Goal: Task Accomplishment & Management: Manage account settings

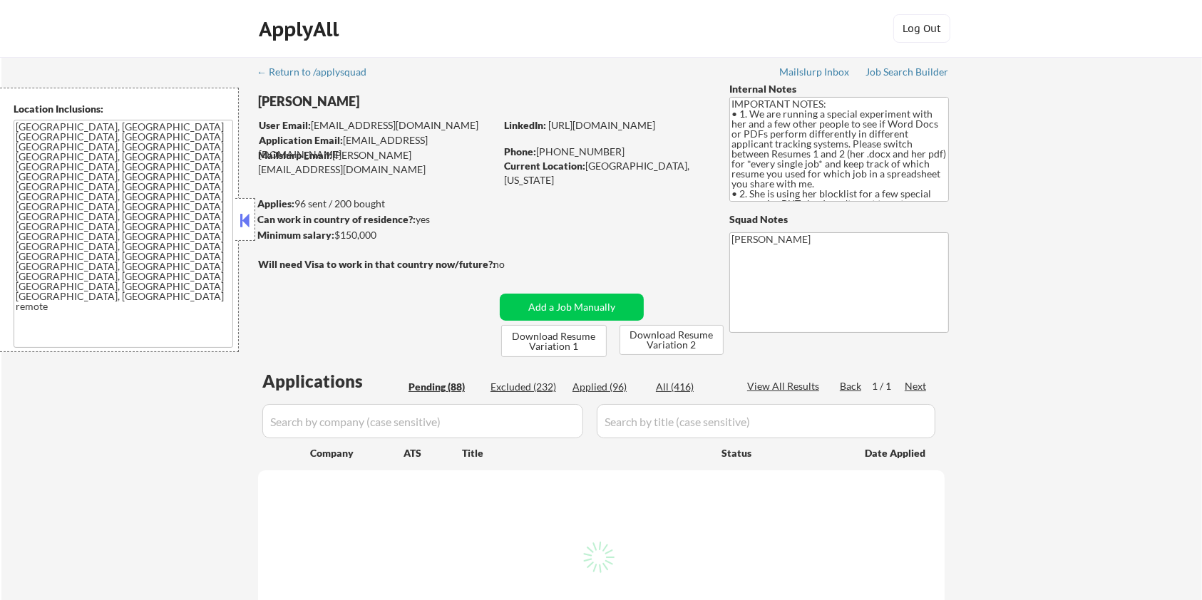
select select ""pending""
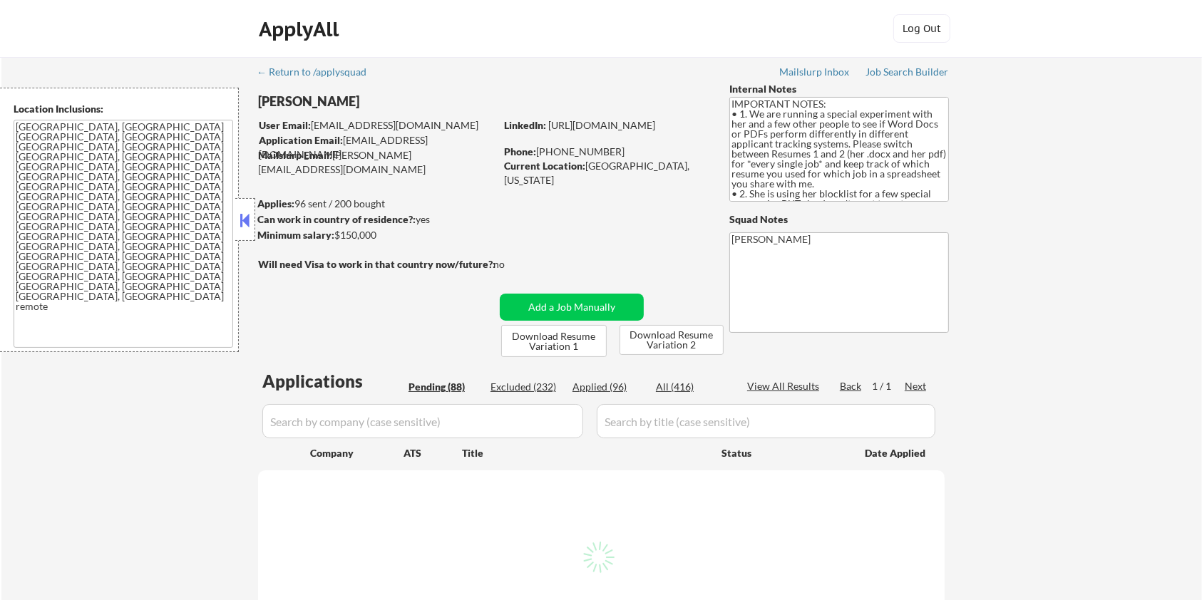
select select ""pending""
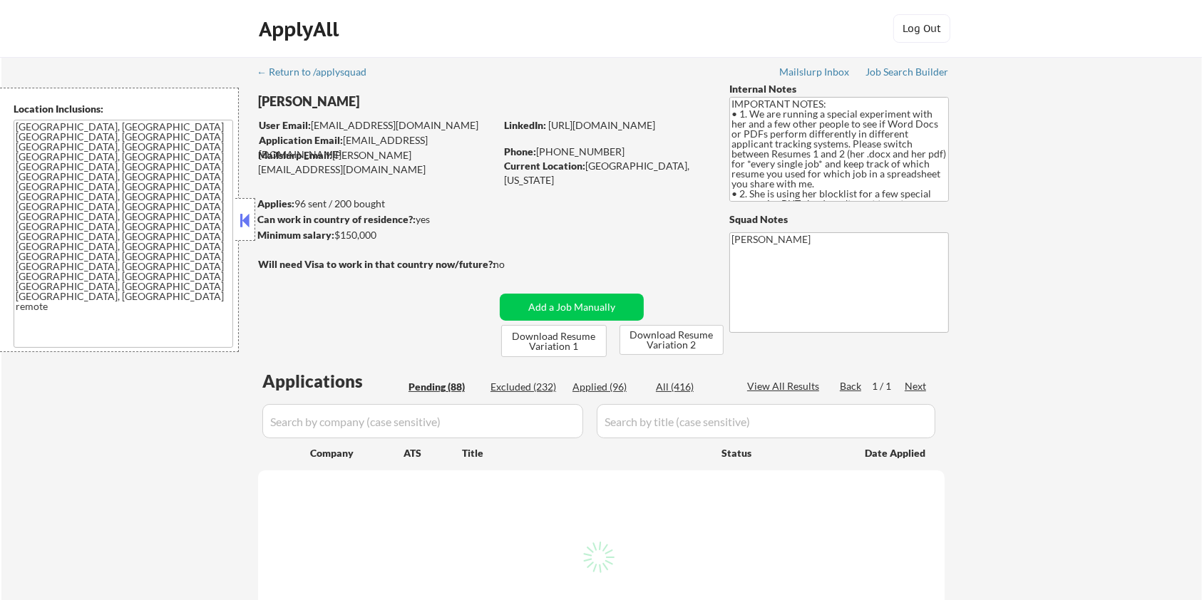
select select ""pending""
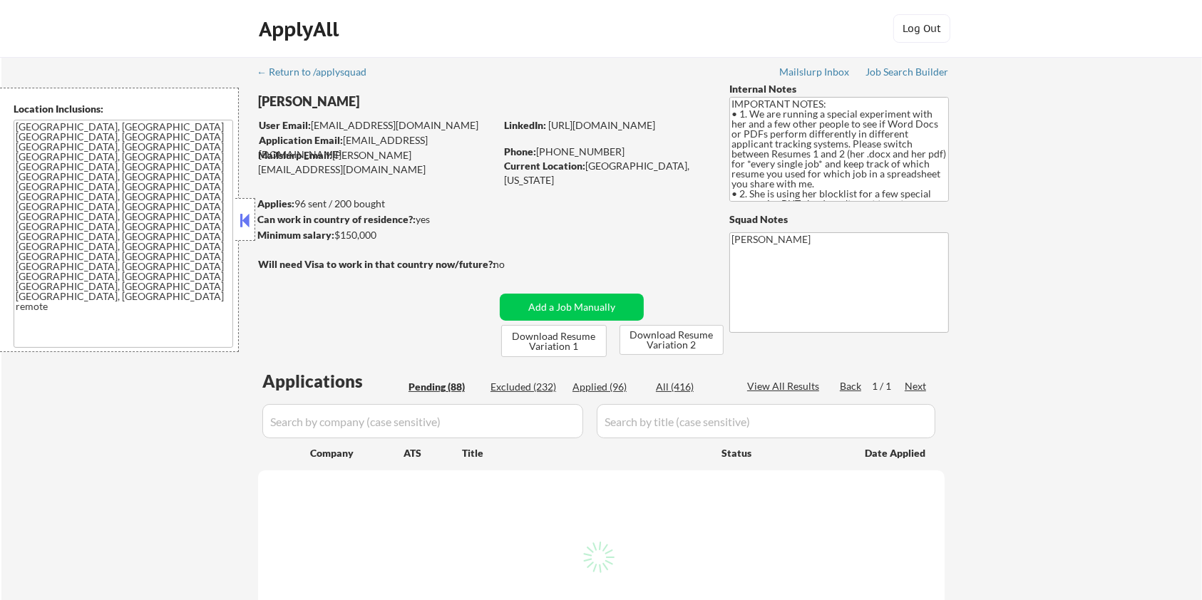
select select ""pending""
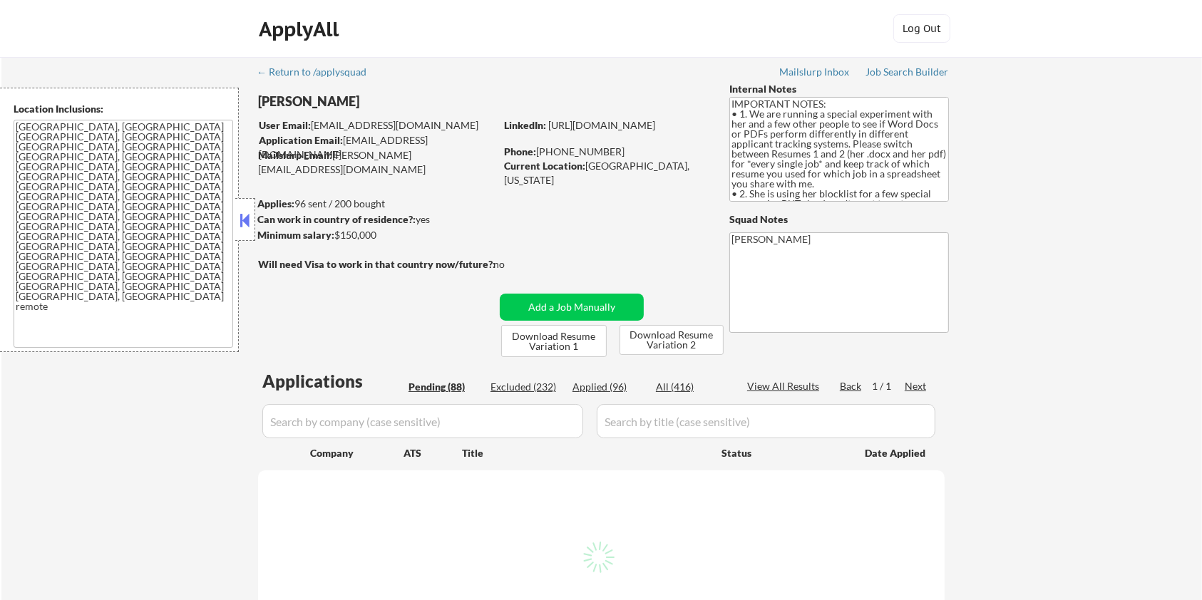
select select ""pending""
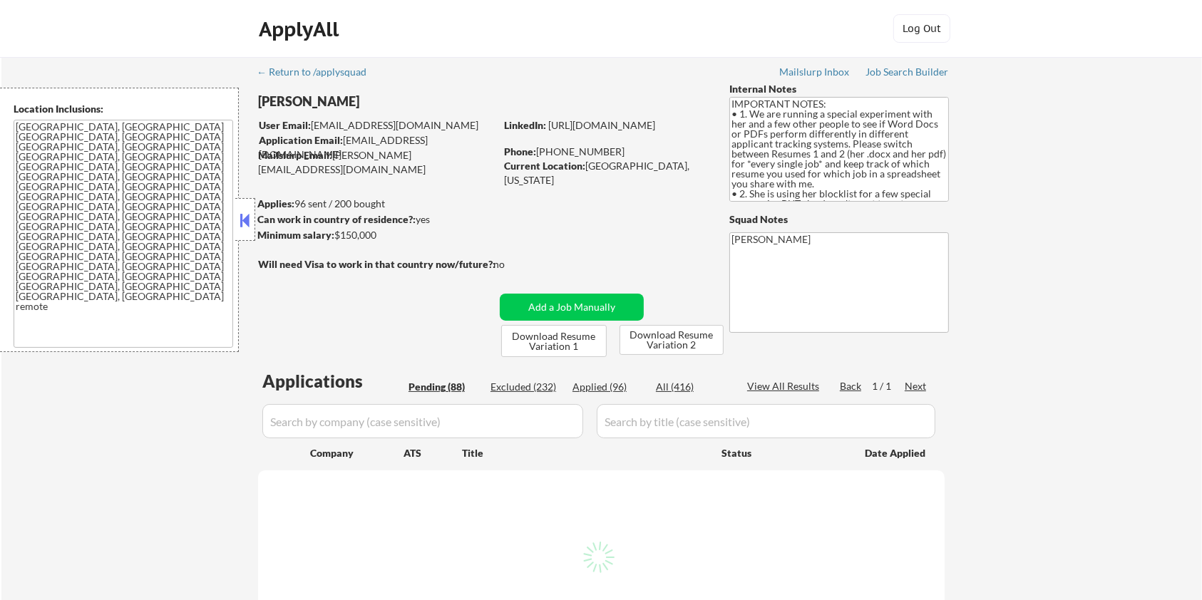
select select ""pending""
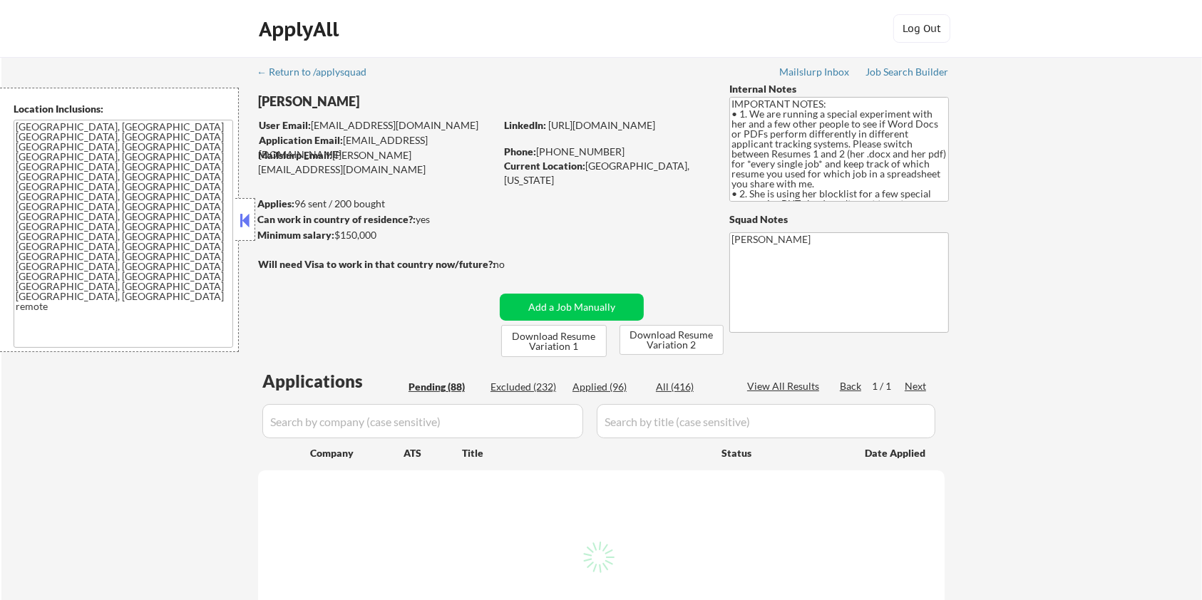
select select ""pending""
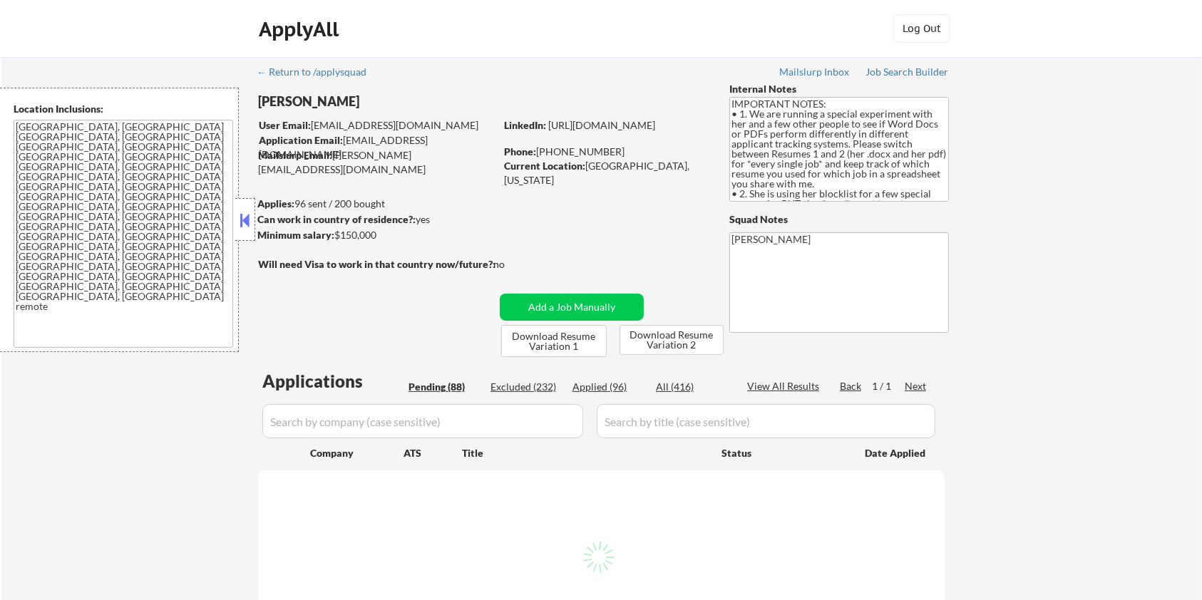
select select ""pending""
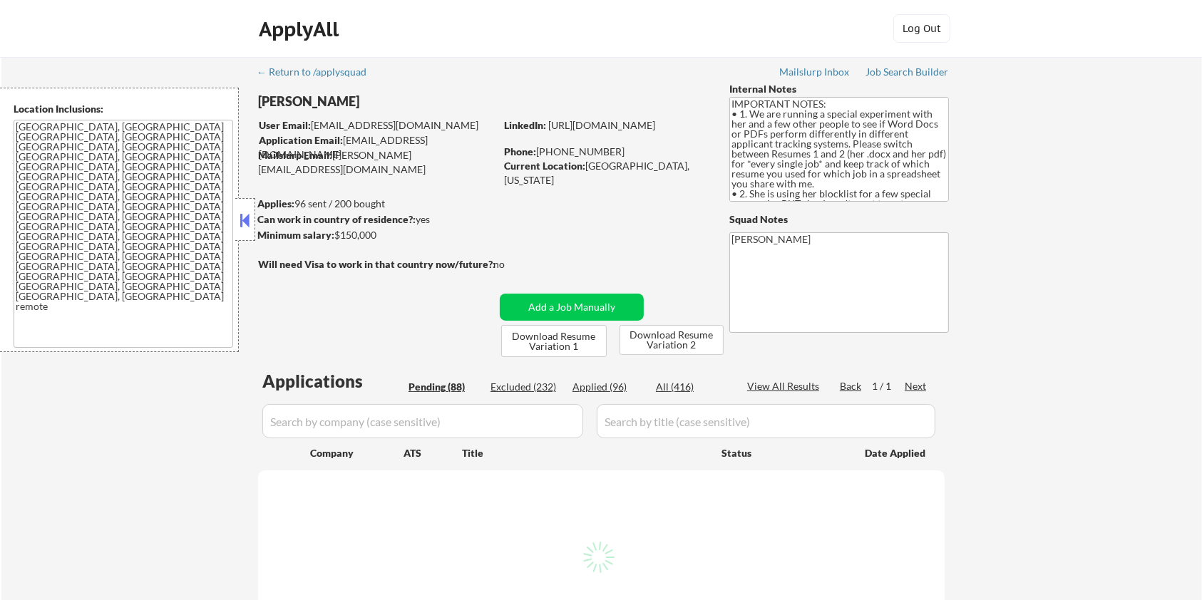
select select ""pending""
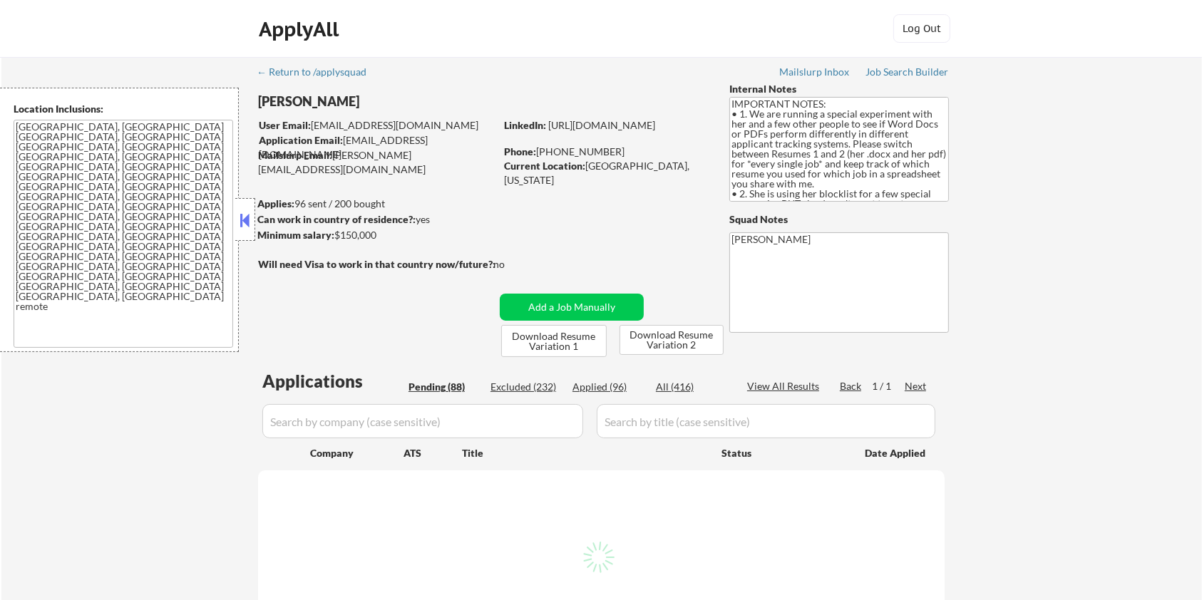
select select ""pending""
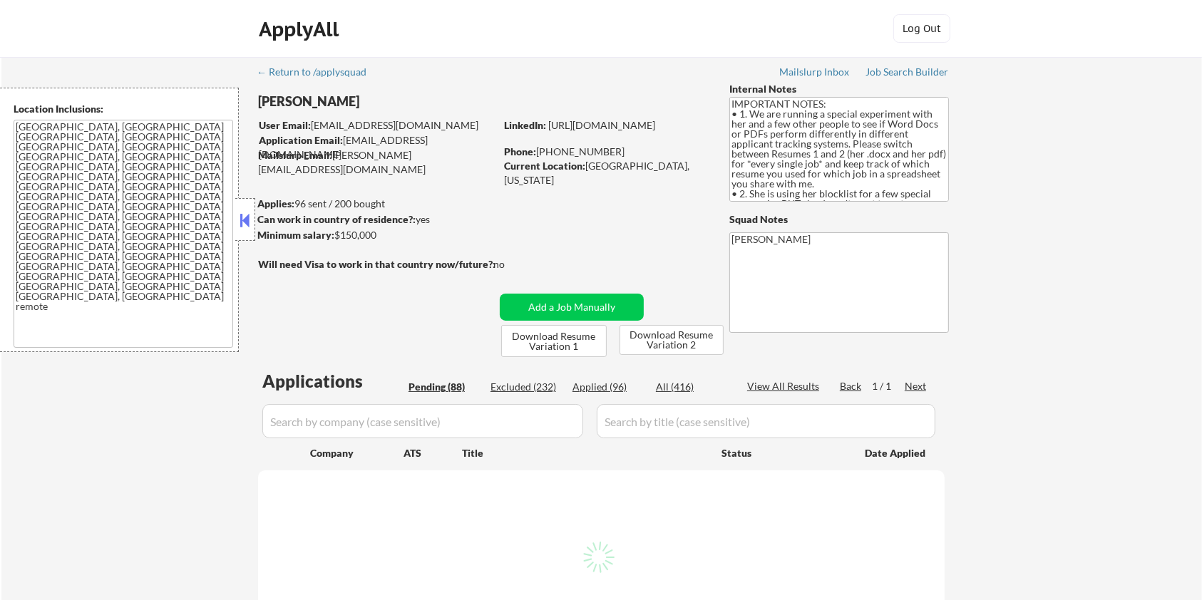
select select ""pending""
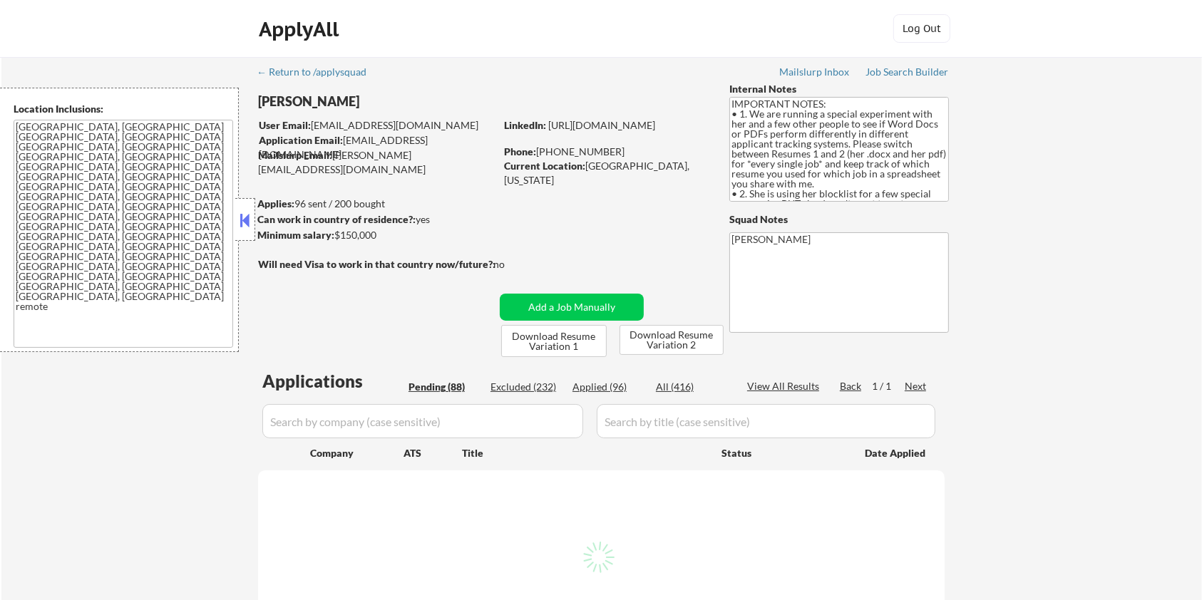
select select ""pending""
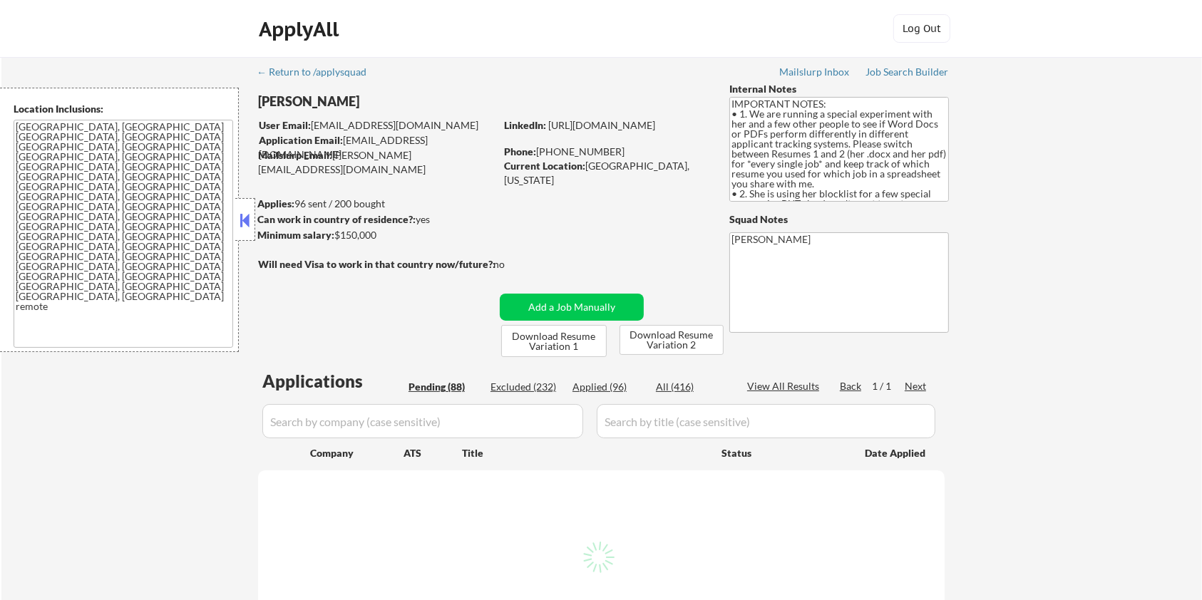
select select ""pending""
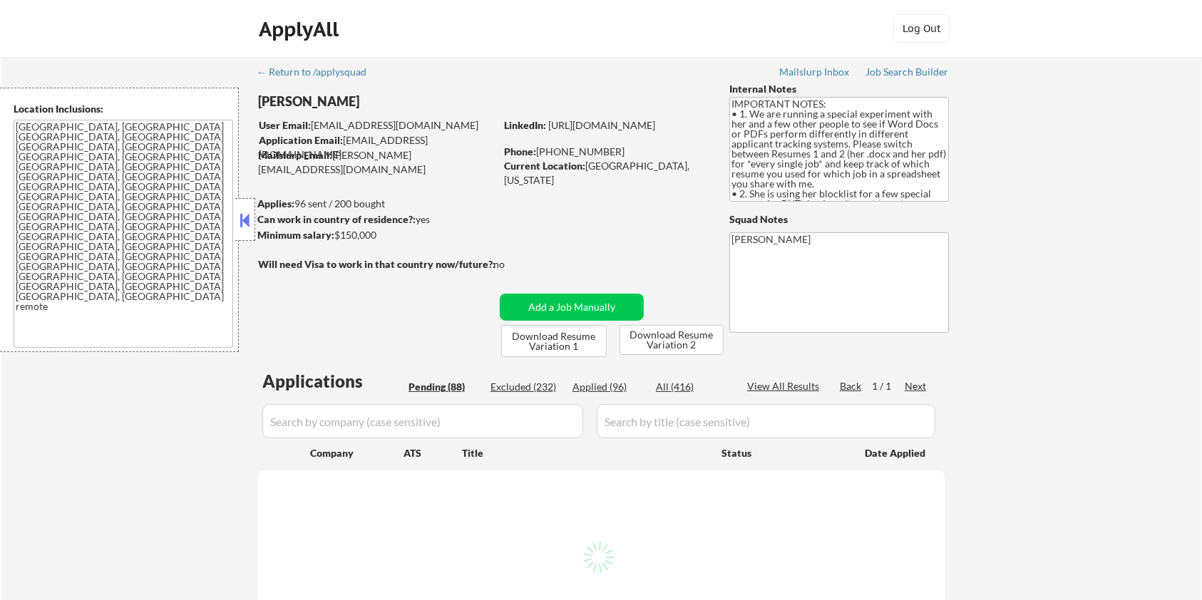
select select ""pending""
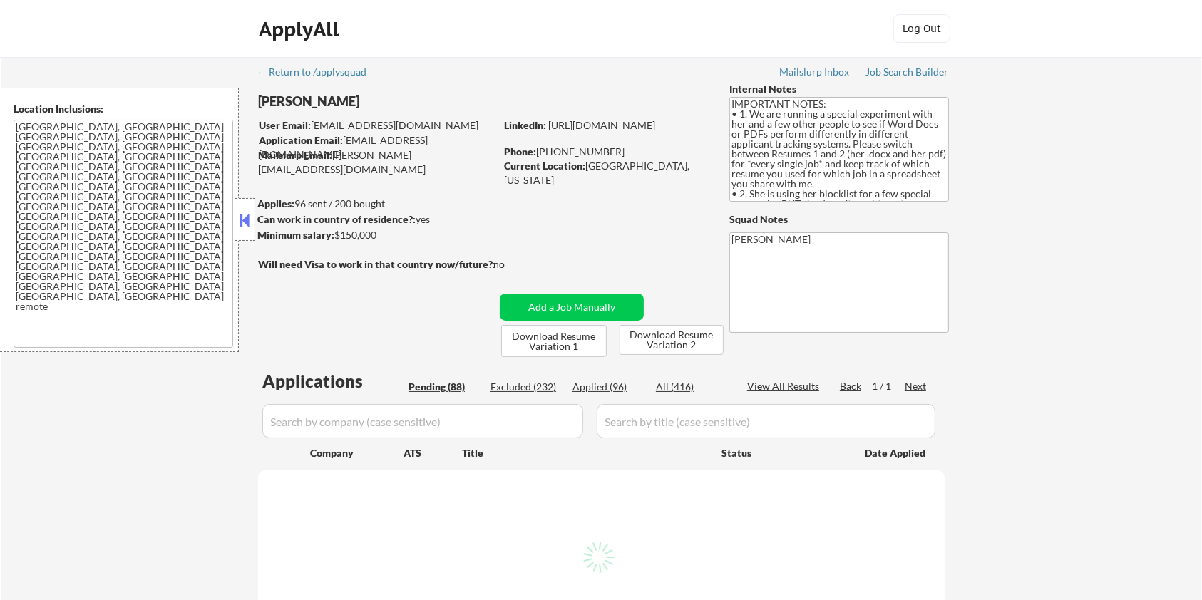
select select ""pending""
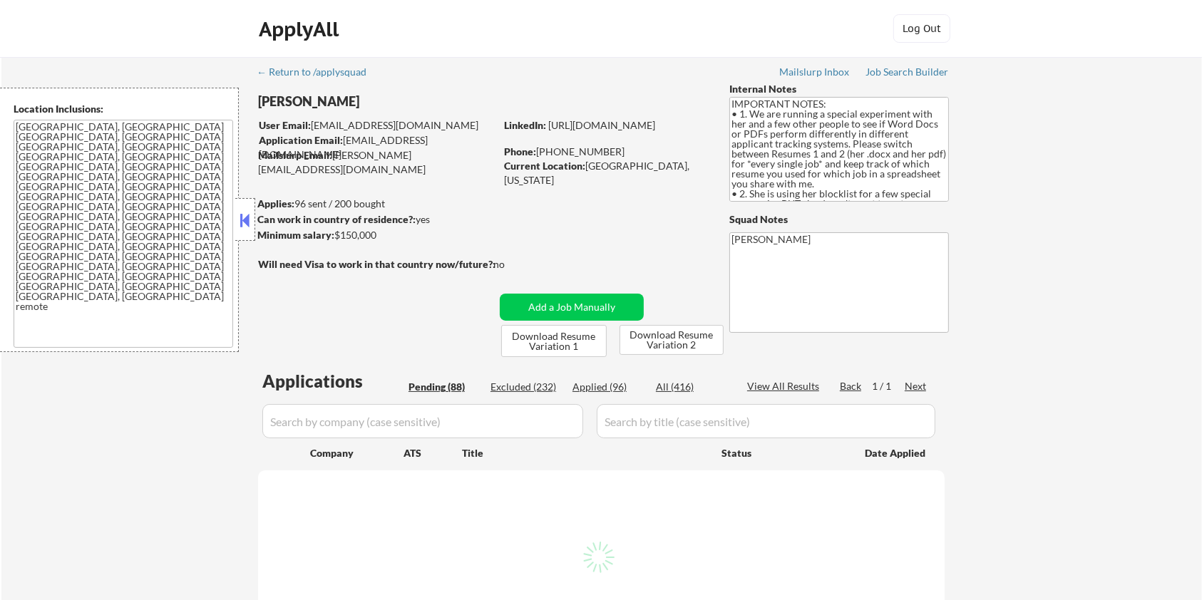
select select ""pending""
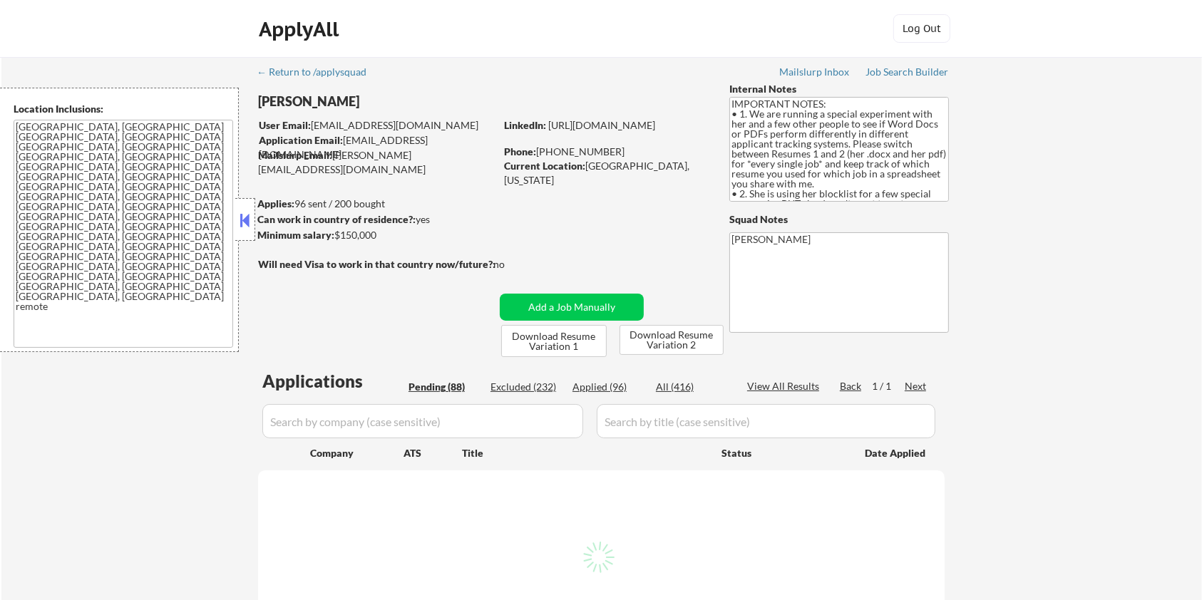
select select ""pending""
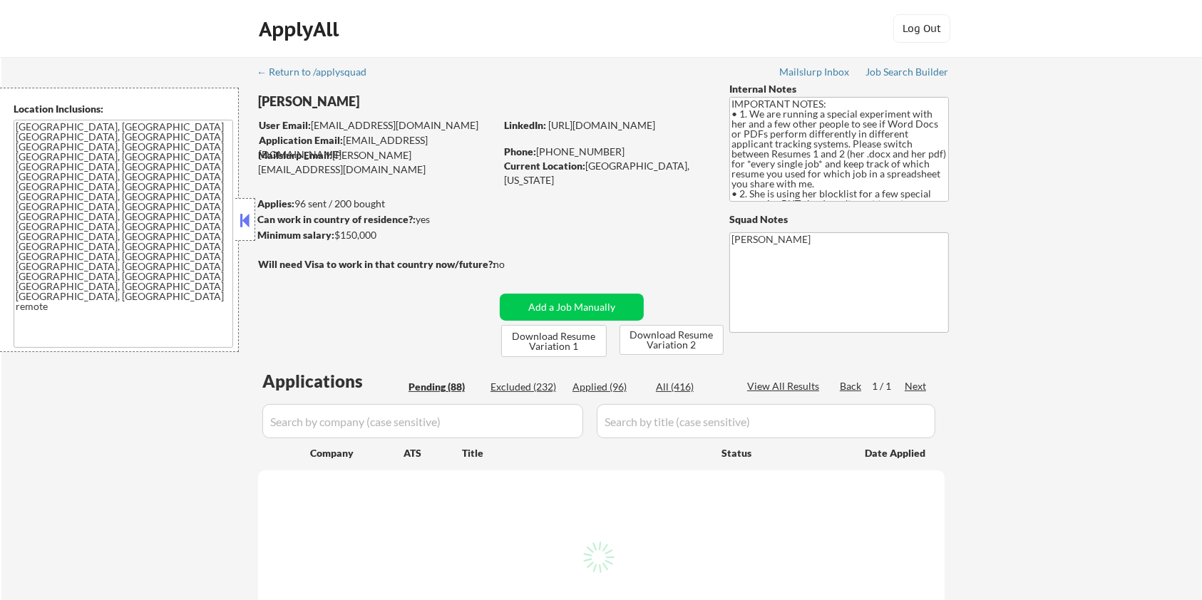
select select ""pending""
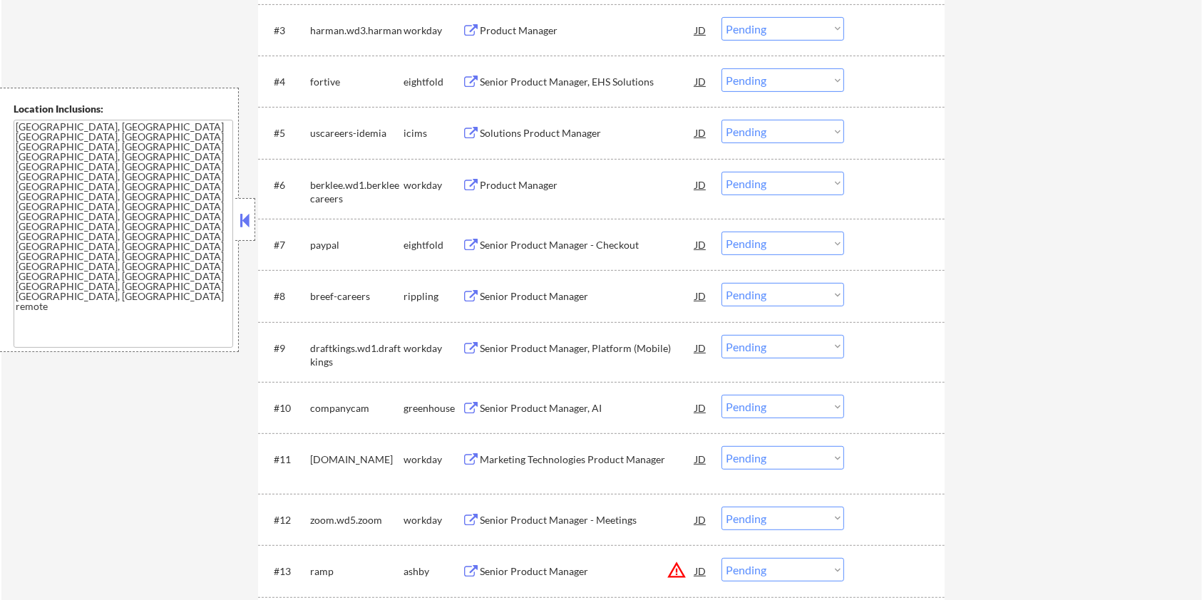
scroll to position [570, 0]
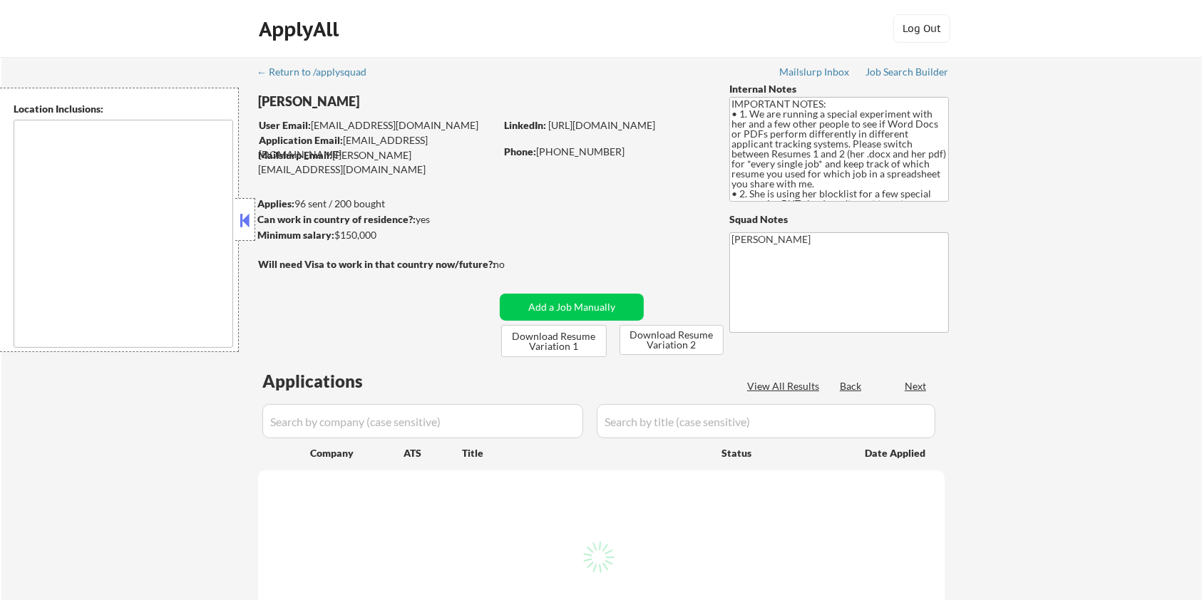
type textarea "[GEOGRAPHIC_DATA], [GEOGRAPHIC_DATA] [GEOGRAPHIC_DATA], [GEOGRAPHIC_DATA] [GEOG…"
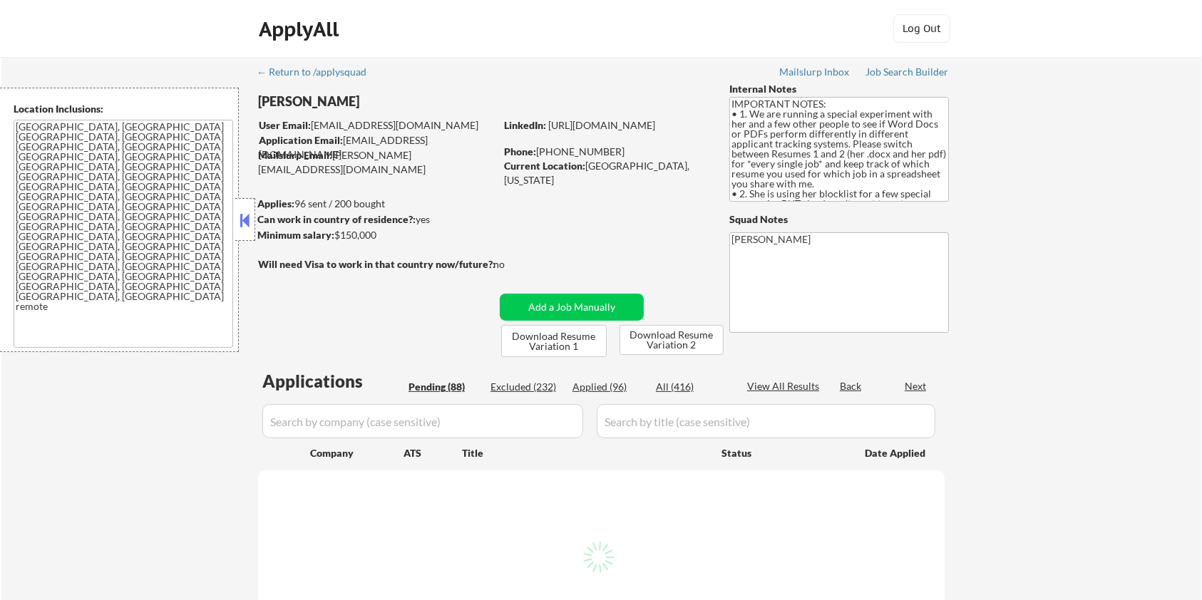
select select ""pending""
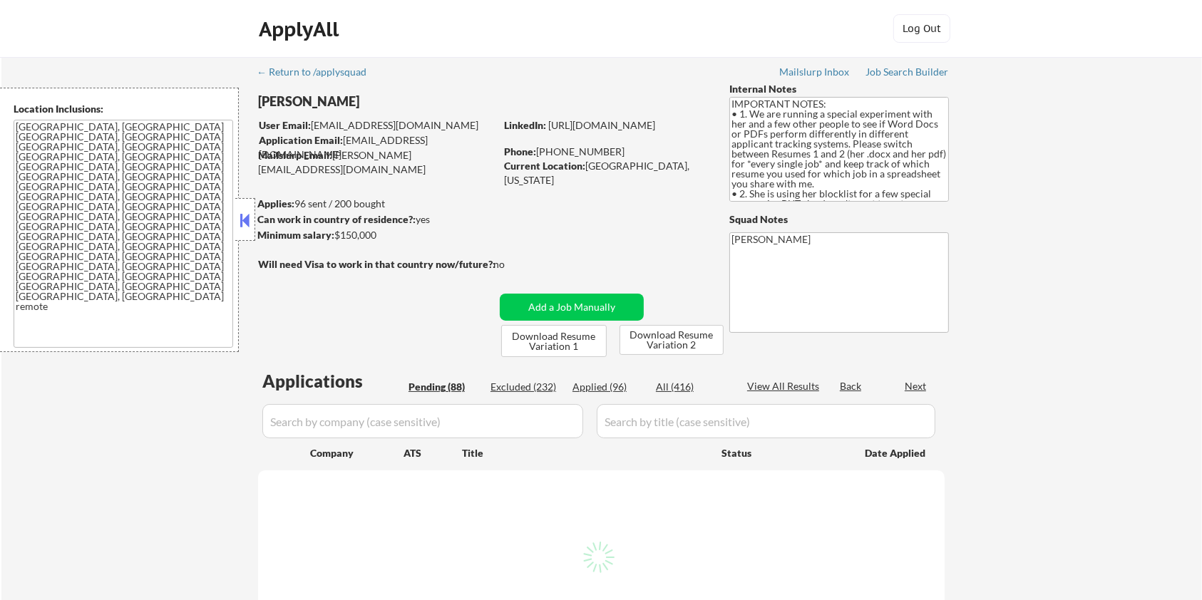
select select ""pending""
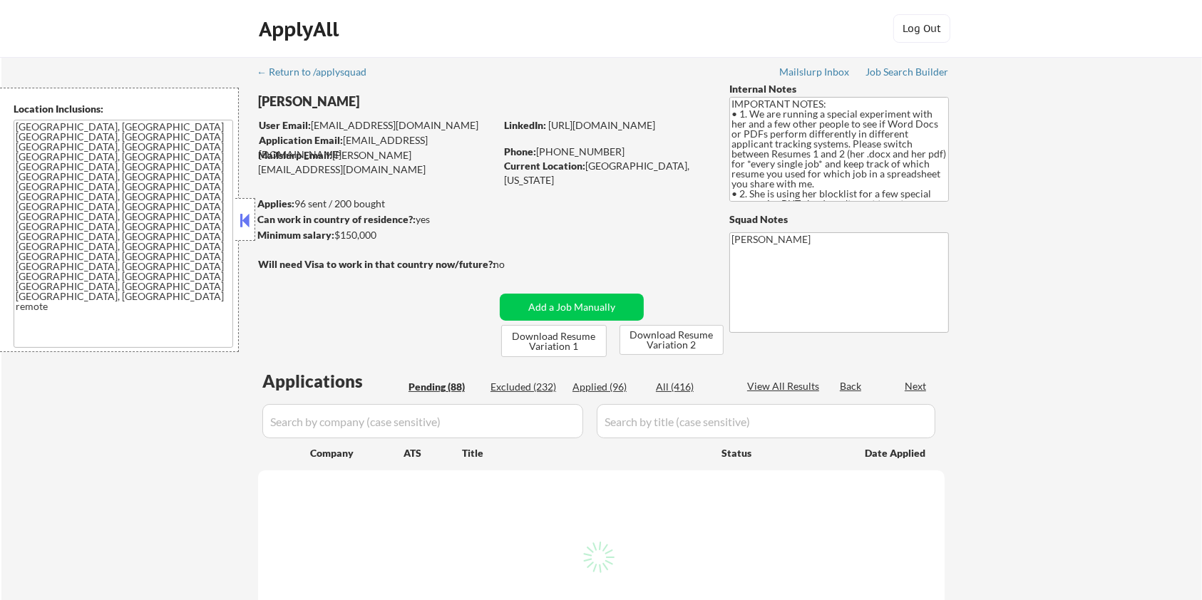
select select ""pending""
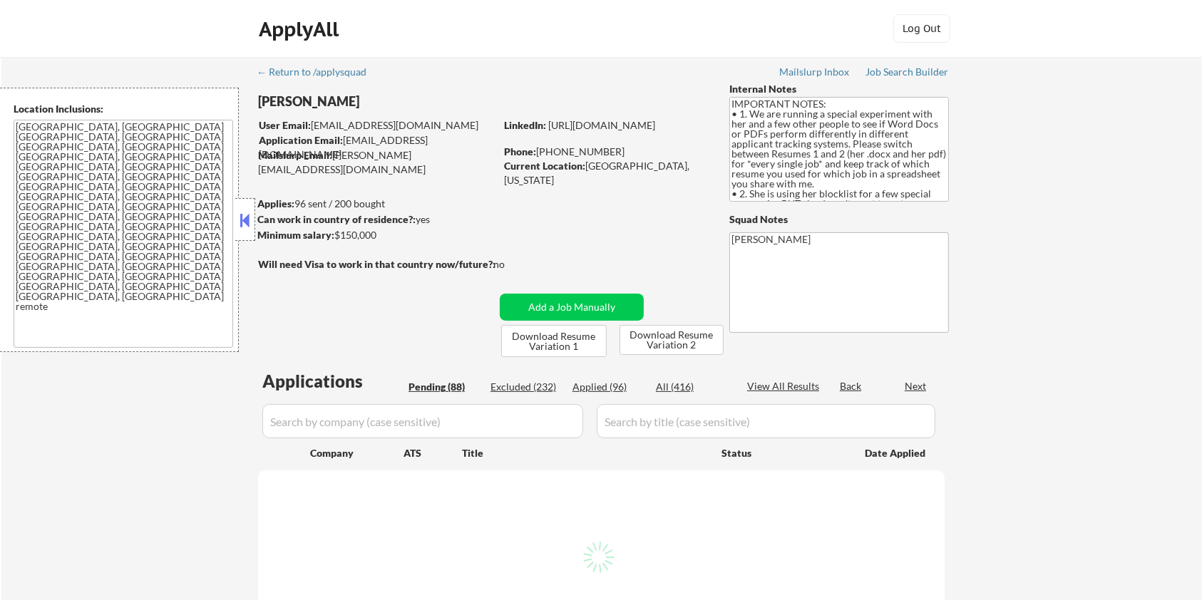
select select ""pending""
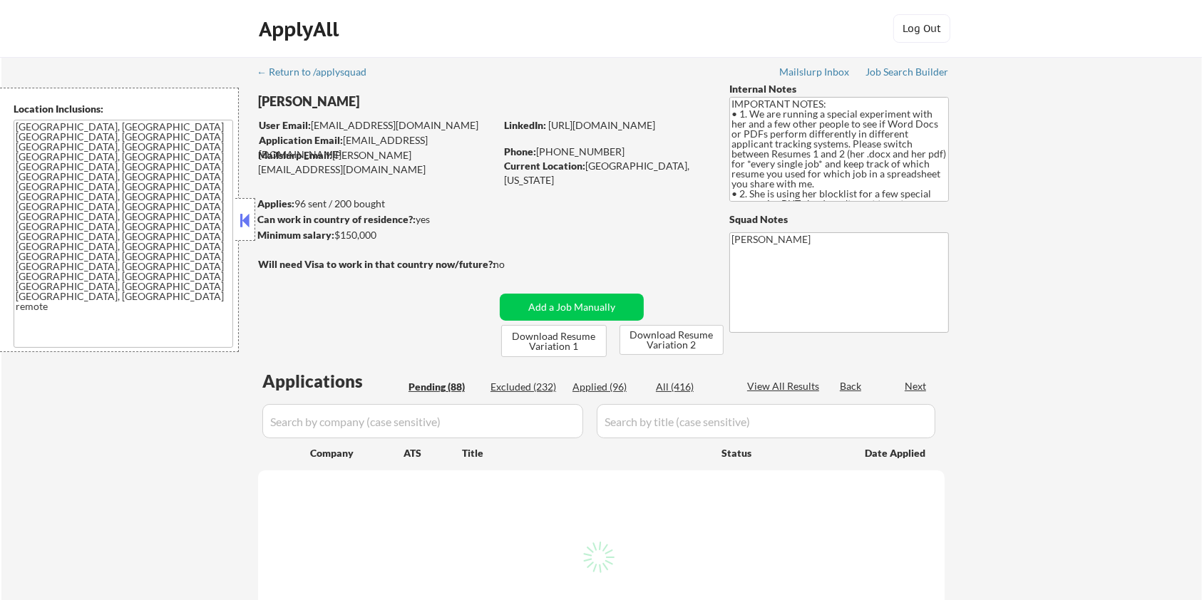
select select ""pending""
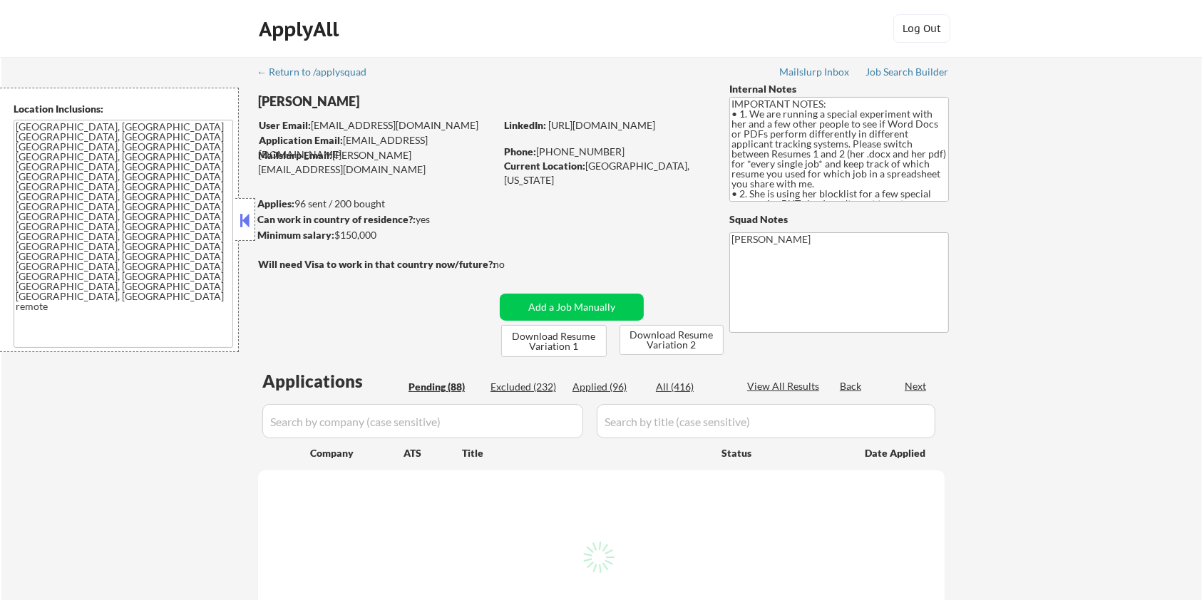
select select ""pending""
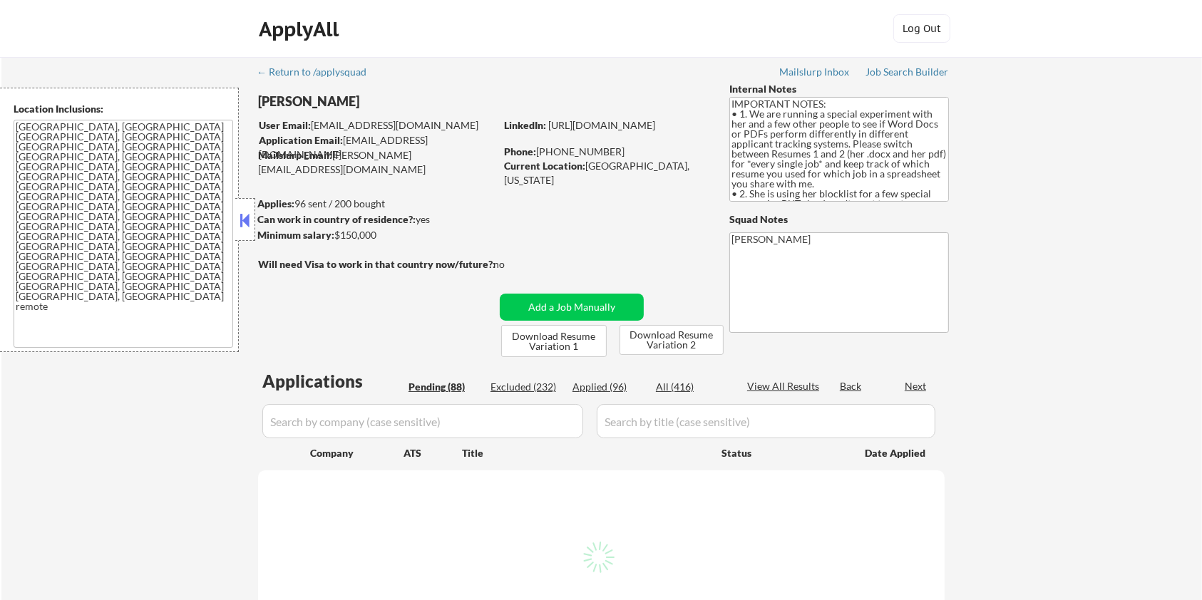
select select ""pending""
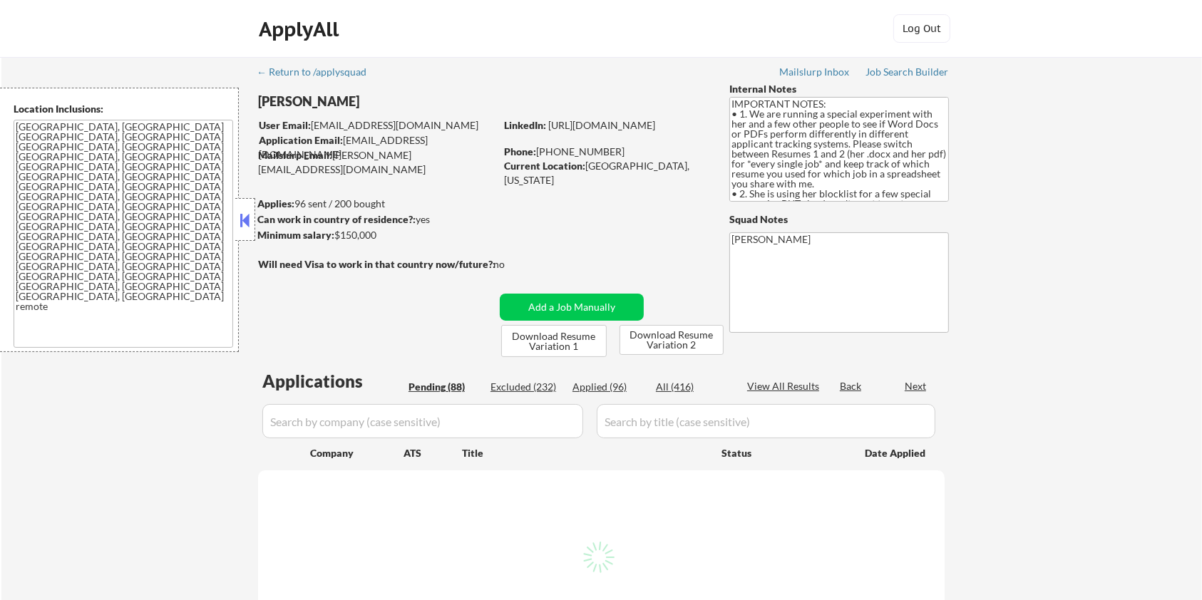
select select ""pending""
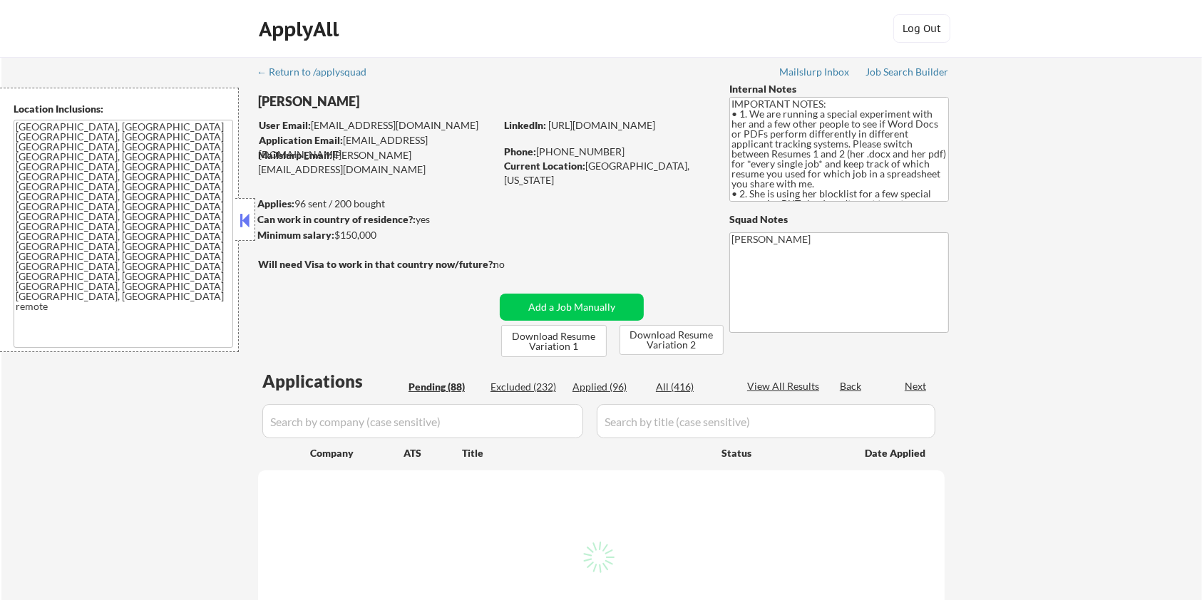
select select ""pending""
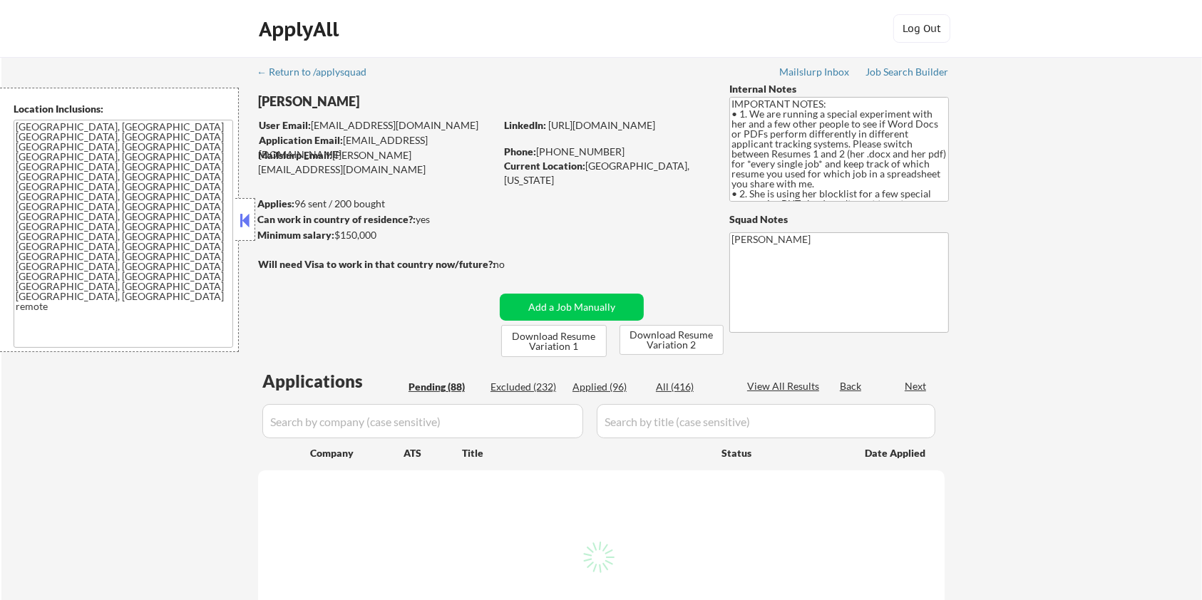
select select ""pending""
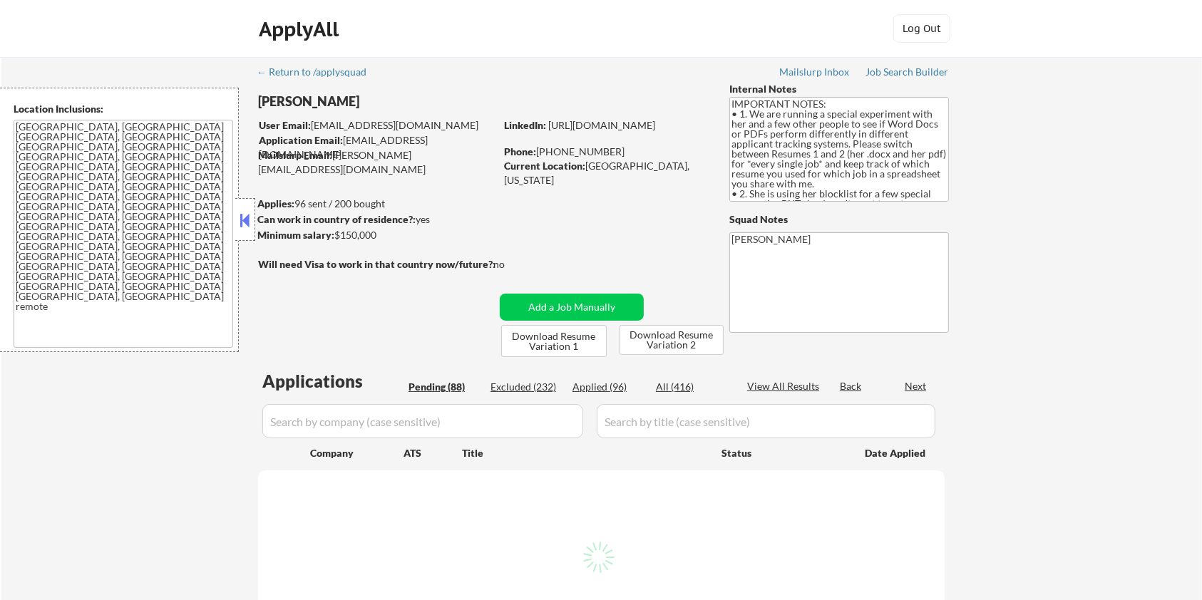
select select ""pending""
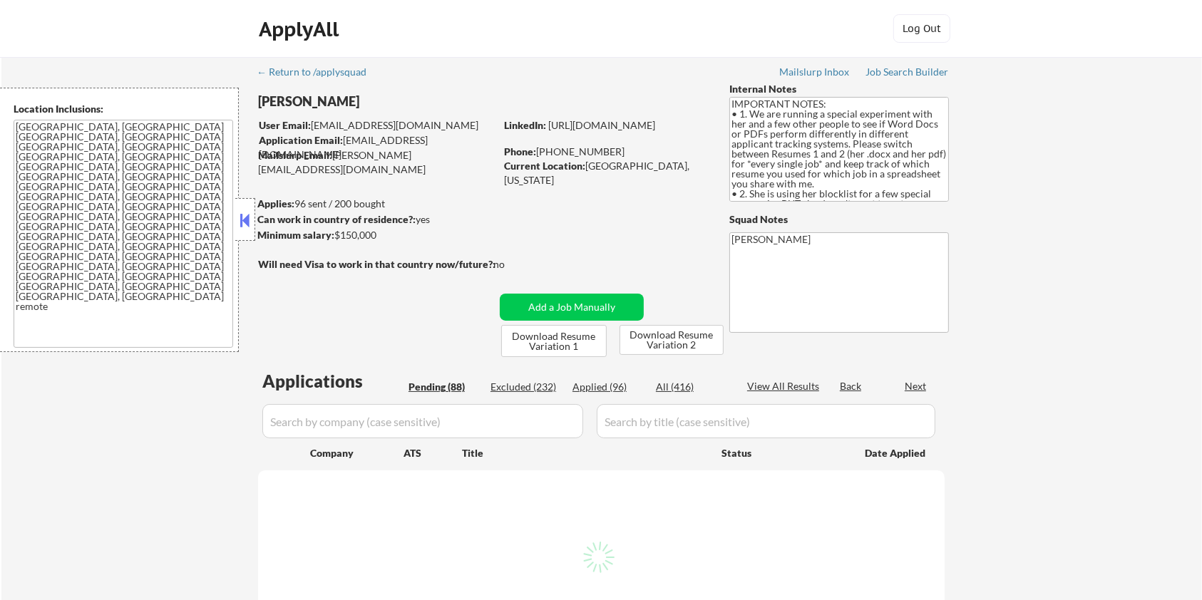
select select ""pending""
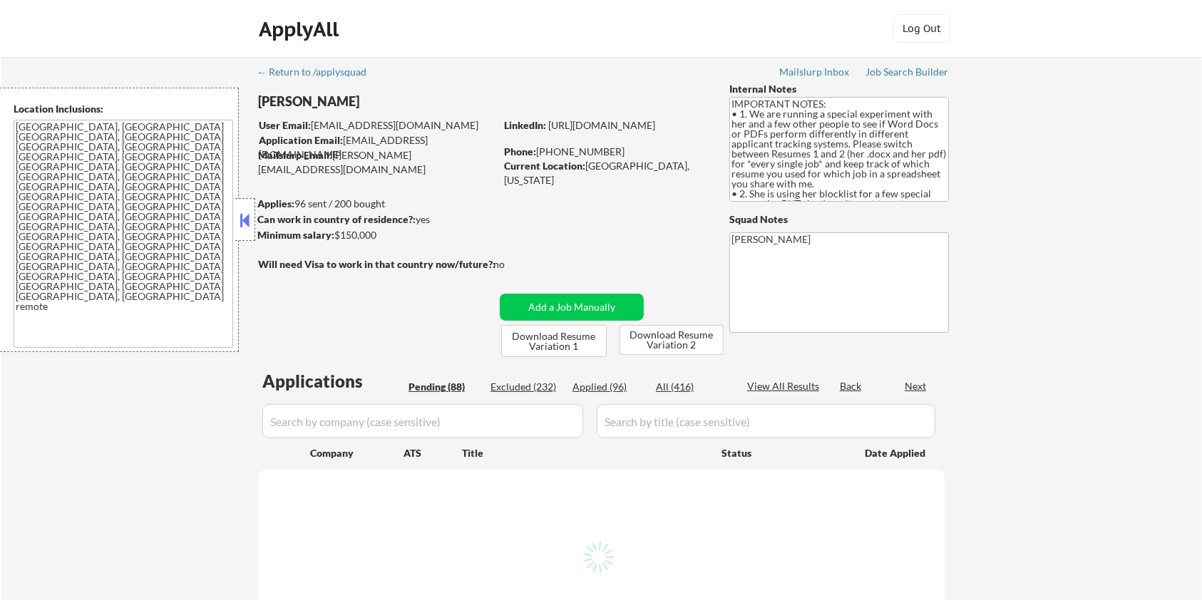
select select ""pending""
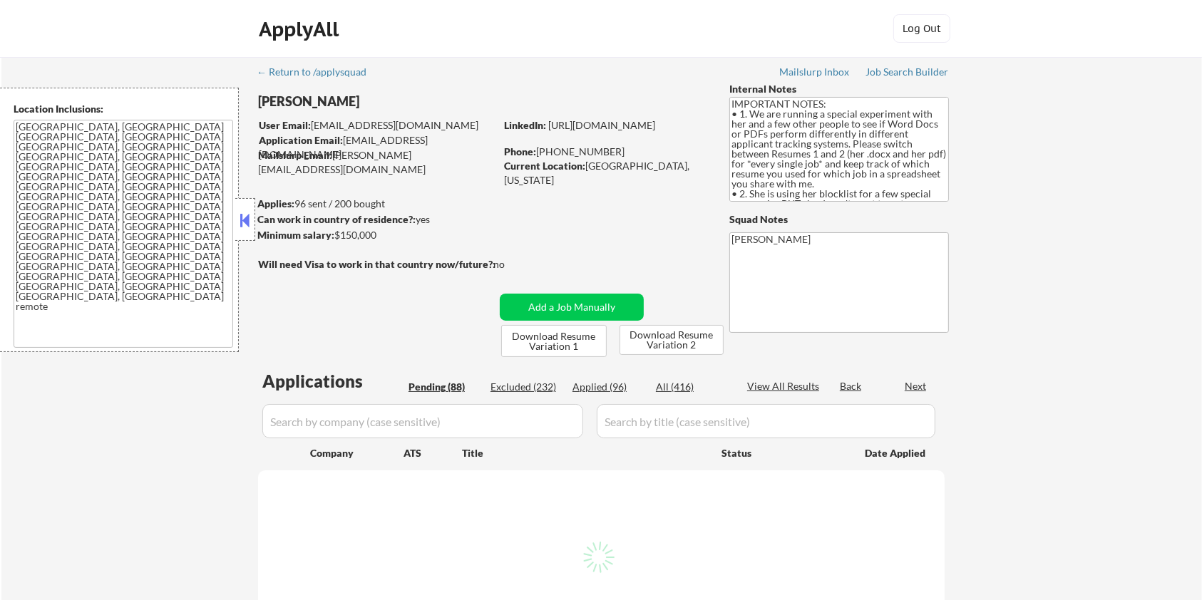
select select ""pending""
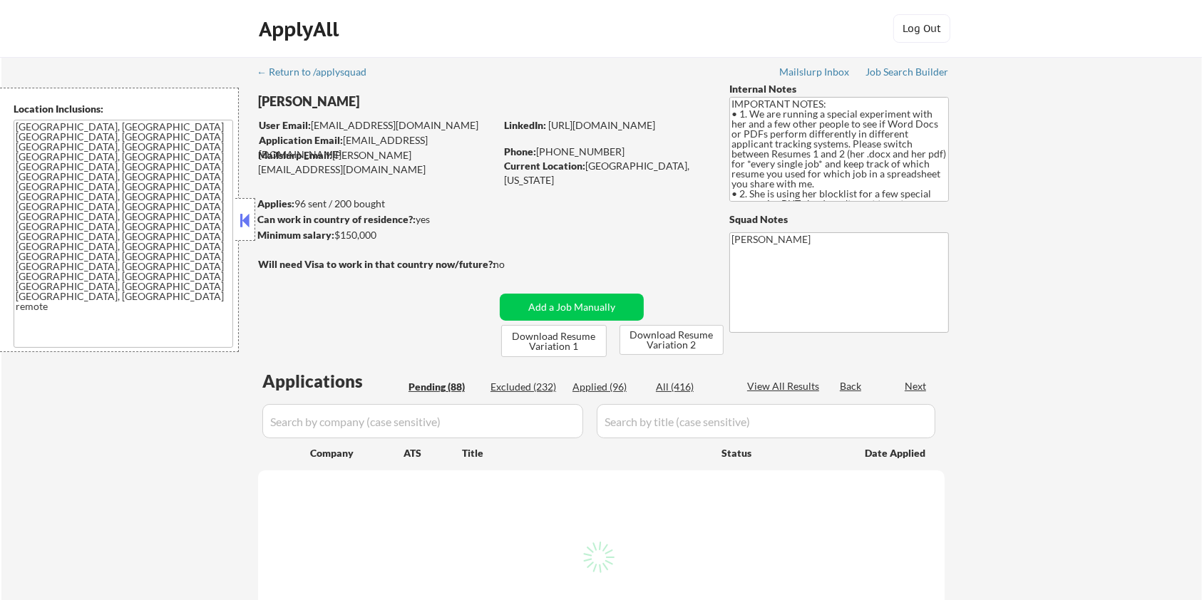
select select ""pending""
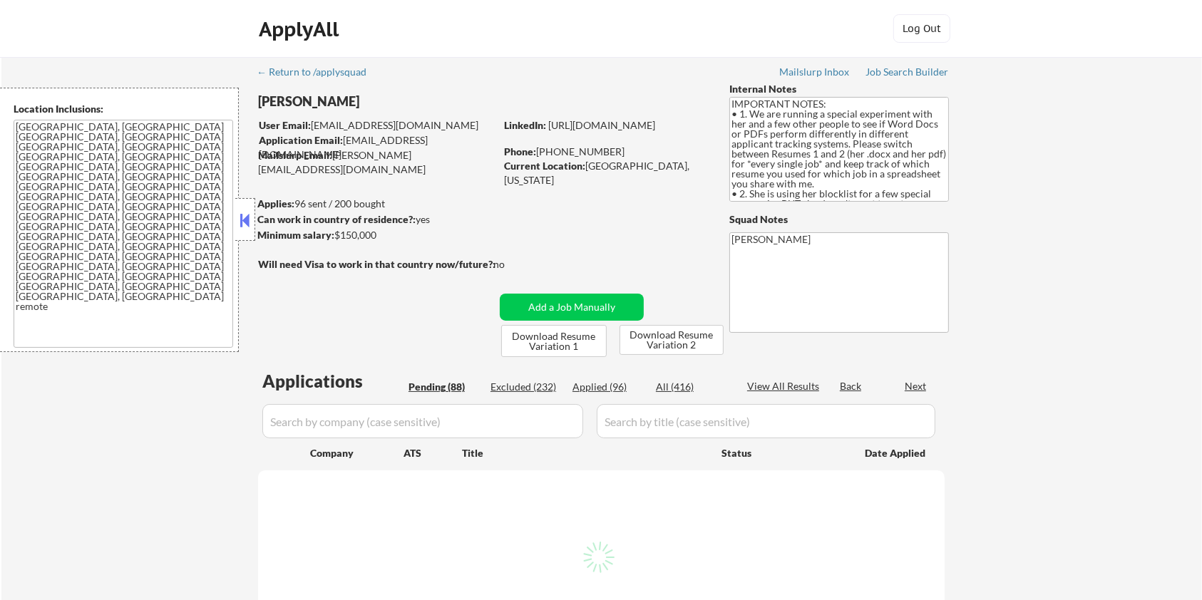
select select ""pending""
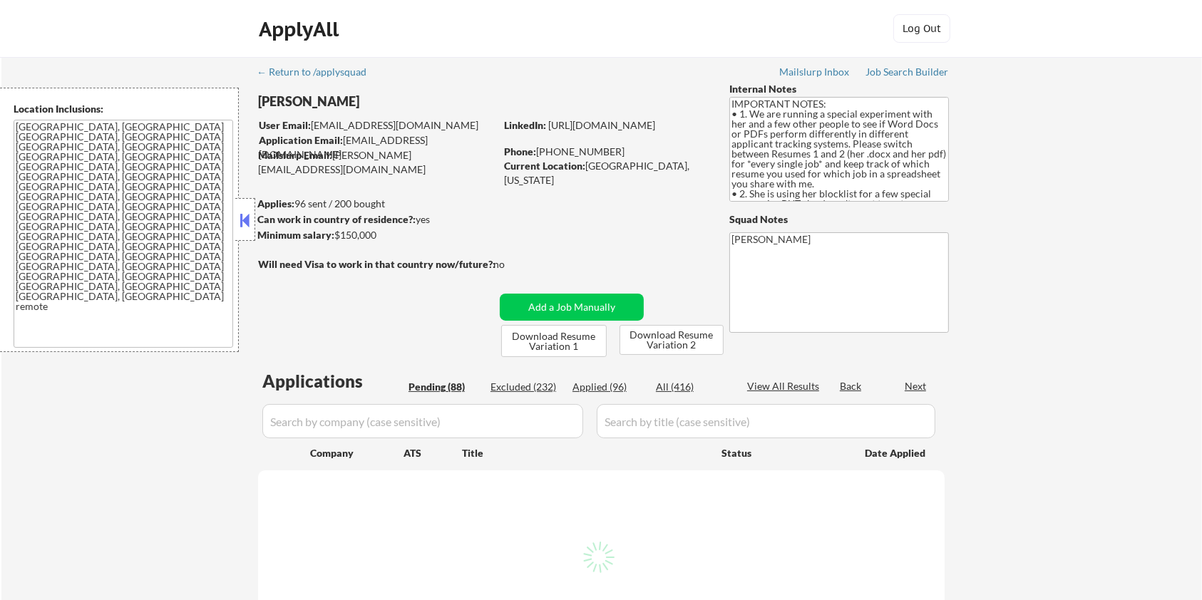
select select ""pending""
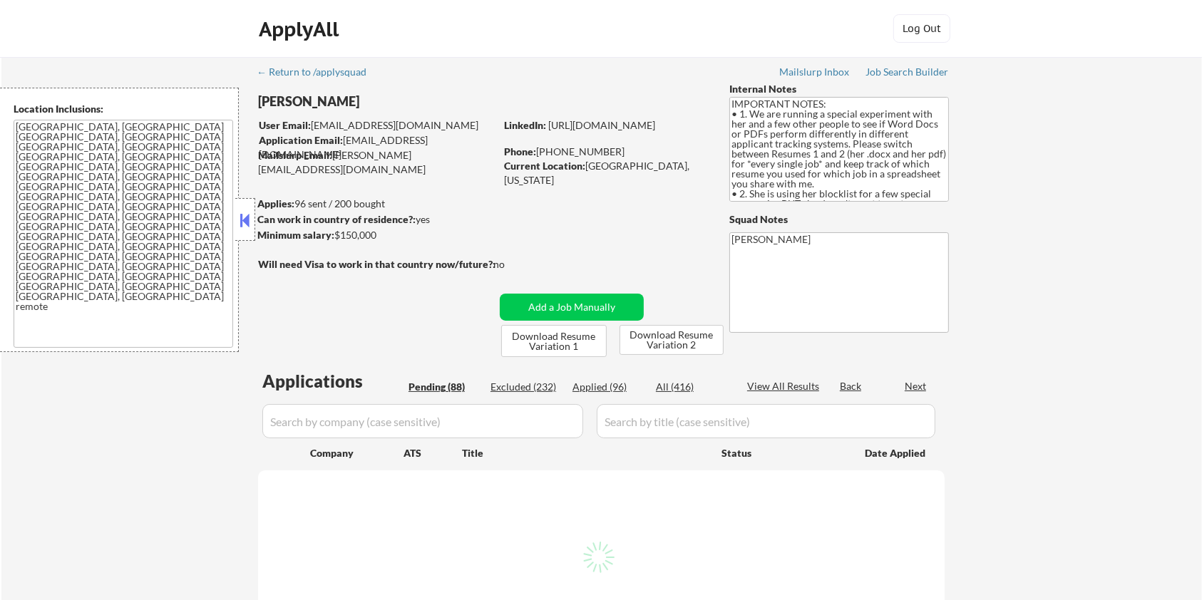
select select ""pending""
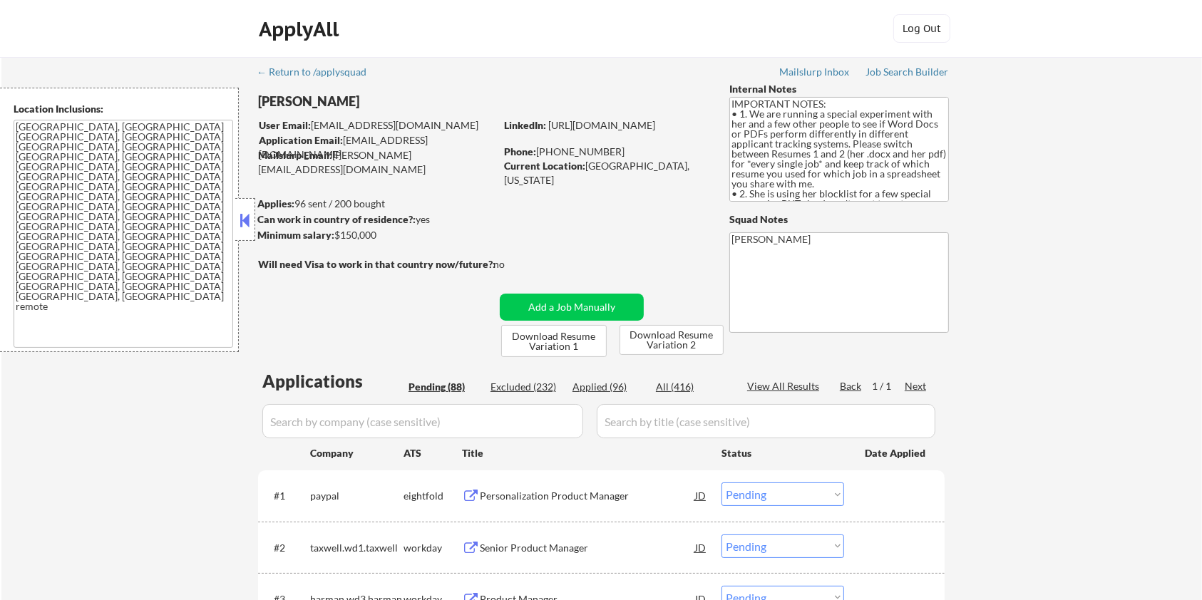
click at [589, 383] on div "Applied (96)" at bounding box center [608, 387] width 71 height 14
select select ""applied""
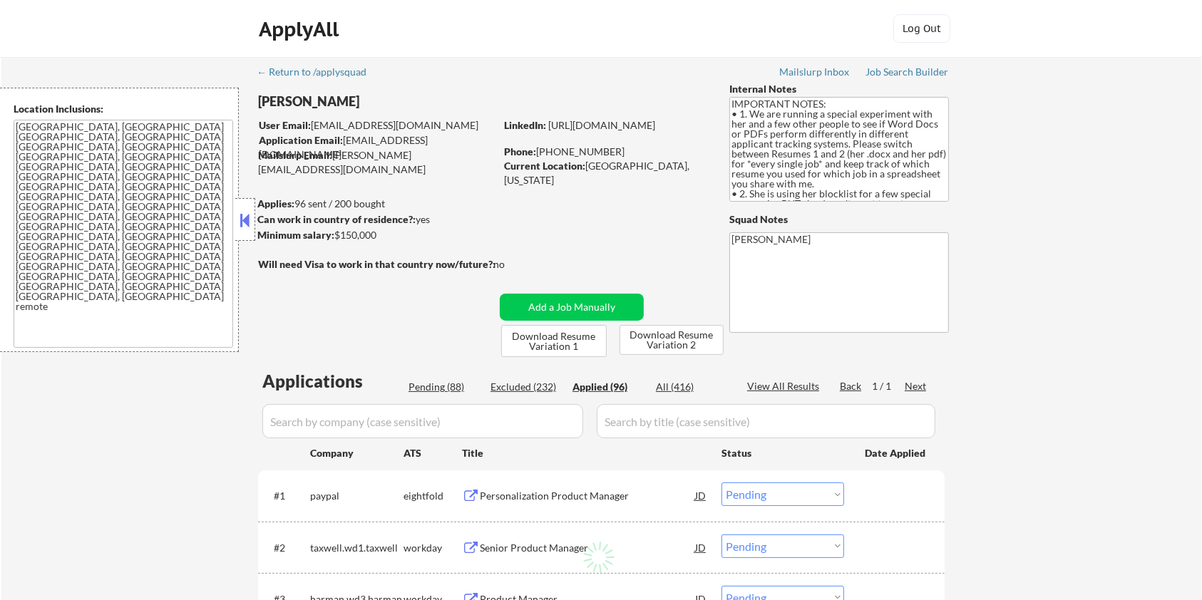
select select ""applied""
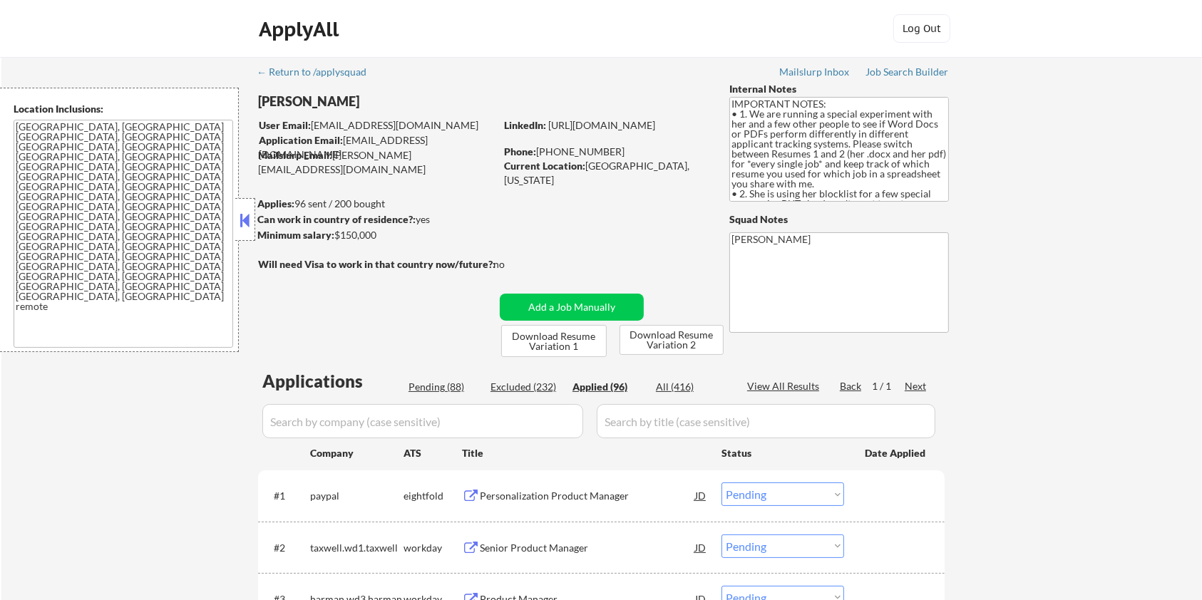
select select ""applied""
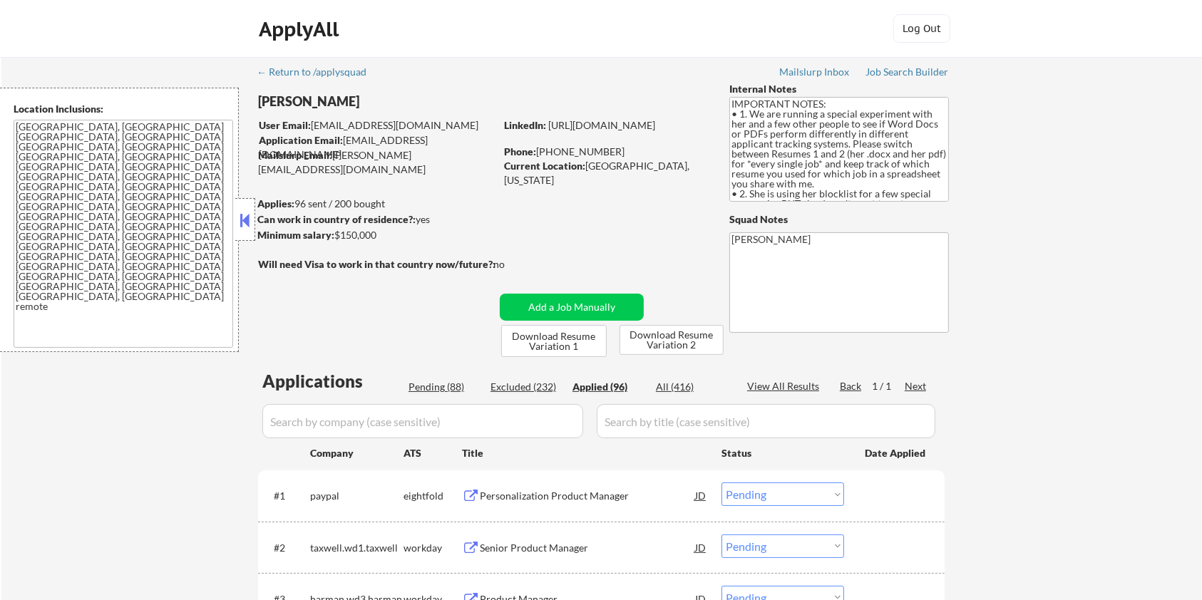
select select ""applied""
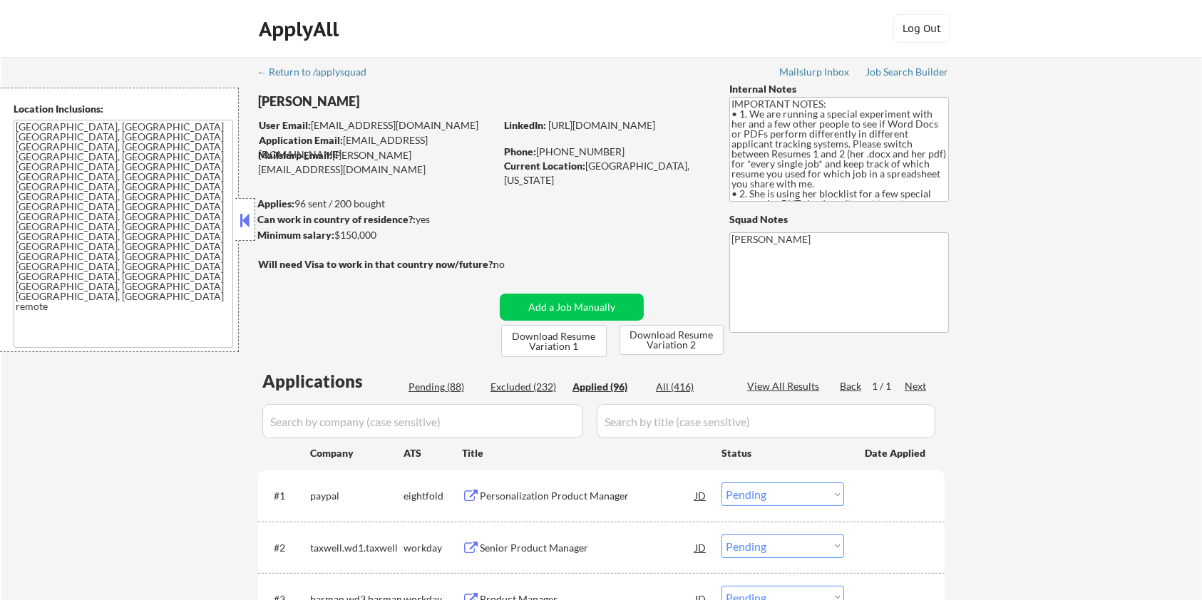
select select ""applied""
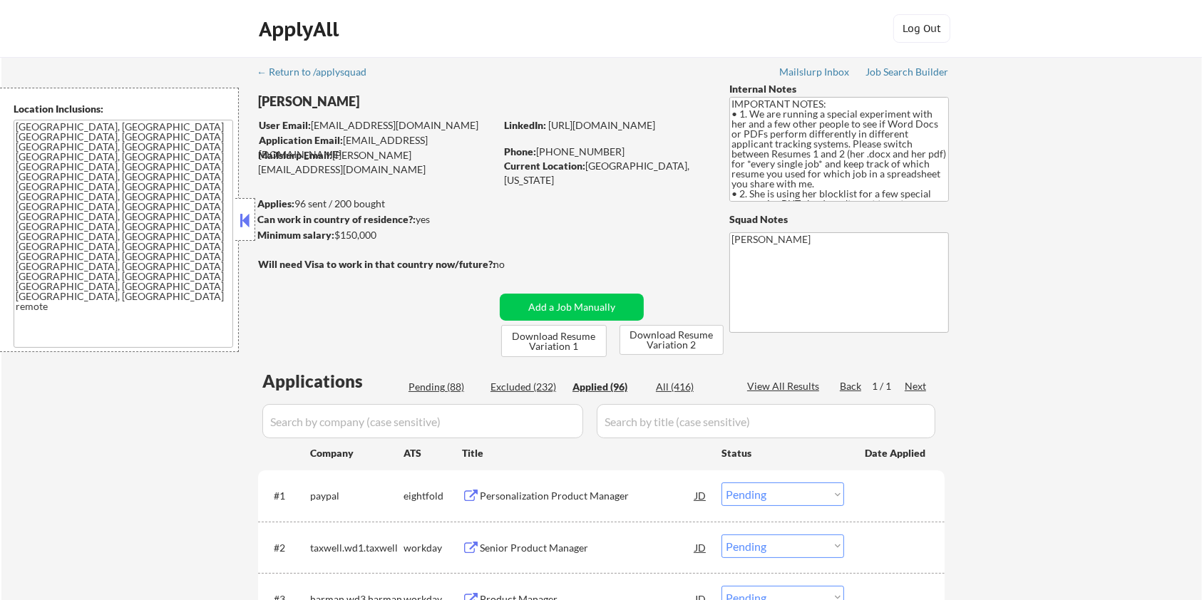
select select ""applied""
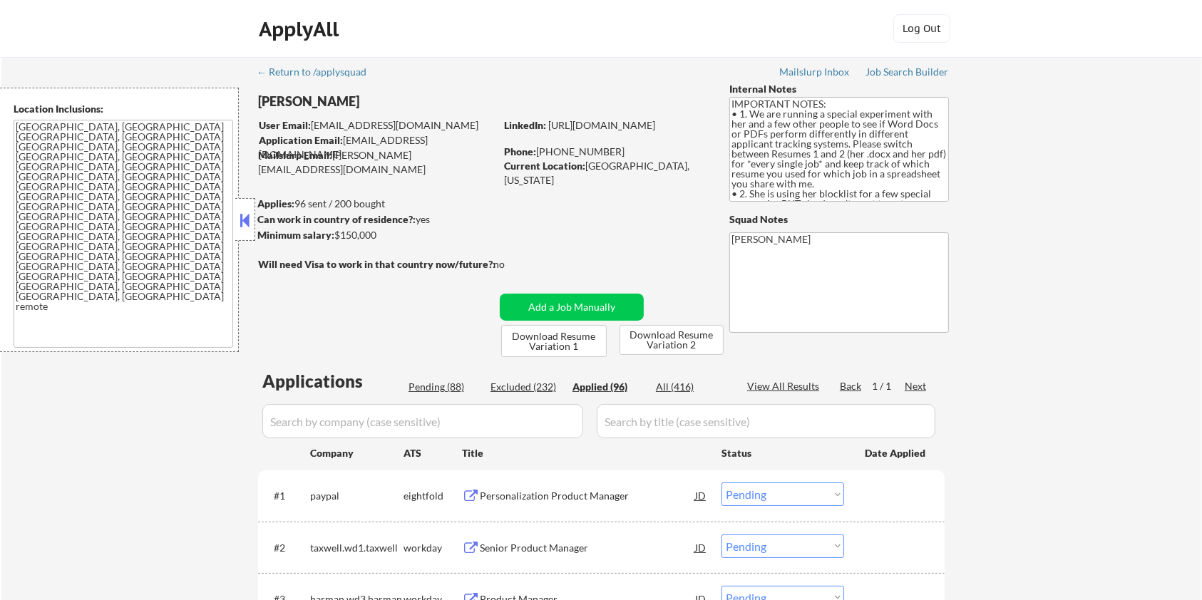
select select ""applied""
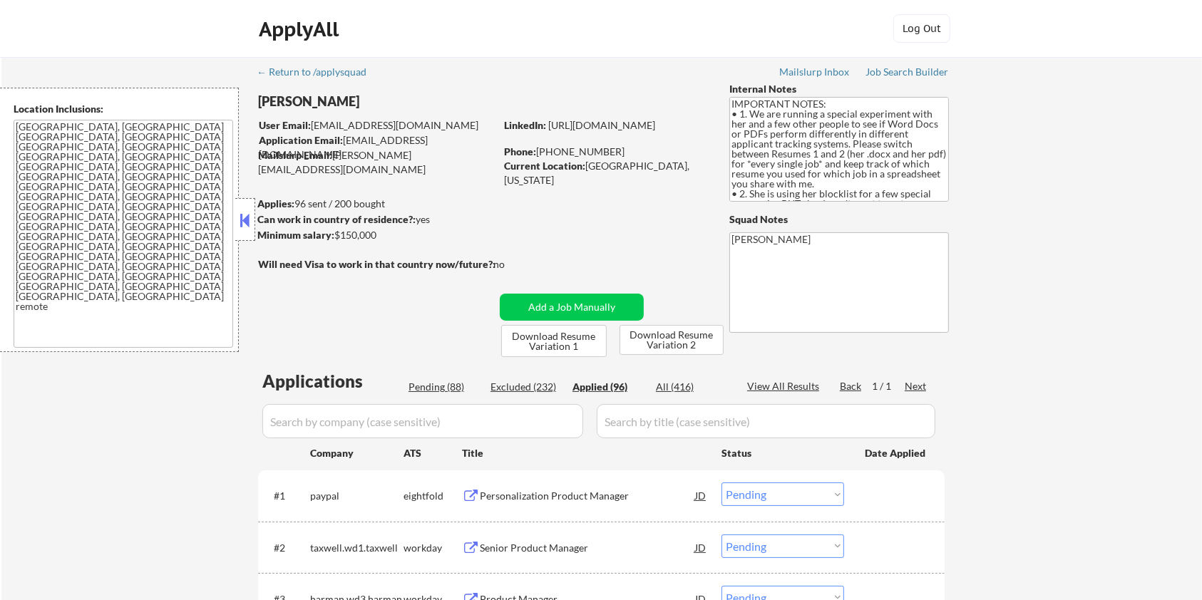
select select ""applied""
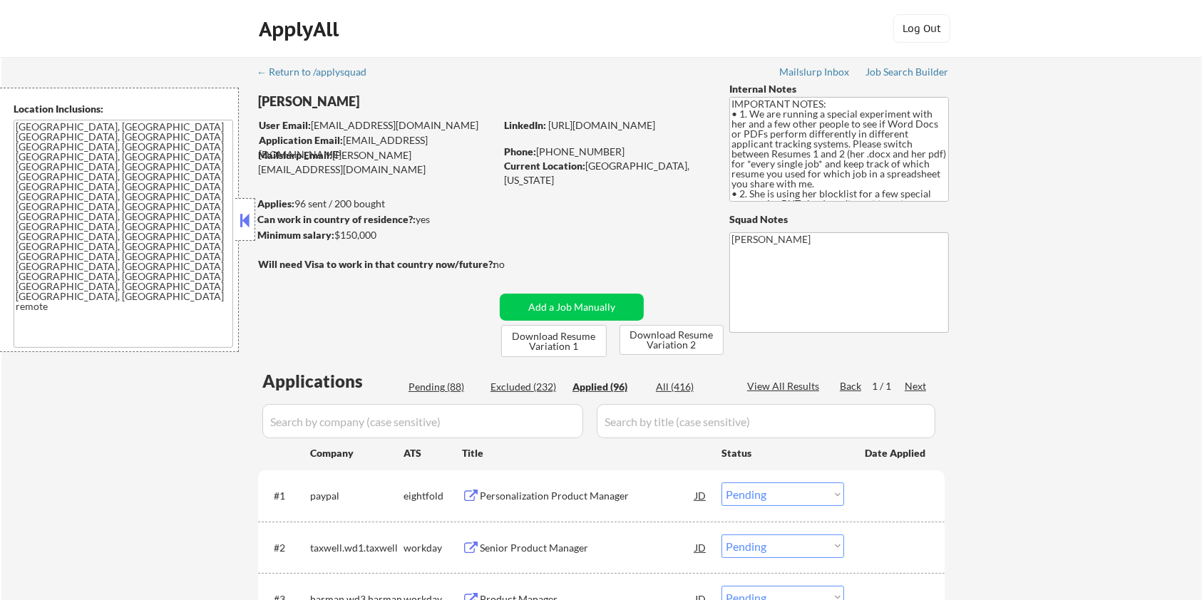
select select ""applied""
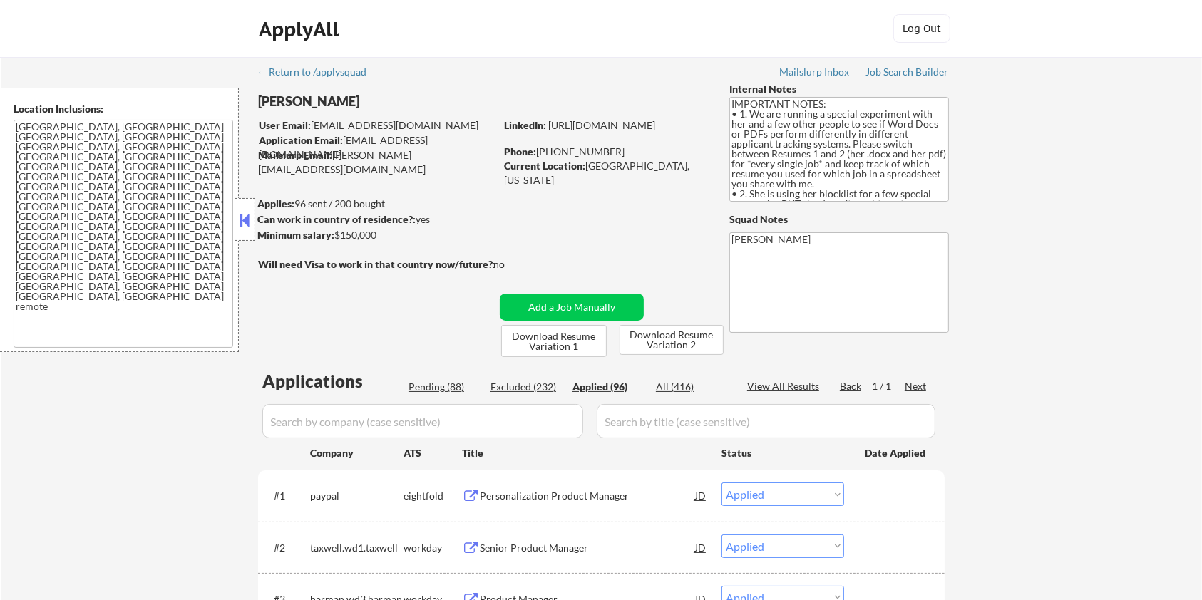
select select ""applied""
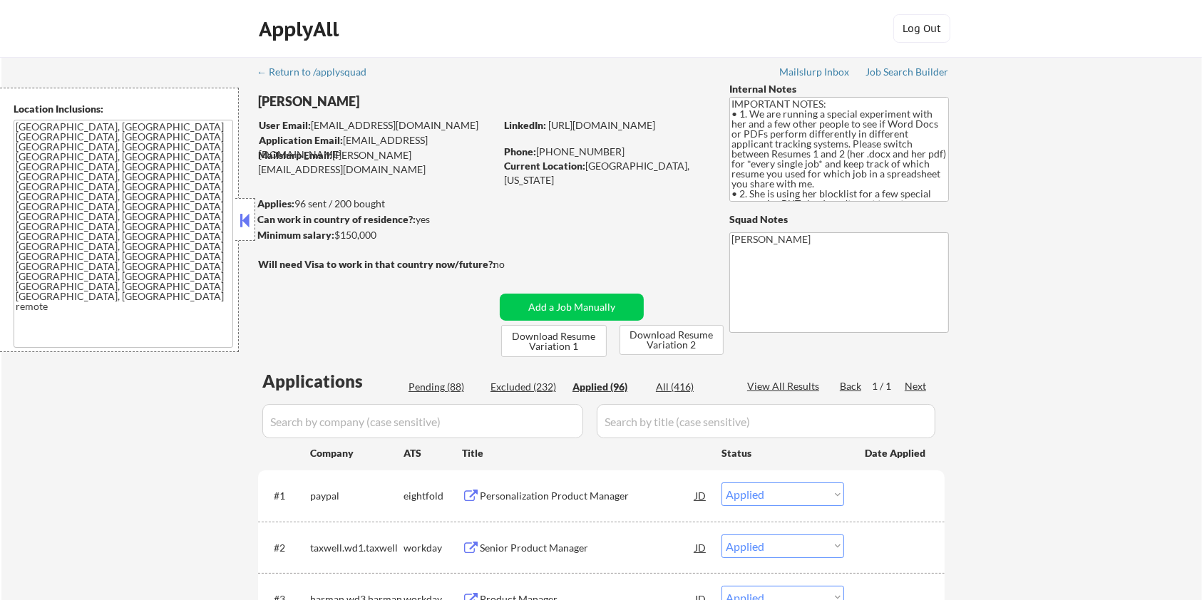
select select ""applied""
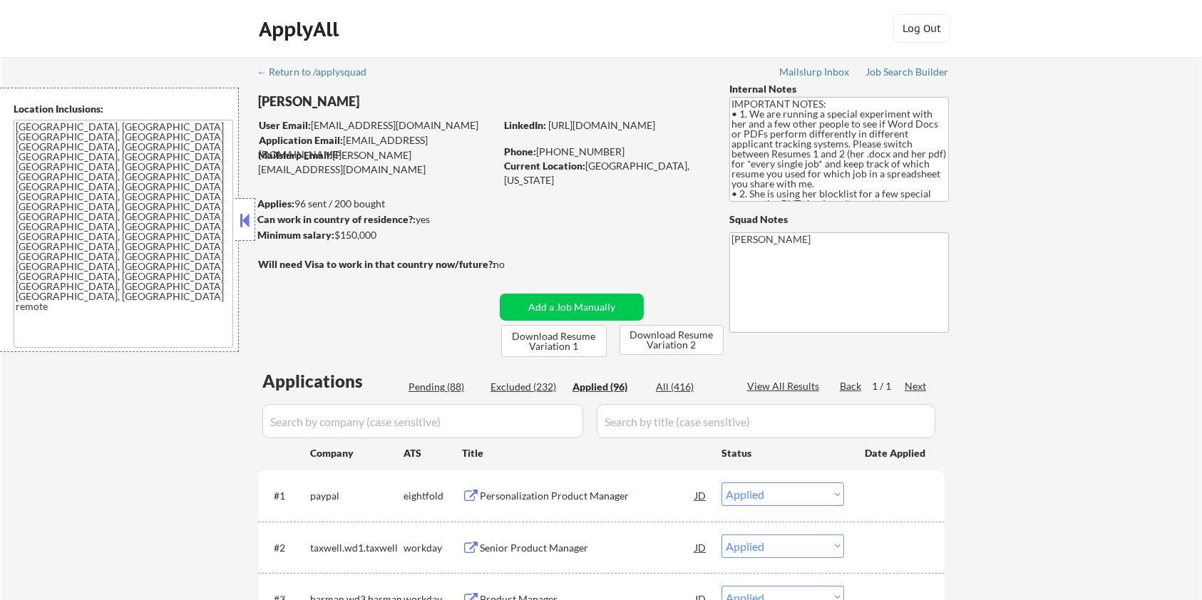
select select ""applied""
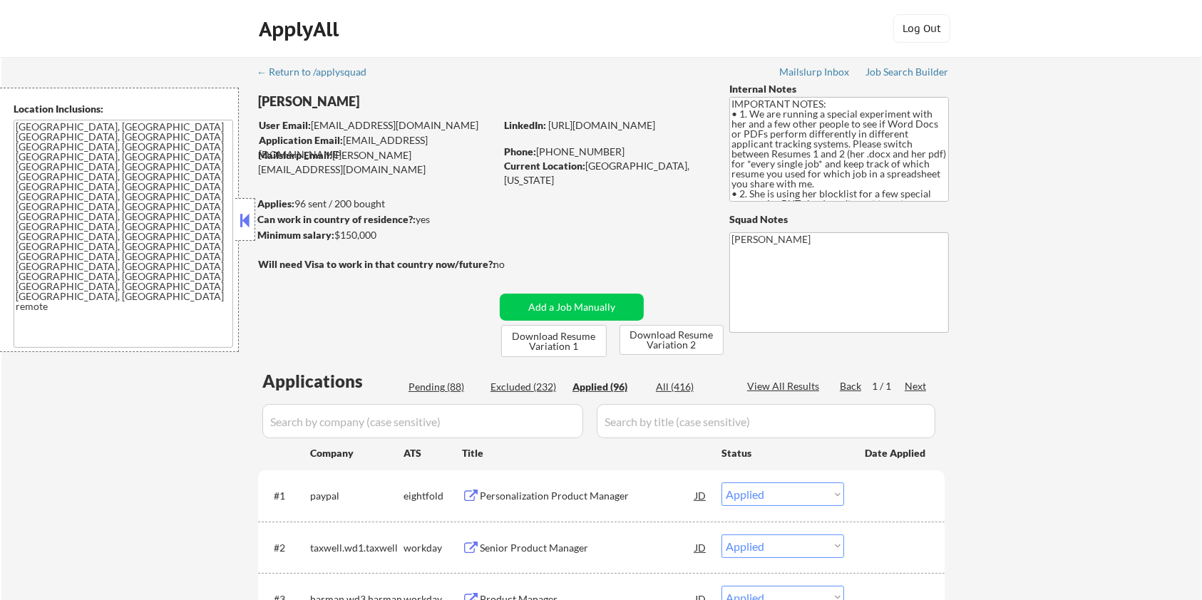
select select ""applied""
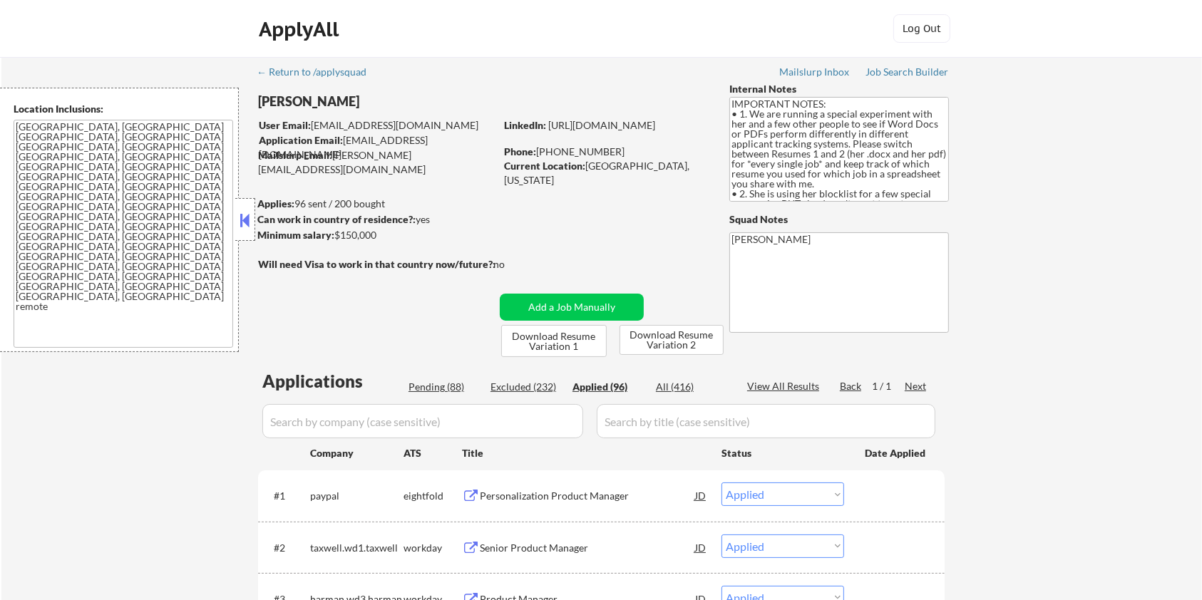
select select ""applied""
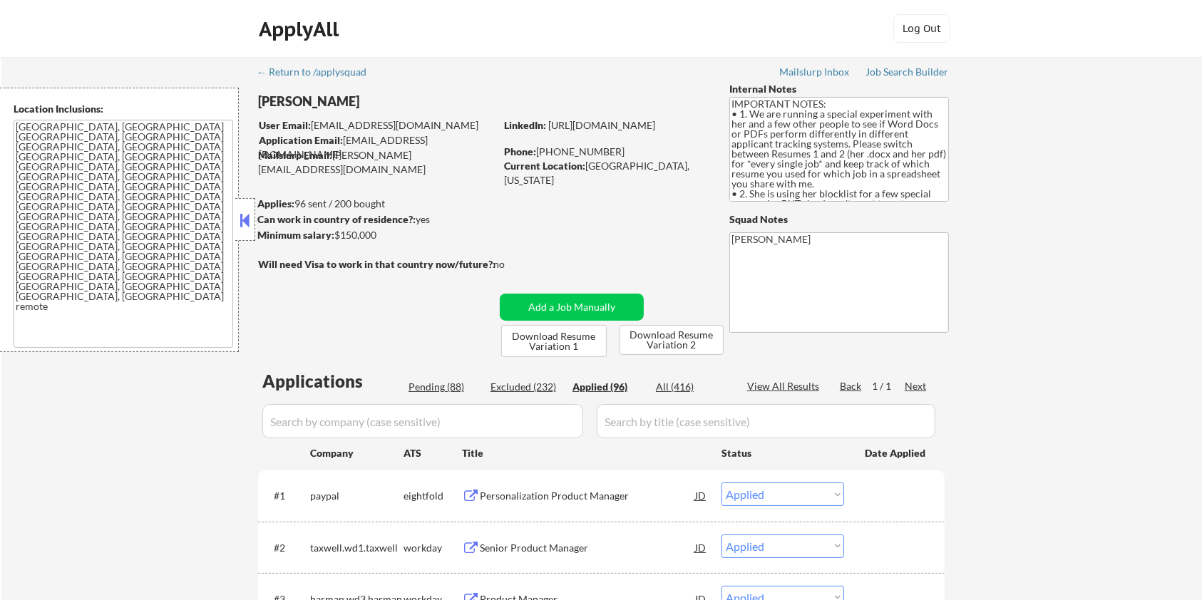
select select ""applied""
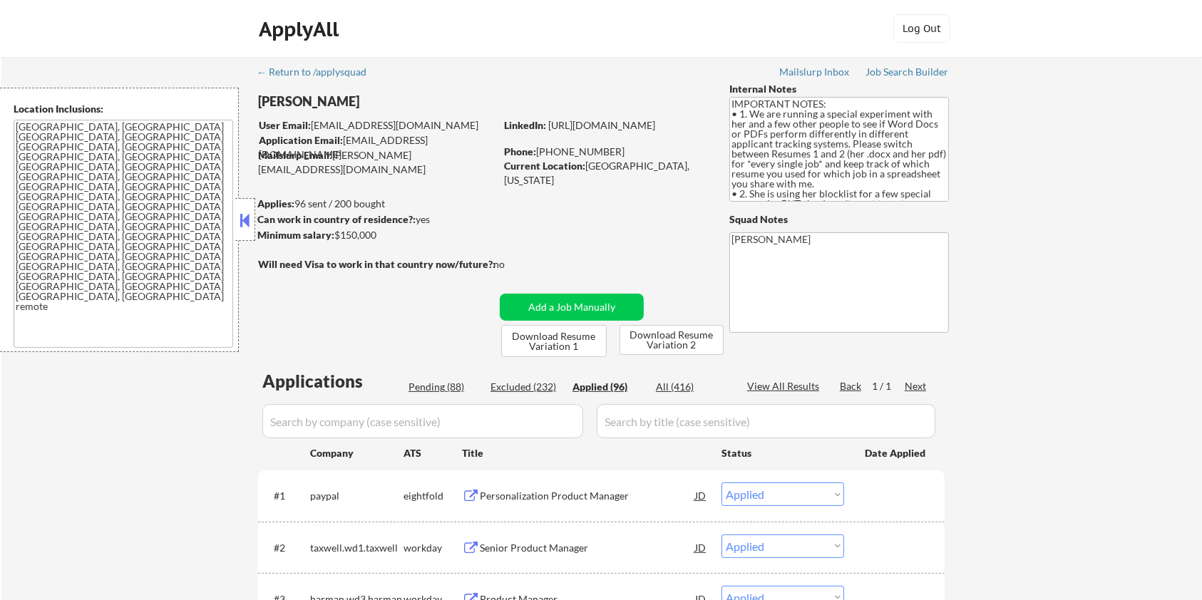
select select ""applied""
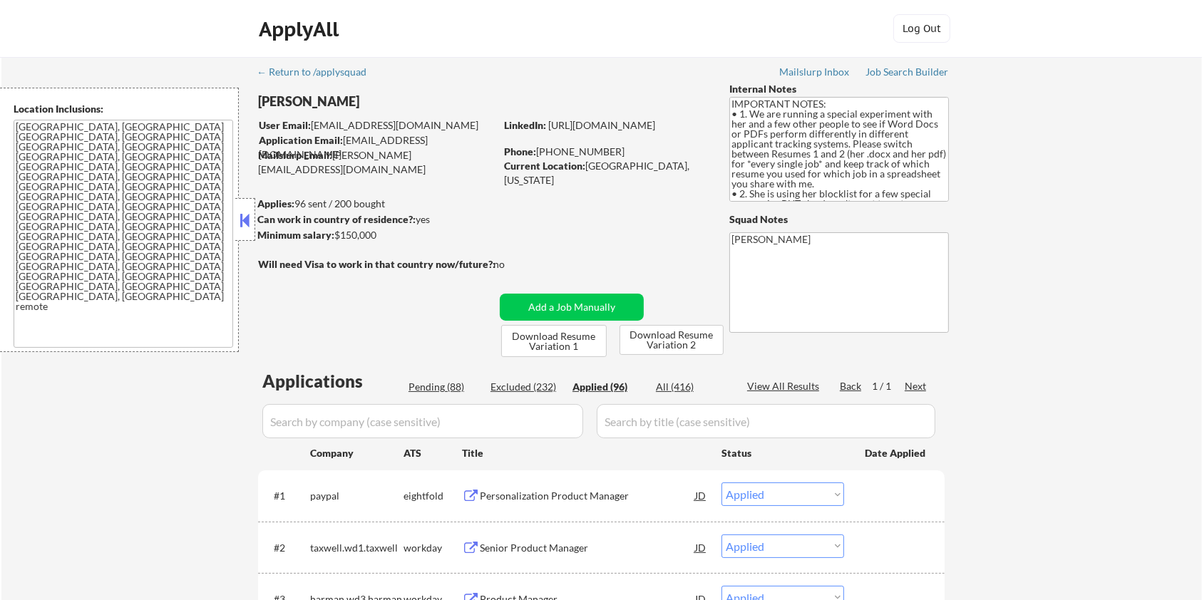
select select ""applied""
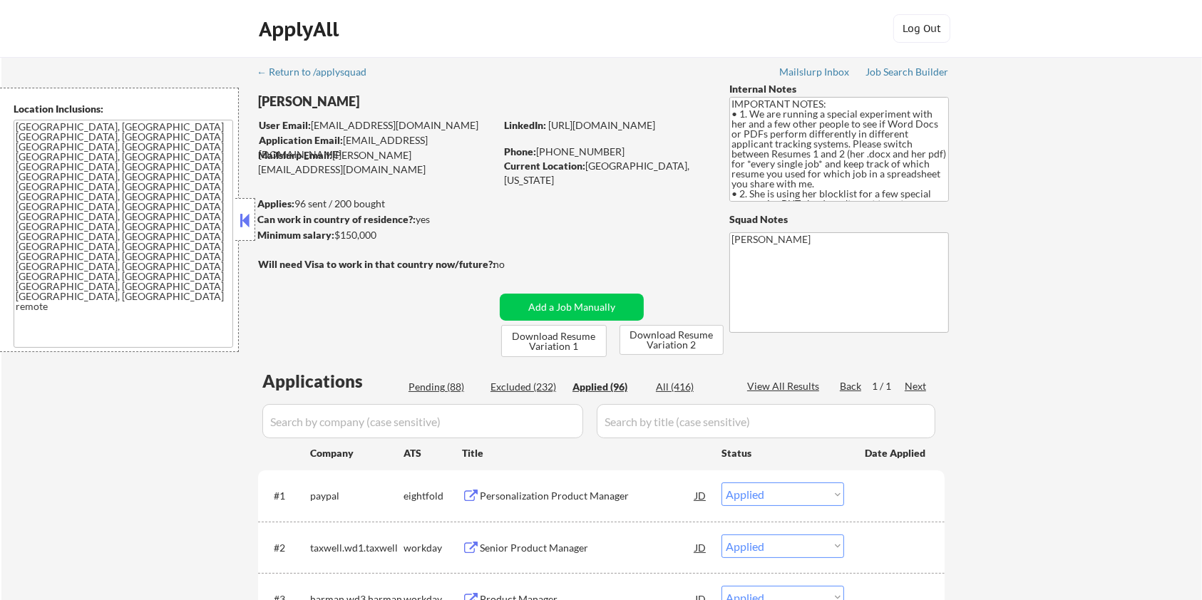
select select ""applied""
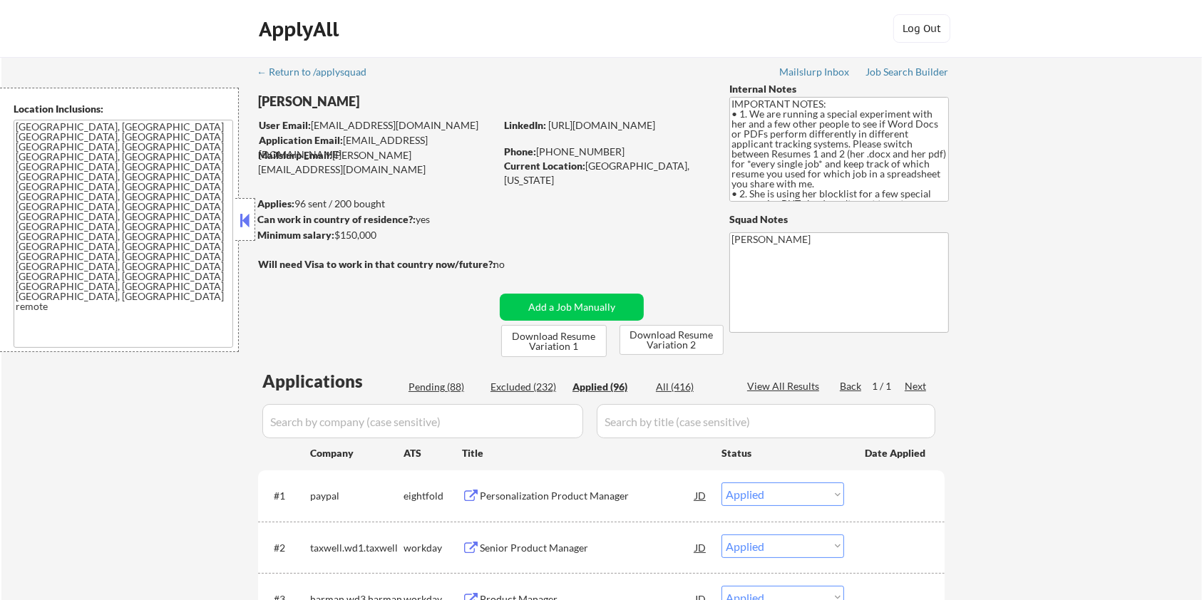
select select ""applied""
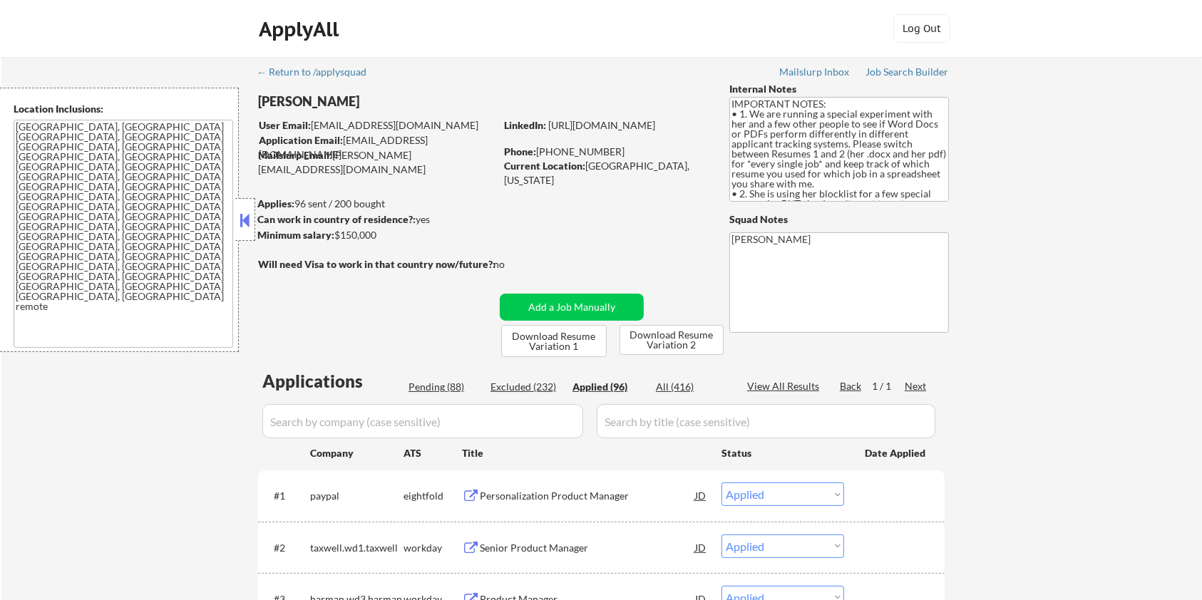
select select ""applied""
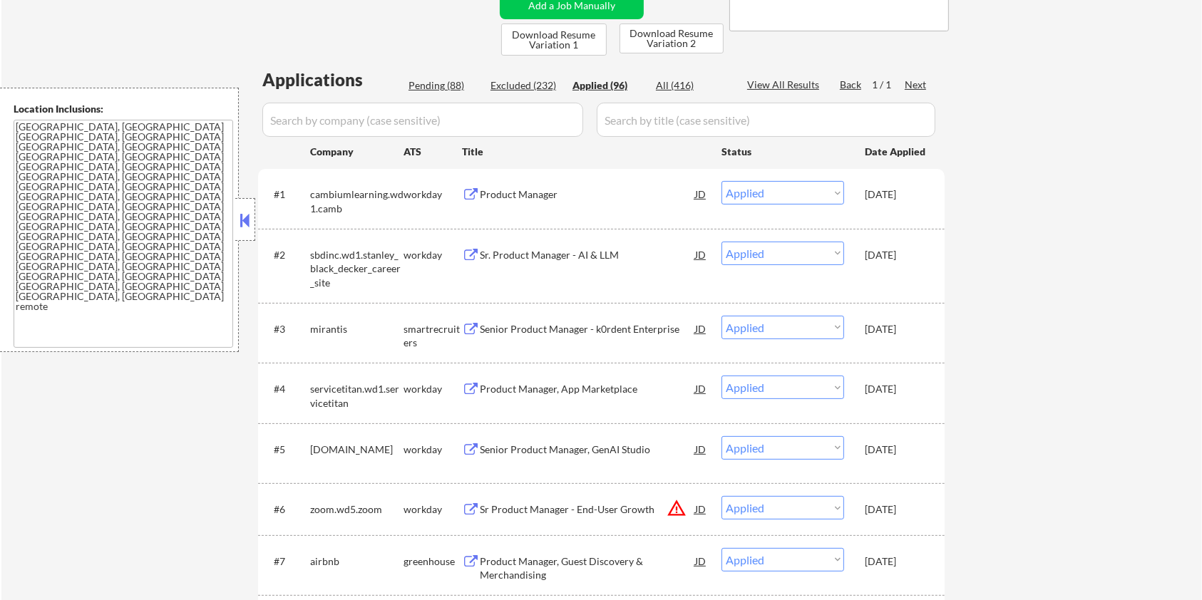
scroll to position [285, 0]
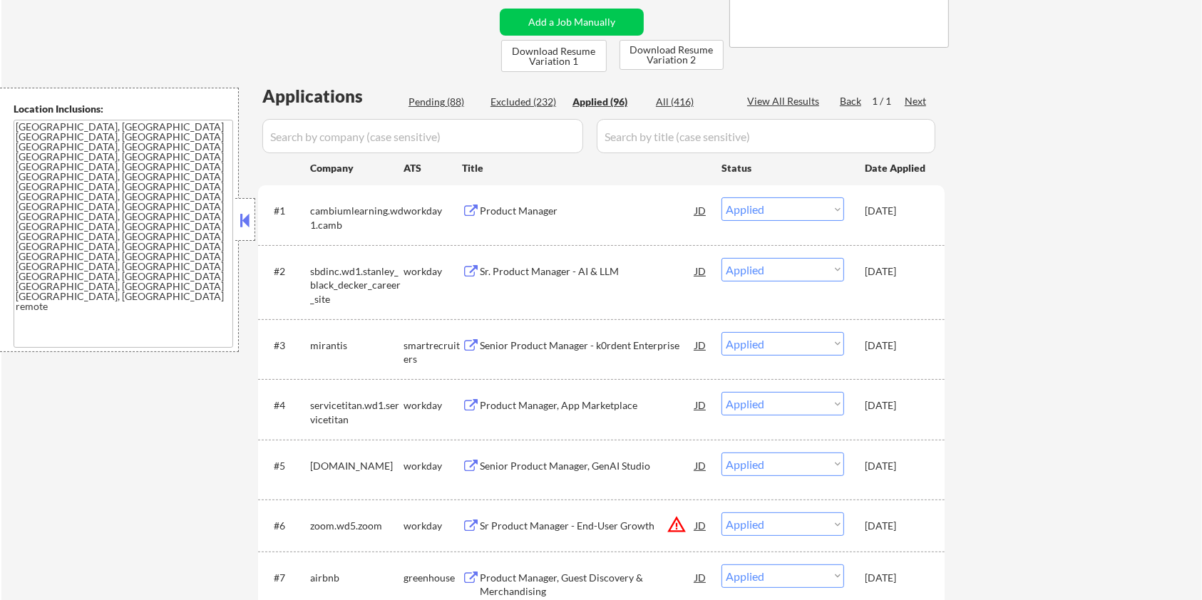
drag, startPoint x: 1050, startPoint y: 0, endPoint x: 453, endPoint y: 31, distance: 596.9
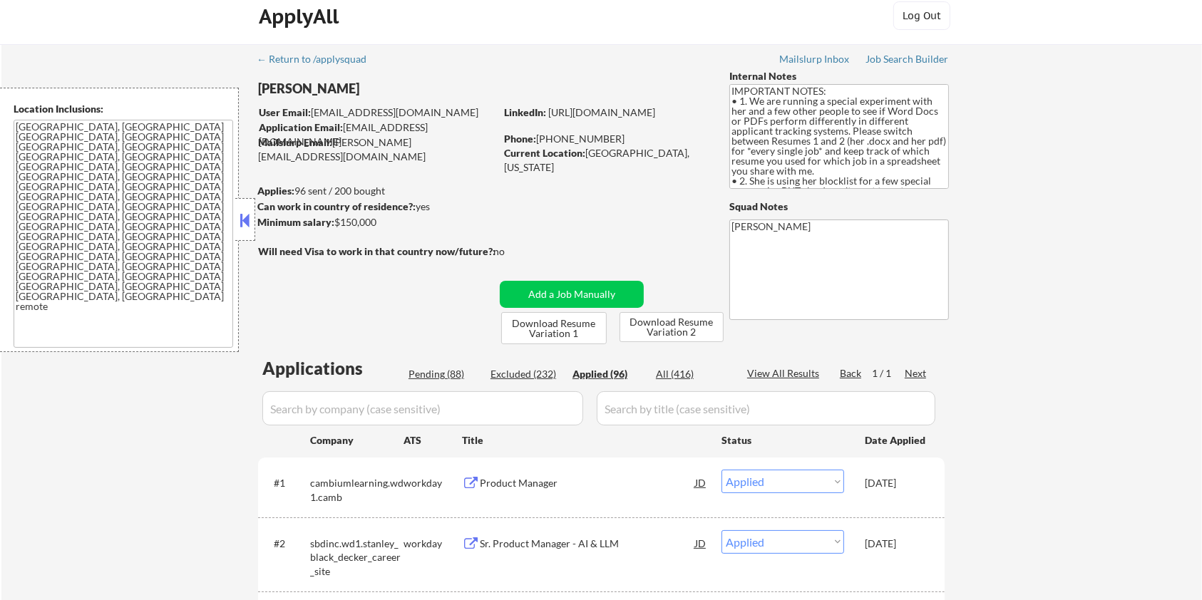
scroll to position [0, 0]
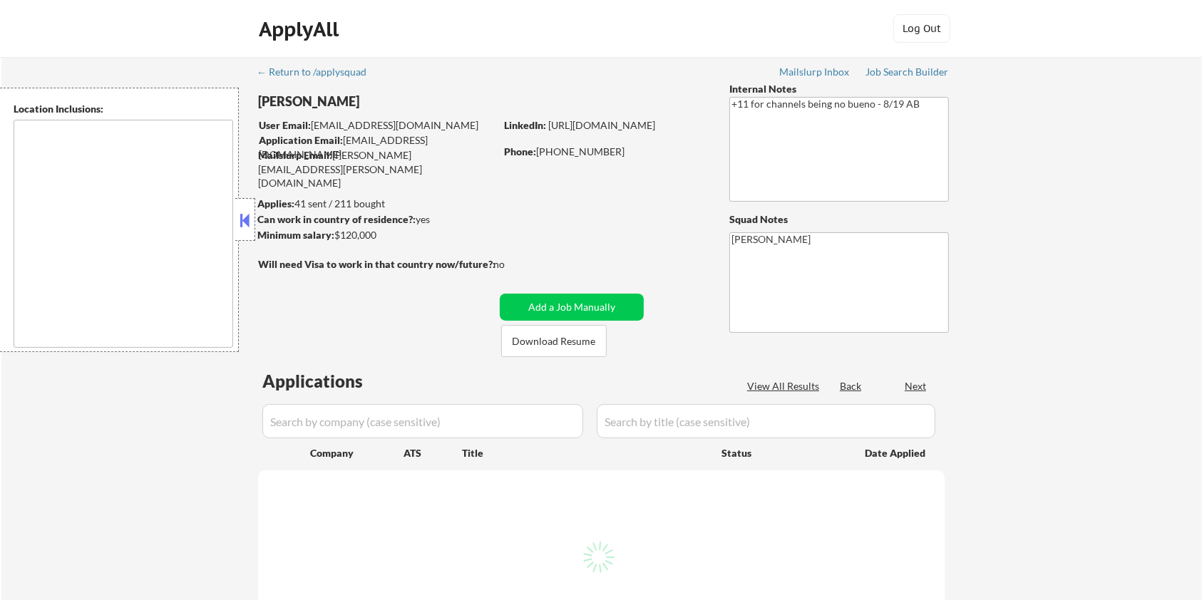
type textarea "remote"
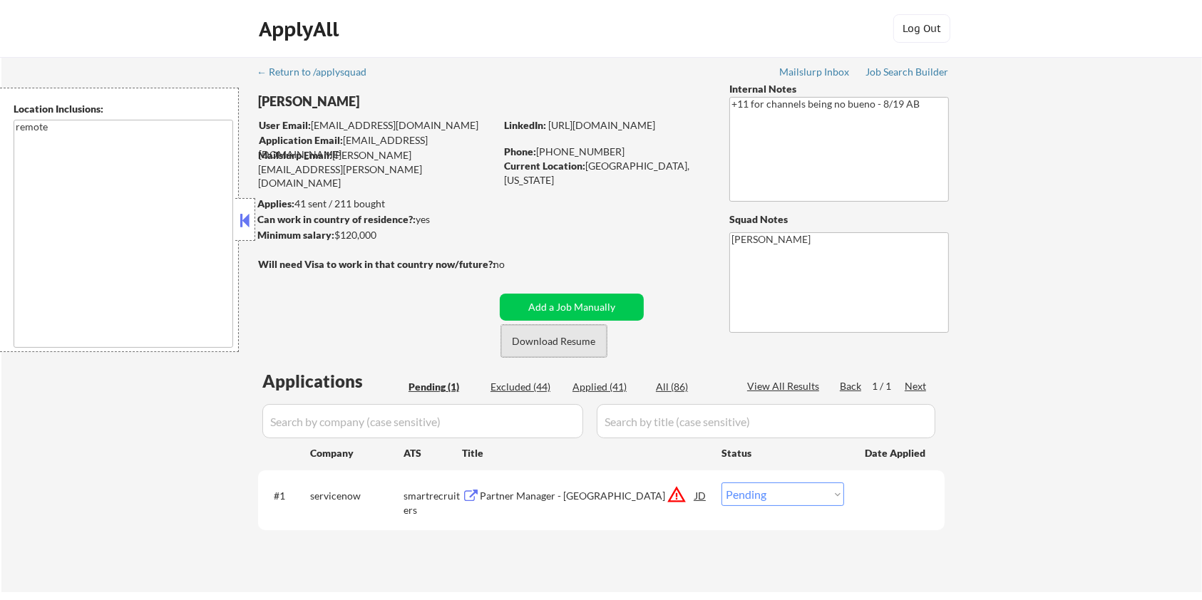
click at [552, 341] on button "Download Resume" at bounding box center [554, 341] width 106 height 32
click at [504, 497] on div "Partner Manager - NYC" at bounding box center [587, 496] width 215 height 14
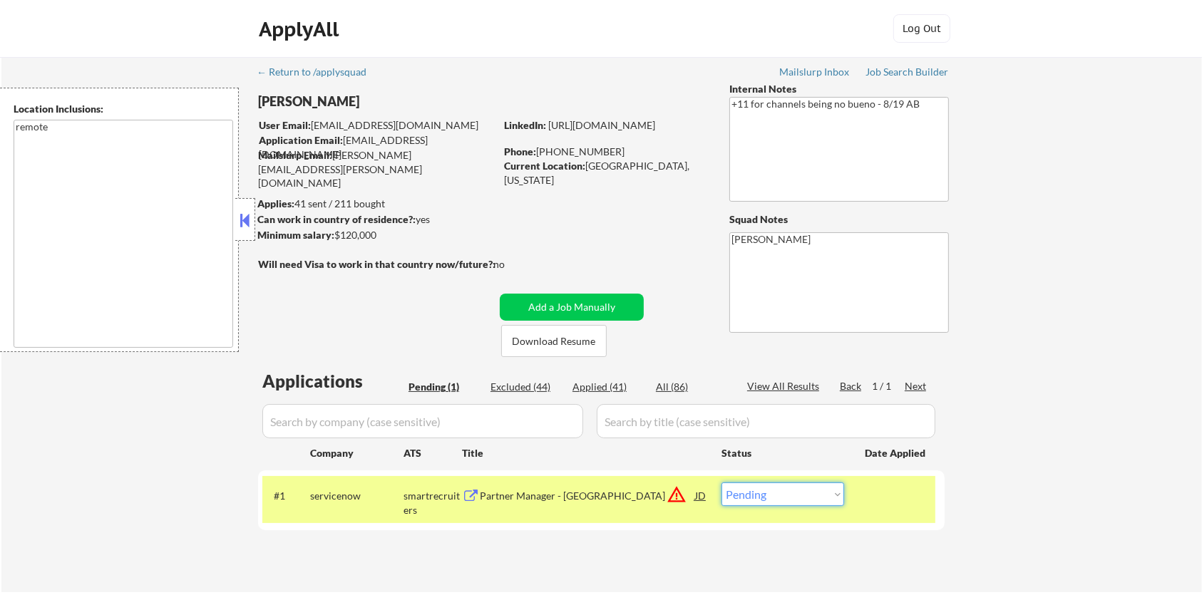
click at [785, 501] on select "Choose an option... Pending Applied Excluded (Questions) Excluded (Expired) Exc…" at bounding box center [783, 495] width 123 height 24
select select ""excluded__expired_""
click at [722, 483] on select "Choose an option... Pending Applied Excluded (Questions) Excluded (Expired) Exc…" at bounding box center [783, 495] width 123 height 24
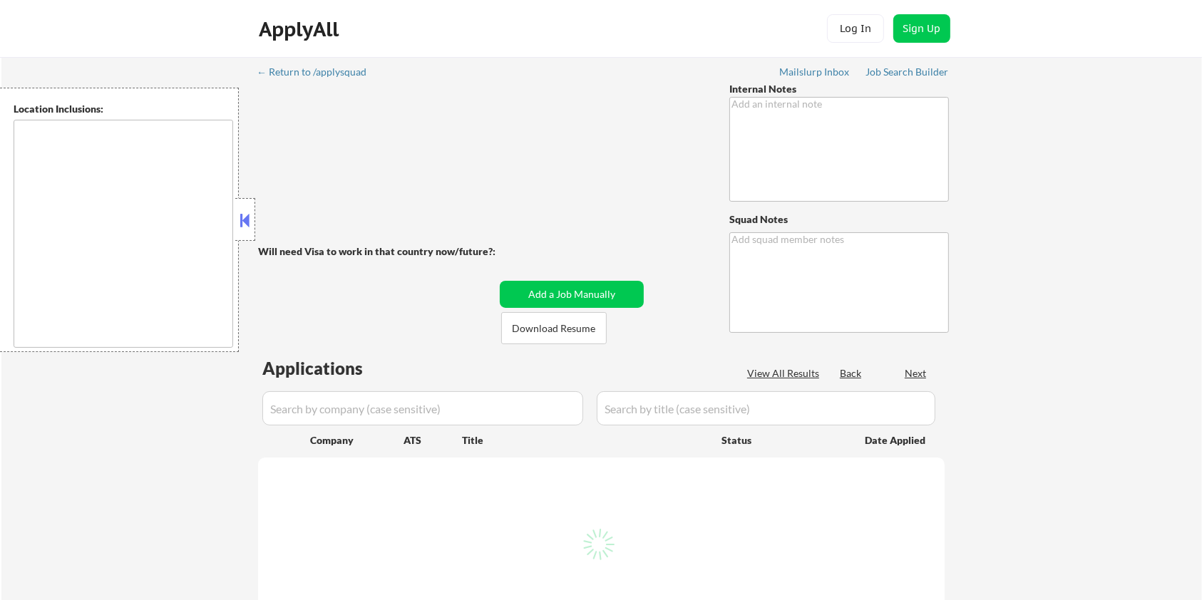
type textarea "Asking about AI right now - 8/26 AB You can use AI - 8/27 AB"
type textarea "[PERSON_NAME]"
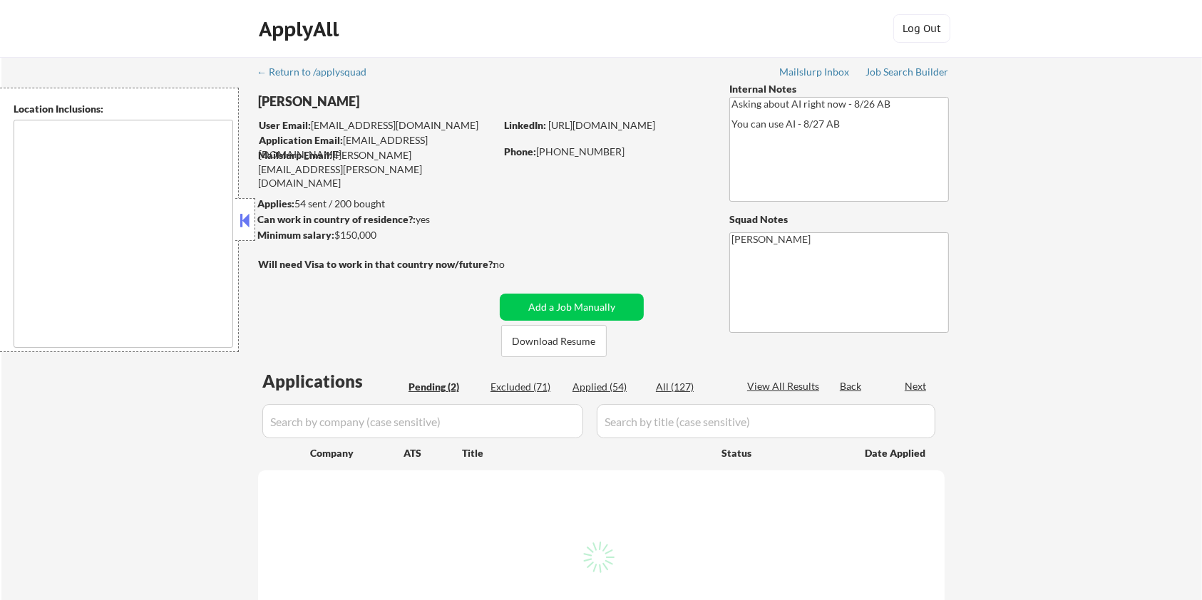
select select ""pending""
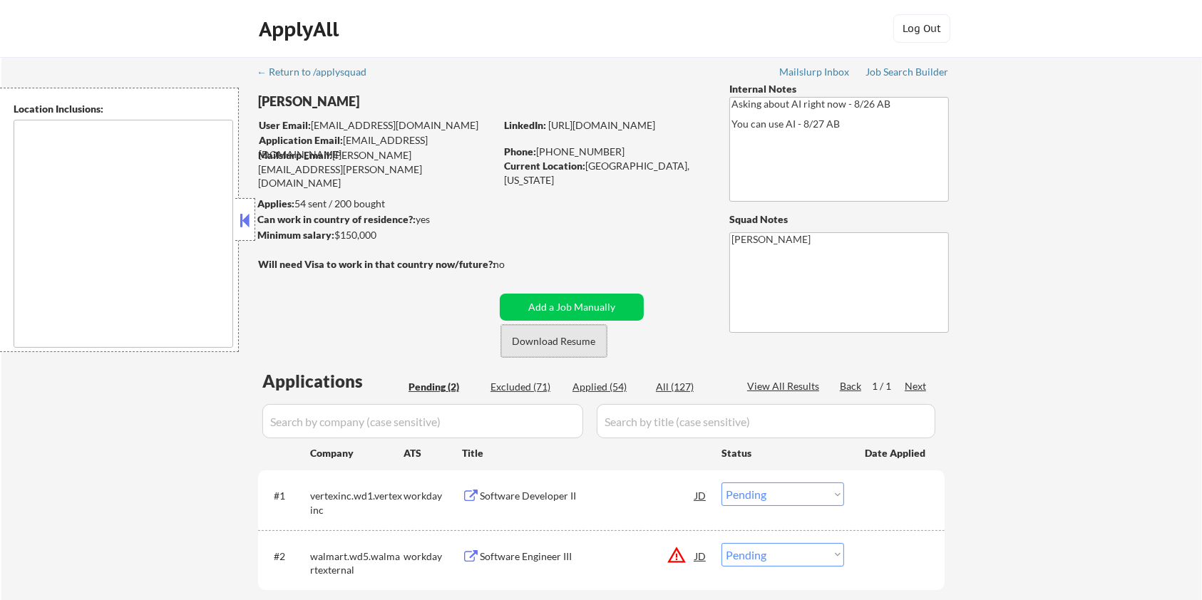
click at [578, 343] on button "Download Resume" at bounding box center [554, 341] width 106 height 32
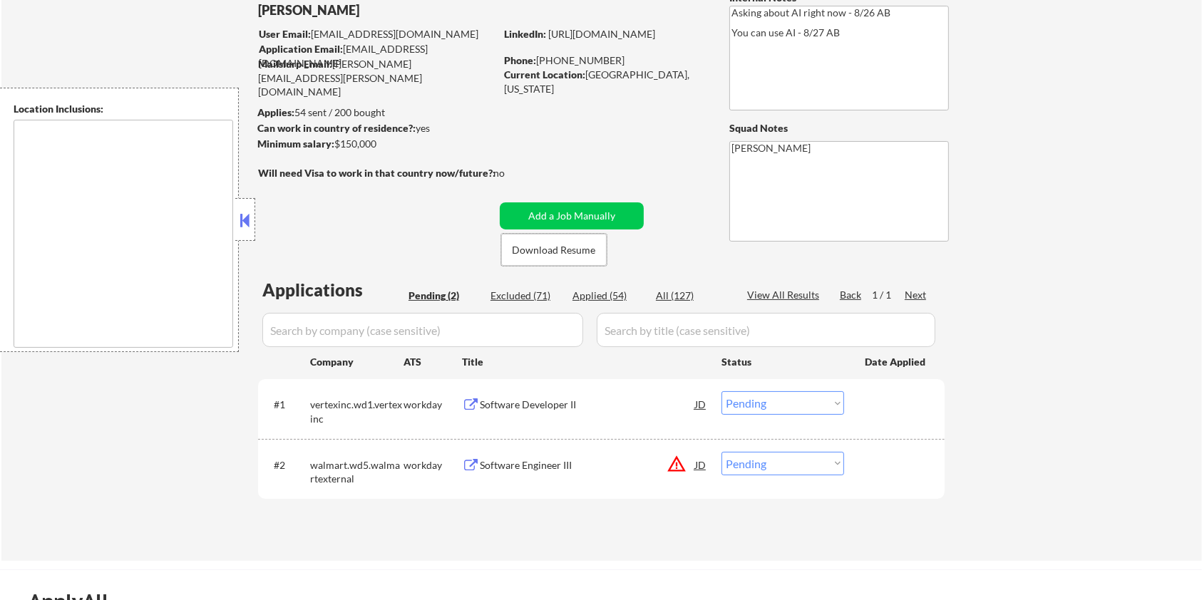
scroll to position [95, 0]
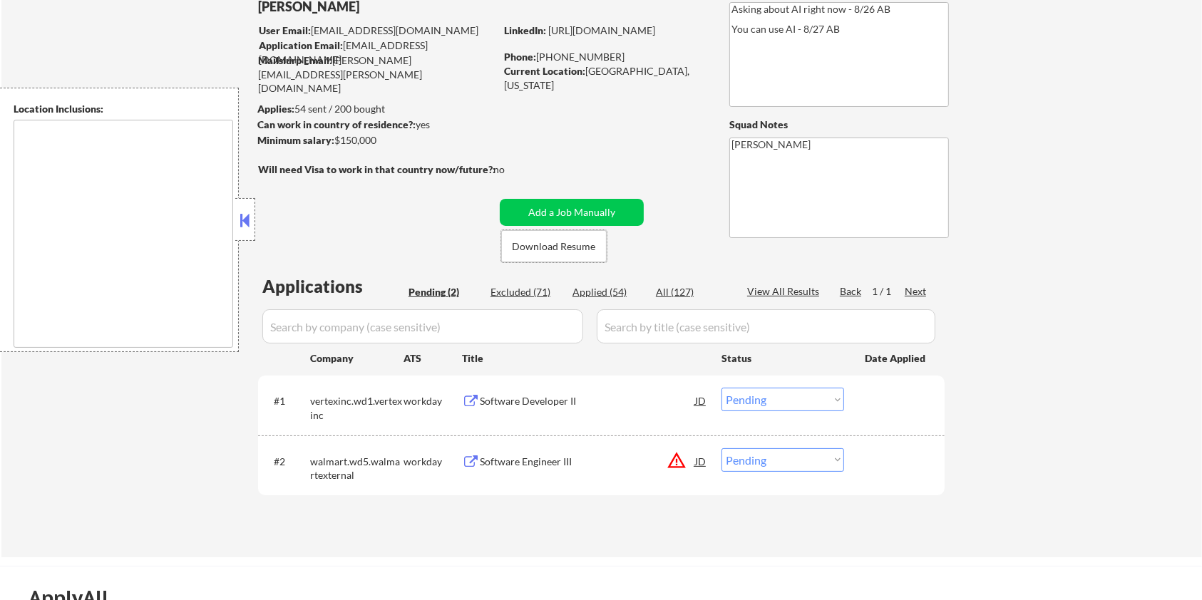
click at [485, 402] on div "Software Developer II" at bounding box center [587, 401] width 215 height 14
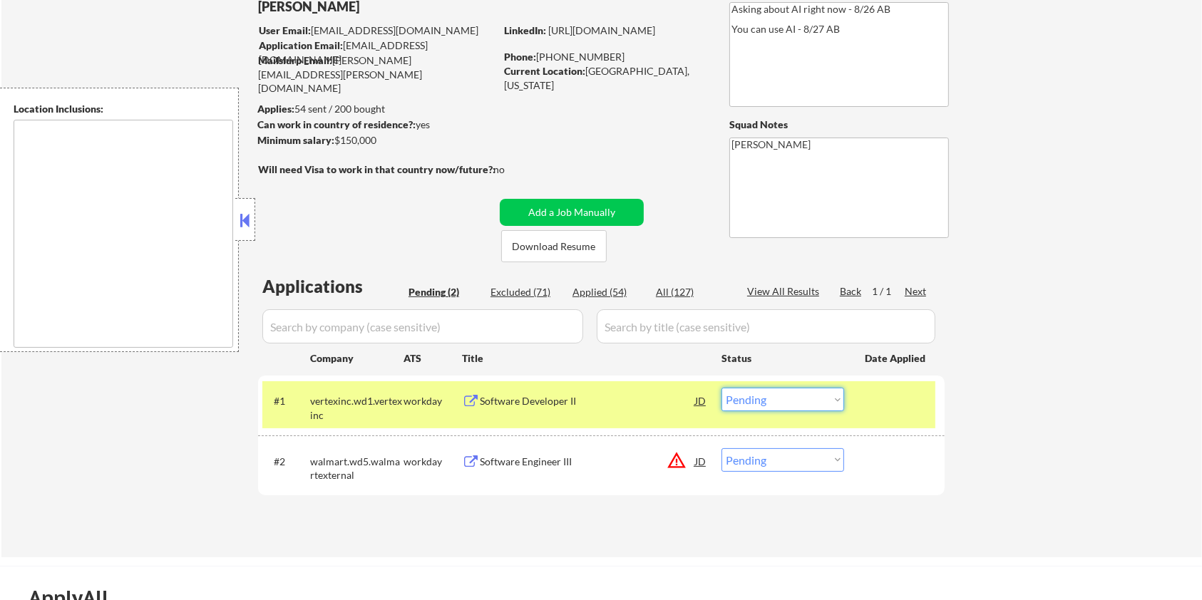
click at [755, 392] on select "Choose an option... Pending Applied Excluded (Questions) Excluded (Expired) Exc…" at bounding box center [783, 400] width 123 height 24
click at [722, 388] on select "Choose an option... Pending Applied Excluded (Questions) Excluded (Expired) Exc…" at bounding box center [783, 400] width 123 height 24
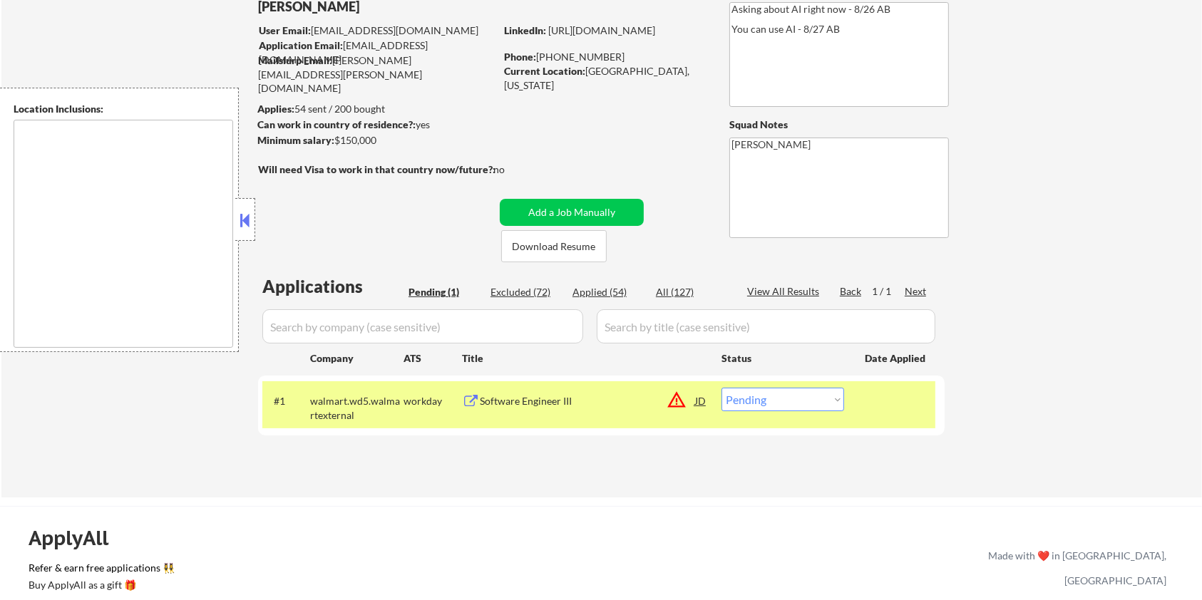
click at [558, 404] on div "Software Engineer III" at bounding box center [587, 401] width 215 height 14
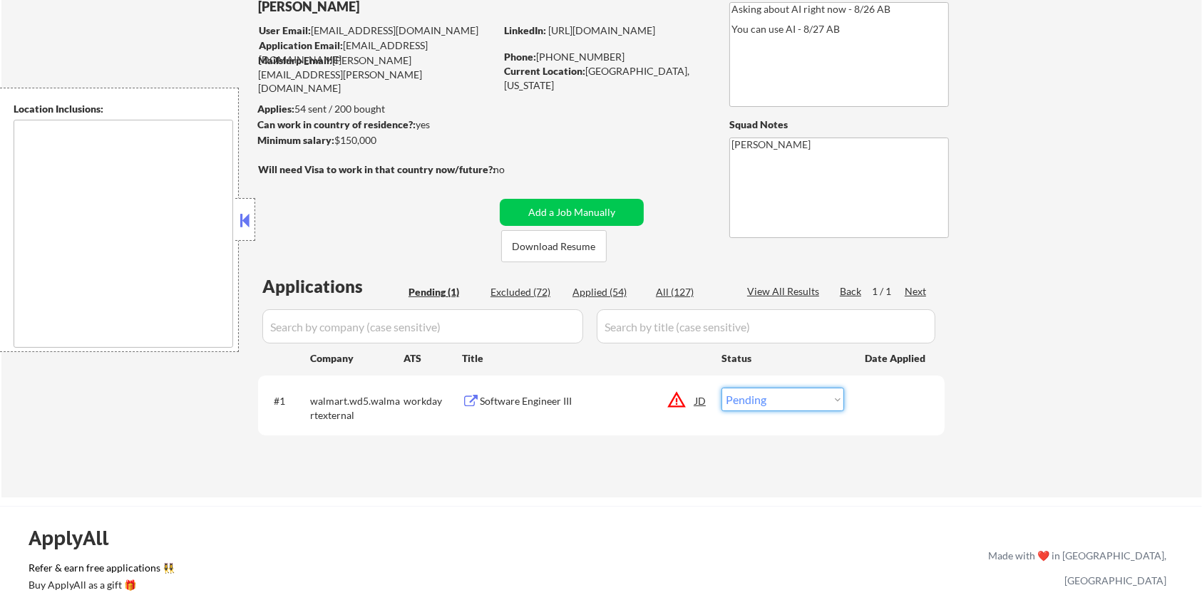
click at [817, 406] on select "Choose an option... Pending Applied Excluded (Questions) Excluded (Expired) Exc…" at bounding box center [783, 400] width 123 height 24
click at [760, 399] on select "Choose an option... Pending Applied Excluded (Questions) Excluded (Expired) Exc…" at bounding box center [783, 400] width 123 height 24
click at [722, 388] on select "Choose an option... Pending Applied Excluded (Questions) Excluded (Expired) Exc…" at bounding box center [783, 400] width 123 height 24
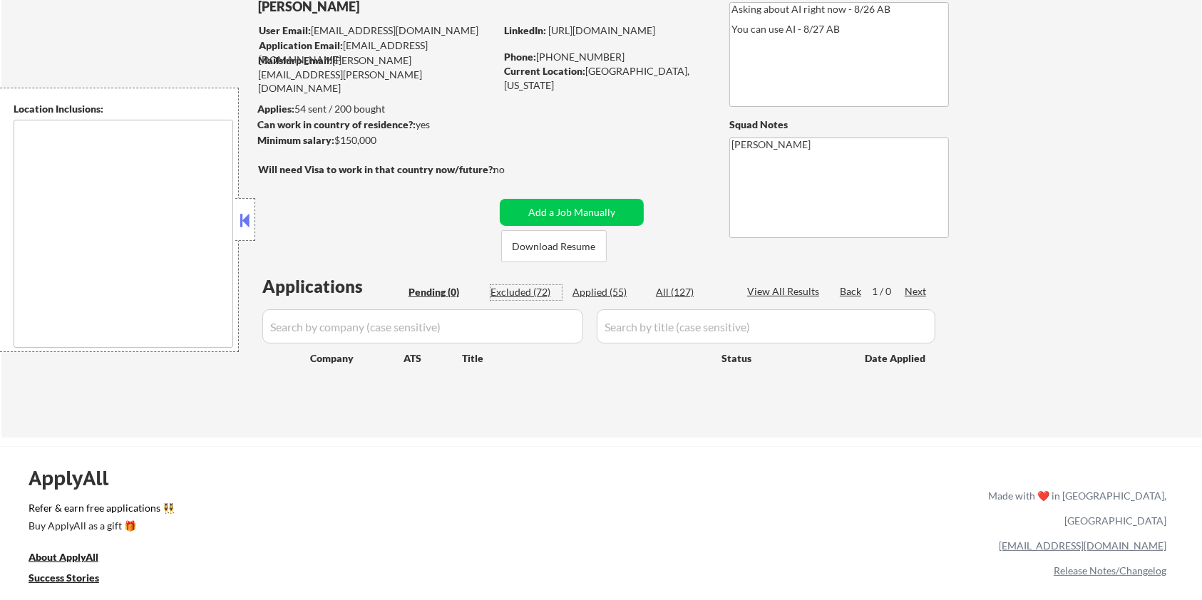
click at [506, 292] on div "Excluded (72)" at bounding box center [526, 292] width 71 height 14
select select ""excluded__location_""
select select ""excluded__expired_""
select select ""excluded""
select select ""excluded__location_""
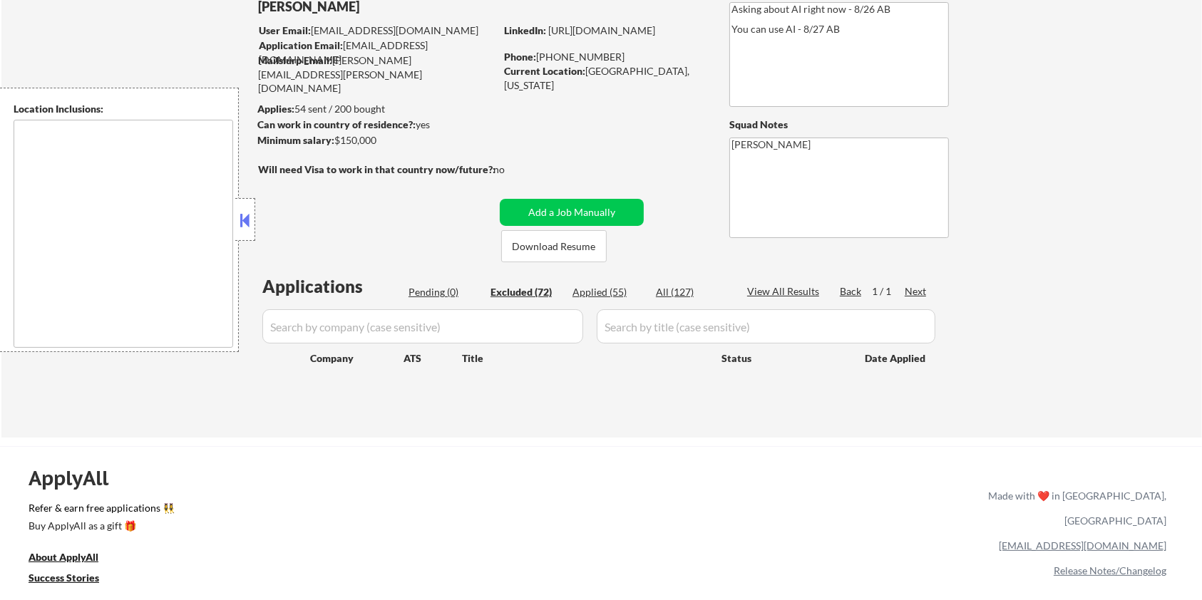
select select ""excluded__expired_""
select select ""excluded""
select select ""excluded__location_""
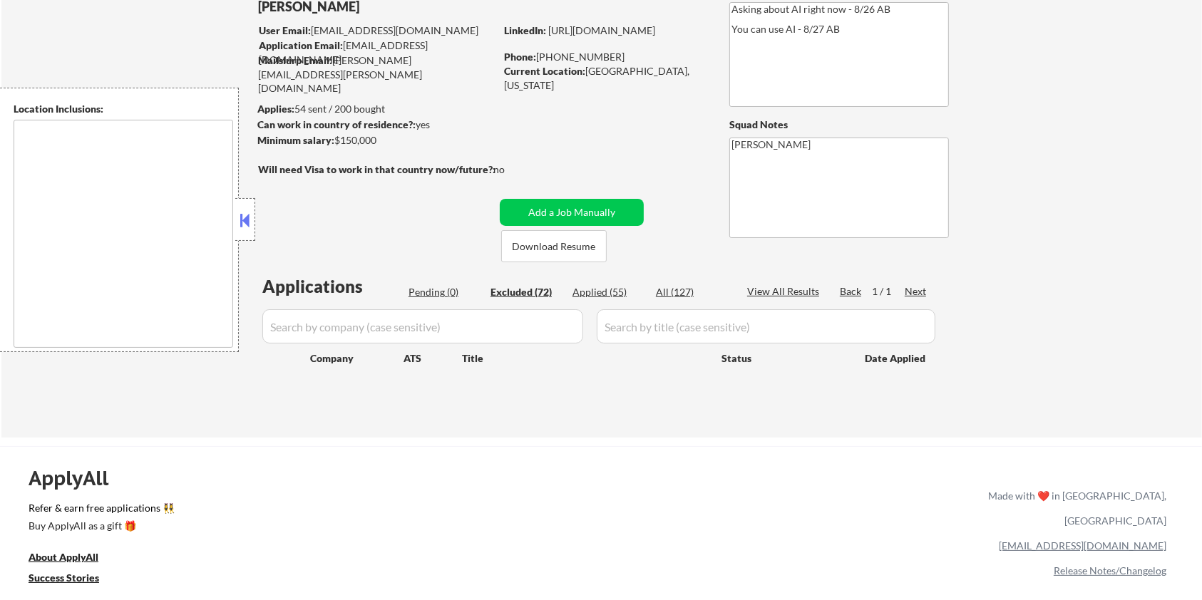
select select ""excluded__expired_""
select select ""excluded__location_""
select select ""excluded__expired_""
select select ""excluded__bad_match_""
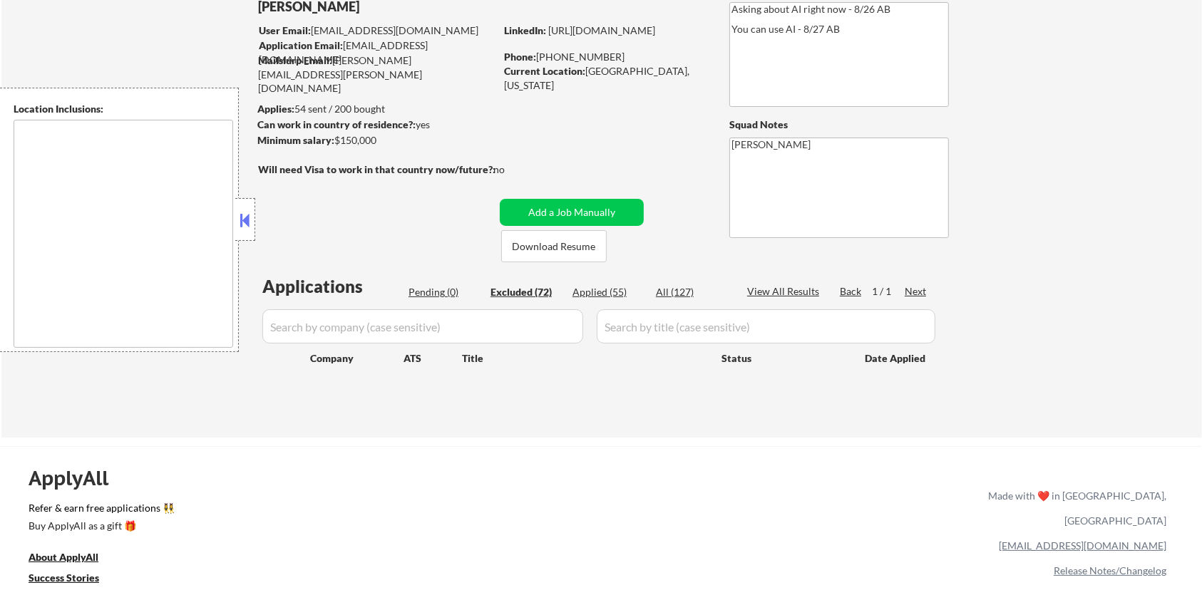
select select ""excluded__location_""
select select ""excluded""
select select ""excluded__expired_""
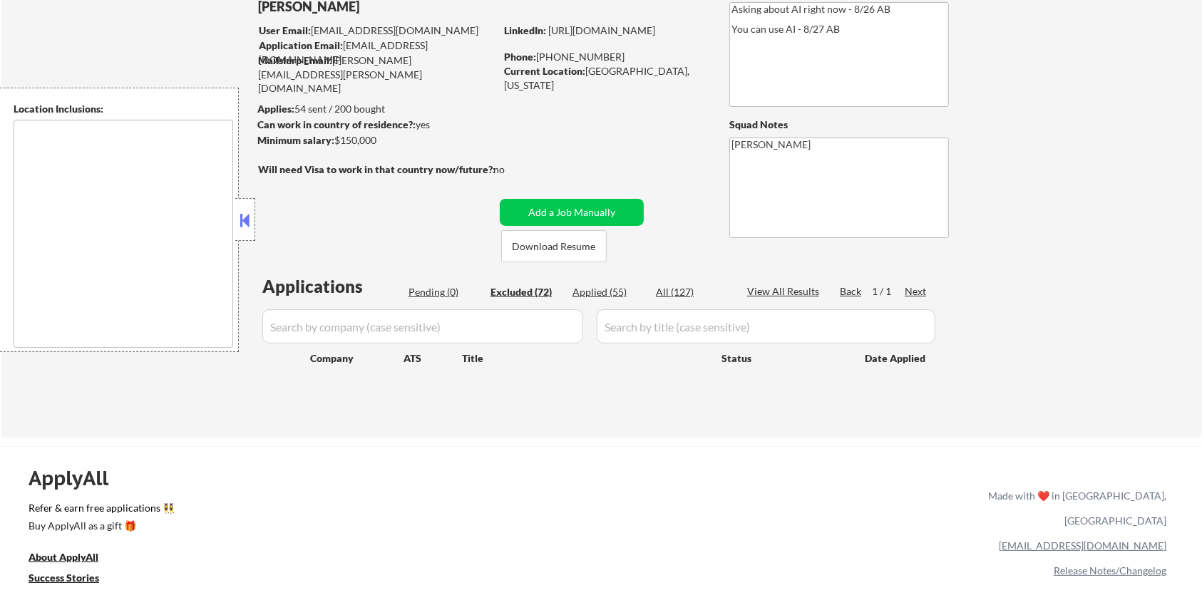
select select ""excluded__location_""
select select ""excluded__expired_""
select select ""excluded__salary_""
select select ""excluded__expired_""
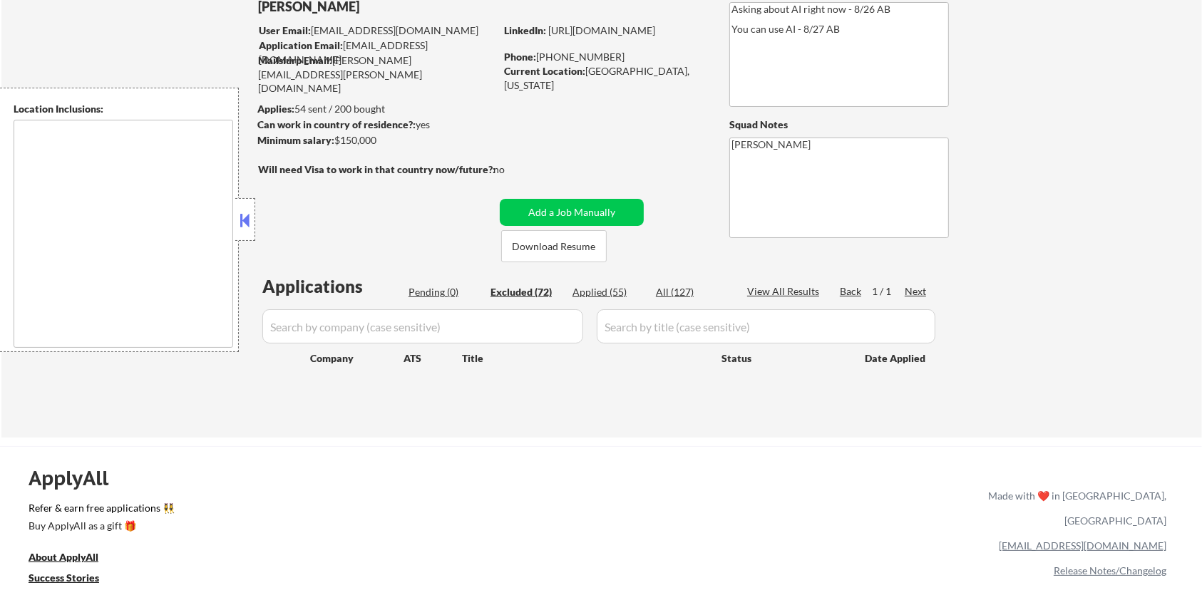
select select ""excluded__location_""
select select ""excluded__expired_""
select select ""excluded__location_""
select select ""excluded__salary_""
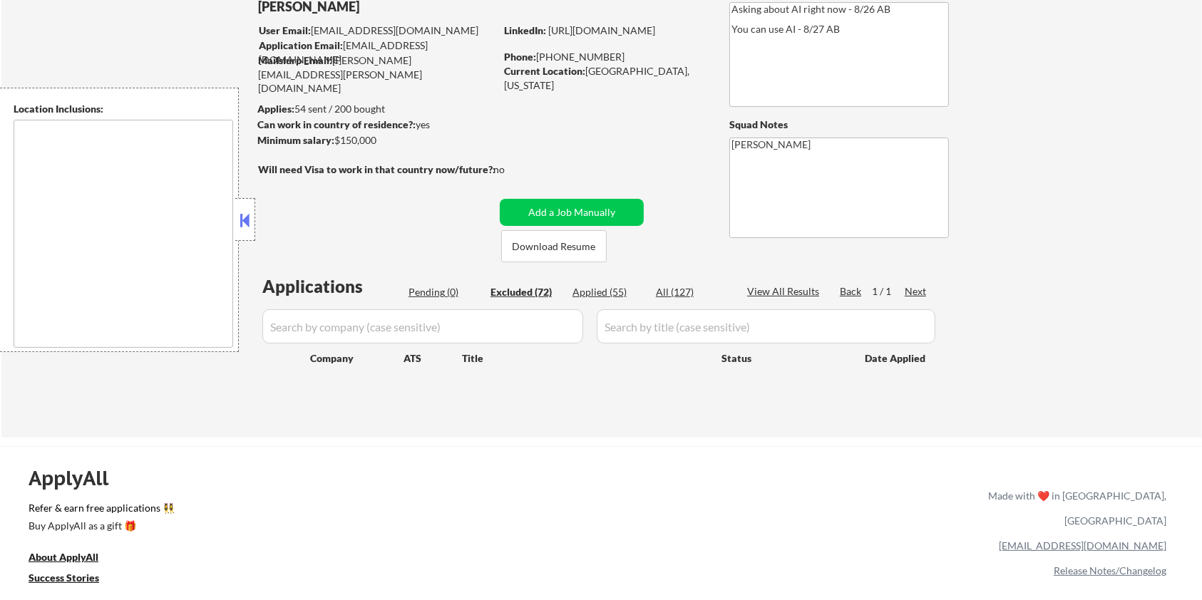
select select ""excluded__location_""
select select ""excluded__expired_""
select select ""excluded__location_""
select select ""excluded__bad_match_""
select select ""excluded""
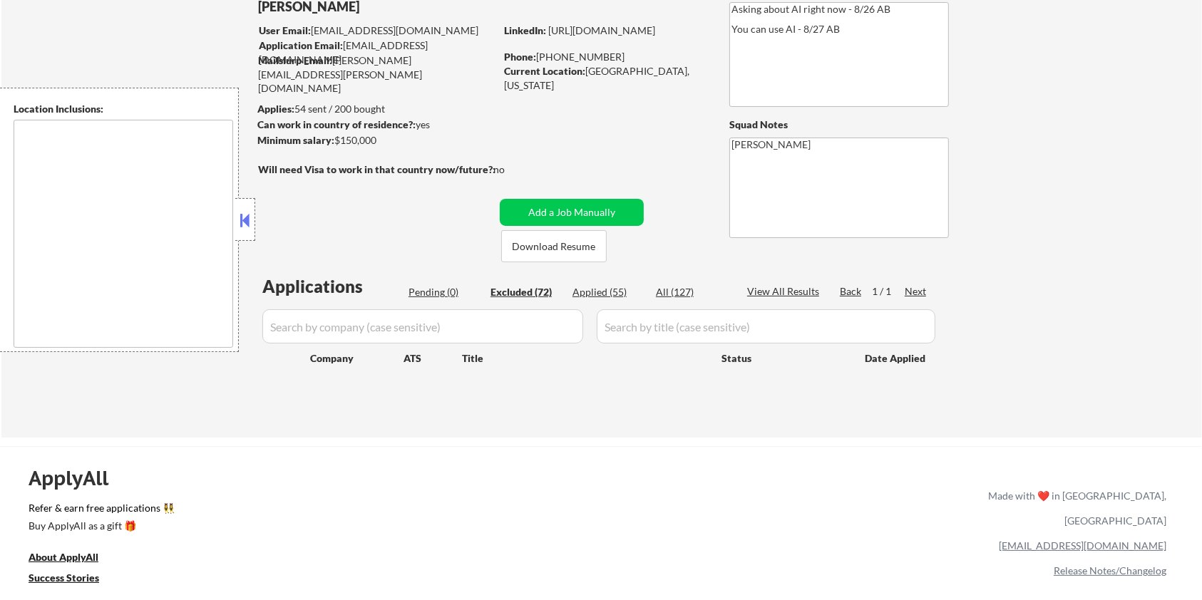
select select ""excluded__expired_""
select select ""excluded""
select select ""excluded__expired_""
select select ""excluded__bad_match_""
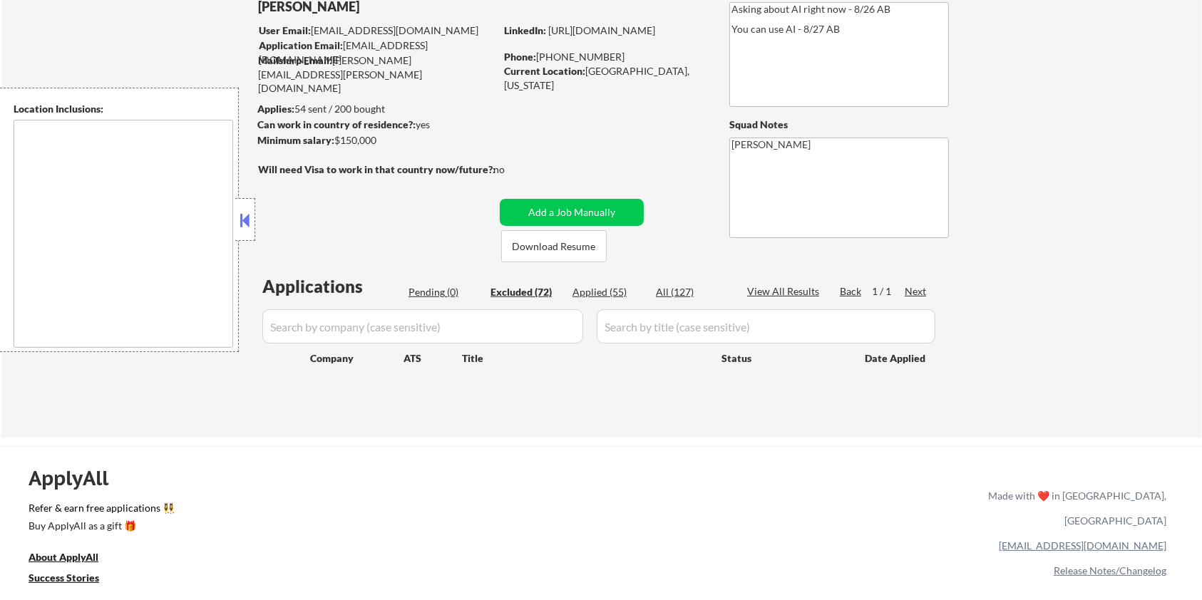
select select ""excluded__bad_match_""
select select ""excluded__expired_""
select select ""excluded__bad_match_""
select select ""excluded__location_""
select select ""excluded__bad_match_""
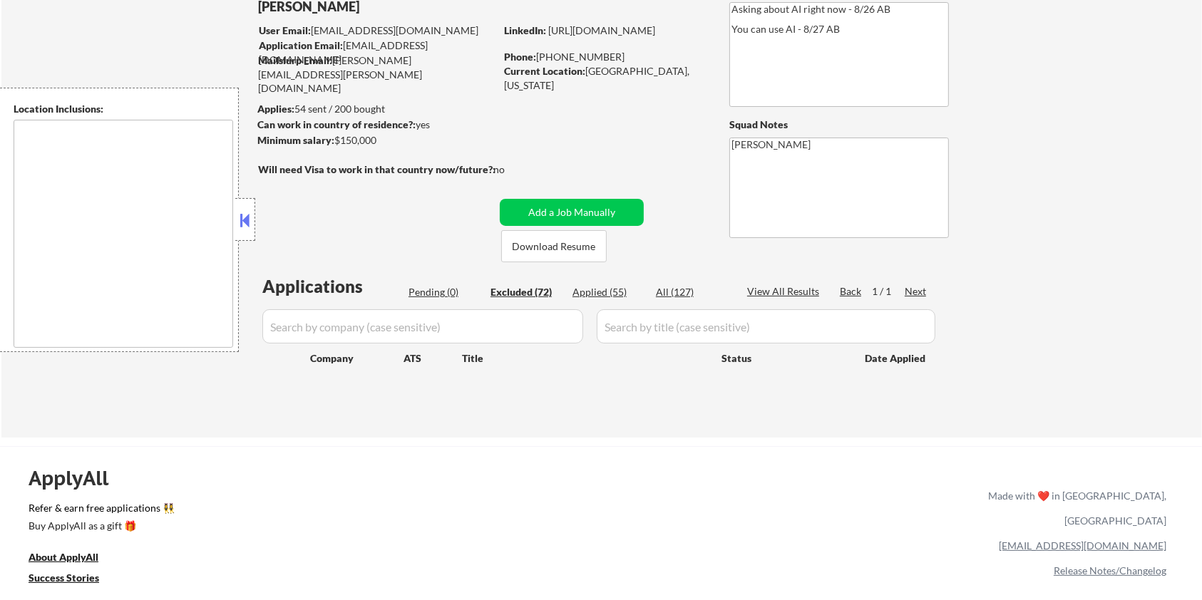
select select ""excluded__expired_""
select select ""excluded__bad_match_""
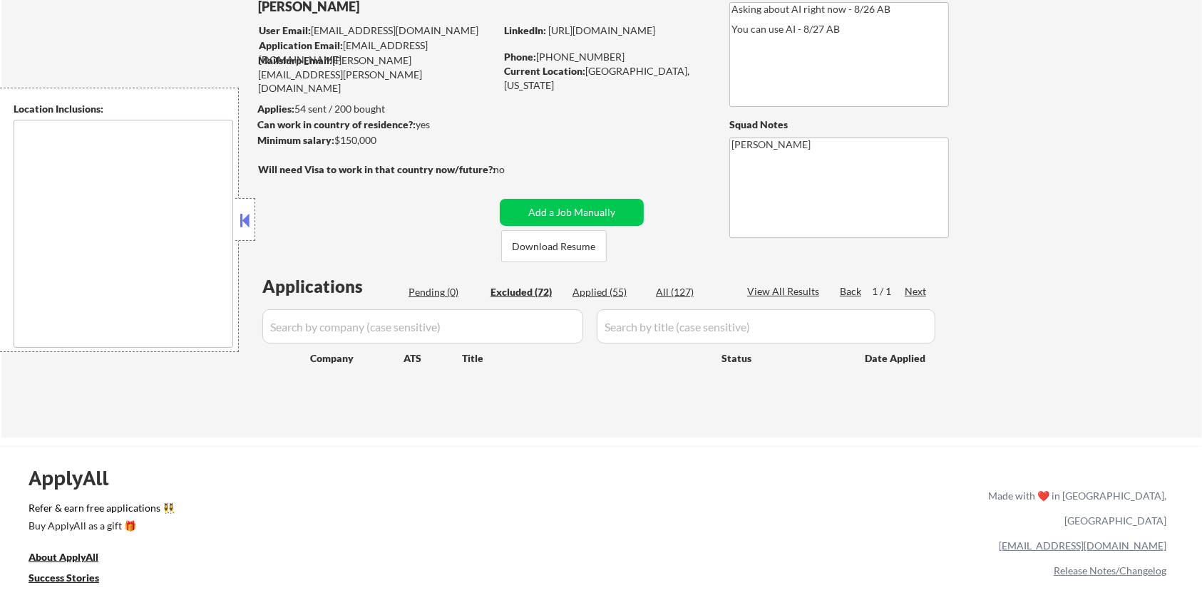
select select ""excluded__salary_""
select select ""excluded__expired_""
select select ""excluded__bad_match_""
select select ""excluded__expired_""
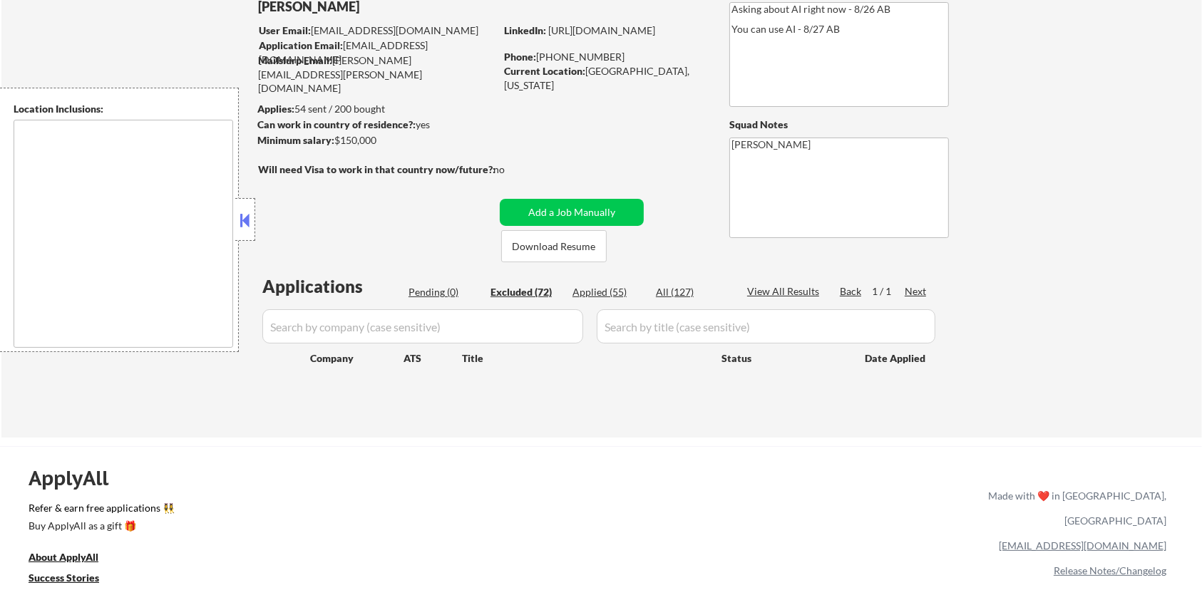
select select ""excluded__location_""
select select ""excluded__expired_""
select select ""excluded__location_""
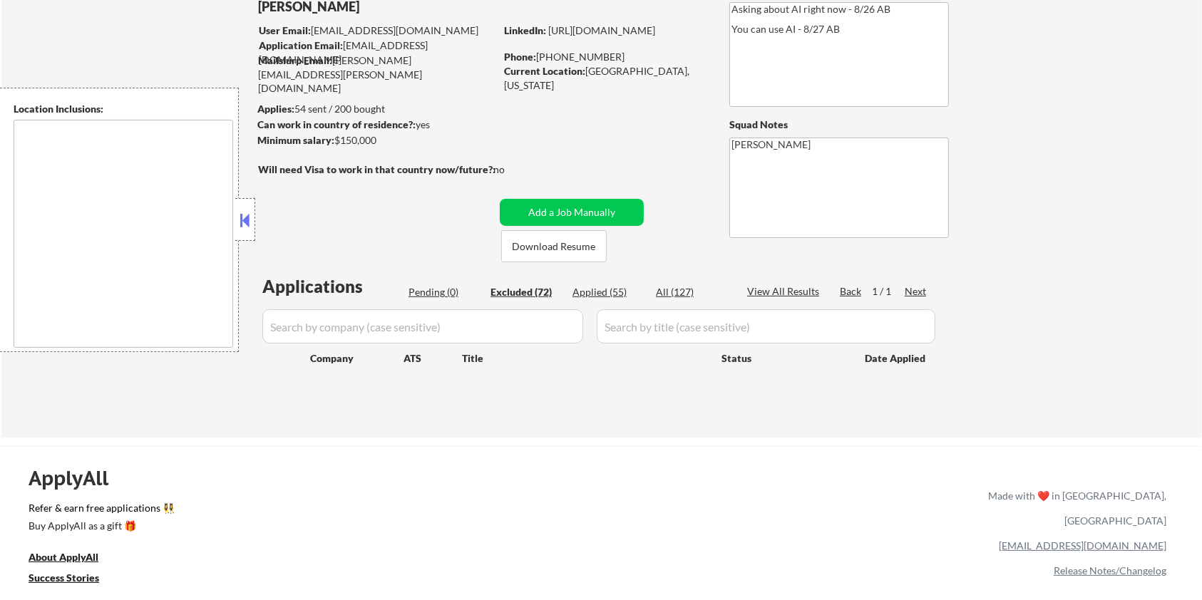
select select ""excluded__expired_""
select select ""excluded__bad_match_""
select select ""excluded__location_""
select select ""excluded""
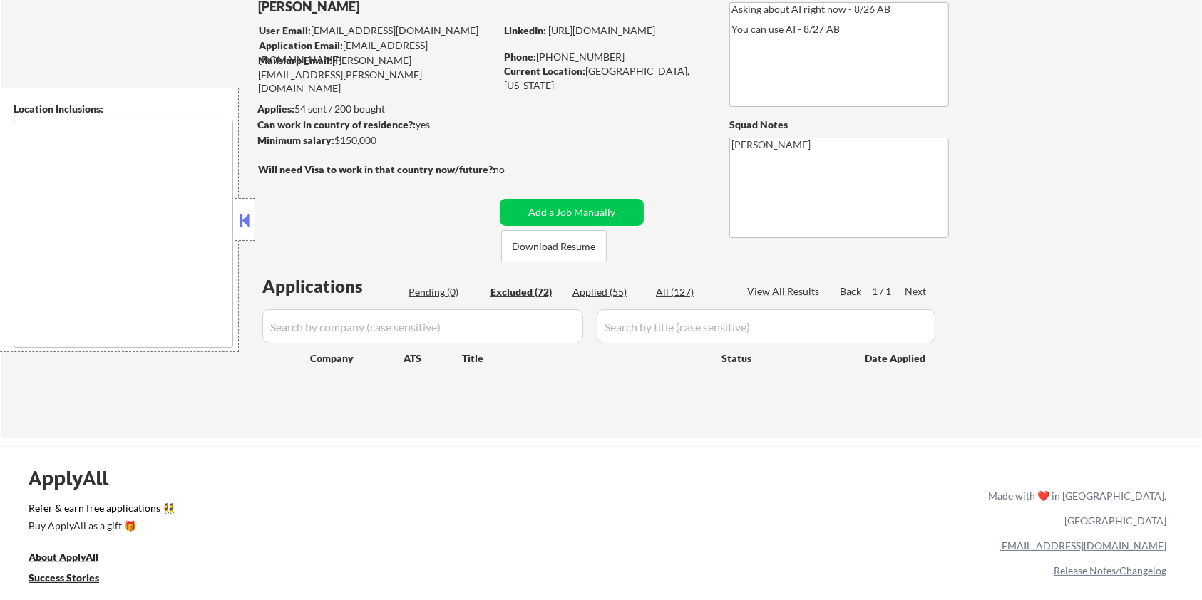
select select ""excluded__location_""
select select ""excluded__salary_""
select select ""excluded__expired_""
select select ""excluded__other_""
select select ""excluded__expired_""
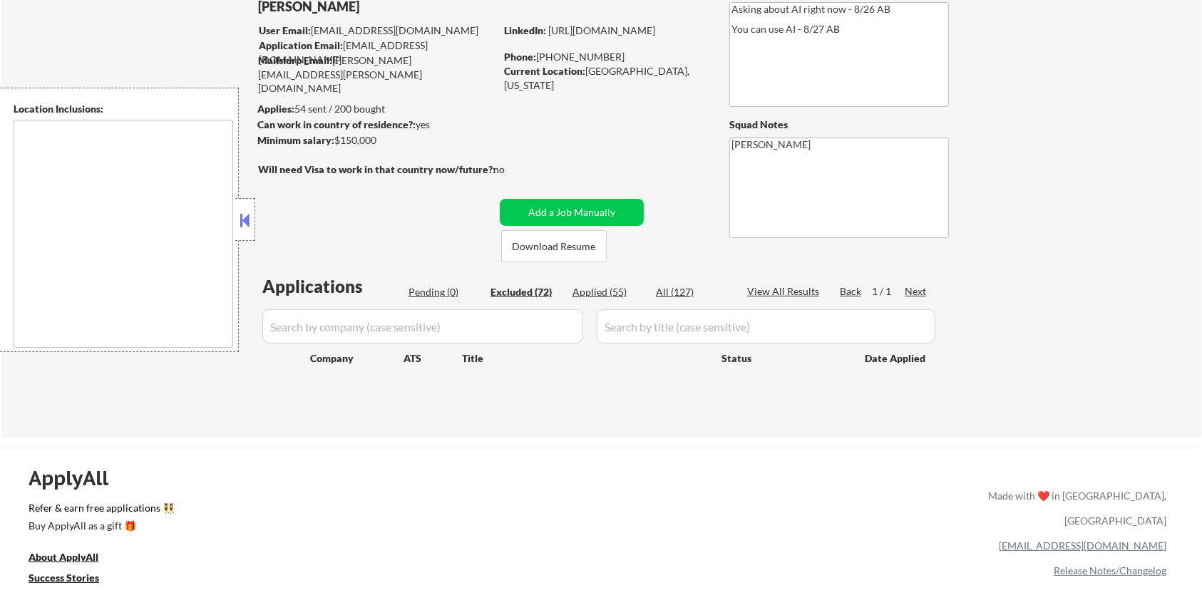
select select ""excluded__expired_""
select select ""excluded__other_""
select select ""excluded__bad_match_""
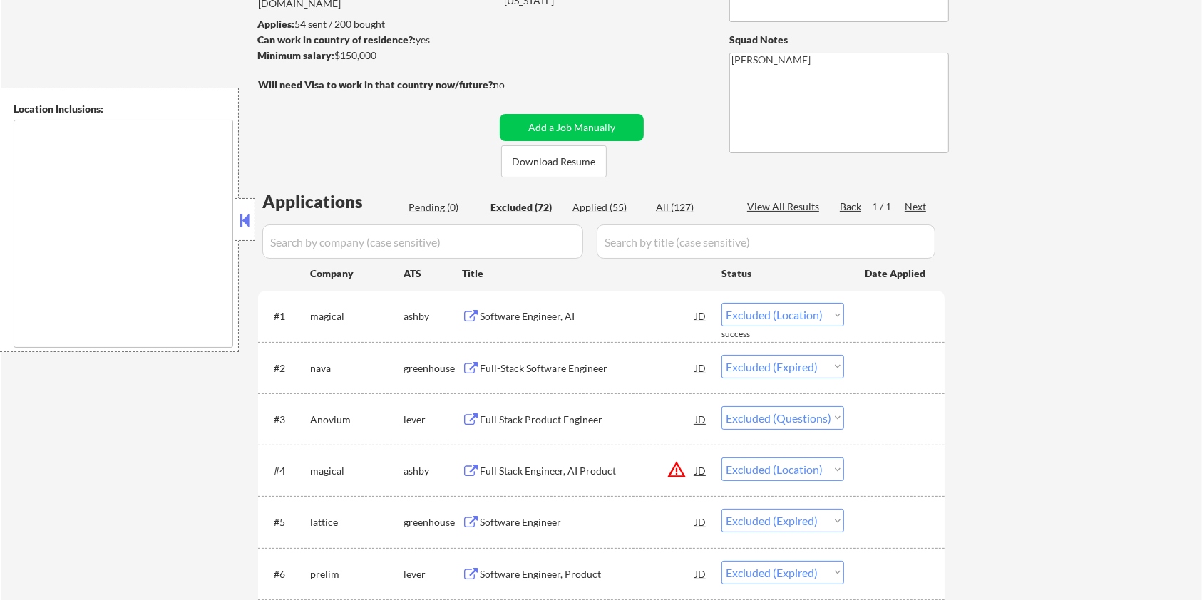
scroll to position [285, 0]
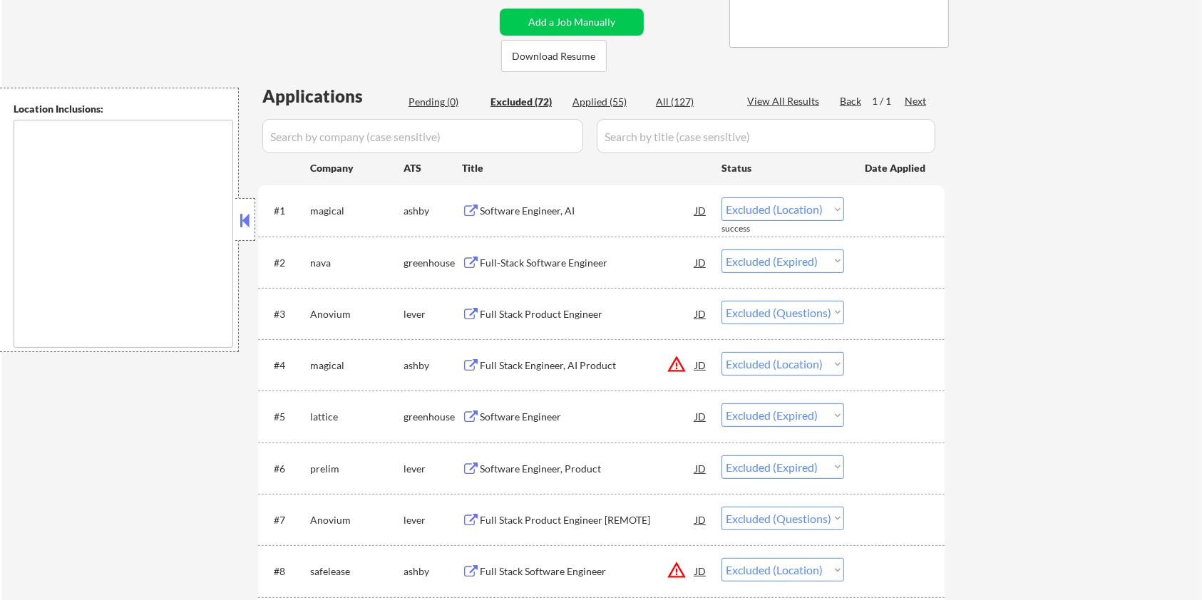
click at [555, 316] on div "Full Stack Product Engineer" at bounding box center [587, 314] width 215 height 14
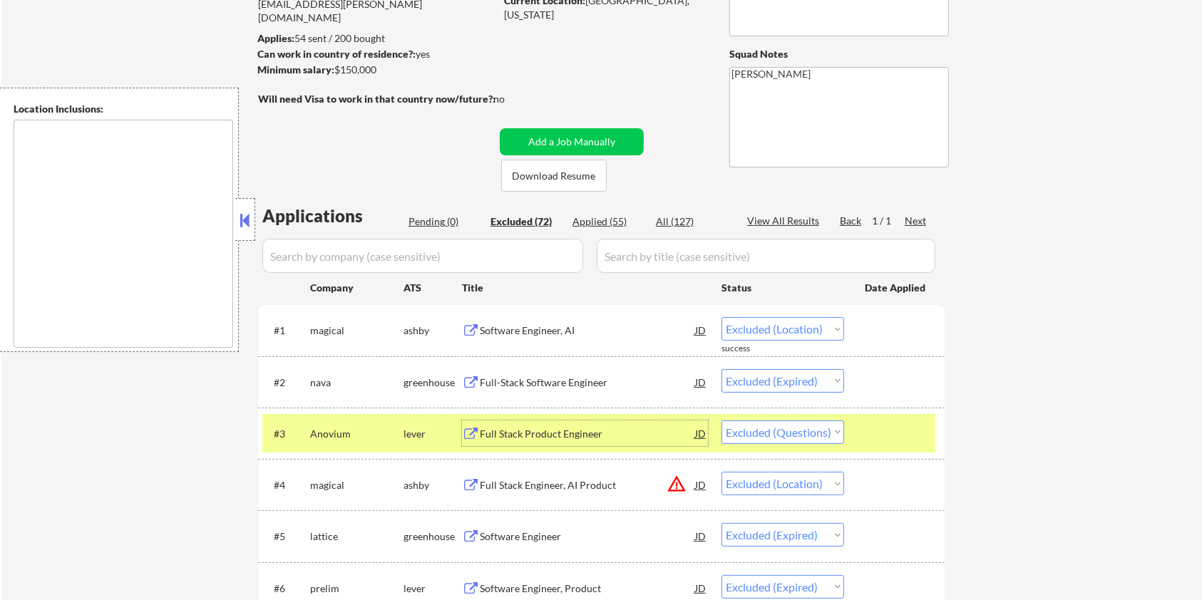
scroll to position [190, 0]
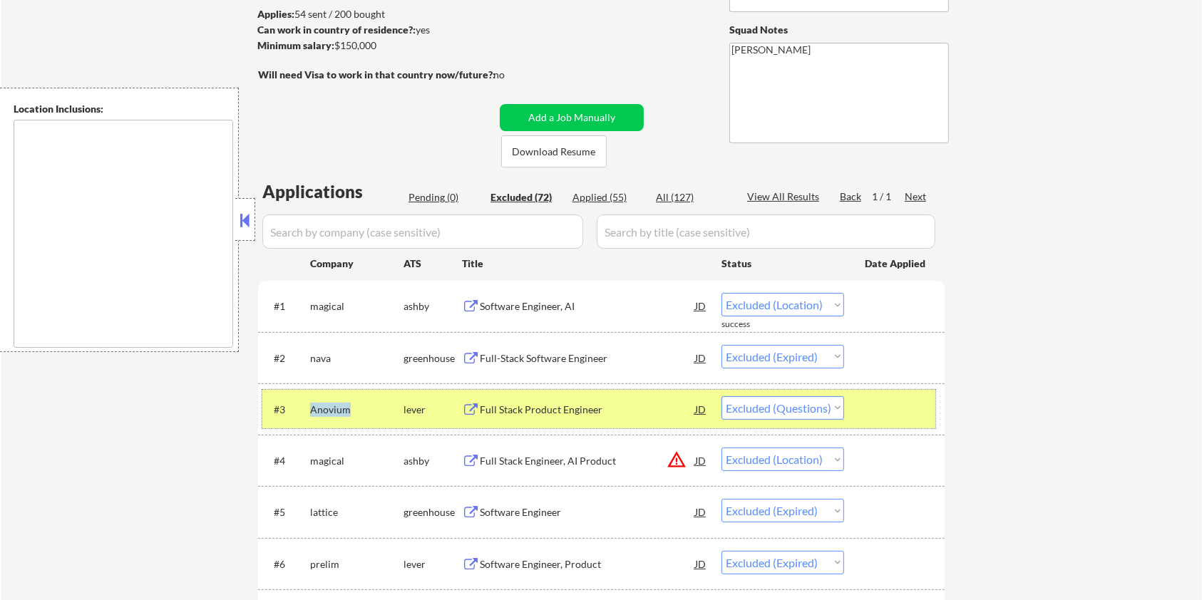
drag, startPoint x: 354, startPoint y: 408, endPoint x: 310, endPoint y: 409, distance: 43.5
click at [310, 409] on div "Anovium" at bounding box center [356, 410] width 93 height 14
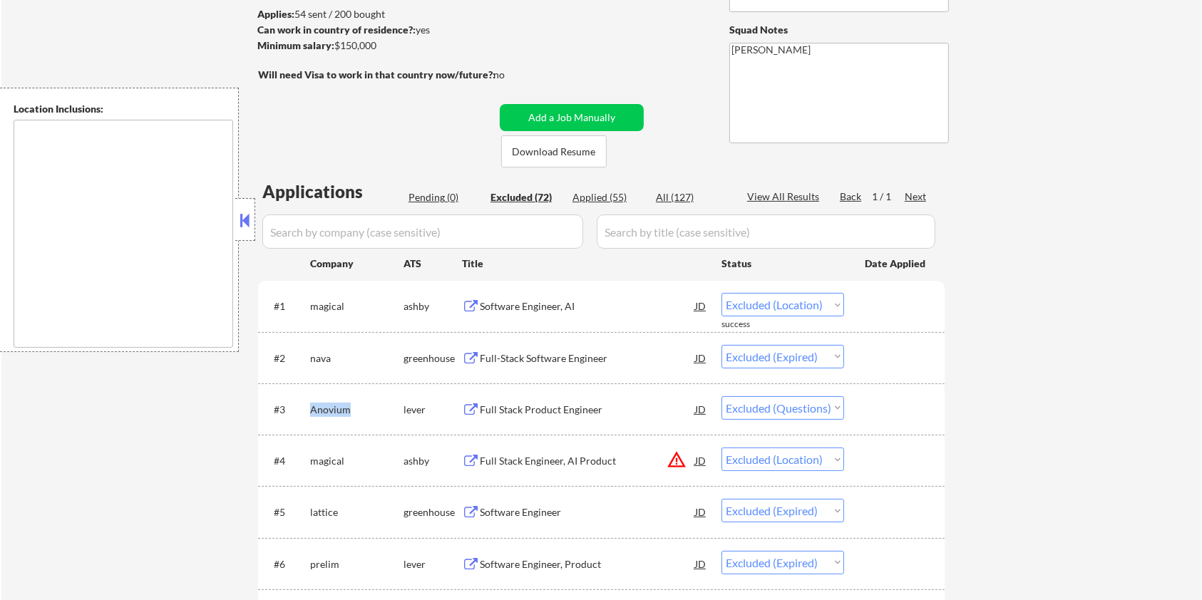
copy div "Anovium"
click at [764, 411] on select "Choose an option... Pending Applied Excluded (Questions) Excluded (Expired) Exc…" at bounding box center [783, 408] width 123 height 24
click at [722, 396] on select "Choose an option... Pending Applied Excluded (Questions) Excluded (Expired) Exc…" at bounding box center [783, 408] width 123 height 24
select select ""excluded__location_""
select select ""excluded__expired_""
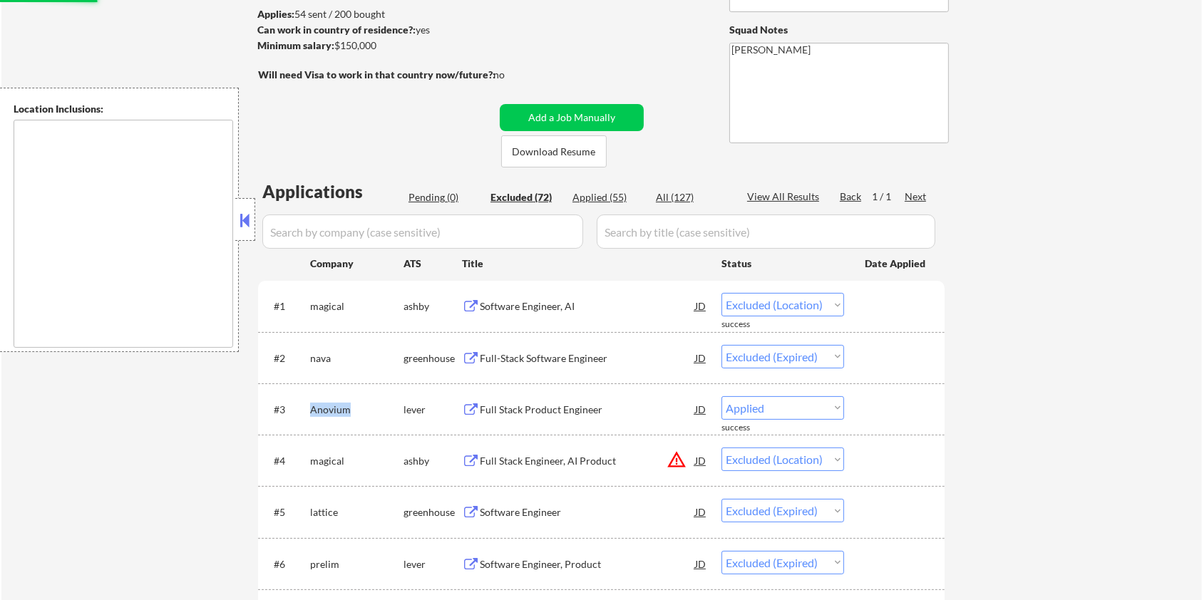
select select ""excluded""
select select ""excluded__location_""
select select ""excluded__expired_""
select select ""excluded__location_""
select select ""excluded__expired_""
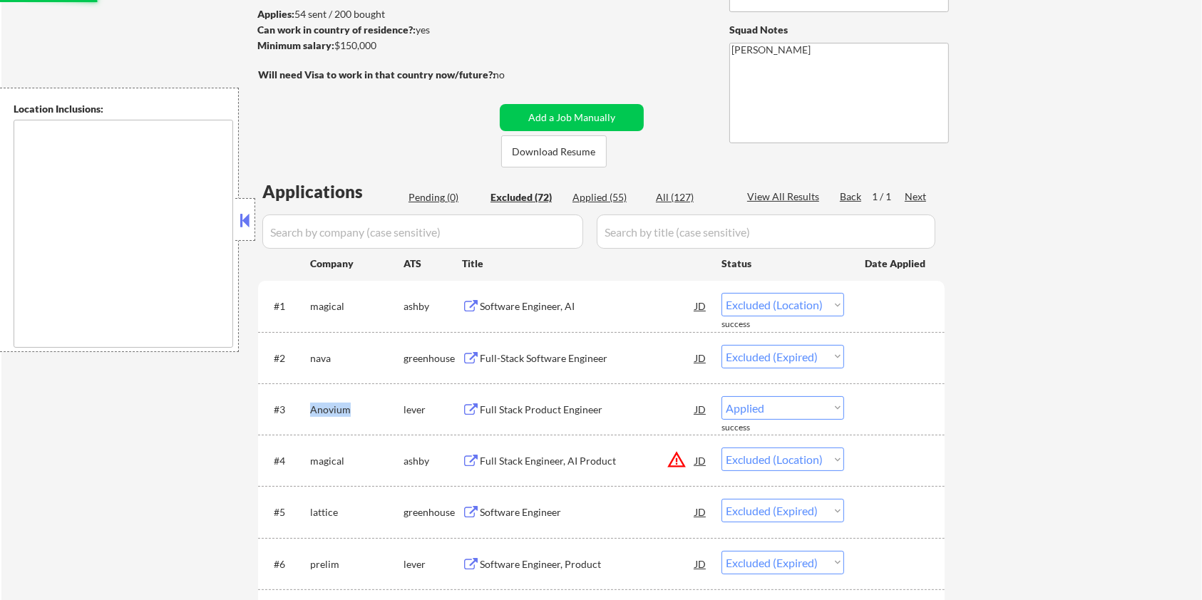
select select ""excluded__bad_match_""
select select ""excluded__location_""
select select ""excluded""
select select ""excluded__expired_""
select select ""excluded__location_""
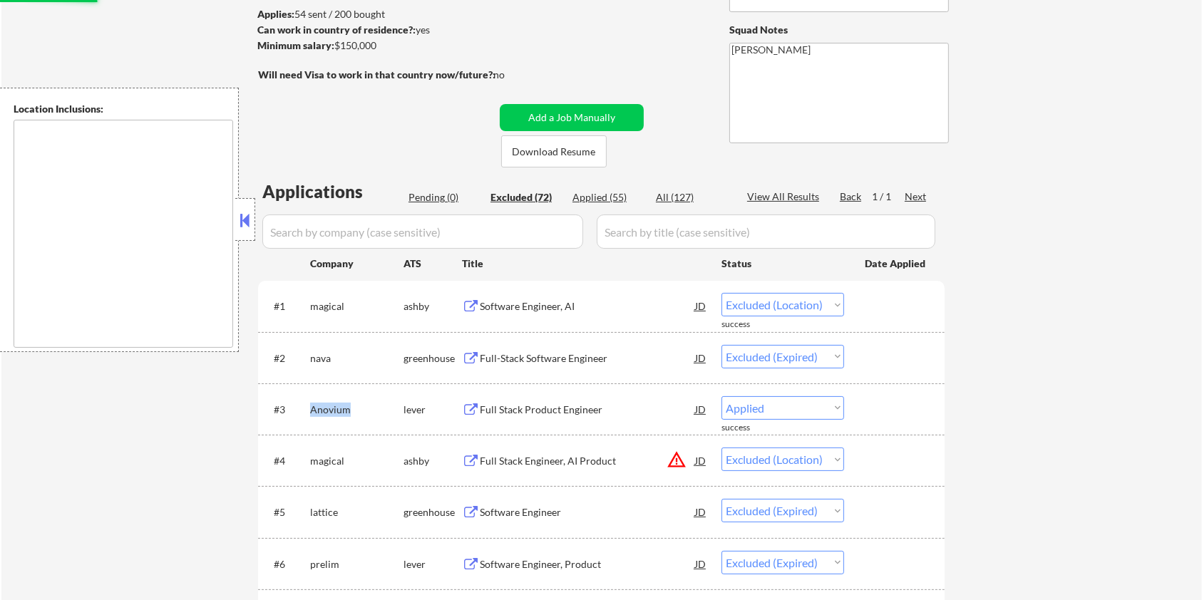
select select ""excluded__expired_""
select select ""excluded__salary_""
select select ""excluded__expired_""
select select ""excluded__location_""
select select ""excluded__expired_""
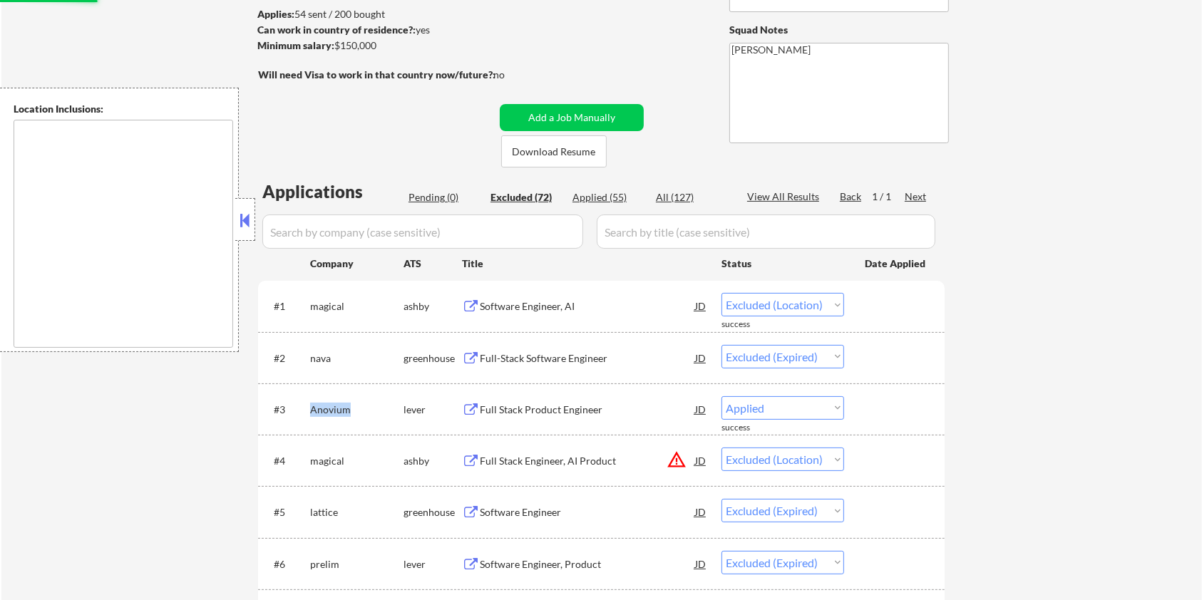
select select ""excluded__location_""
select select ""excluded__salary_""
select select ""excluded__location_""
select select ""excluded__expired_""
select select ""excluded__location_""
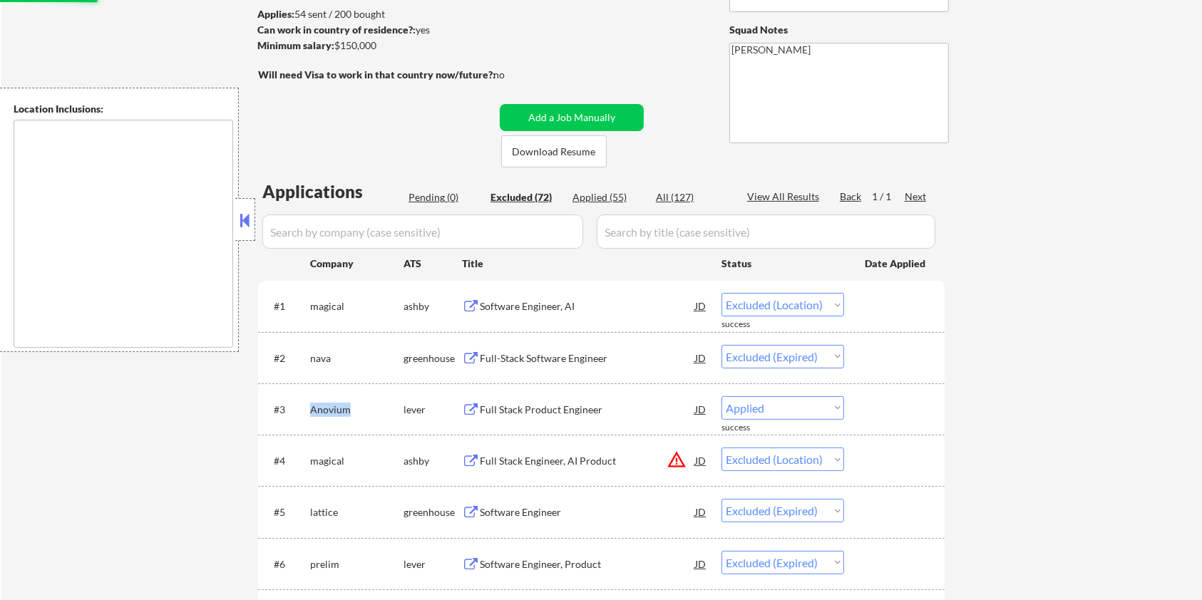
select select ""excluded__bad_match_""
select select ""excluded""
select select ""excluded__expired_""
select select ""excluded""
select select ""excluded__expired_""
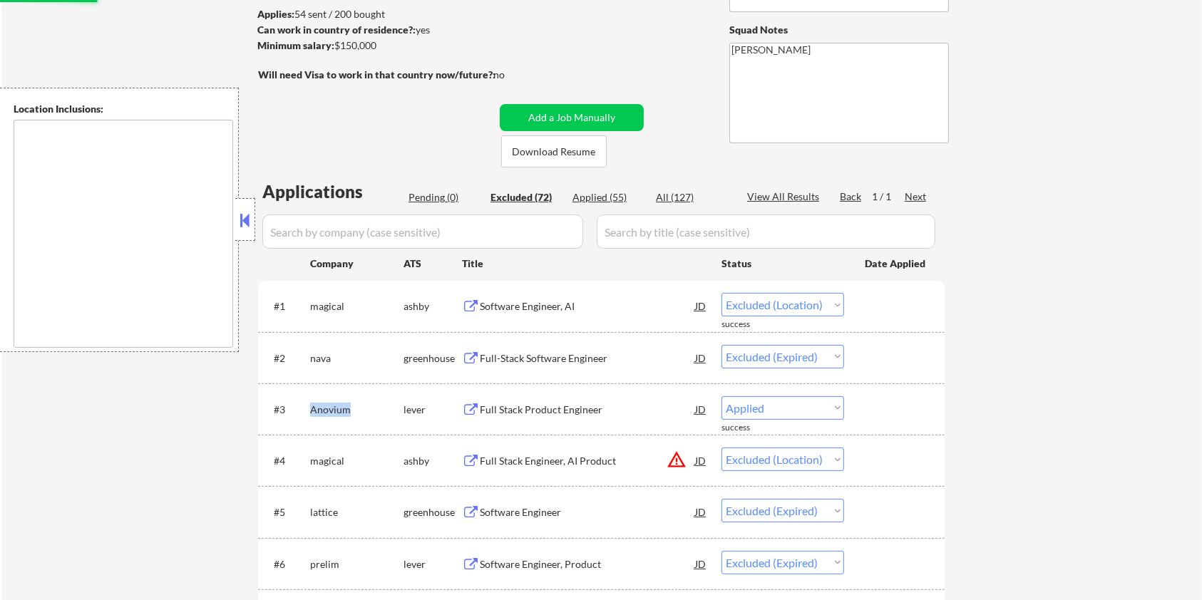
select select ""excluded__bad_match_""
select select ""excluded__expired_""
select select ""excluded__bad_match_""
select select ""excluded__location_""
select select ""excluded__bad_match_""
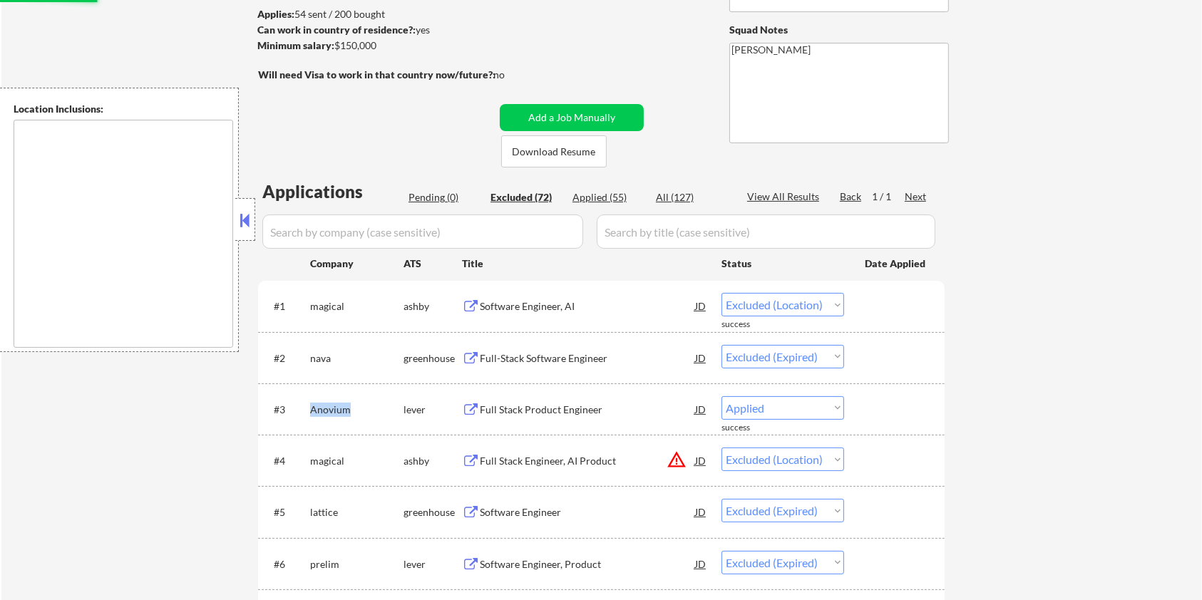
select select ""excluded__expired_""
select select ""excluded__bad_match_""
select select ""excluded__salary_""
select select ""excluded__expired_""
select select ""excluded__bad_match_""
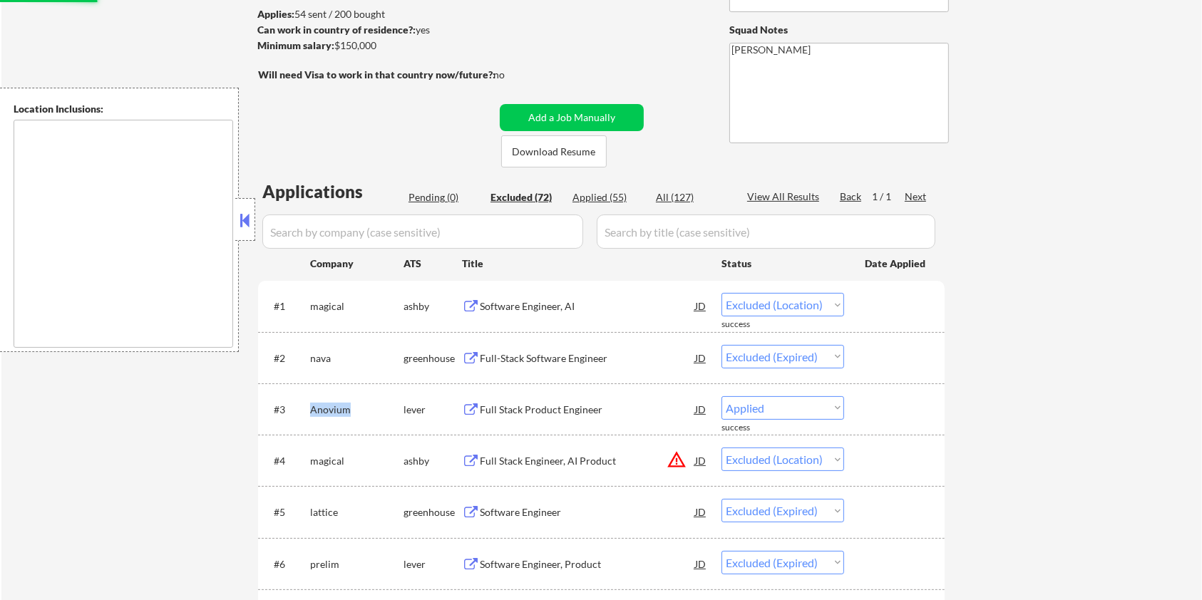
select select ""excluded__expired_""
select select ""excluded__location_""
select select ""excluded__expired_""
select select ""excluded__location_""
select select ""excluded__expired_""
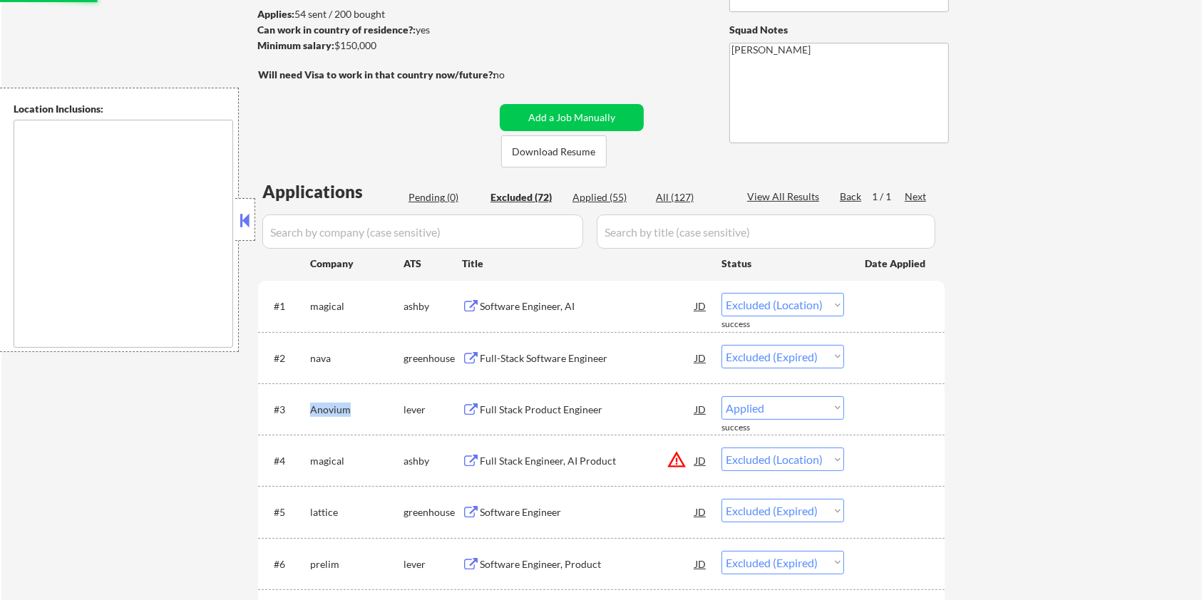
select select ""excluded__bad_match_""
select select ""excluded__location_""
select select ""excluded""
select select ""excluded__location_""
select select ""excluded__salary_""
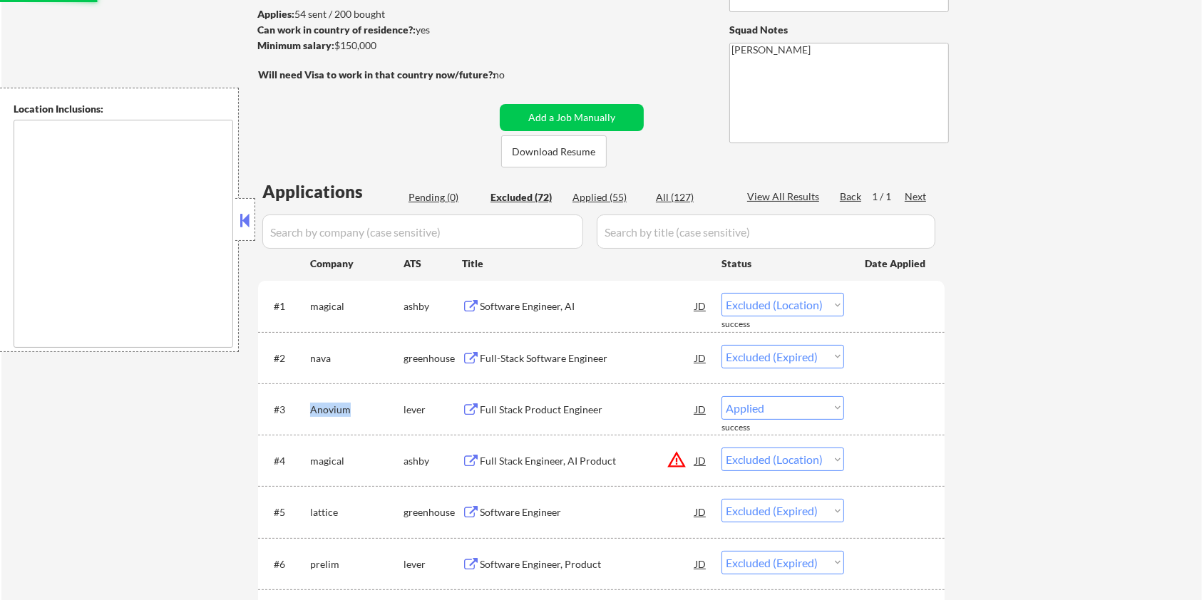
select select ""excluded__expired_""
select select ""excluded__other_""
select select ""excluded__expired_""
select select ""excluded__other_""
select select ""excluded__bad_match_""
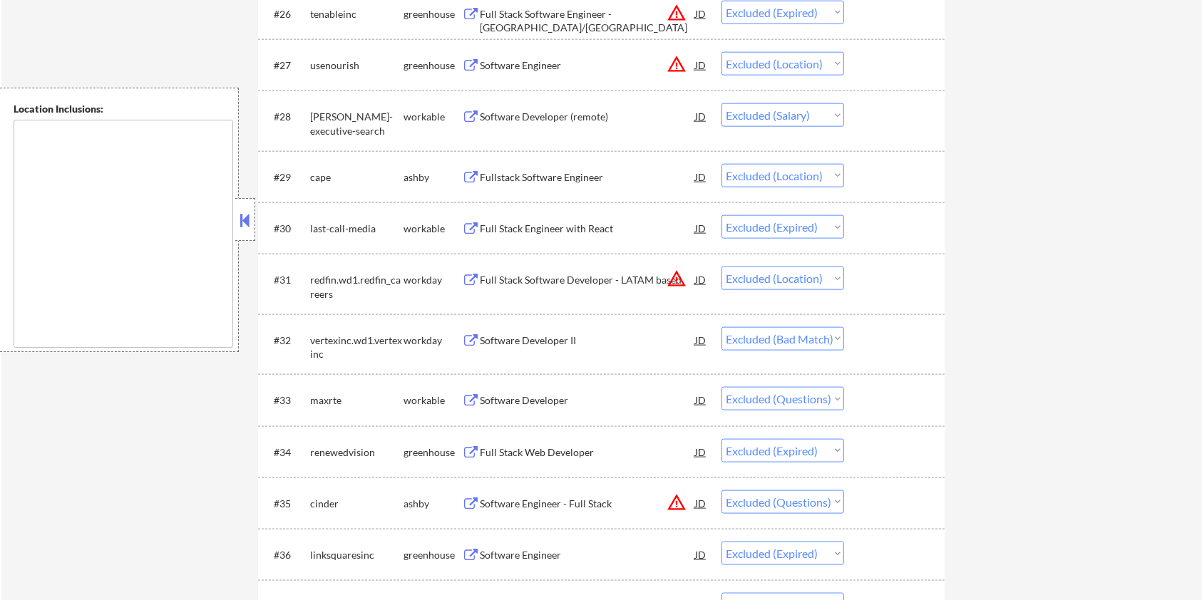
scroll to position [1901, 0]
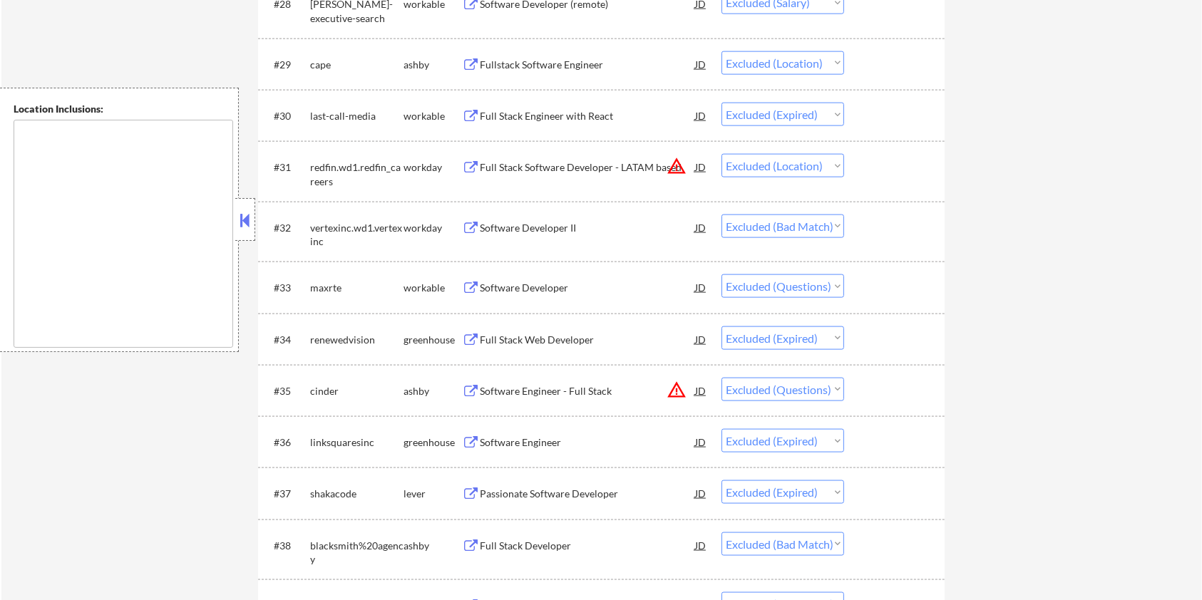
click at [538, 285] on div "Software Developer" at bounding box center [587, 288] width 215 height 14
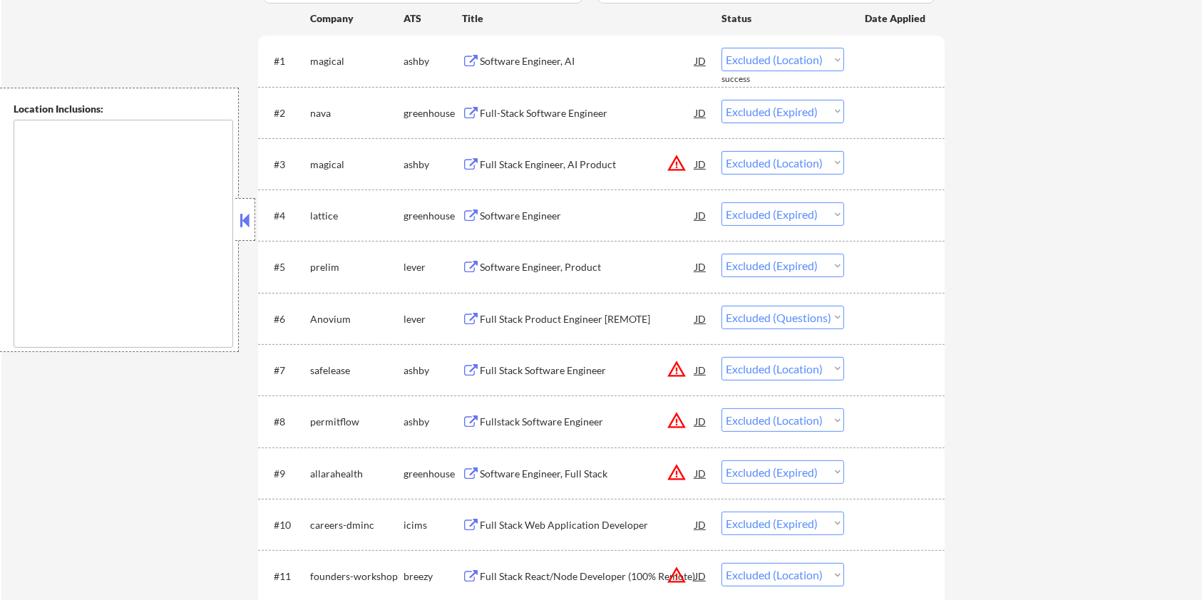
scroll to position [473, 0]
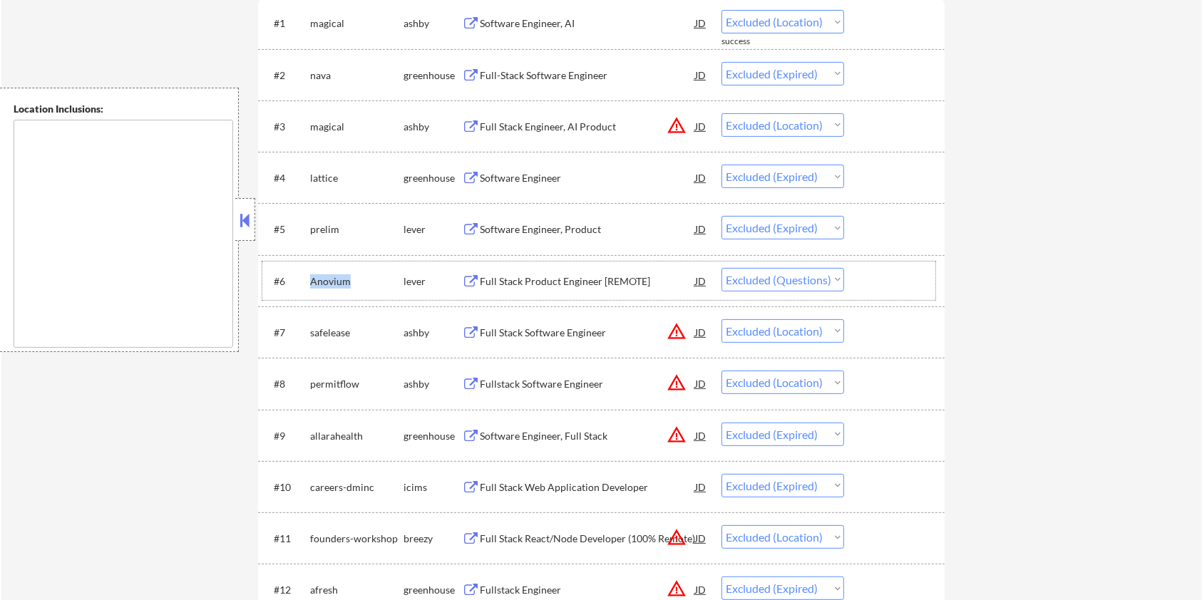
drag, startPoint x: 355, startPoint y: 282, endPoint x: 308, endPoint y: 281, distance: 47.1
click at [308, 281] on div "#6 Anovium lever Full Stack Product Engineer [REMOTE] JD Choose an option... Pe…" at bounding box center [598, 281] width 673 height 39
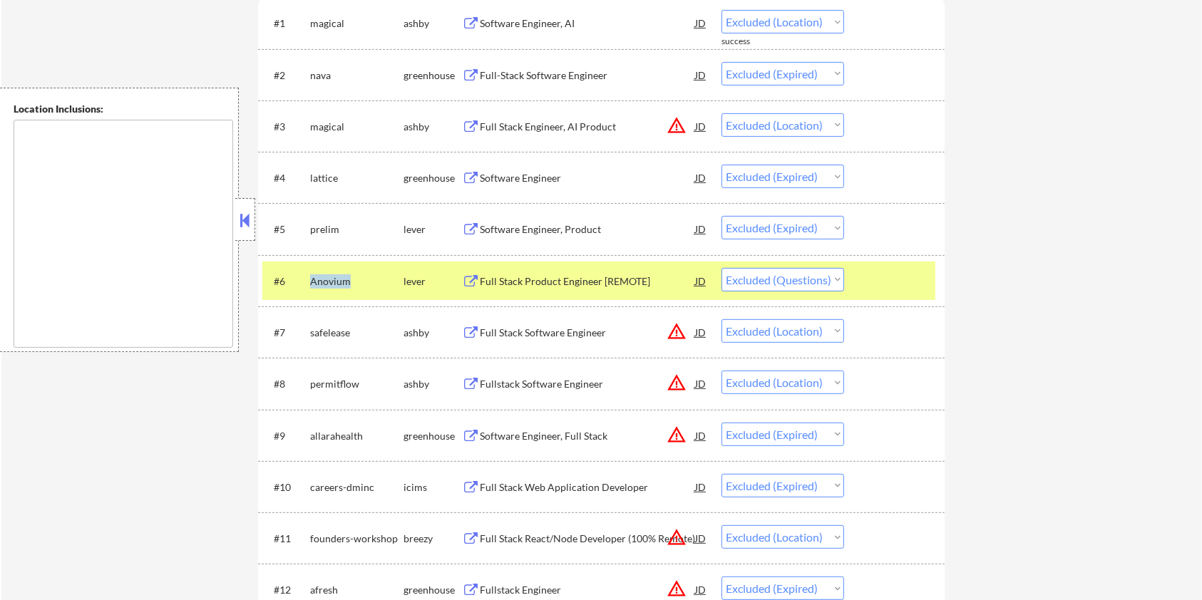
copy div "Anovium"
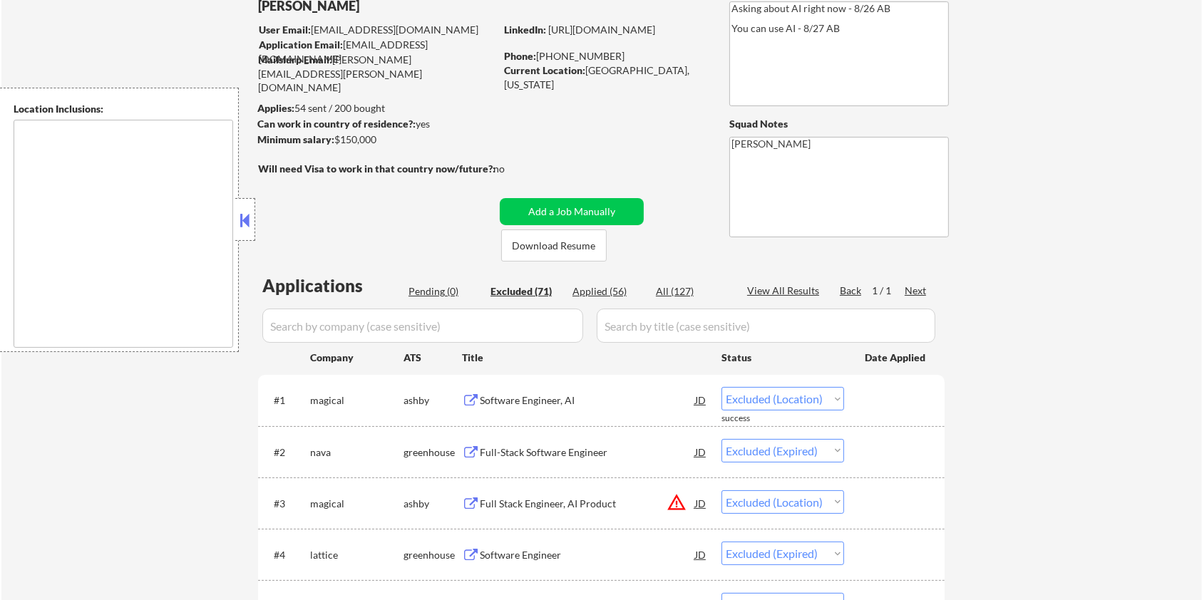
scroll to position [0, 0]
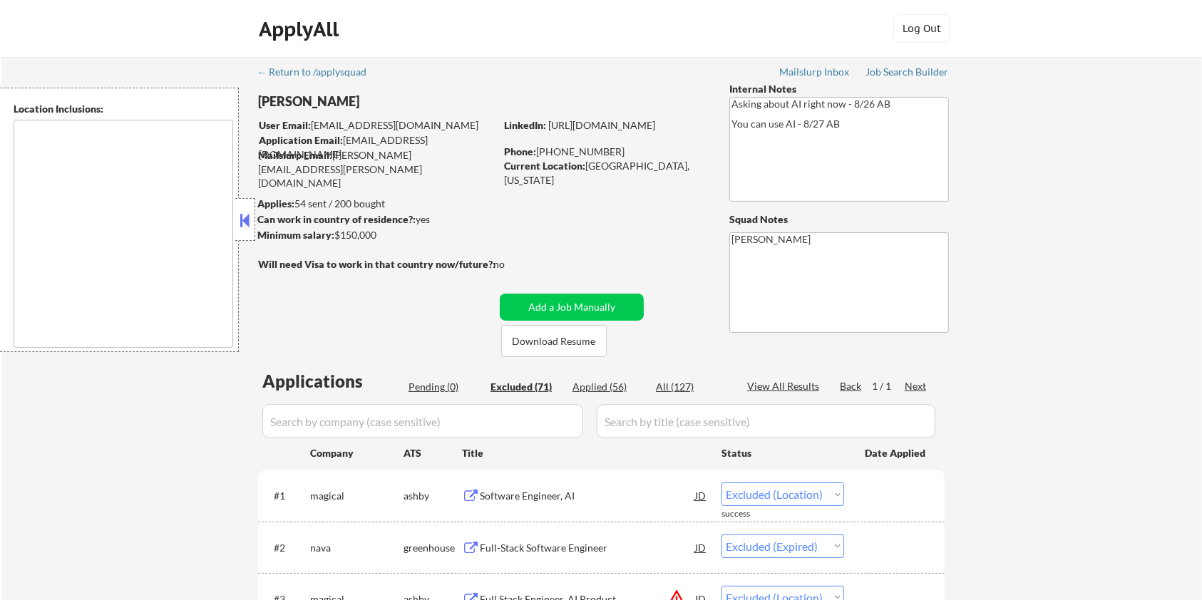
click at [329, 433] on input "input" at bounding box center [422, 421] width 321 height 34
paste input "Anovium"
type input "Anovium"
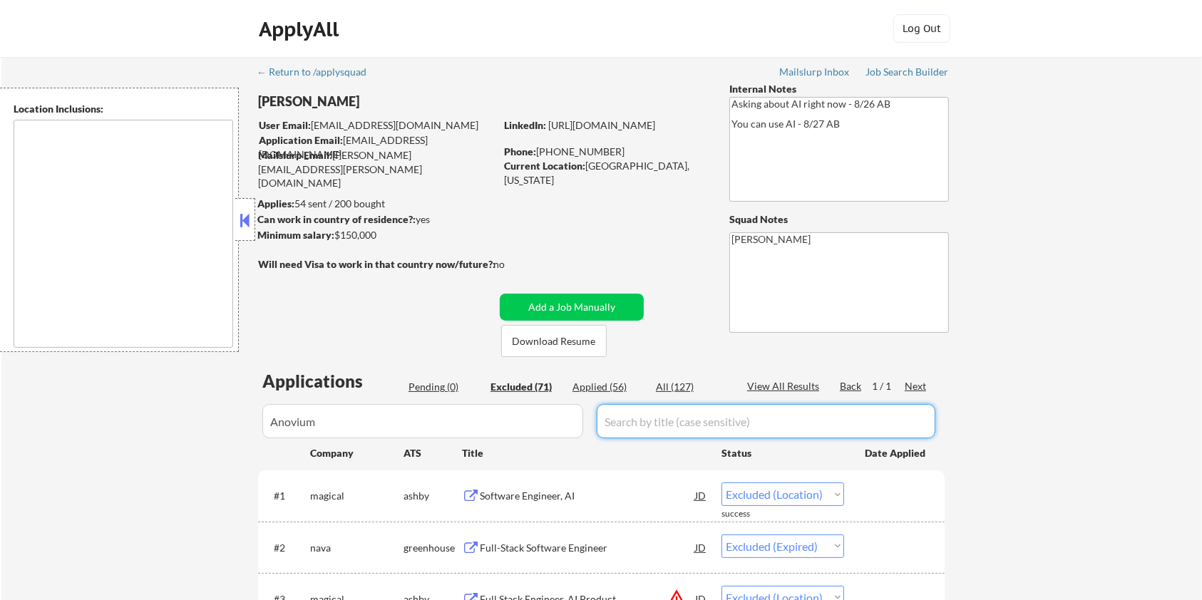
click at [630, 420] on input "input" at bounding box center [766, 421] width 339 height 34
click at [679, 384] on div "All (127)" at bounding box center [691, 387] width 71 height 14
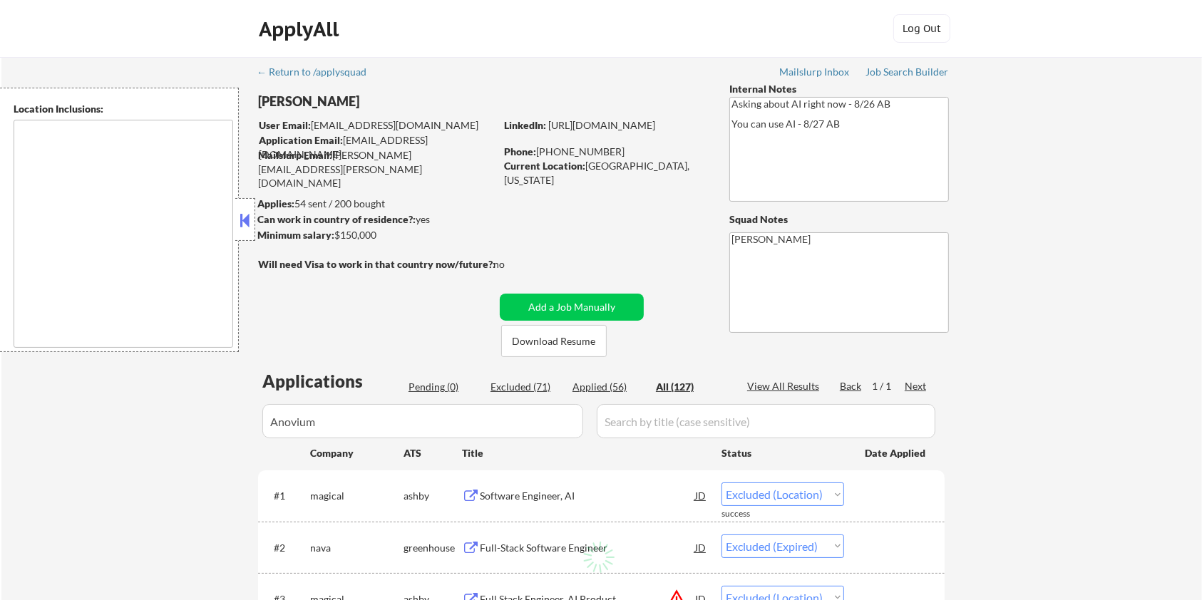
select select ""applied""
select select ""excluded""
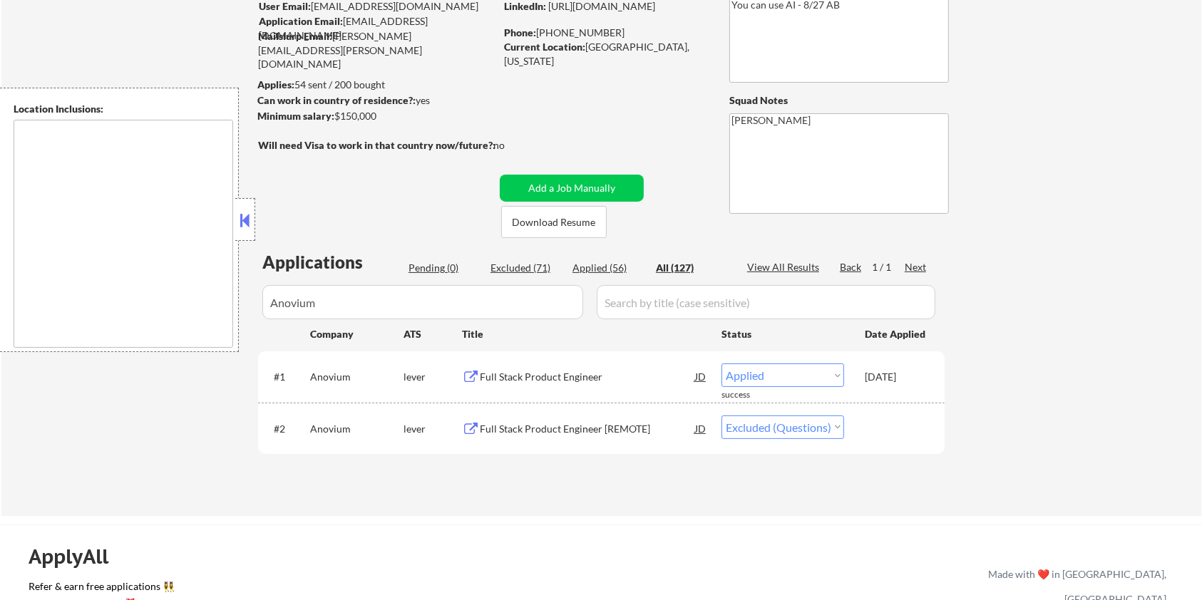
scroll to position [190, 0]
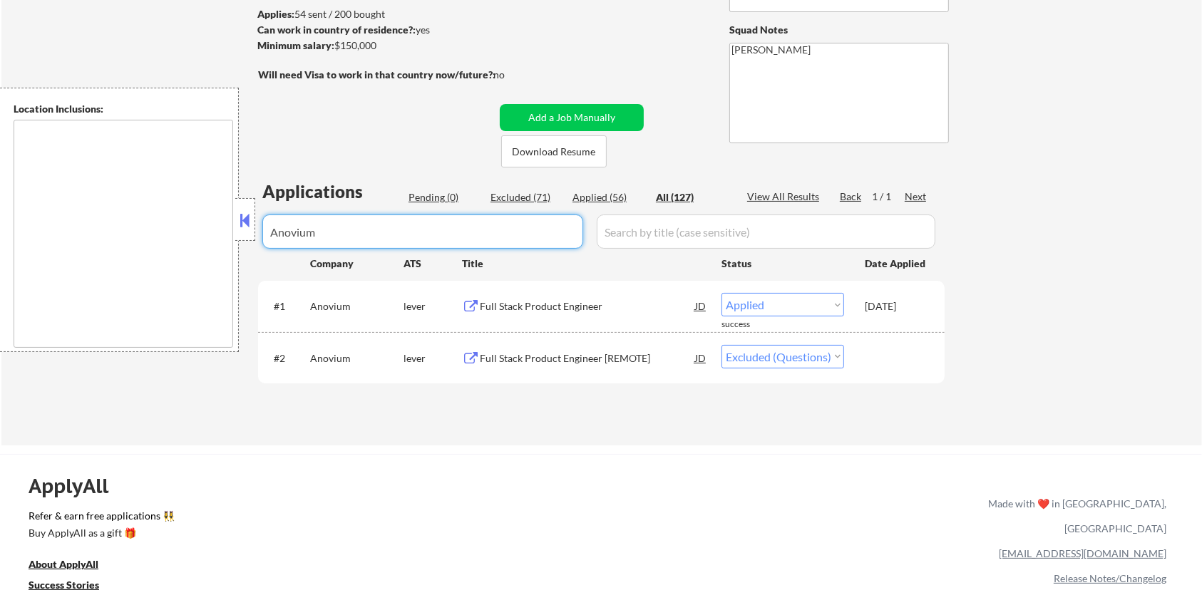
drag, startPoint x: 354, startPoint y: 245, endPoint x: 218, endPoint y: 241, distance: 136.2
click at [218, 241] on body "← Return to /applysquad Mailslurp Inbox Job Search Builder Cody Gonzalez User E…" at bounding box center [601, 110] width 1202 height 600
select select ""excluded""
select select ""excluded__expired_""
select select ""excluded__location_""
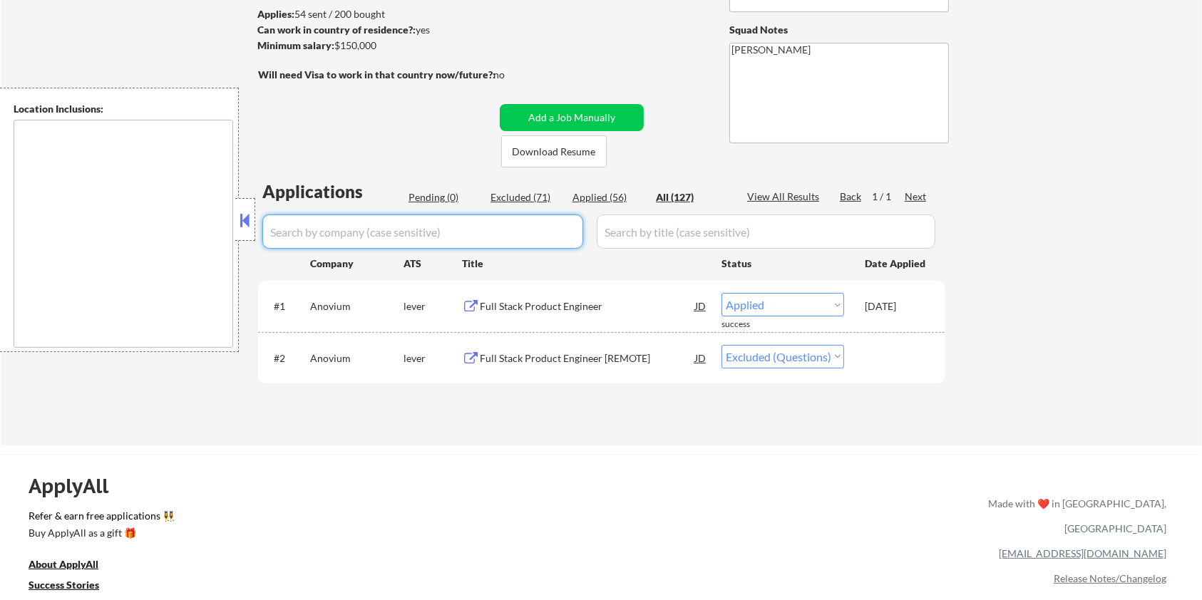
select select ""excluded__expired_""
select select ""excluded__salary_""
select select ""excluded__expired_""
select select ""excluded__location_""
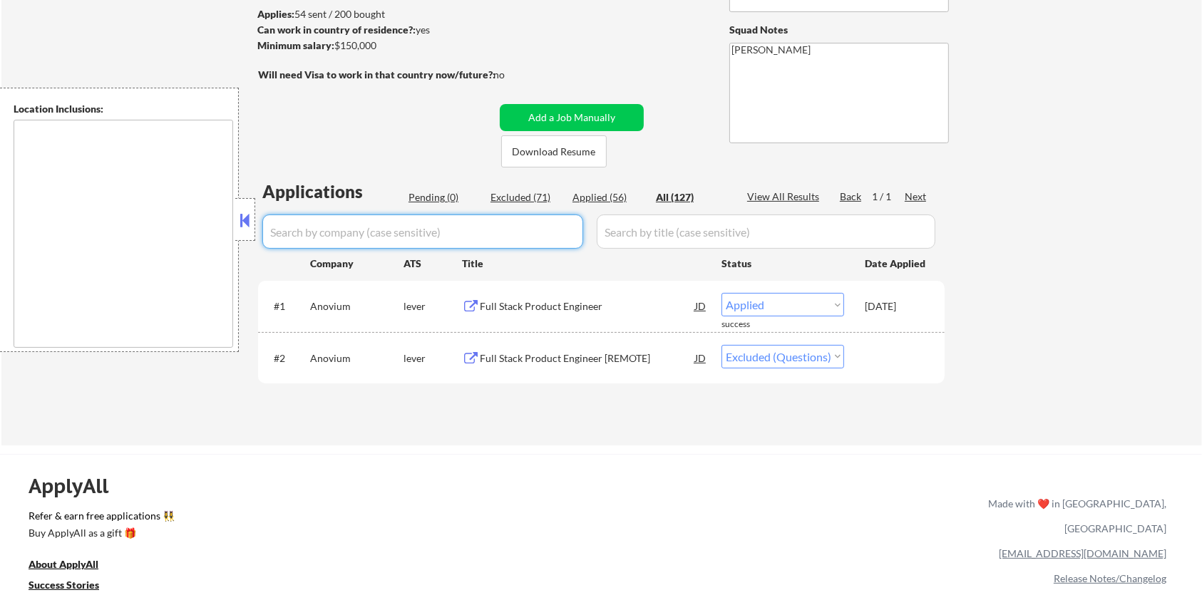
select select ""excluded__expired_""
select select ""excluded__location_""
select select ""excluded__salary_""
select select ""excluded__location_""
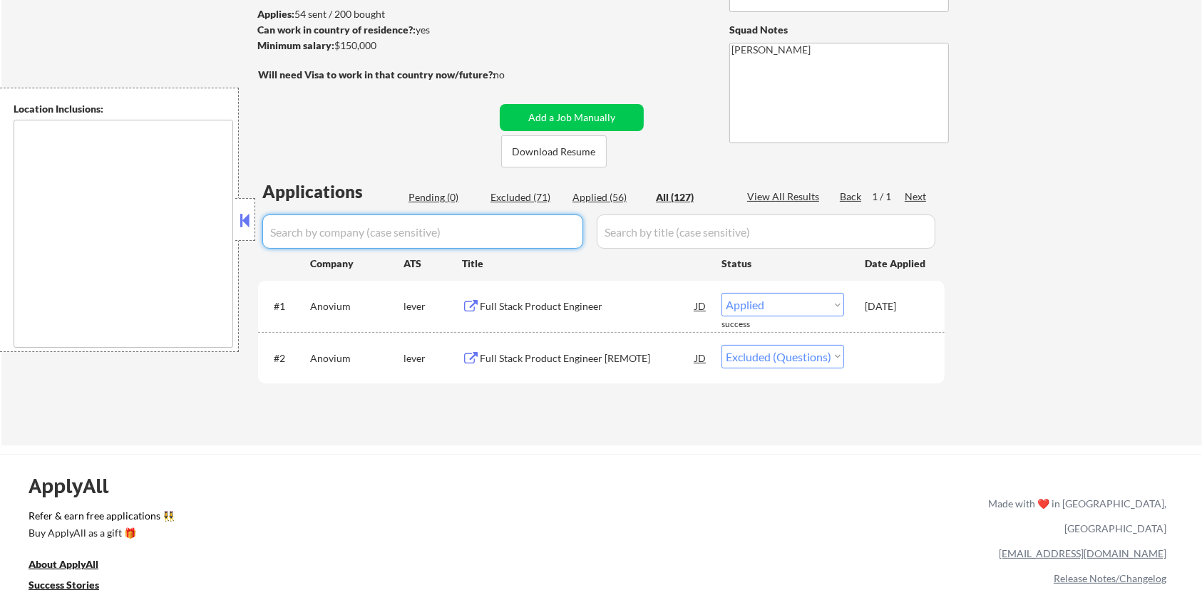
select select ""excluded__expired_""
select select ""excluded__location_""
select select ""excluded__bad_match_""
select select ""excluded""
select select ""excluded__expired_""
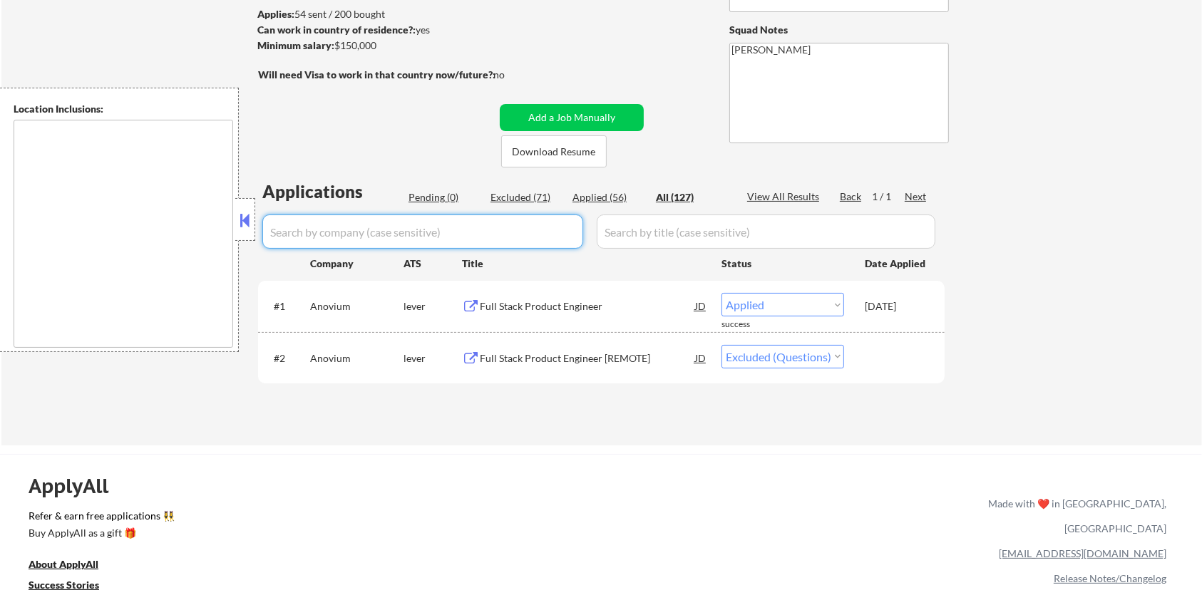
select select ""excluded""
select select ""excluded__expired_""
select select ""excluded__bad_match_""
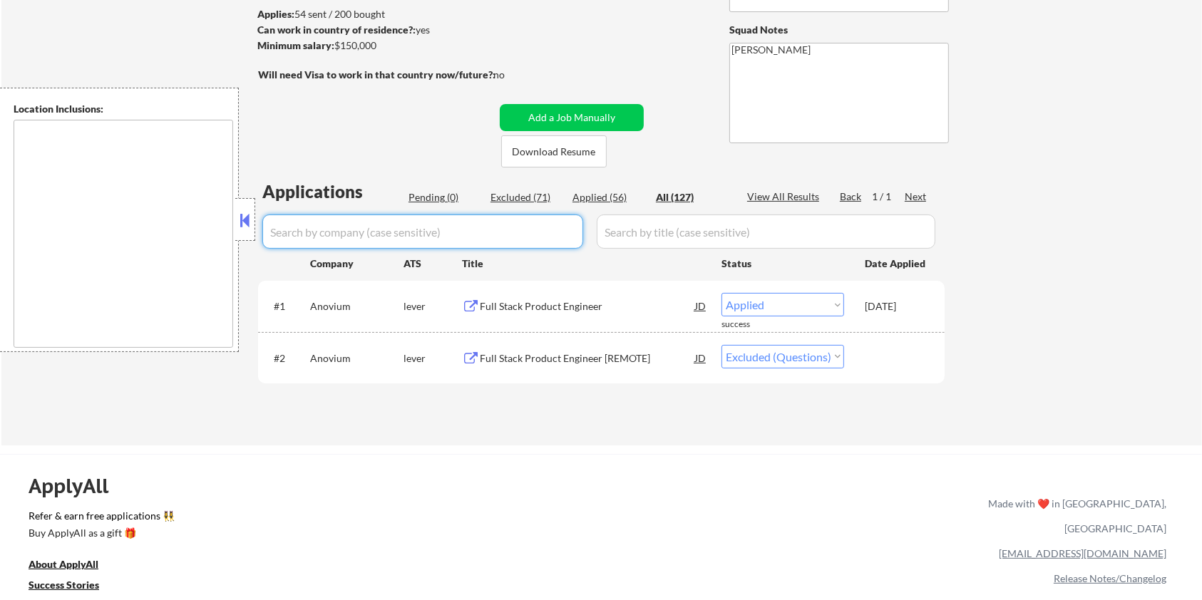
select select ""excluded__expired_""
select select ""excluded__bad_match_""
select select ""excluded__location_""
select select ""excluded__bad_match_""
select select ""excluded__expired_""
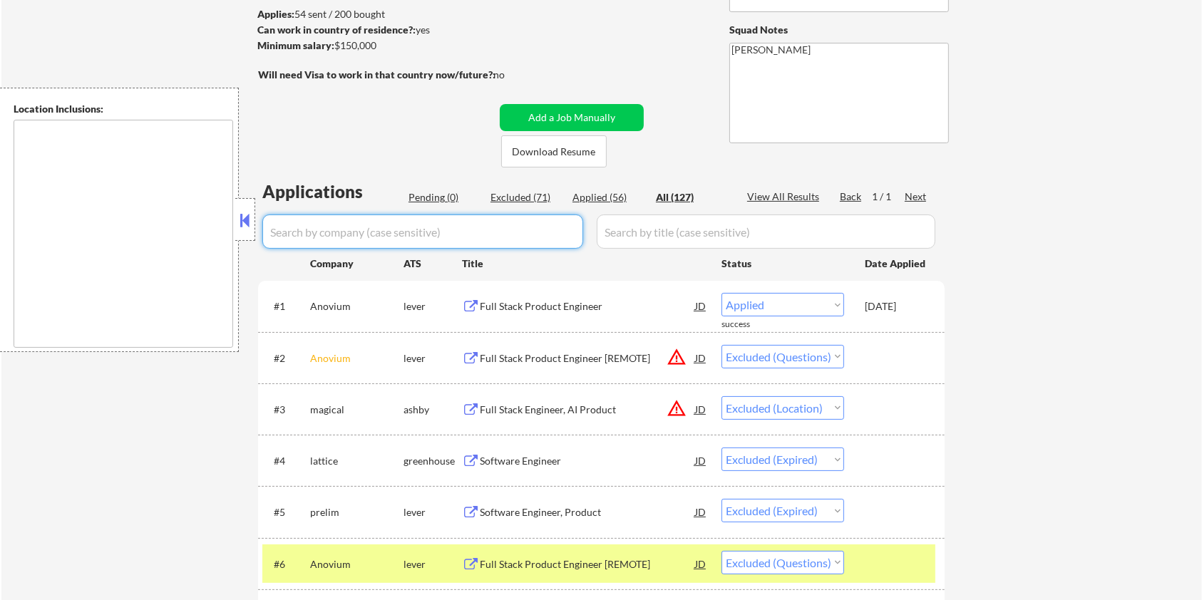
select select ""applied""
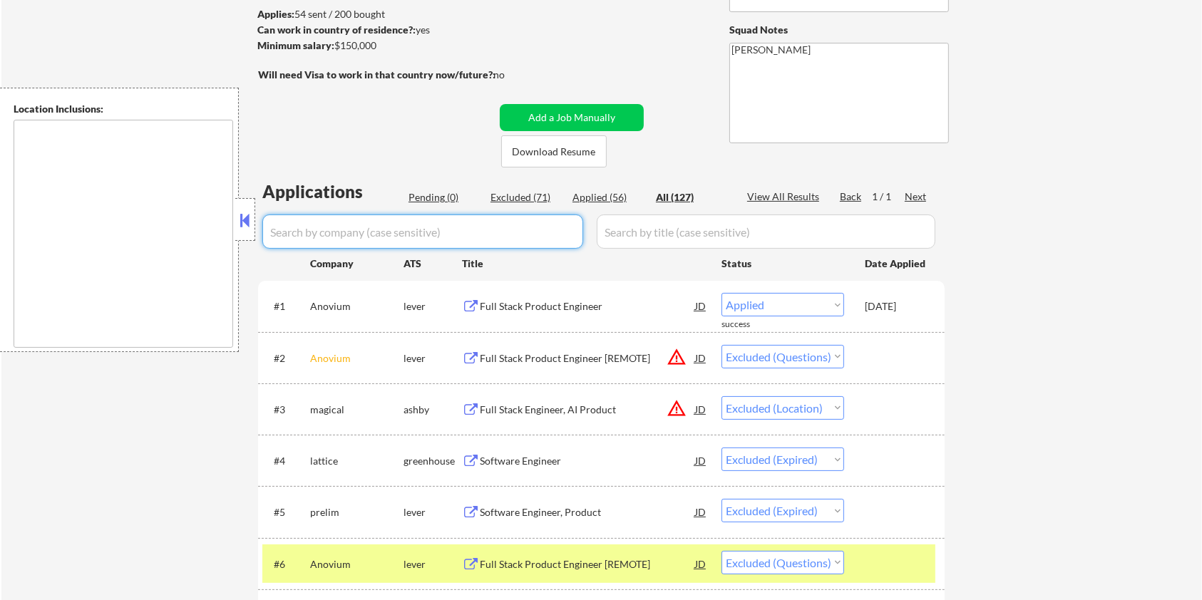
select select ""applied""
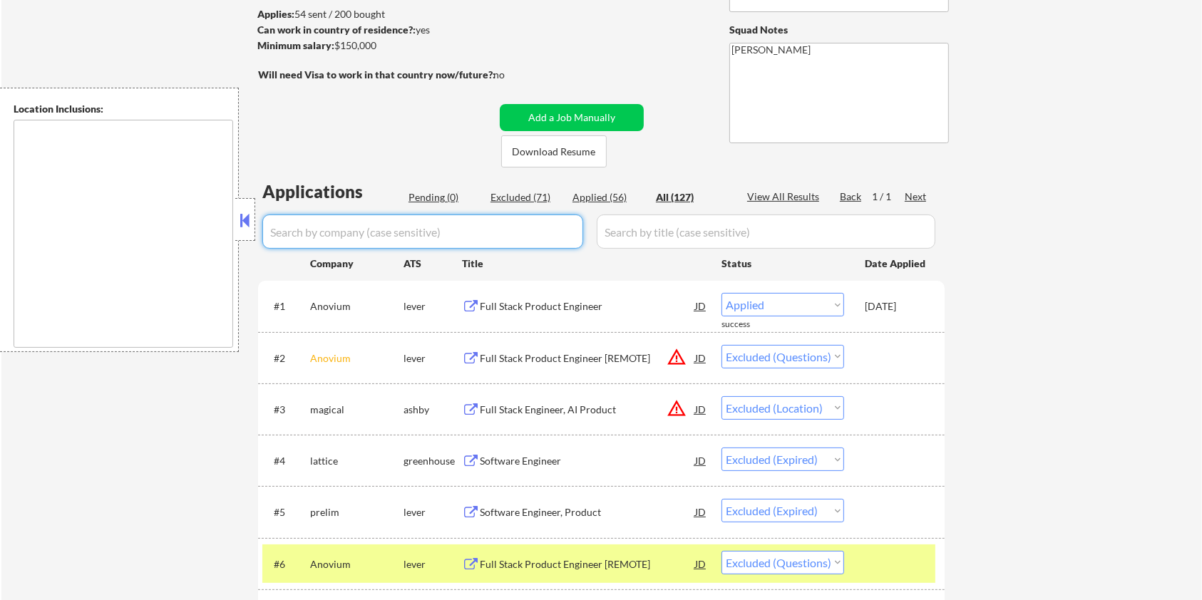
select select ""applied""
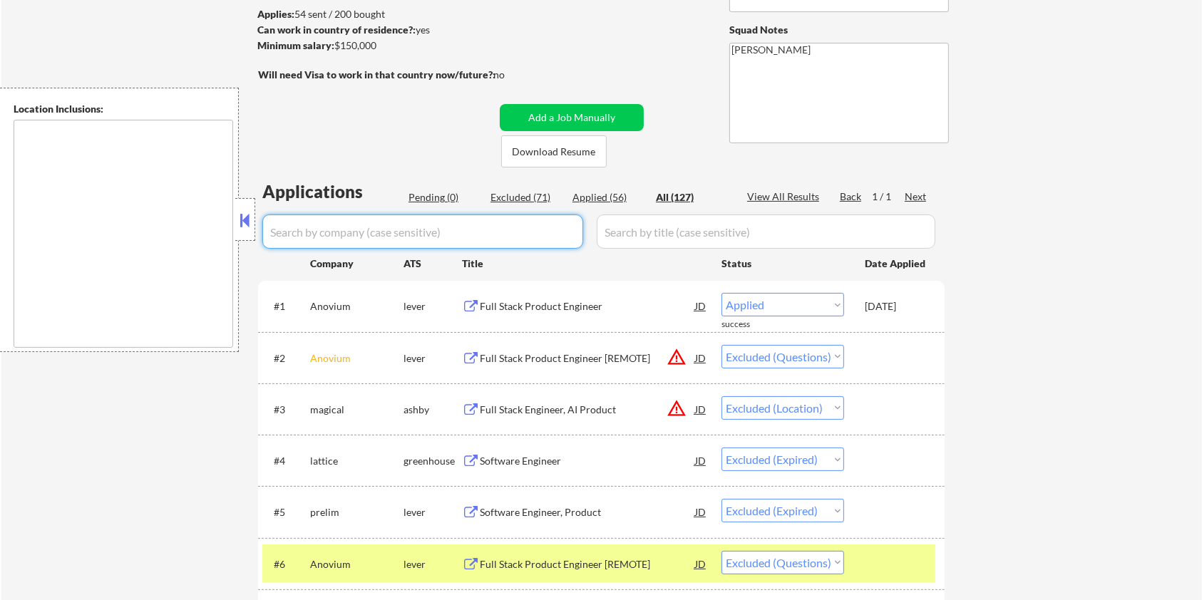
select select ""applied""
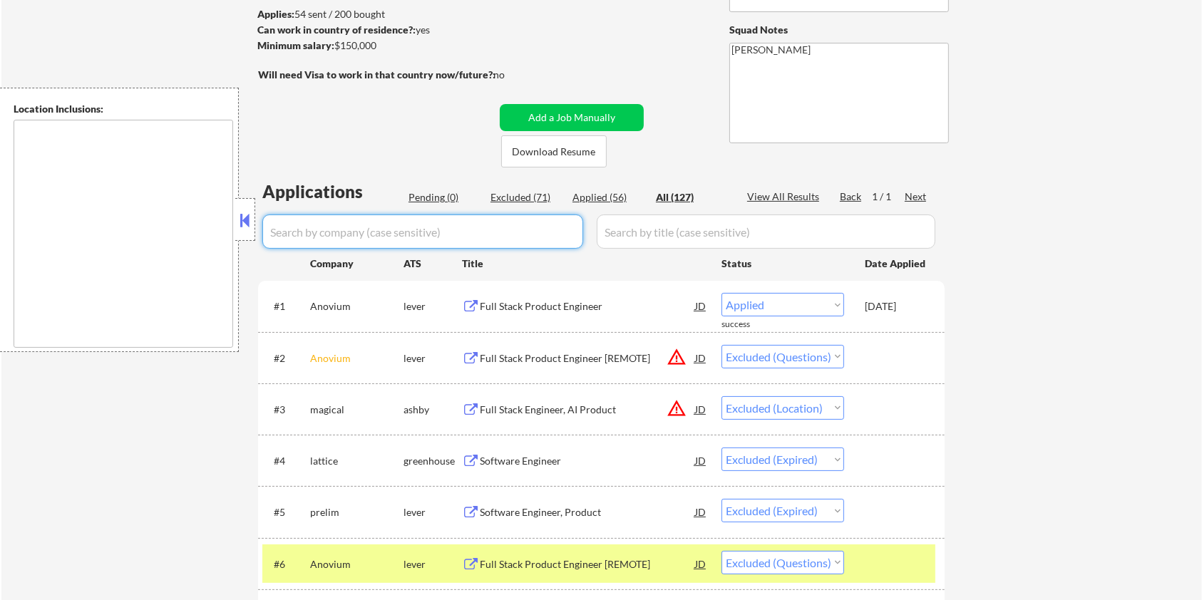
select select ""applied""
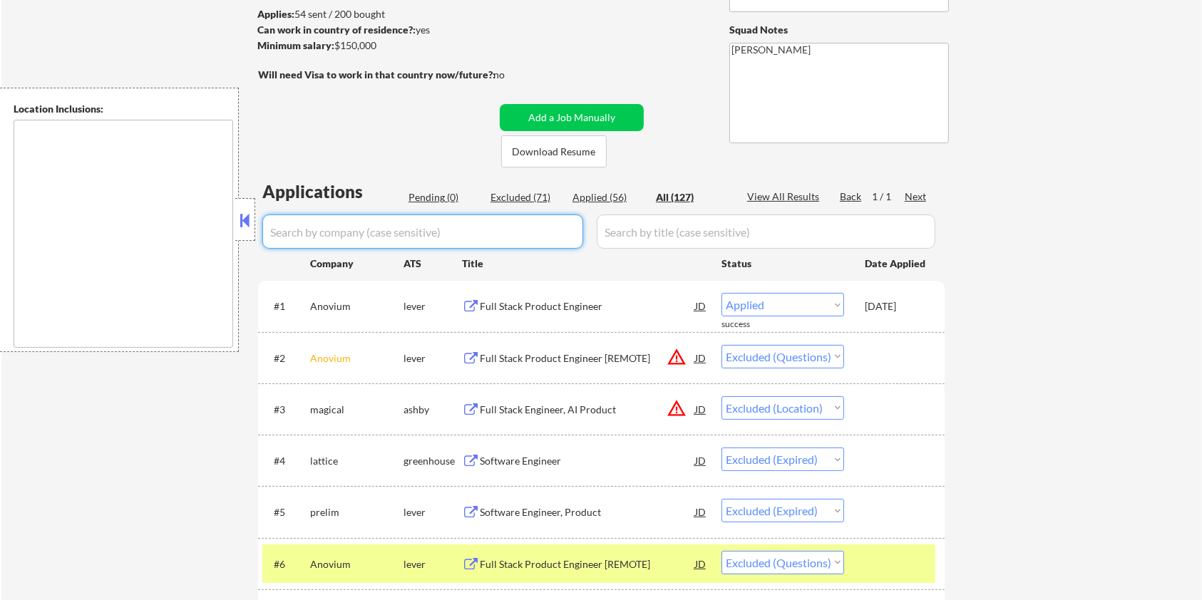
select select ""applied""
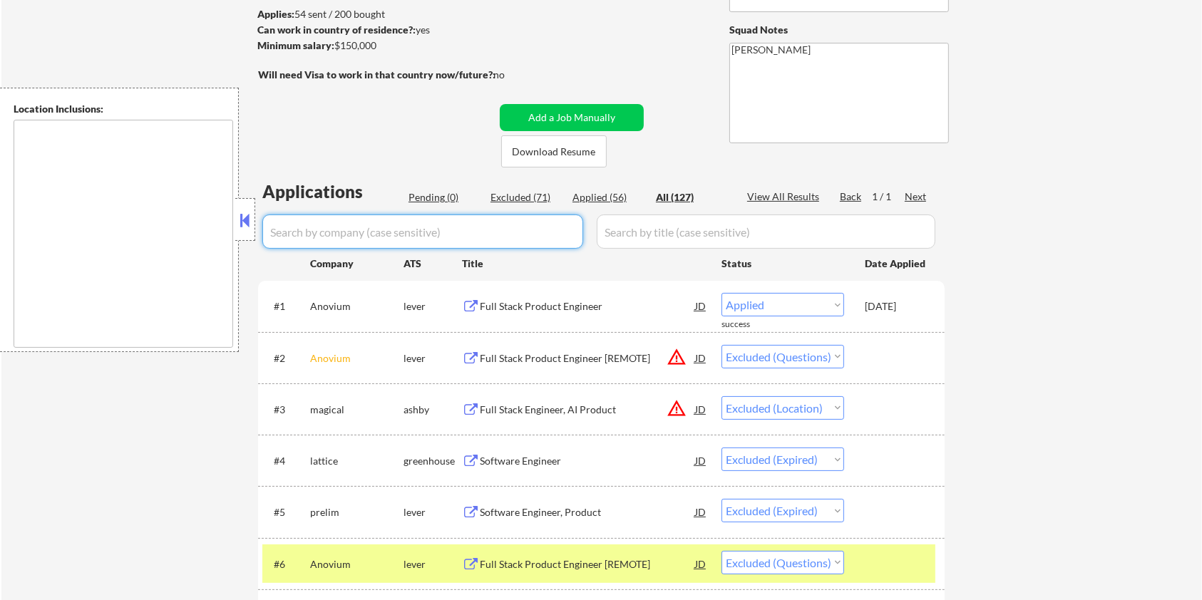
select select ""applied""
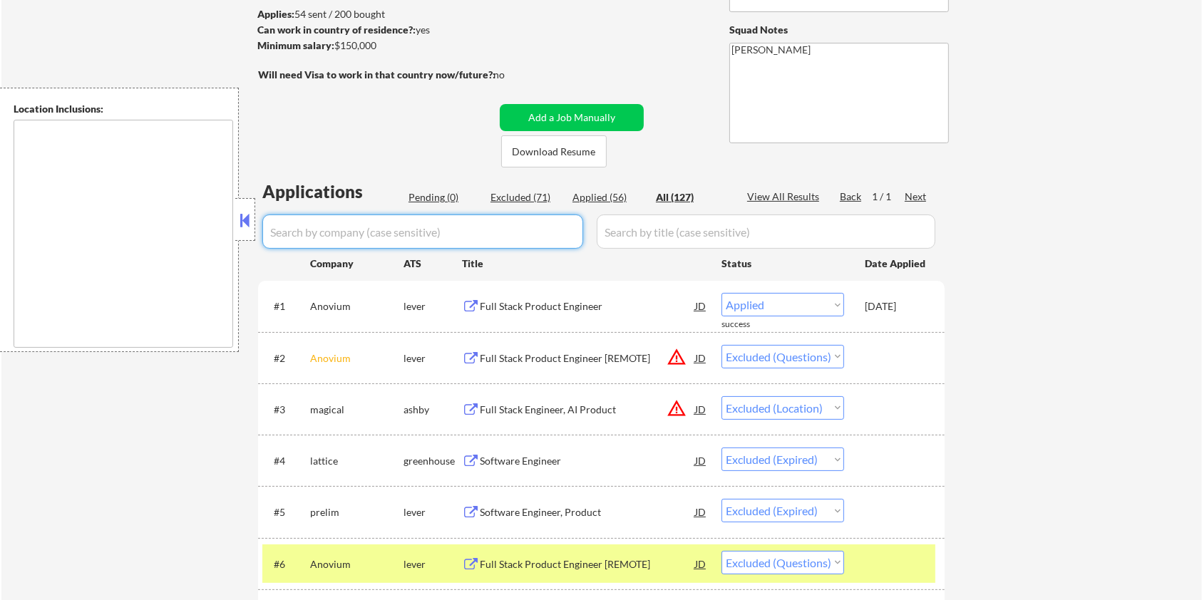
select select ""applied""
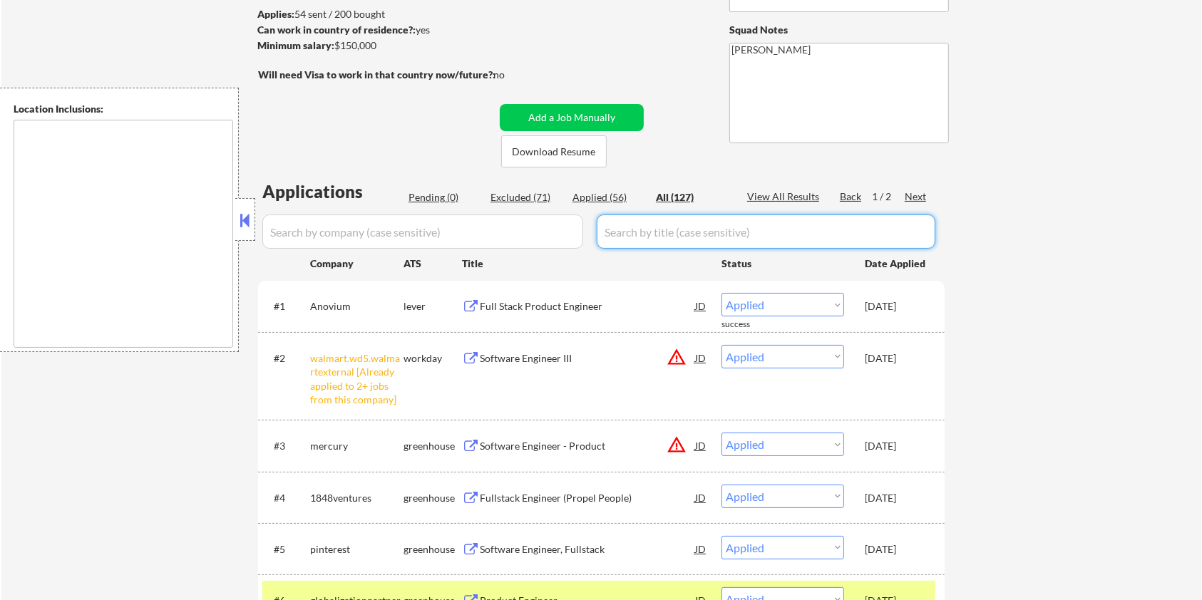
click at [427, 195] on div "Pending (0)" at bounding box center [444, 197] width 71 height 14
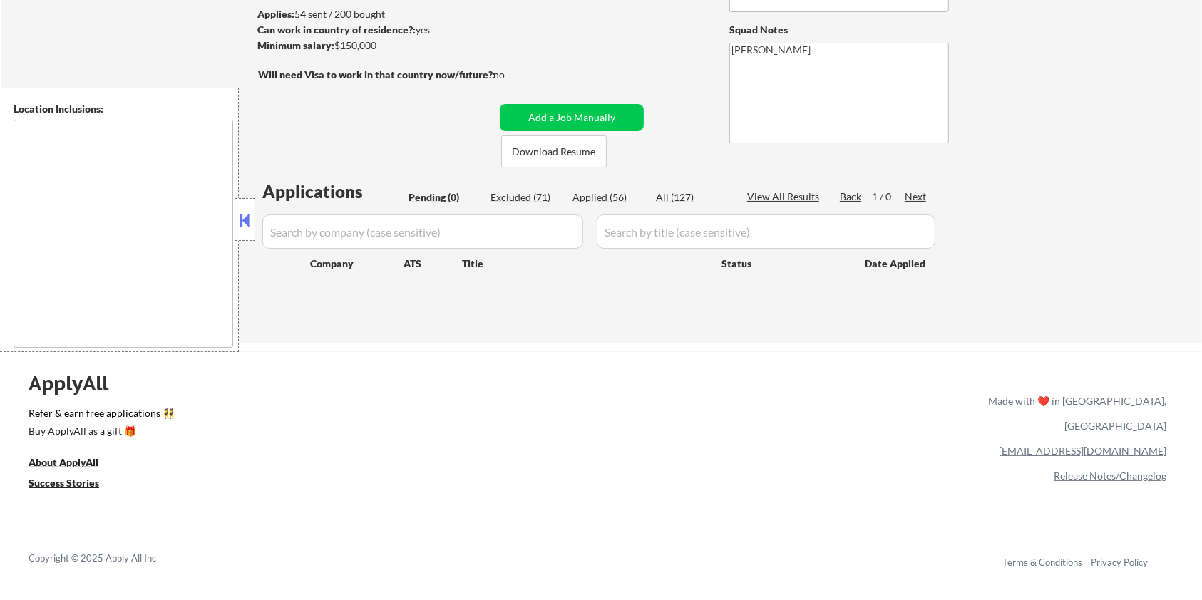
drag, startPoint x: 536, startPoint y: 192, endPoint x: 501, endPoint y: 210, distance: 39.6
click at [536, 191] on div "Excluded (71)" at bounding box center [526, 197] width 71 height 14
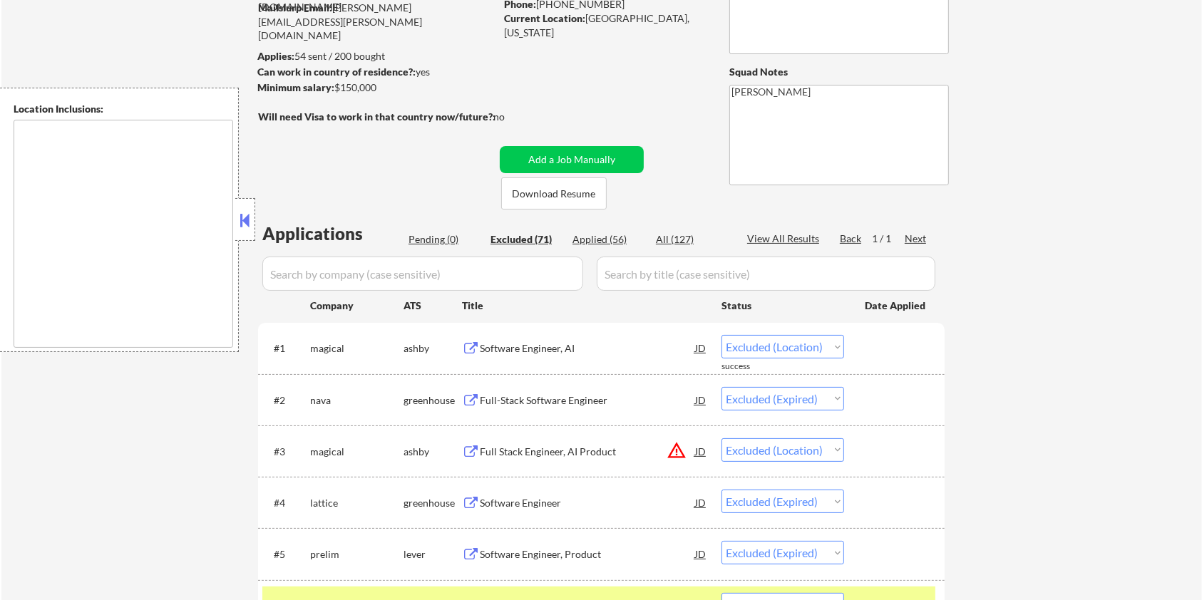
scroll to position [95, 0]
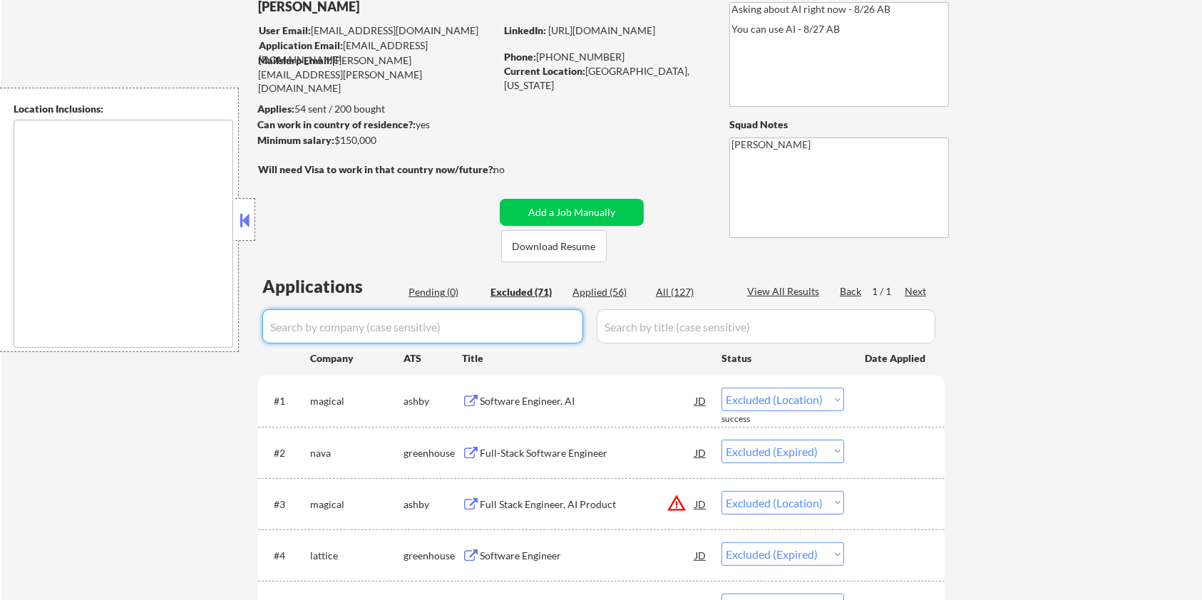
click at [452, 312] on input "input" at bounding box center [422, 326] width 321 height 34
click at [358, 337] on input "input" at bounding box center [422, 326] width 321 height 34
paste input "maxrte"
click at [635, 333] on input "input" at bounding box center [766, 326] width 339 height 34
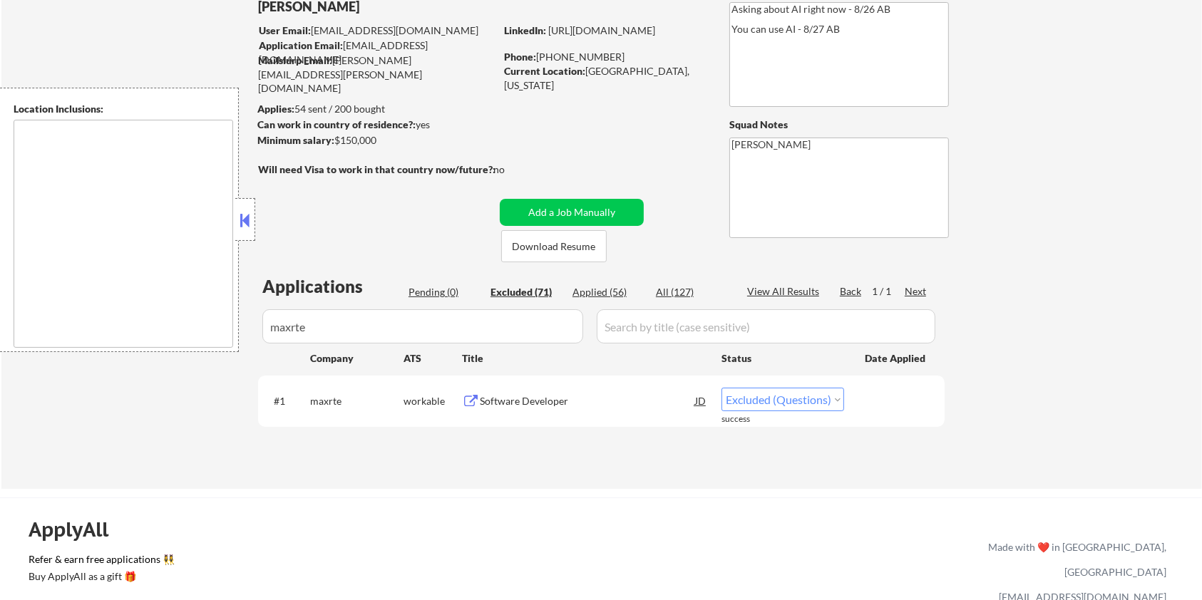
drag, startPoint x: 390, startPoint y: 150, endPoint x: 342, endPoint y: 149, distance: 48.5
click at [342, 149] on div "← Return to /applysquad Mailslurp Inbox Job Search Builder Cody Gonzalez User E…" at bounding box center [602, 219] width 712 height 515
drag, startPoint x: 385, startPoint y: 142, endPoint x: 337, endPoint y: 144, distance: 48.5
click at [337, 144] on div "Minimum salary: $150,000" at bounding box center [375, 140] width 237 height 14
copy div "$150,000"
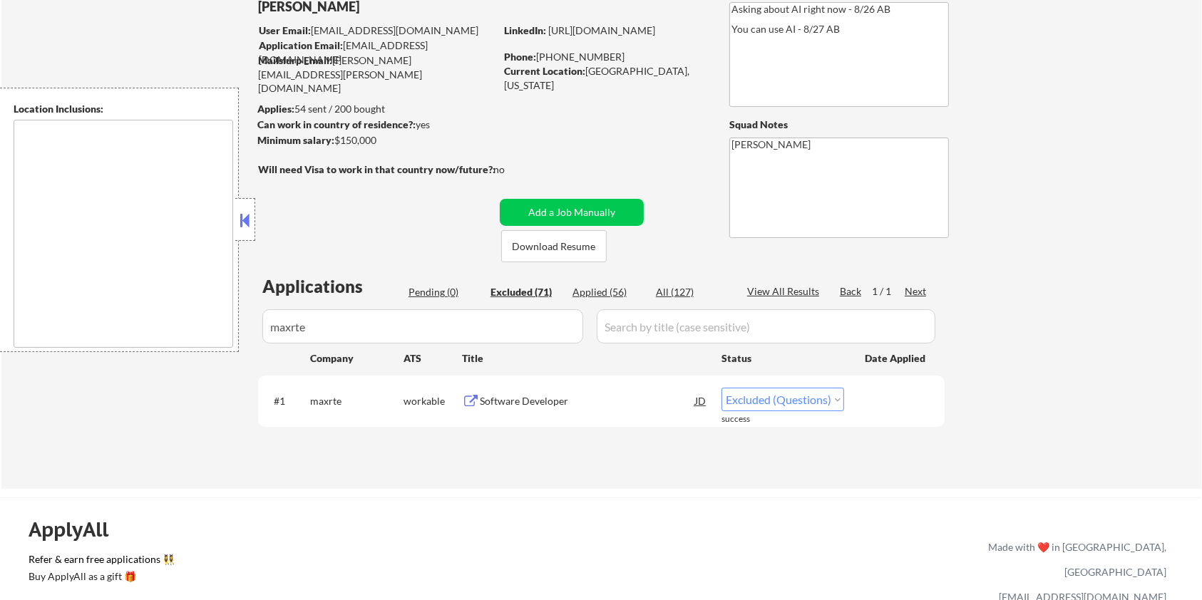
click at [760, 407] on select "Choose an option... Pending Applied Excluded (Questions) Excluded (Expired) Exc…" at bounding box center [783, 400] width 123 height 24
click at [722, 388] on select "Choose an option... Pending Applied Excluded (Questions) Excluded (Expired) Exc…" at bounding box center [783, 400] width 123 height 24
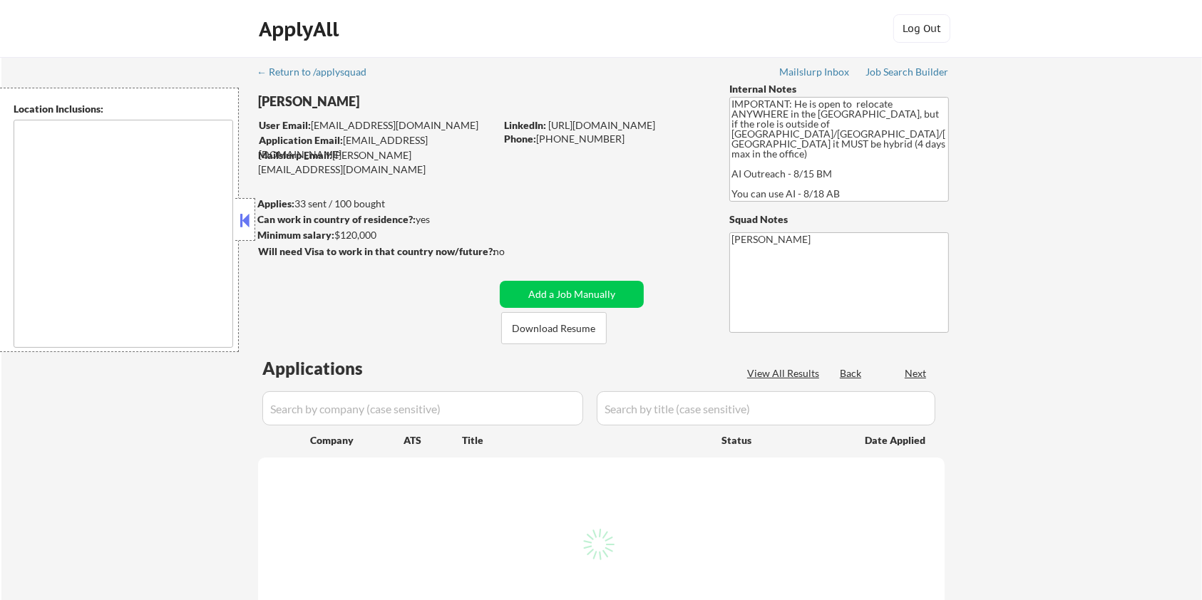
type textarea "country:[GEOGRAPHIC_DATA]"
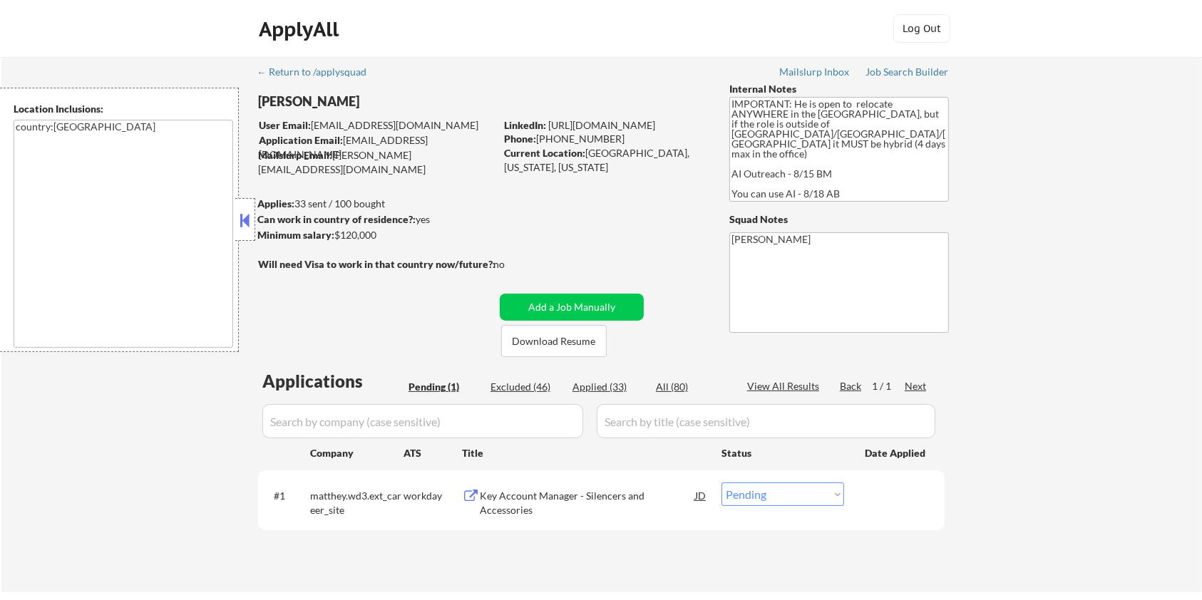
click at [475, 492] on button at bounding box center [471, 497] width 18 height 14
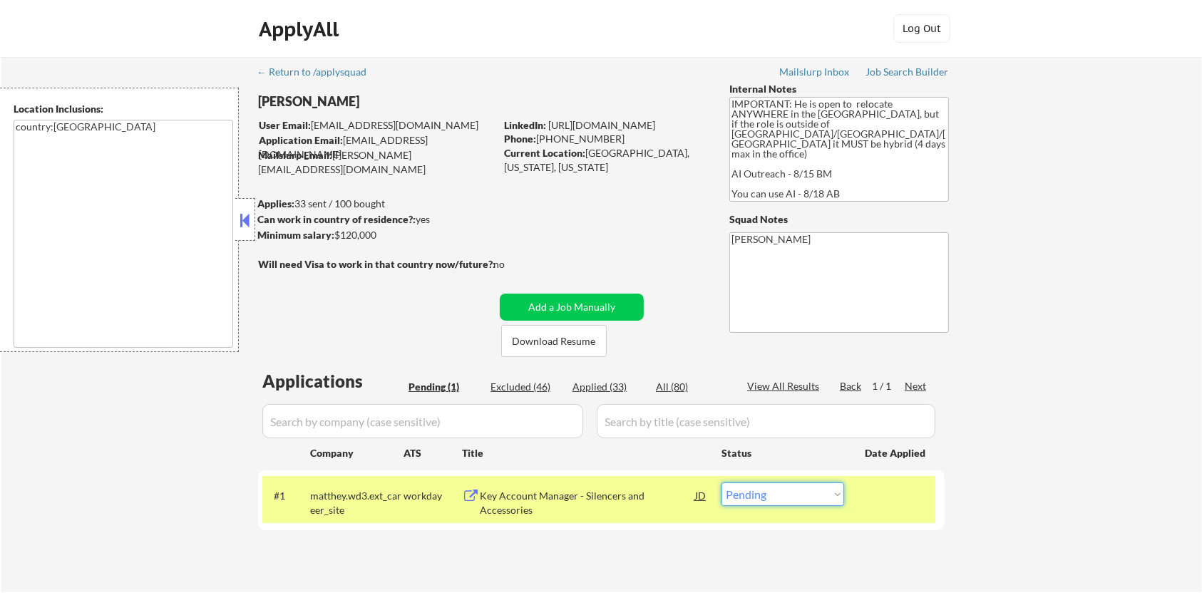
click at [837, 497] on select "Choose an option... Pending Applied Excluded (Questions) Excluded (Expired) Exc…" at bounding box center [783, 495] width 123 height 24
select select ""excluded__bad_match_""
click at [722, 483] on select "Choose an option... Pending Applied Excluded (Questions) Excluded (Expired) Exc…" at bounding box center [783, 495] width 123 height 24
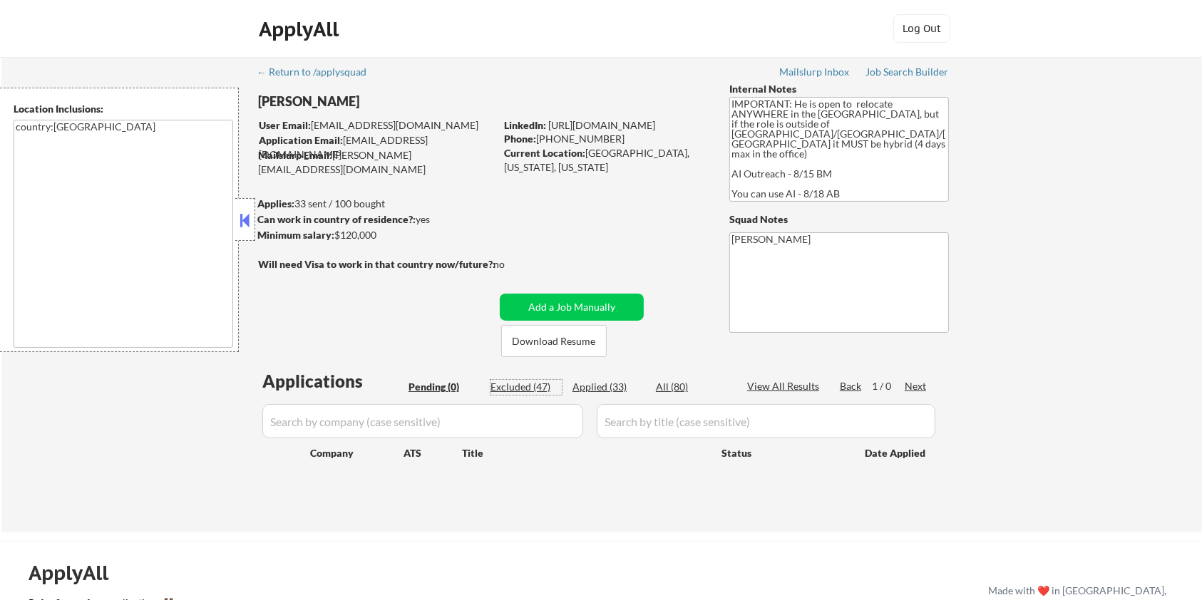
click at [504, 384] on div "Excluded (47)" at bounding box center [526, 387] width 71 height 14
select select ""excluded__bad_match_""
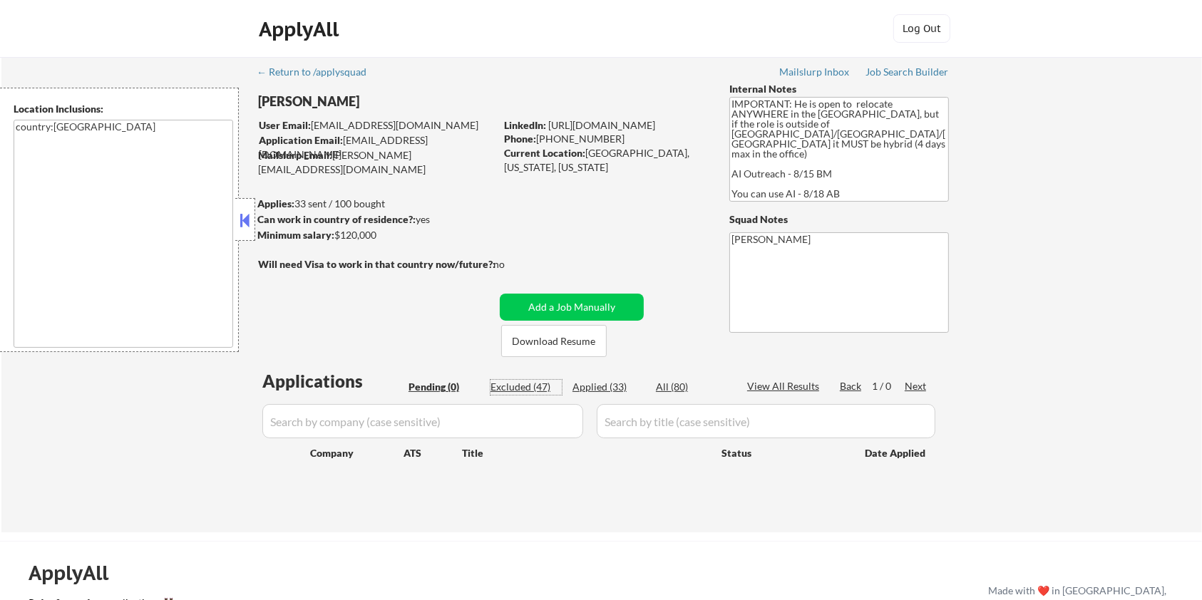
select select ""excluded__expired_""
select select ""excluded__bad_match_""
select select ""excluded__other_""
select select ""excluded__bad_match_""
select select ""excluded__expired_""
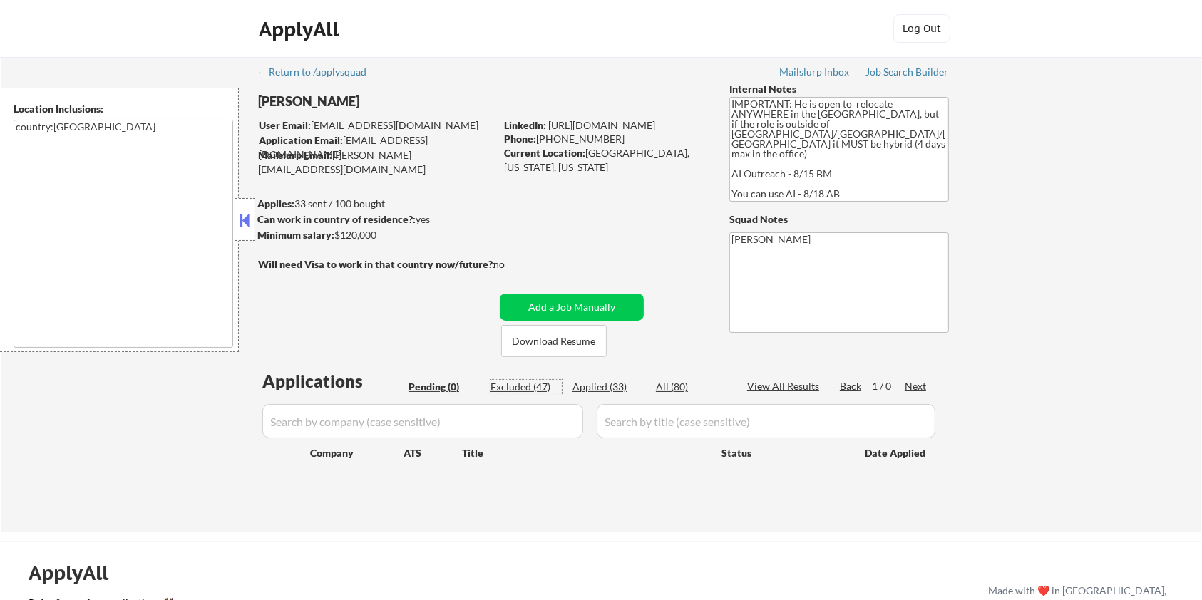
select select ""excluded__expired_""
select select ""excluded__blocklist_""
select select ""excluded__bad_match_""
select select ""excluded__expired_""
select select ""excluded__bad_match_""
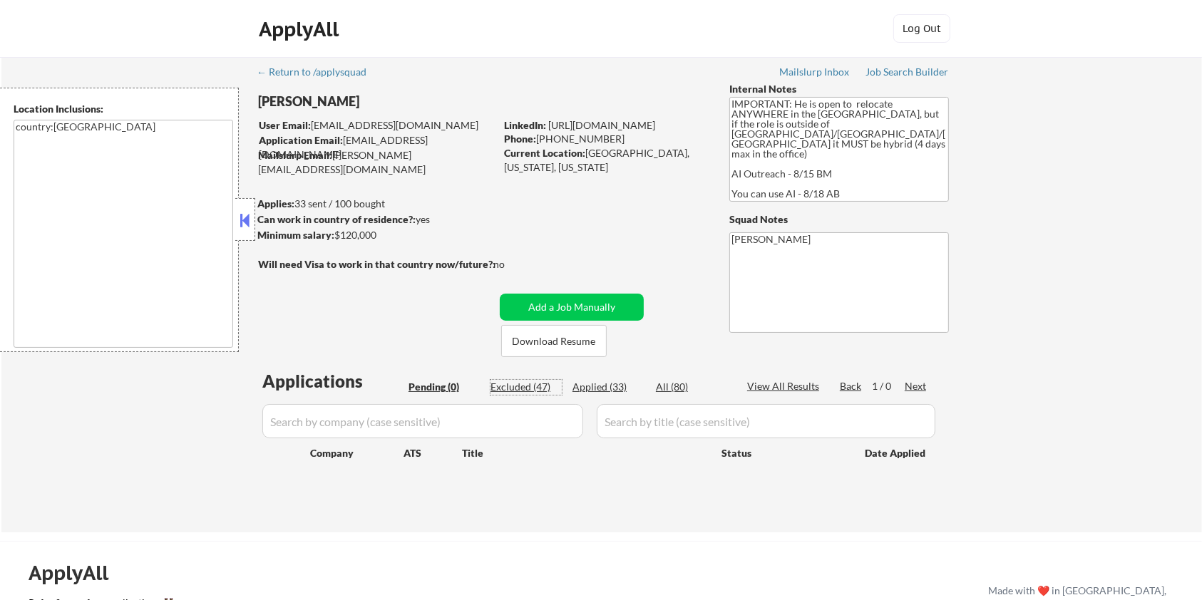
select select ""excluded__bad_match_""
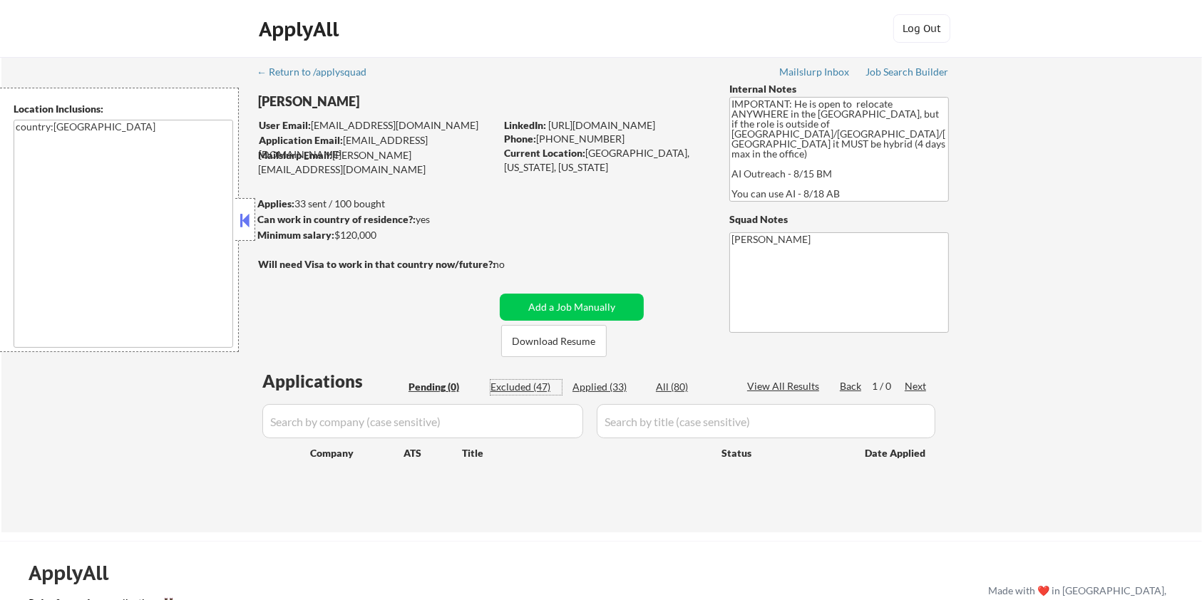
select select ""excluded__expired_""
select select ""excluded__bad_match_""
select select ""excluded__expired_""
select select ""excluded__bad_match_""
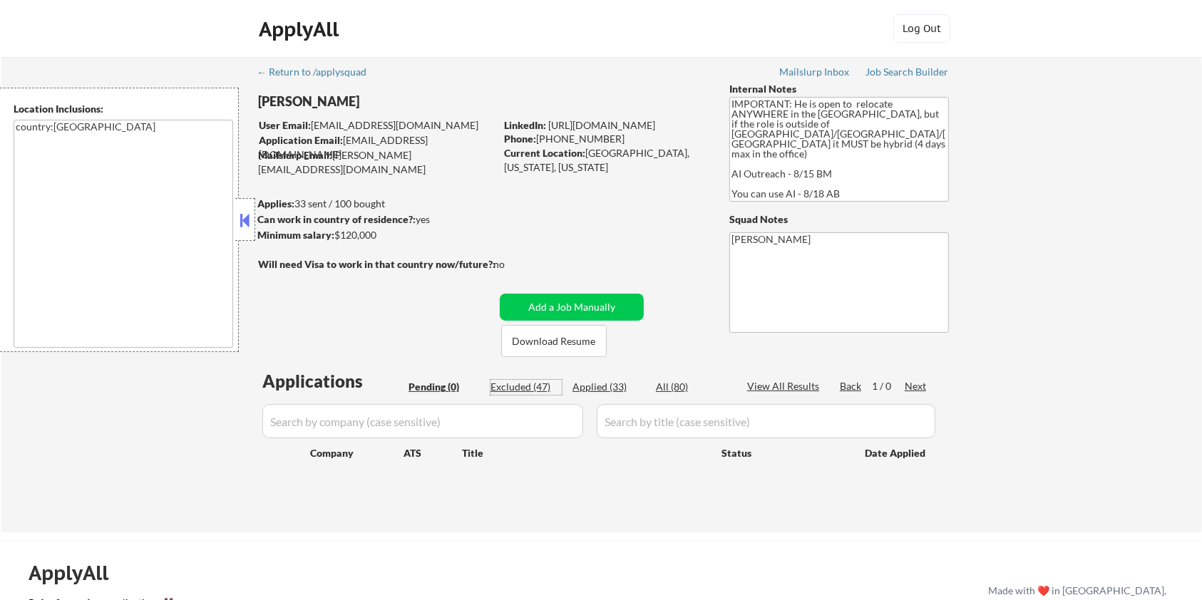
select select ""excluded__bad_match_""
select select ""excluded__other_""
select select ""excluded__bad_match_""
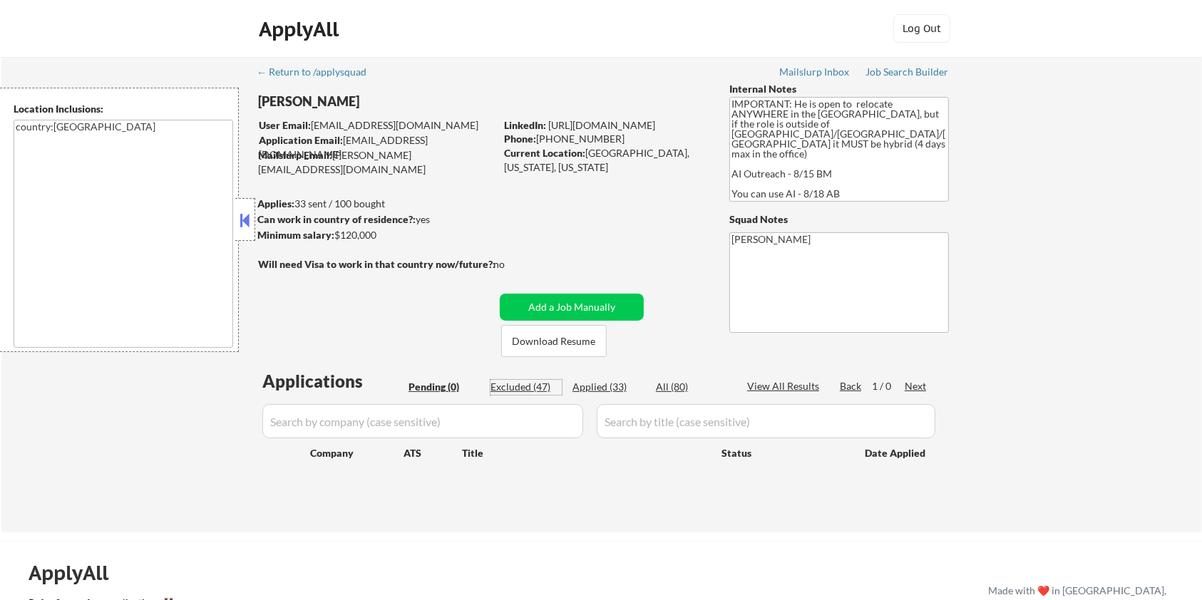
select select ""excluded__other_""
select select ""excluded__bad_match_""
select select ""excluded__expired_""
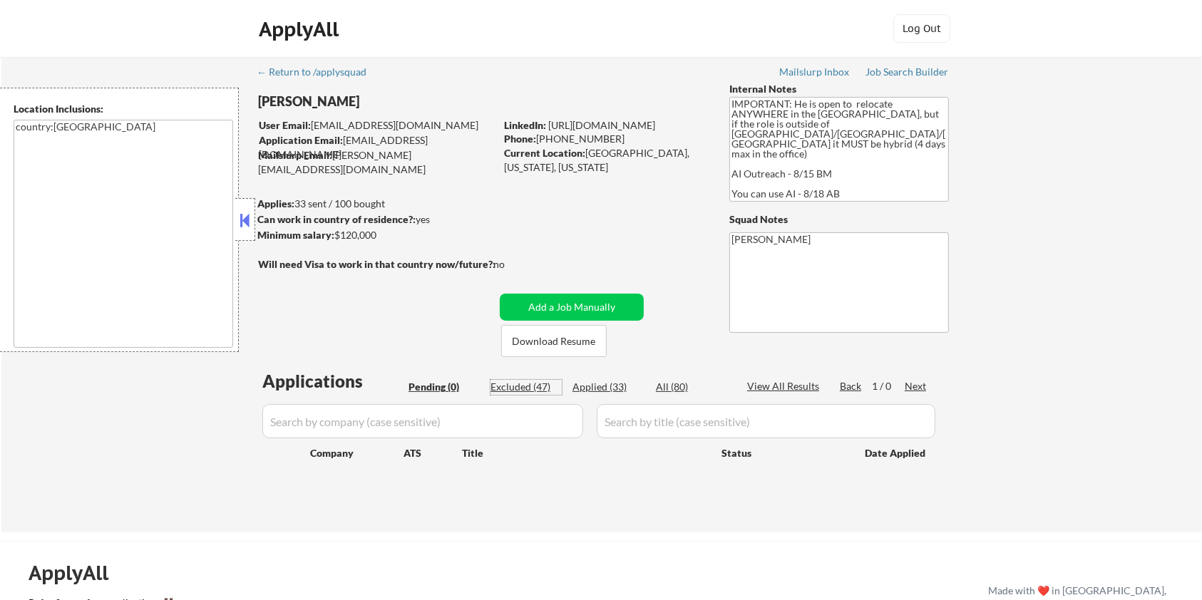
select select ""excluded__bad_match_""
select select ""excluded__expired_""
select select ""excluded__bad_match_""
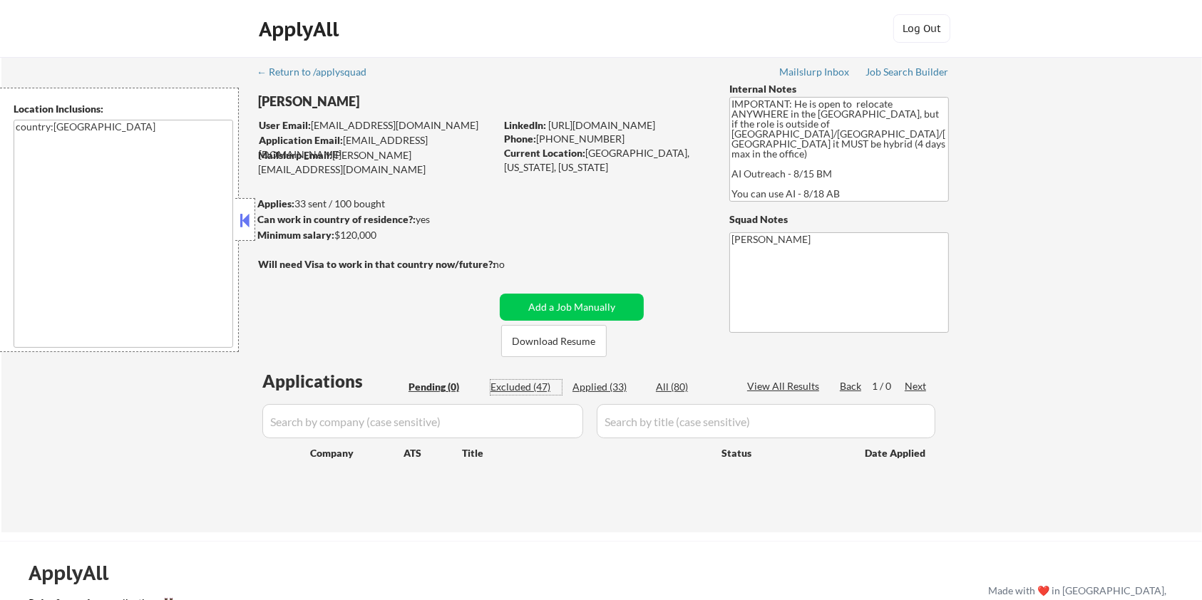
select select ""excluded__expired_""
select select ""excluded__bad_match_""
select select ""excluded__expired_""
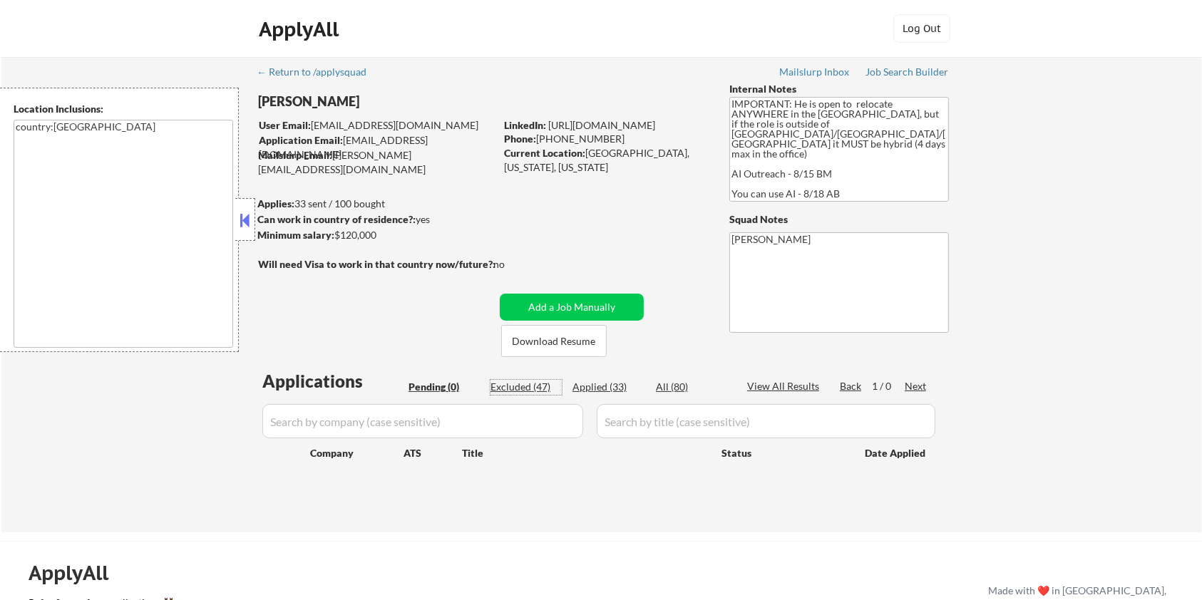
select select ""excluded__bad_match_""
select select ""excluded__expired_""
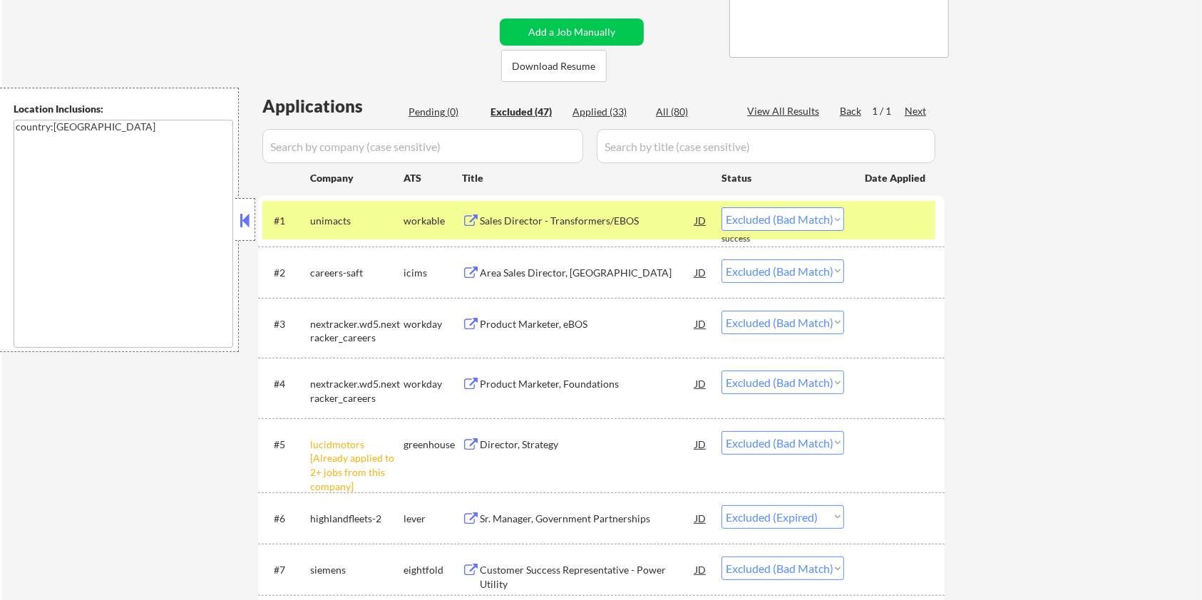
scroll to position [475, 0]
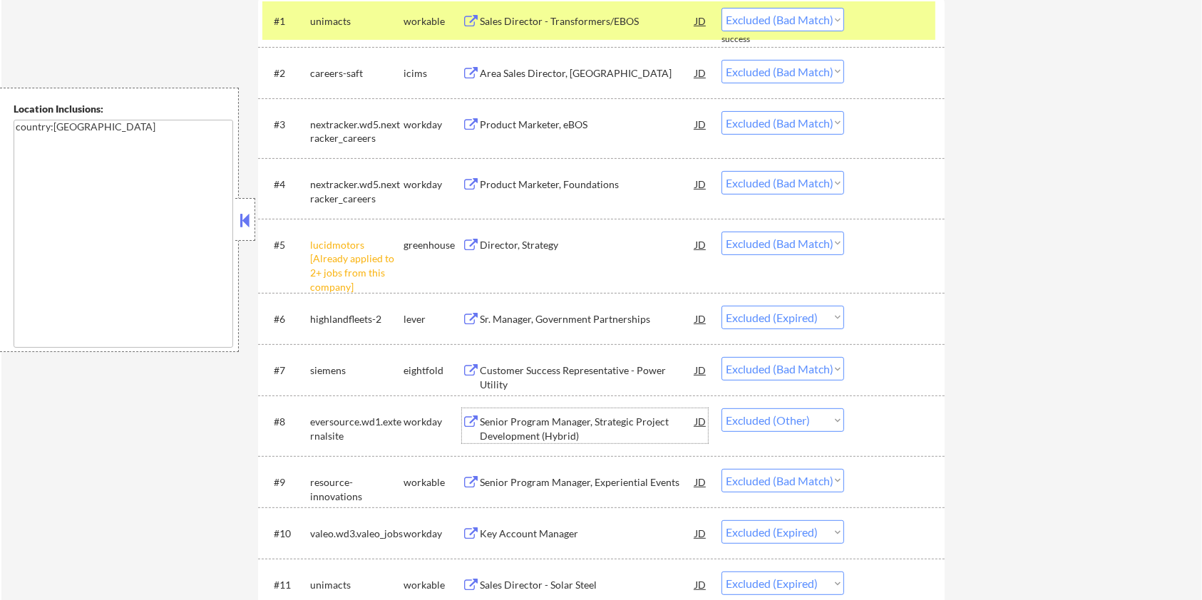
click at [577, 426] on div "Senior Program Manager, Strategic Project Development (Hybrid)" at bounding box center [587, 429] width 215 height 28
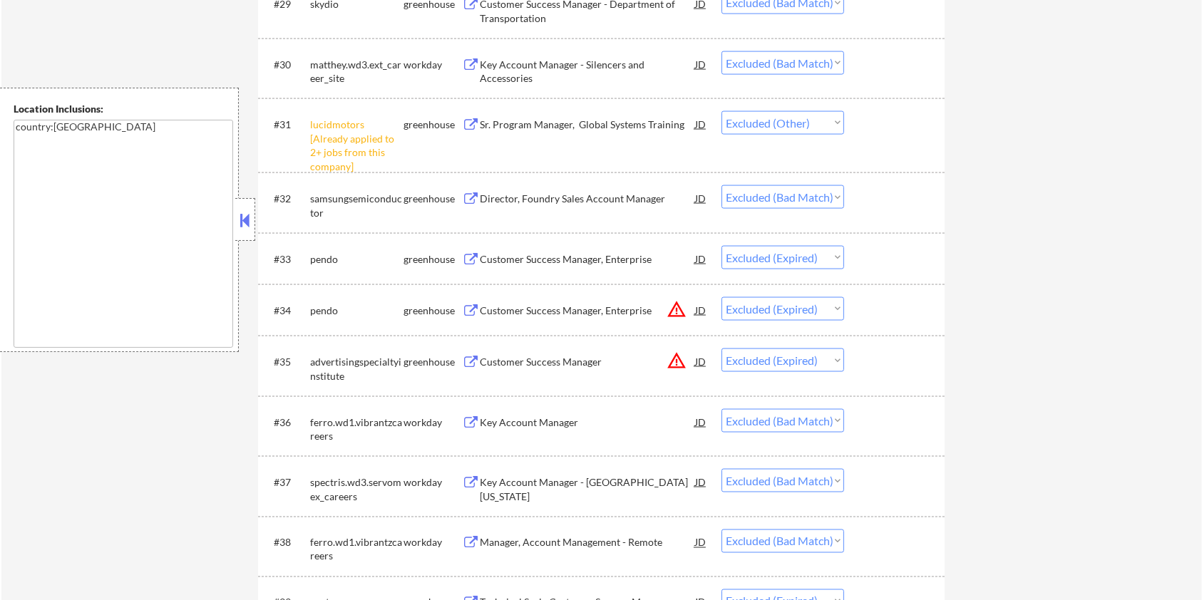
scroll to position [2091, 0]
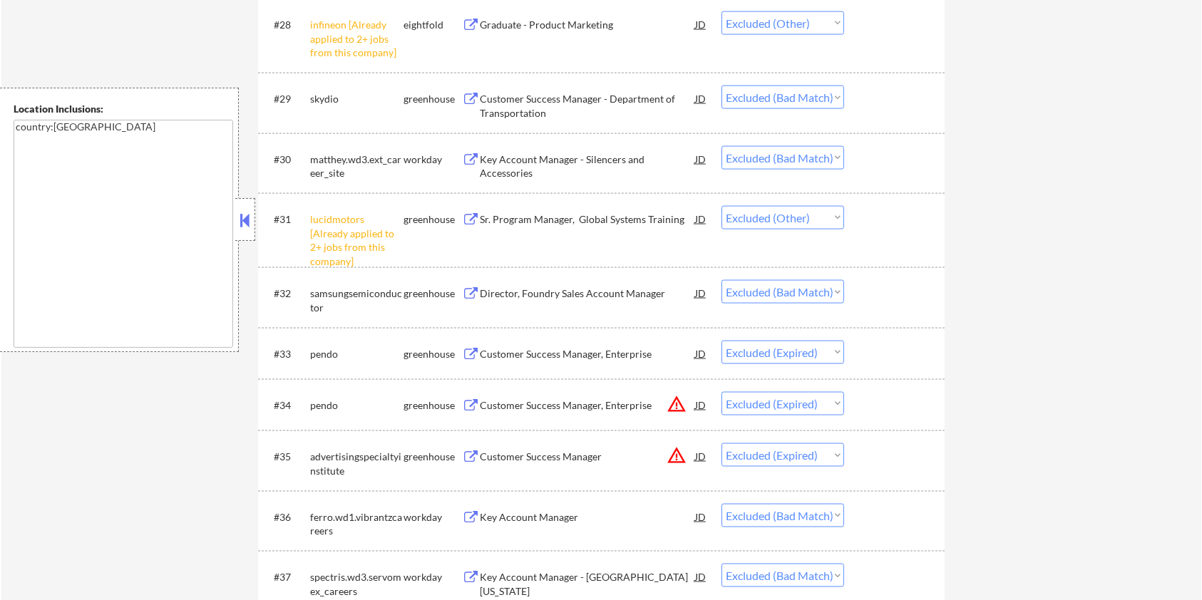
click at [501, 214] on div "Sr. Program Manager, Global Systems Training" at bounding box center [587, 219] width 215 height 14
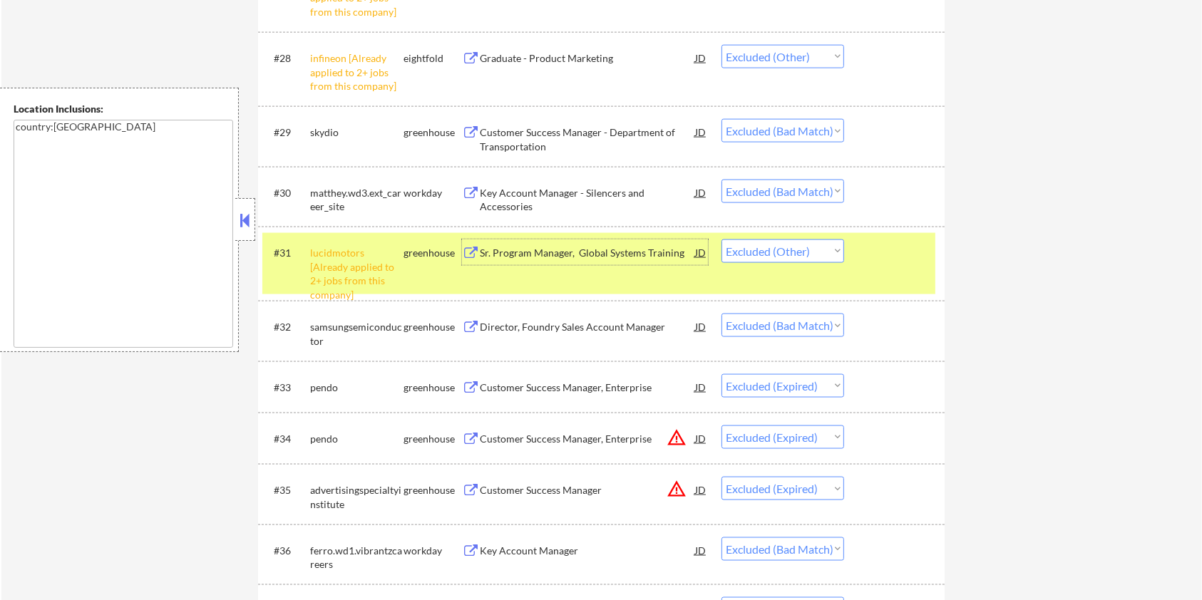
scroll to position [1996, 0]
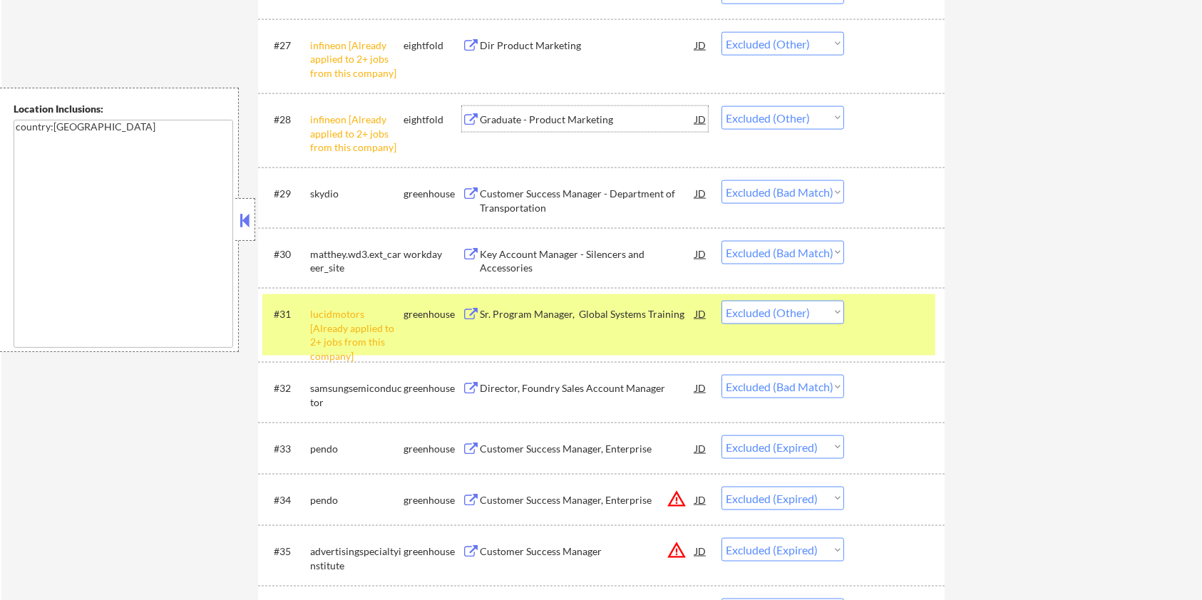
click at [592, 119] on div "Graduate - Product Marketing" at bounding box center [587, 120] width 215 height 14
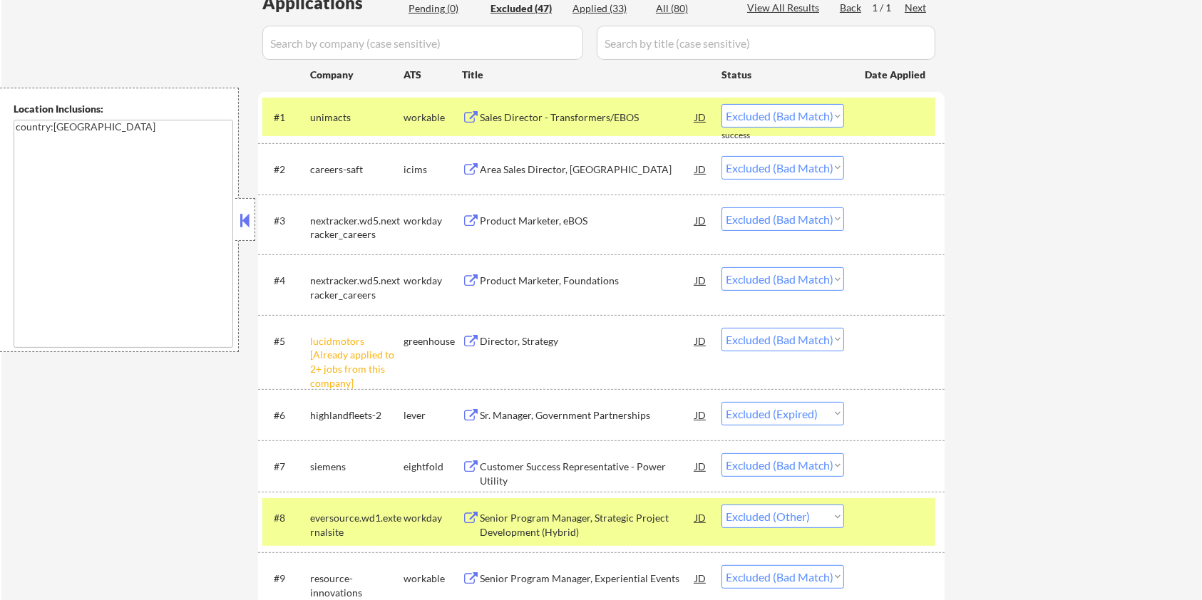
scroll to position [380, 0]
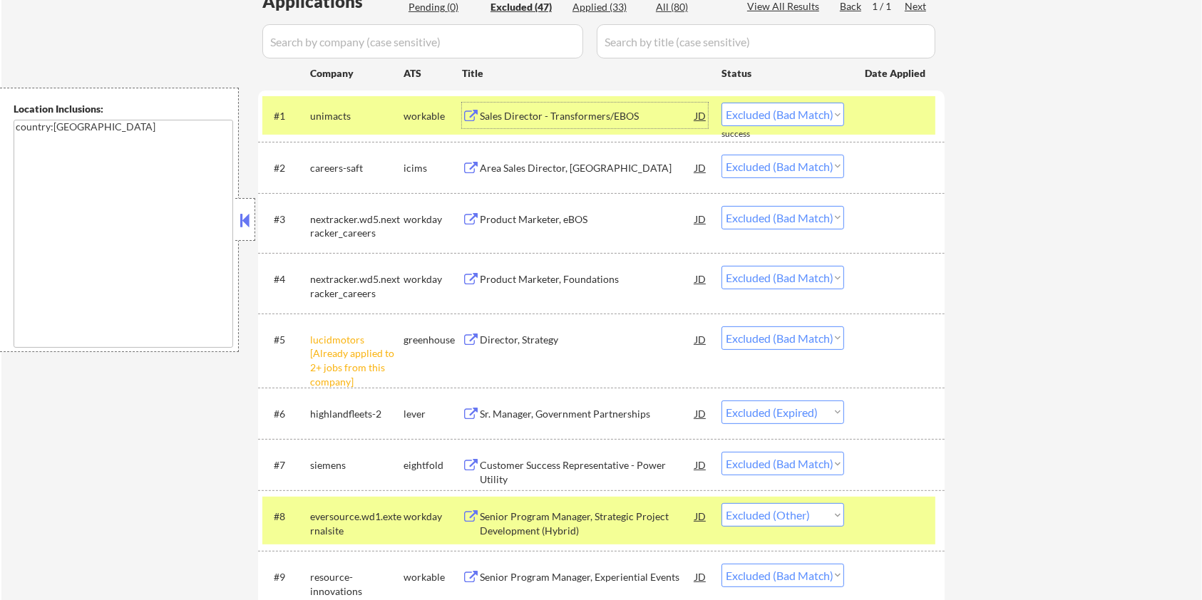
click at [593, 114] on div "Sales Director - Transformers/EBOS" at bounding box center [587, 116] width 215 height 14
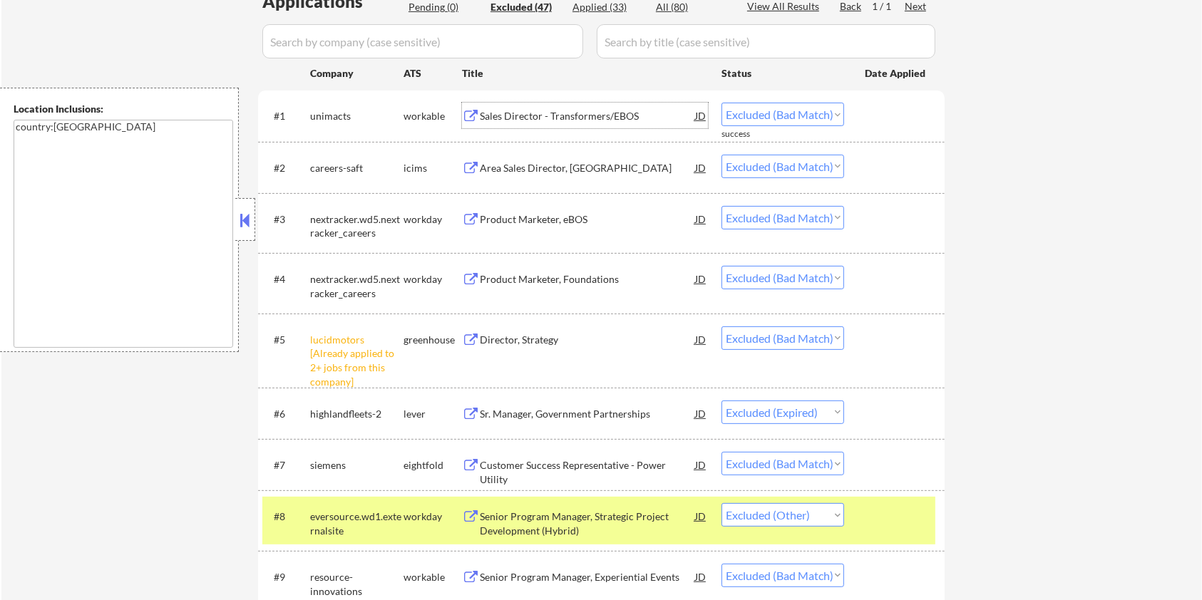
click at [576, 169] on div "Area Sales Director, Americas" at bounding box center [587, 168] width 215 height 14
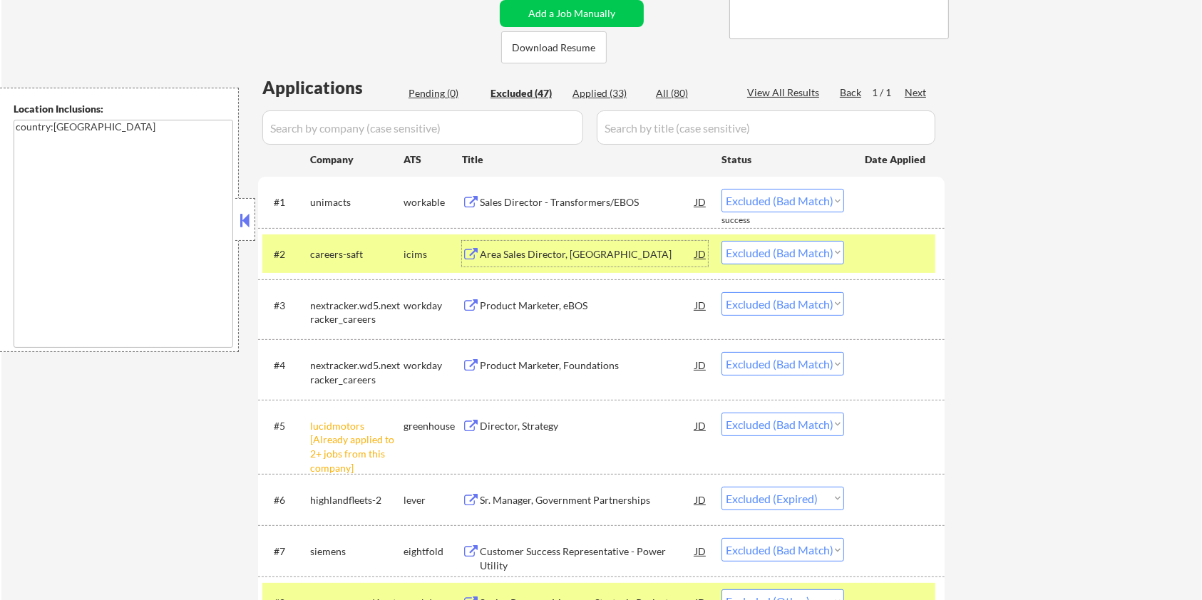
scroll to position [190, 0]
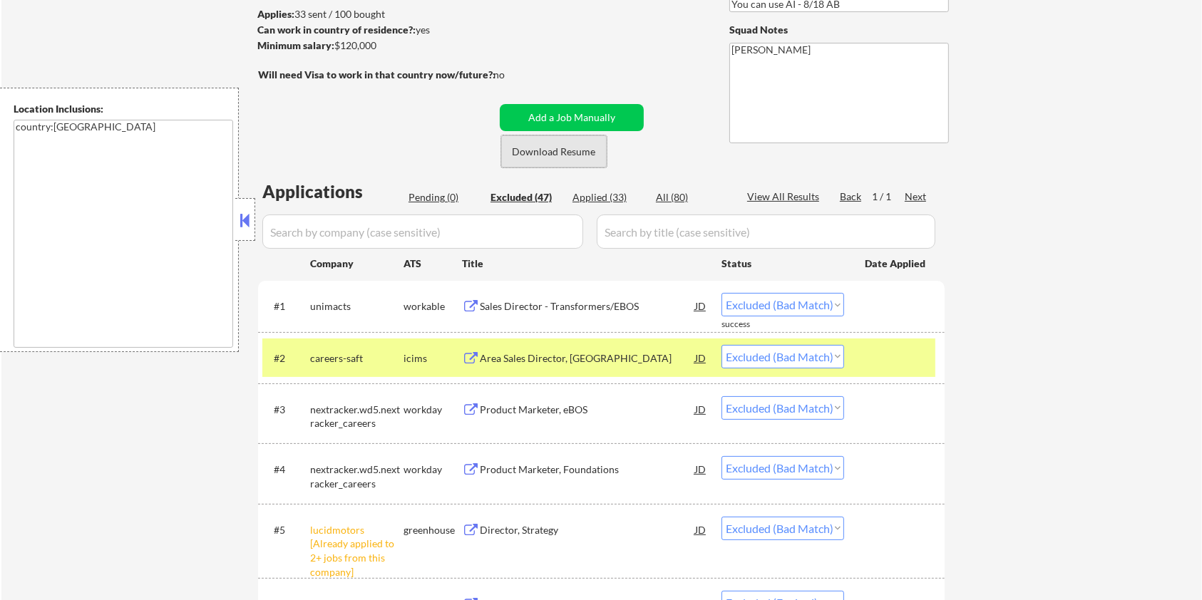
click at [578, 155] on button "Download Resume" at bounding box center [554, 151] width 106 height 32
click at [832, 359] on select "Choose an option... Pending Applied Excluded (Questions) Excluded (Expired) Exc…" at bounding box center [783, 357] width 123 height 24
click at [722, 345] on select "Choose an option... Pending Applied Excluded (Questions) Excluded (Expired) Exc…" at bounding box center [783, 357] width 123 height 24
select select ""excluded__bad_match_""
select select ""excluded__expired_""
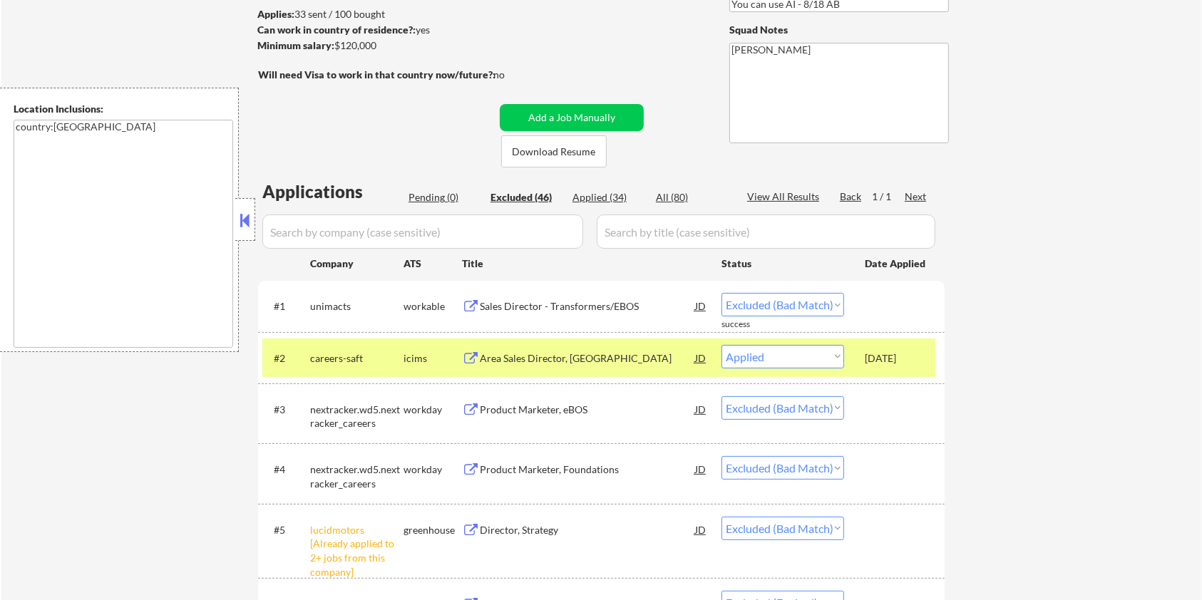
select select ""excluded__bad_match_""
select select ""excluded__other_""
select select ""excluded__bad_match_""
select select ""excluded__expired_""
select select ""excluded__blocklist_""
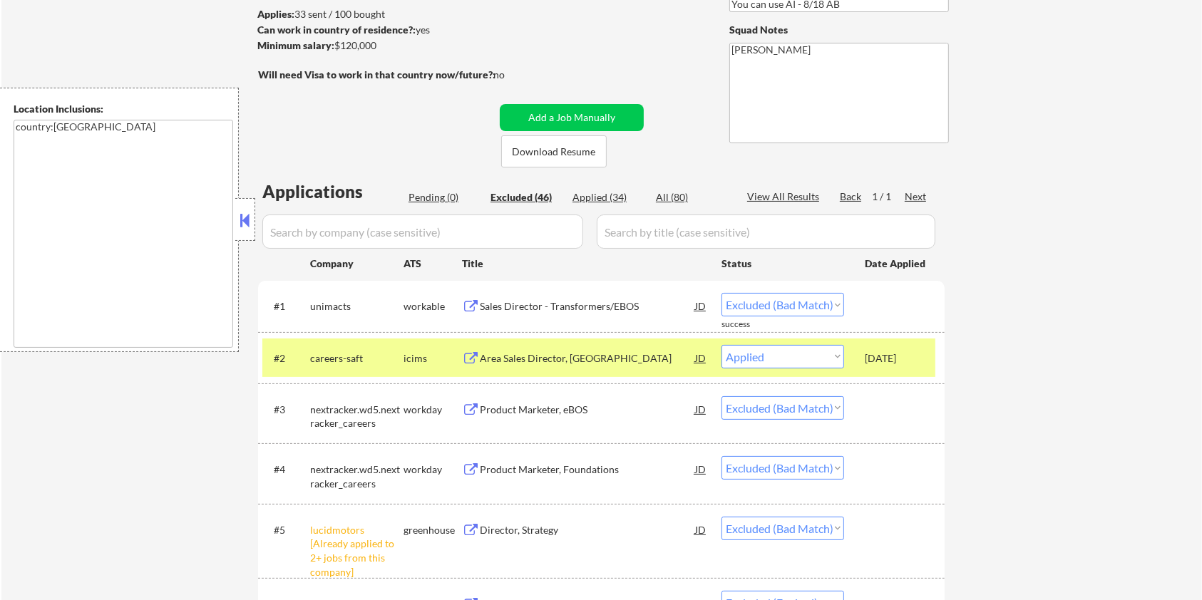
select select ""excluded__bad_match_""
select select ""excluded__expired_""
select select ""excluded__bad_match_""
select select ""excluded__expired_""
select select ""excluded__bad_match_""
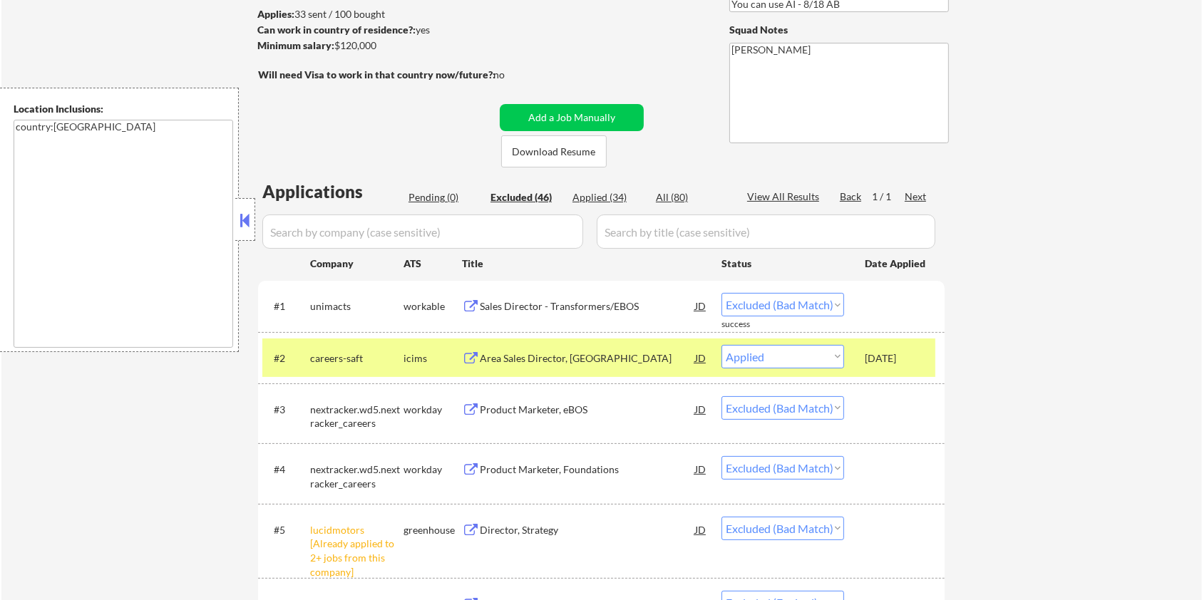
select select ""excluded__expired_""
select select ""excluded__bad_match_""
select select ""excluded__other_""
select select ""excluded__bad_match_""
select select ""excluded__other_""
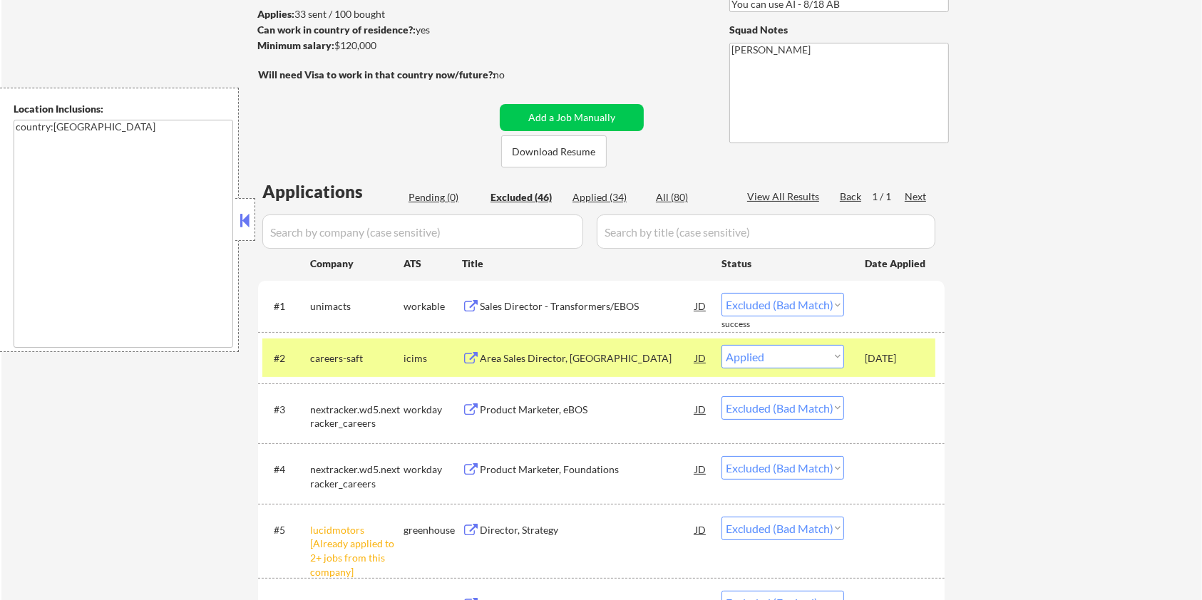
select select ""excluded__bad_match_""
select select ""excluded__expired_""
select select ""excluded__bad_match_""
select select ""excluded__expired_""
select select ""excluded__bad_match_""
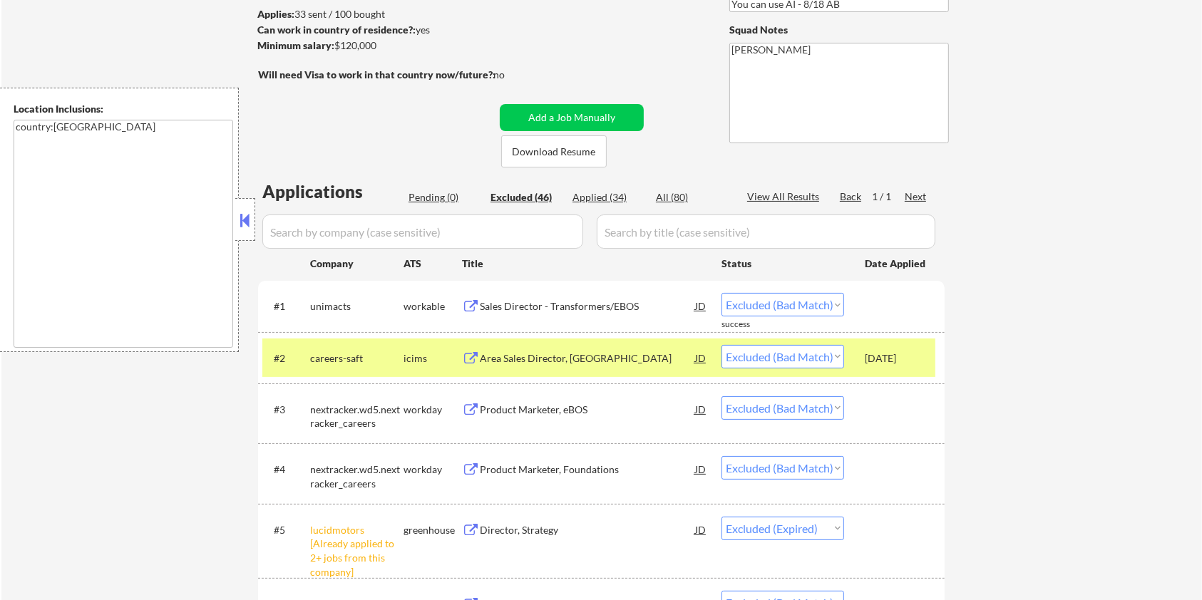
select select ""excluded__expired_""
select select ""excluded__bad_match_""
select select ""excluded__expired_""
select select ""excluded__bad_match_""
select select ""excluded__expired_""
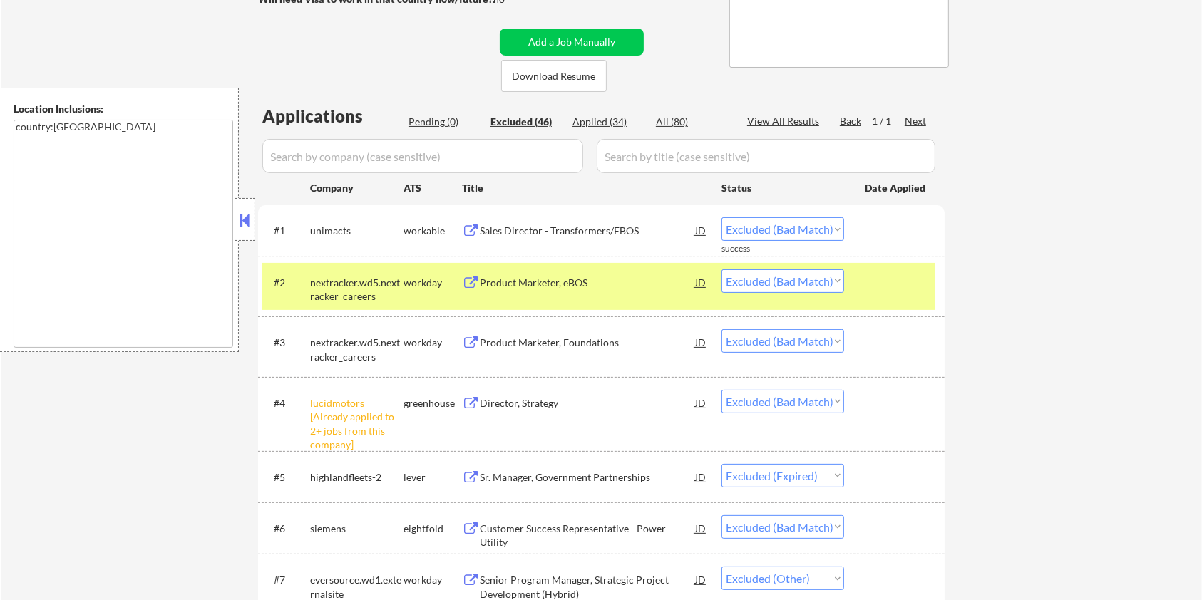
scroll to position [380, 0]
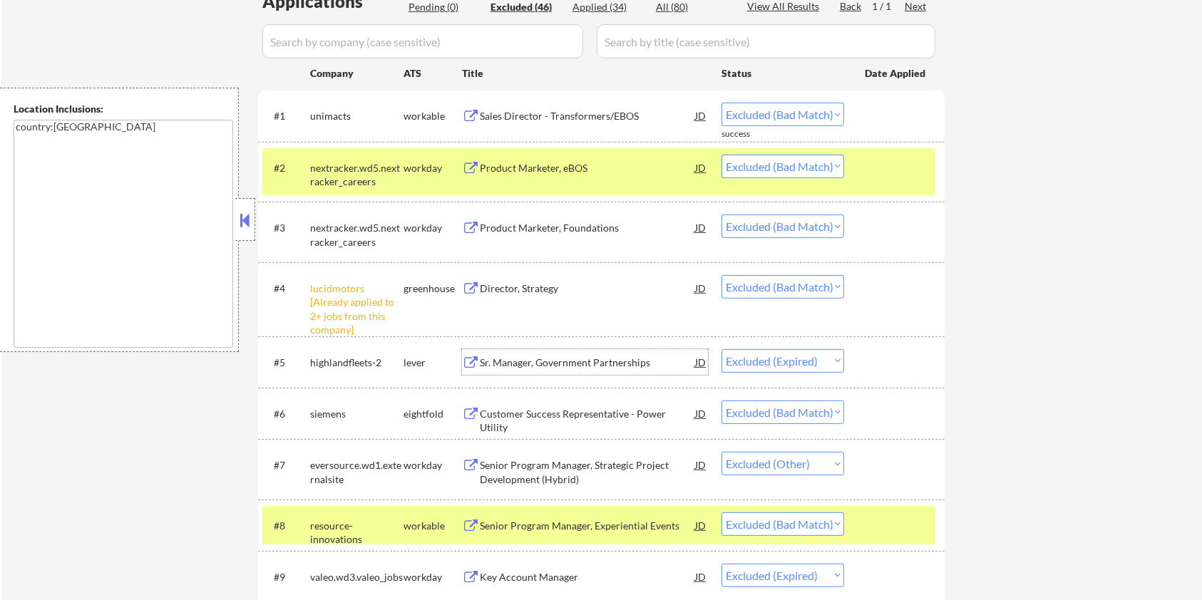
click at [515, 359] on div "Sr. Manager, Government Partnerships" at bounding box center [587, 363] width 215 height 14
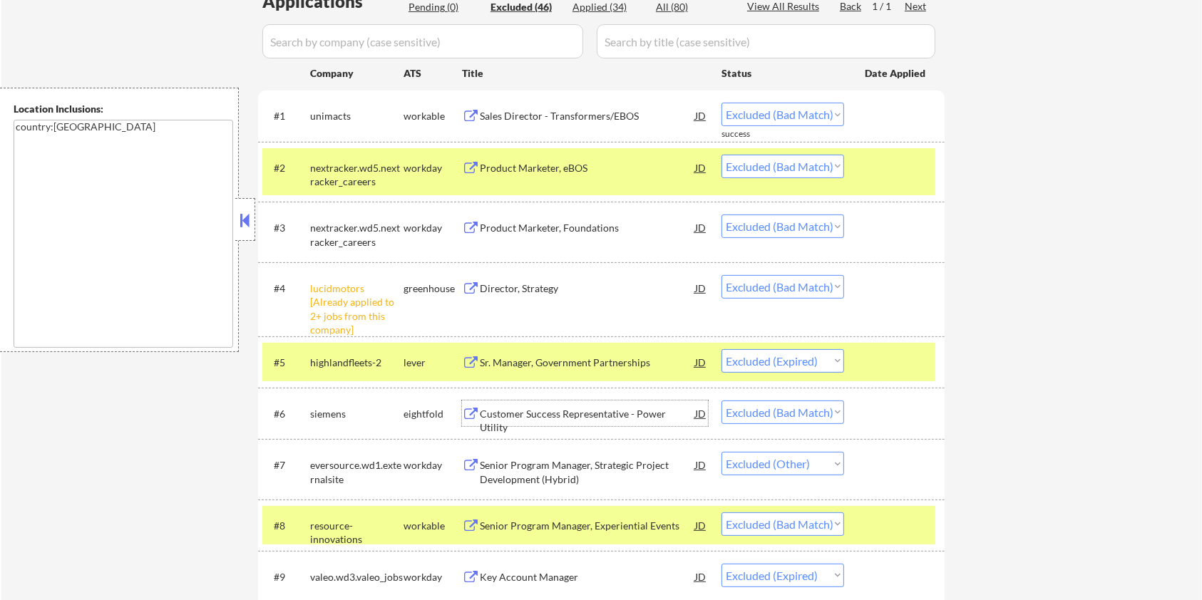
click at [562, 416] on div "Customer Success Representative - Power Utility" at bounding box center [587, 421] width 215 height 28
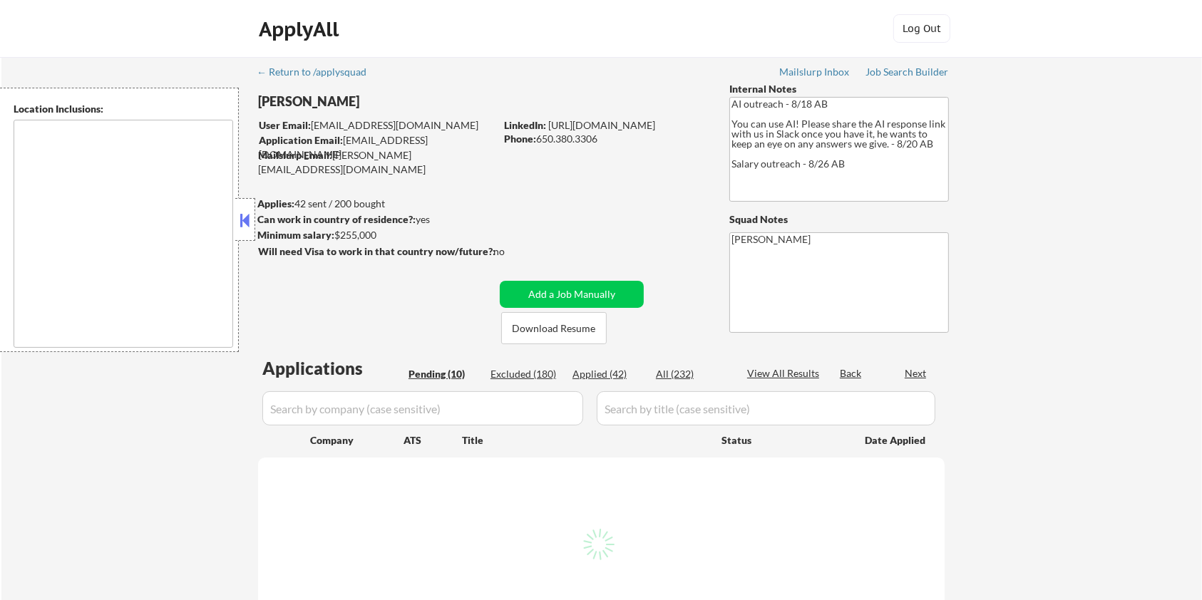
type textarea "[GEOGRAPHIC_DATA], [GEOGRAPHIC_DATA] [GEOGRAPHIC_DATA], [GEOGRAPHIC_DATA] [GEOG…"
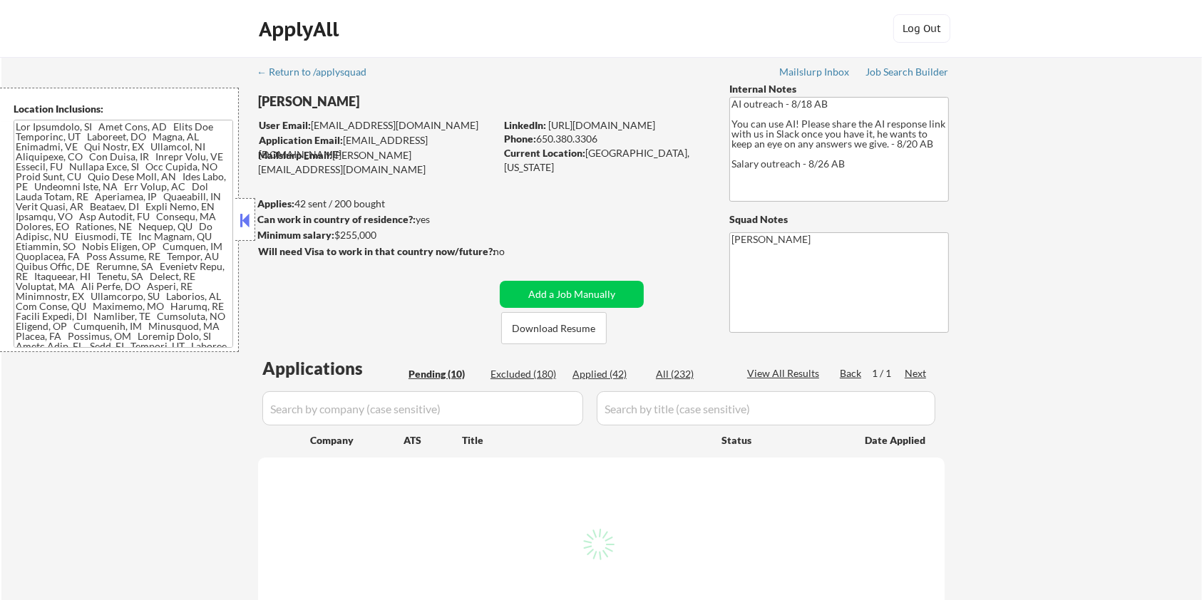
select select ""pending""
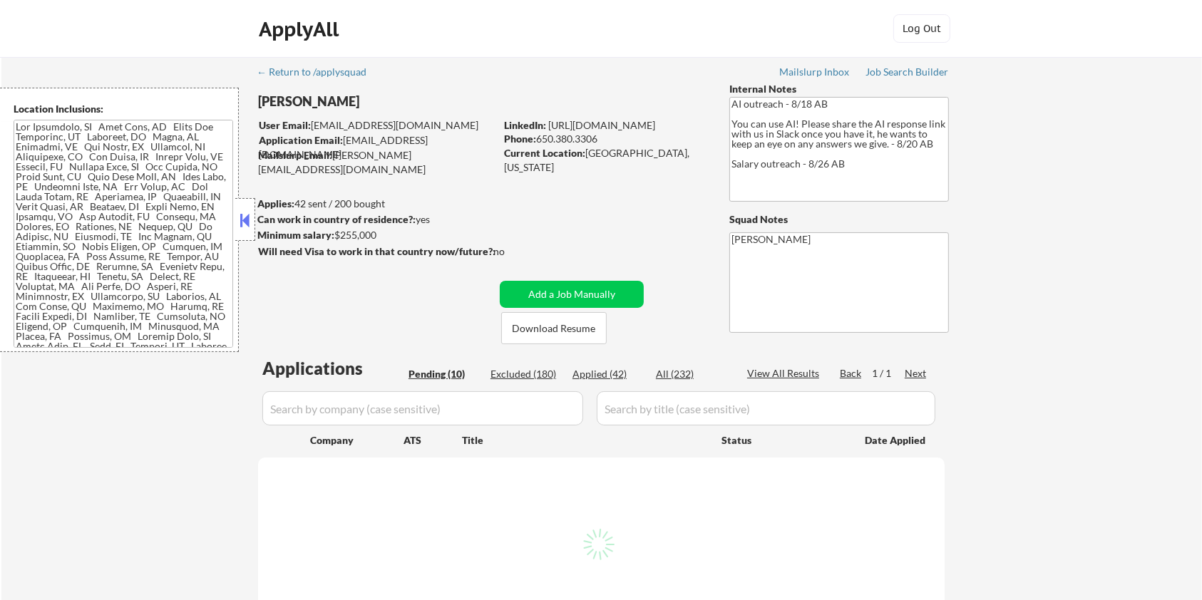
select select ""pending""
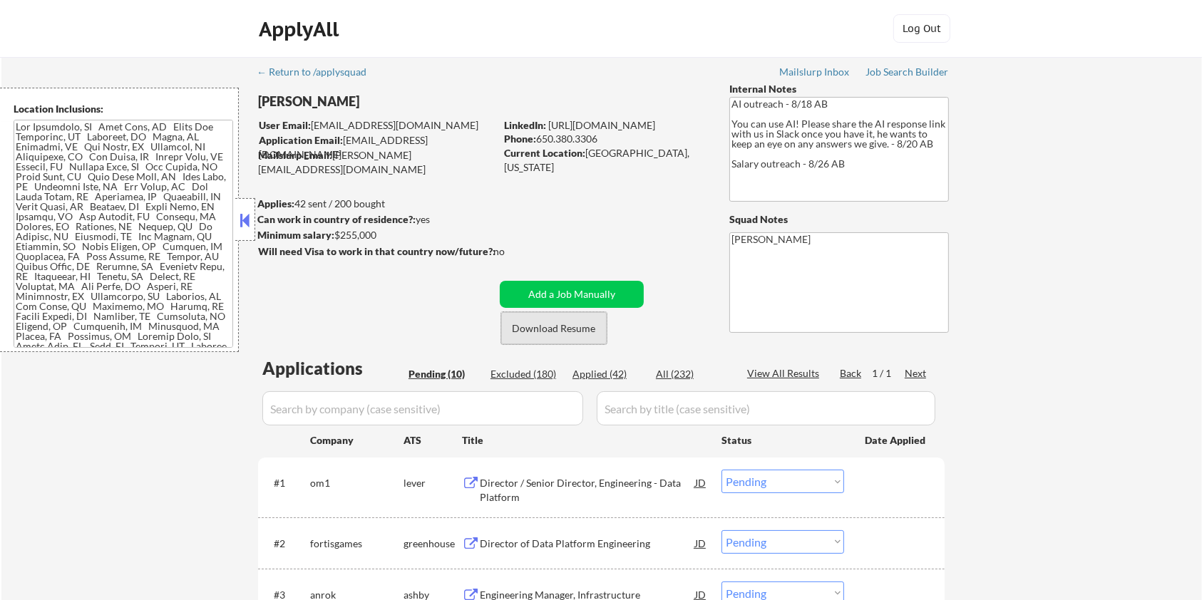
click at [563, 331] on button "Download Resume" at bounding box center [554, 328] width 106 height 32
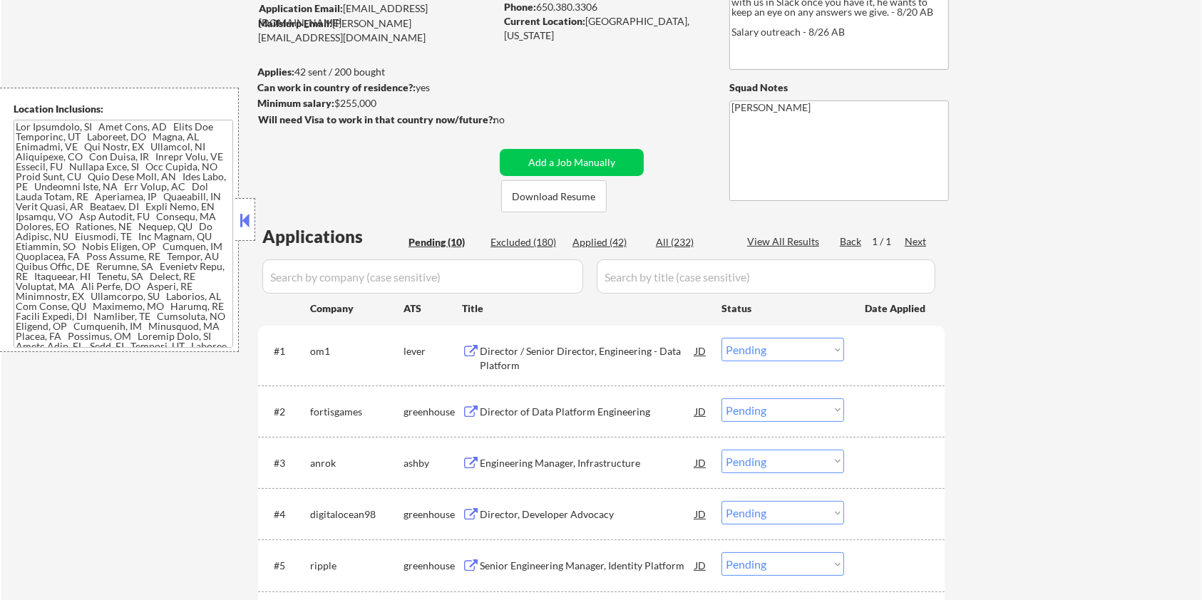
scroll to position [190, 0]
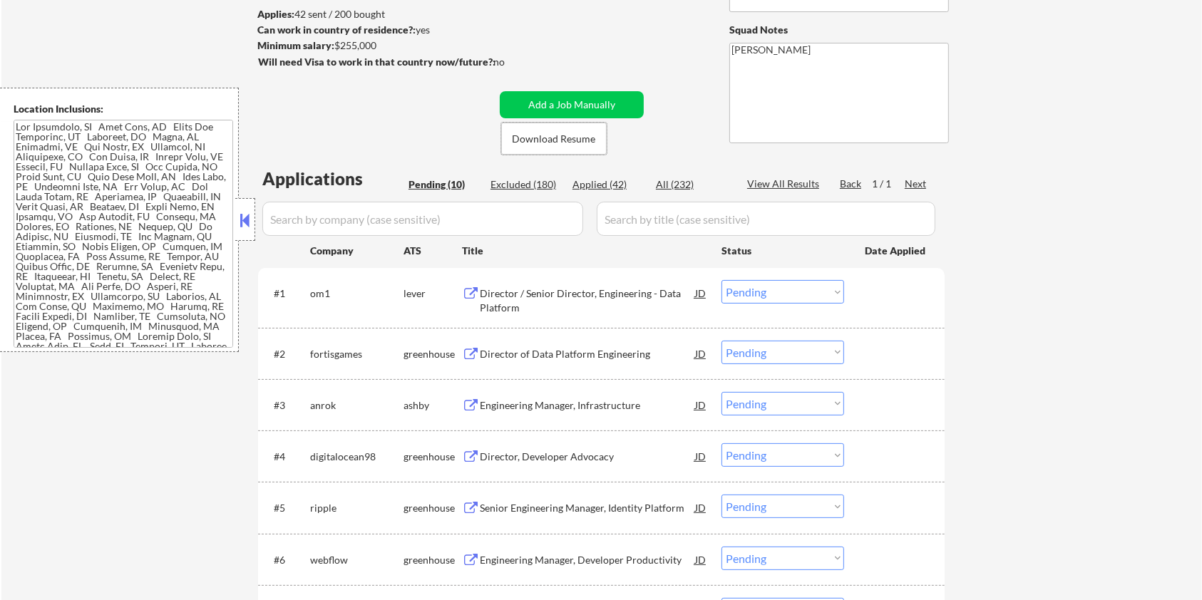
click at [531, 401] on div "Engineering Manager, Infrastructure" at bounding box center [587, 406] width 215 height 14
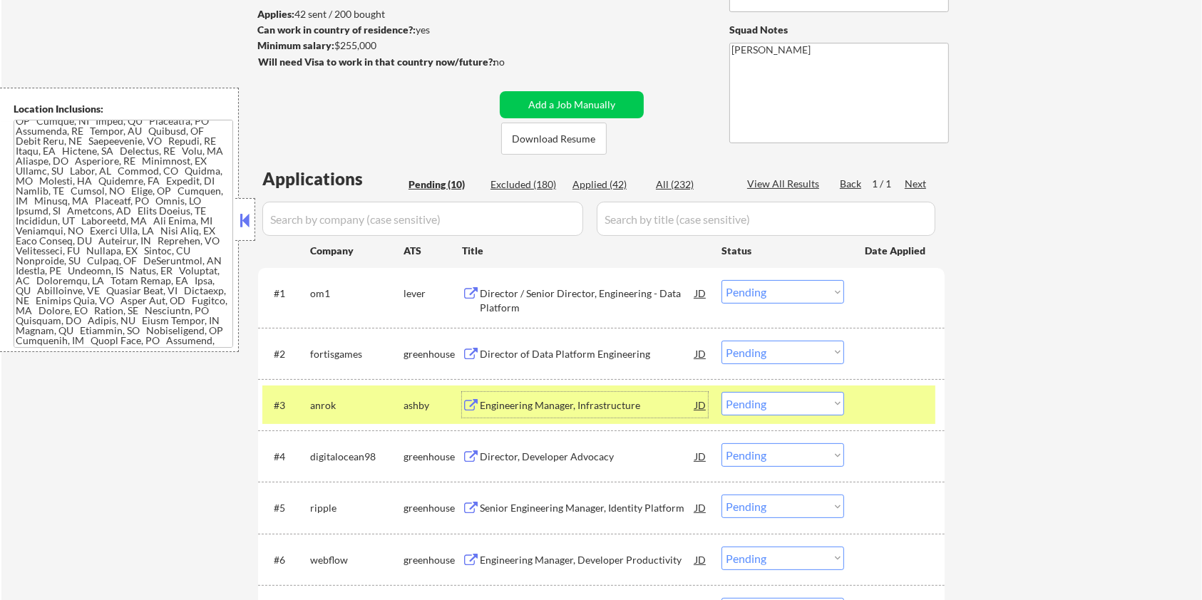
click at [816, 413] on select "Choose an option... Pending Applied Excluded (Questions) Excluded (Expired) Exc…" at bounding box center [783, 404] width 123 height 24
click at [722, 392] on select "Choose an option... Pending Applied Excluded (Questions) Excluded (Expired) Exc…" at bounding box center [783, 404] width 123 height 24
select select ""pending""
click at [503, 289] on div "Director / Senior Director, Engineering - Data Platform" at bounding box center [587, 301] width 215 height 28
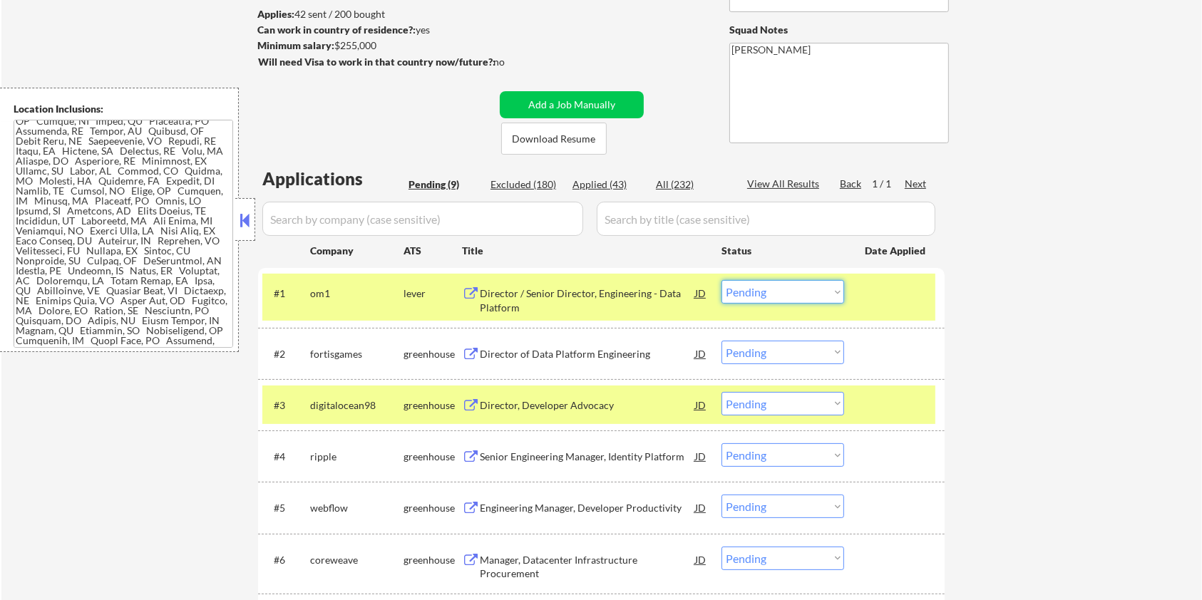
click at [784, 292] on select "Choose an option... Pending Applied Excluded (Questions) Excluded (Expired) Exc…" at bounding box center [783, 292] width 123 height 24
click at [722, 280] on select "Choose an option... Pending Applied Excluded (Questions) Excluded (Expired) Exc…" at bounding box center [783, 292] width 123 height 24
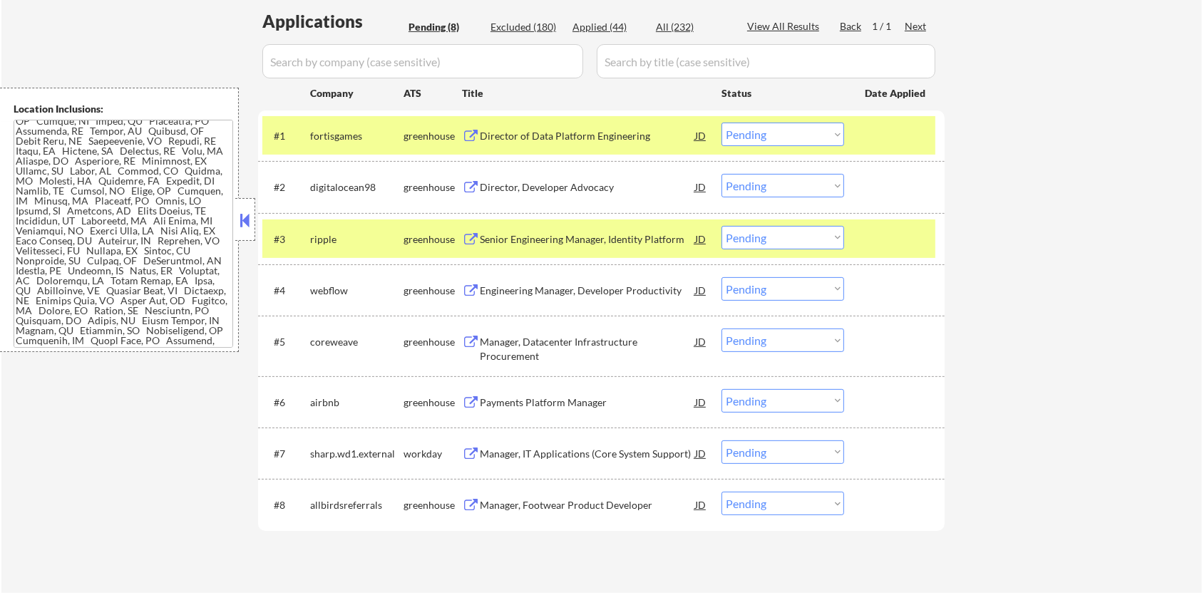
scroll to position [285, 0]
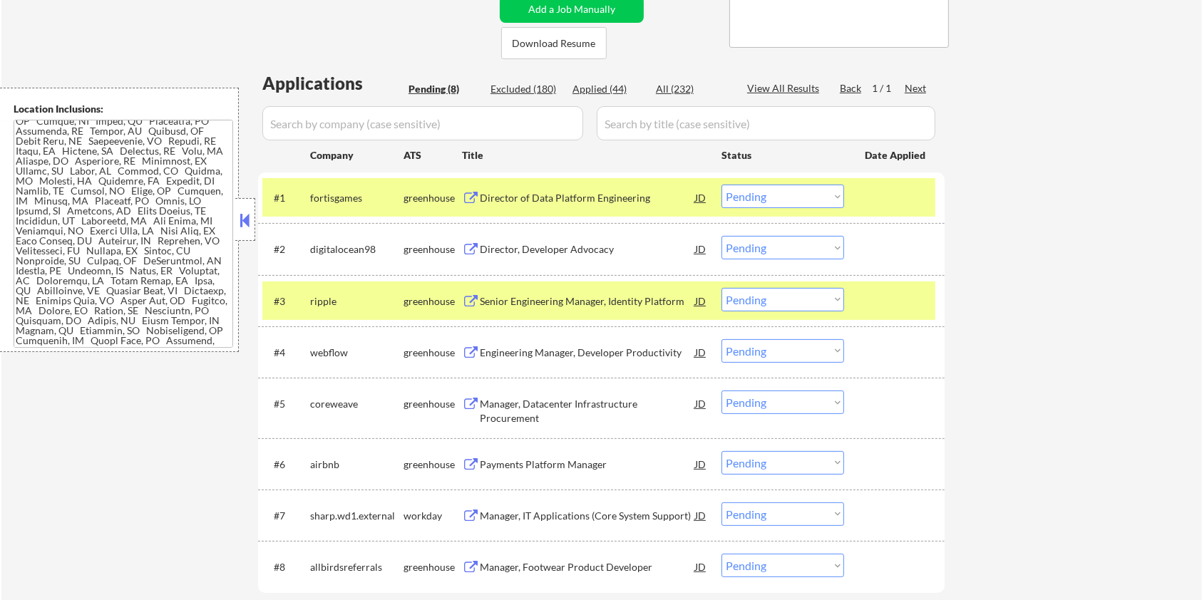
click at [519, 195] on div "Director of Data Platform Engineering" at bounding box center [587, 198] width 215 height 14
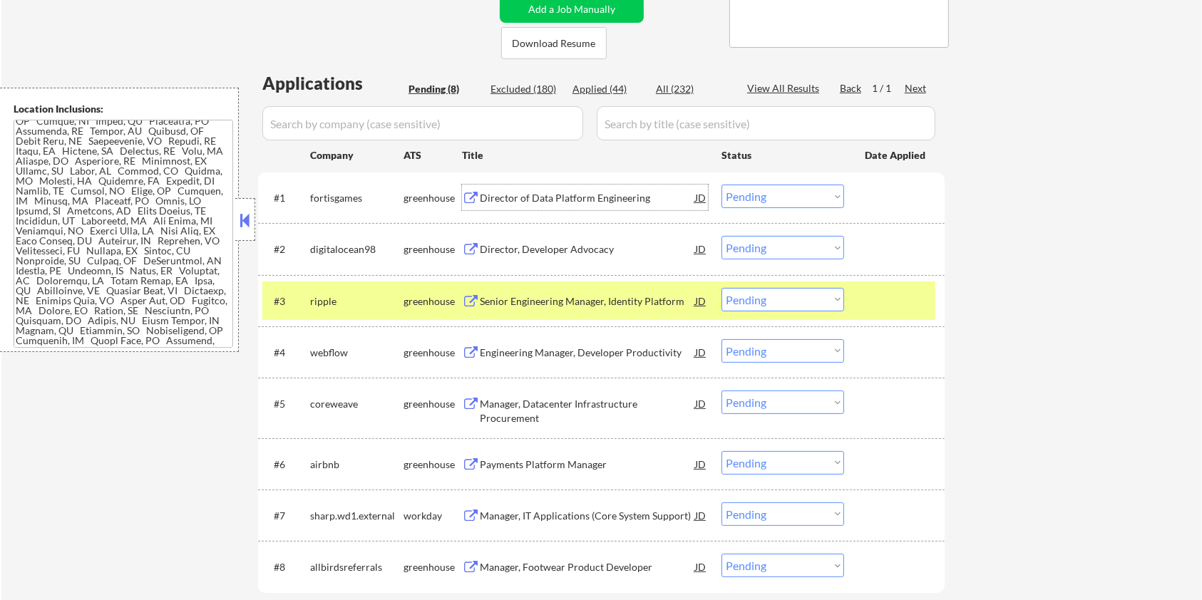
click at [776, 193] on select "Choose an option... Pending Applied Excluded (Questions) Excluded (Expired) Exc…" at bounding box center [783, 197] width 123 height 24
click at [722, 185] on select "Choose an option... Pending Applied Excluded (Questions) Excluded (Expired) Exc…" at bounding box center [783, 197] width 123 height 24
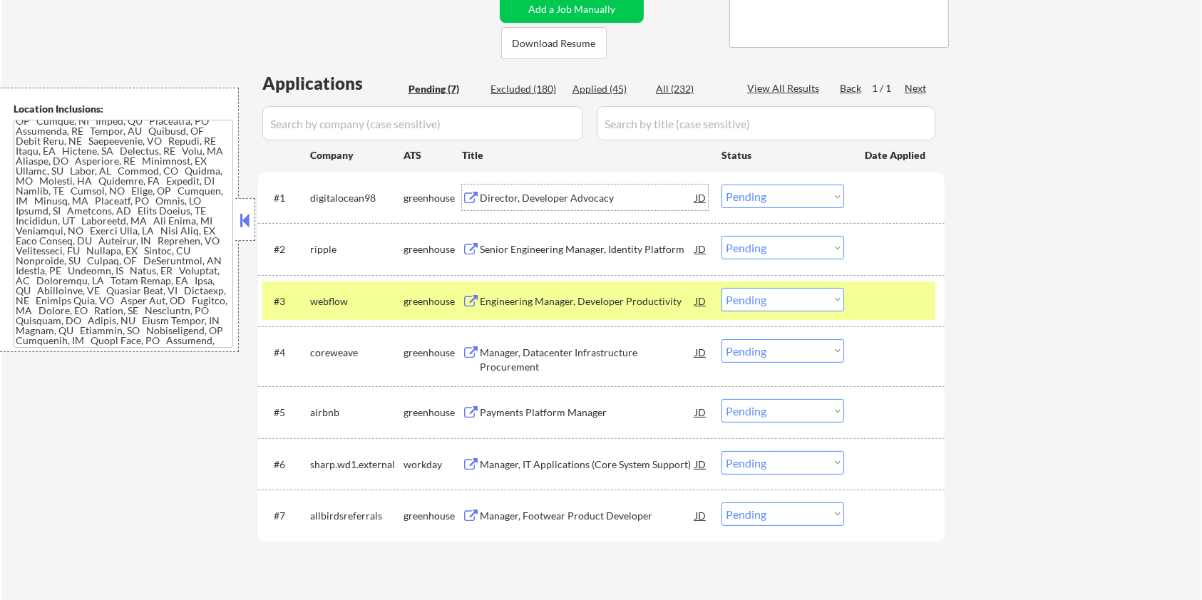
click at [532, 197] on div "Director, Developer Advocacy" at bounding box center [587, 198] width 215 height 14
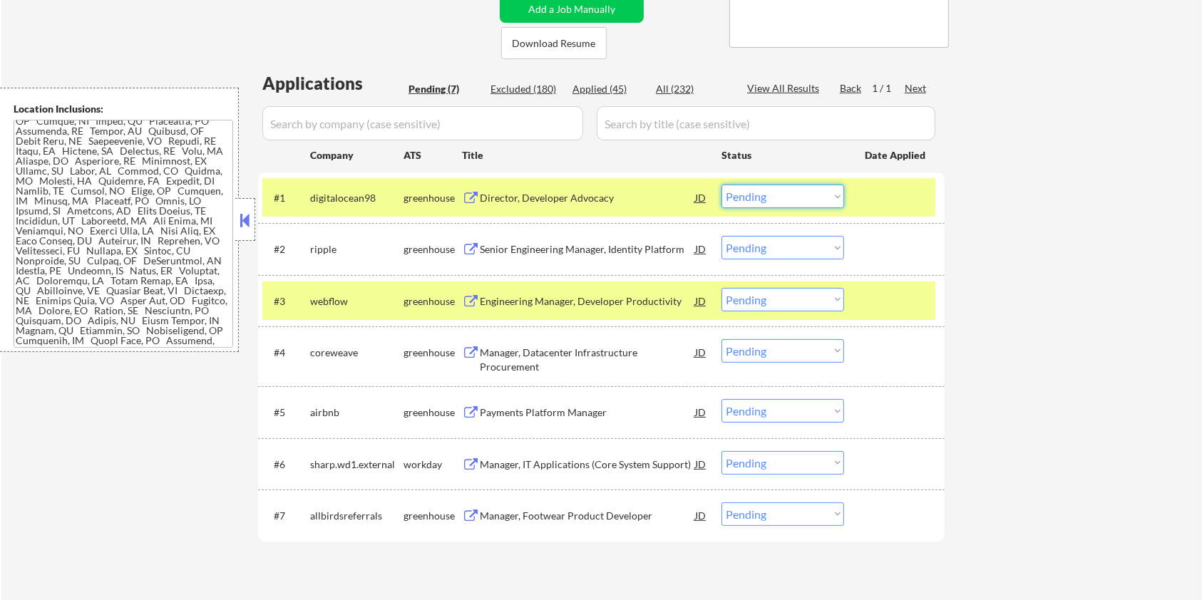
click at [814, 196] on select "Choose an option... Pending Applied Excluded (Questions) Excluded (Expired) Exc…" at bounding box center [783, 197] width 123 height 24
click at [722, 185] on select "Choose an option... Pending Applied Excluded (Questions) Excluded (Expired) Exc…" at bounding box center [783, 197] width 123 height 24
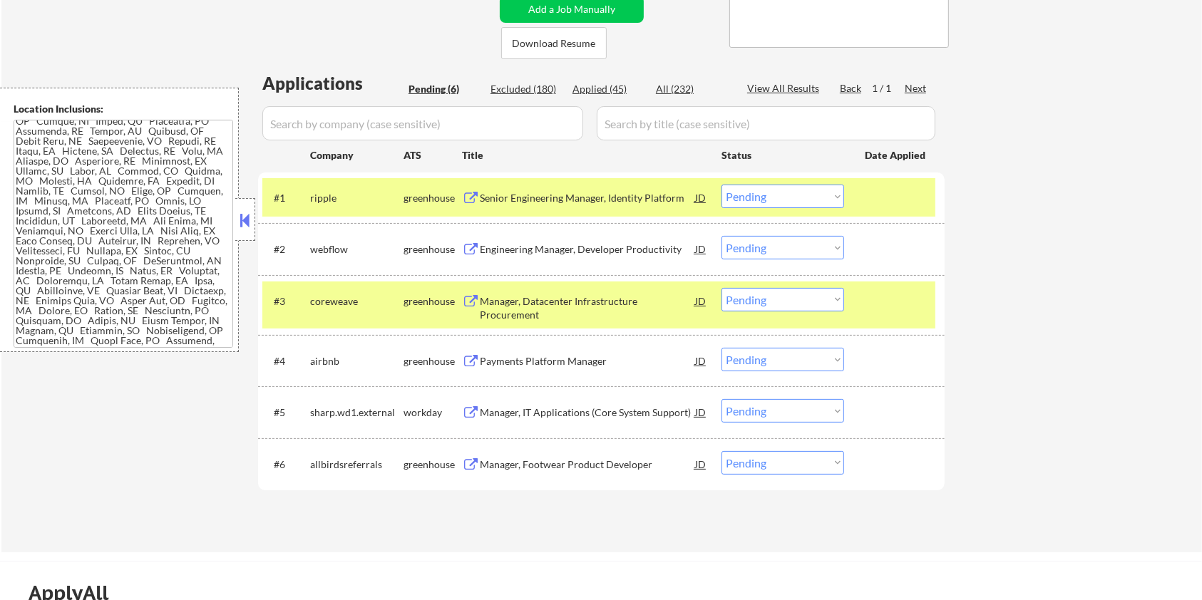
click at [582, 201] on div "Senior Engineering Manager, Identity Platform" at bounding box center [587, 198] width 215 height 14
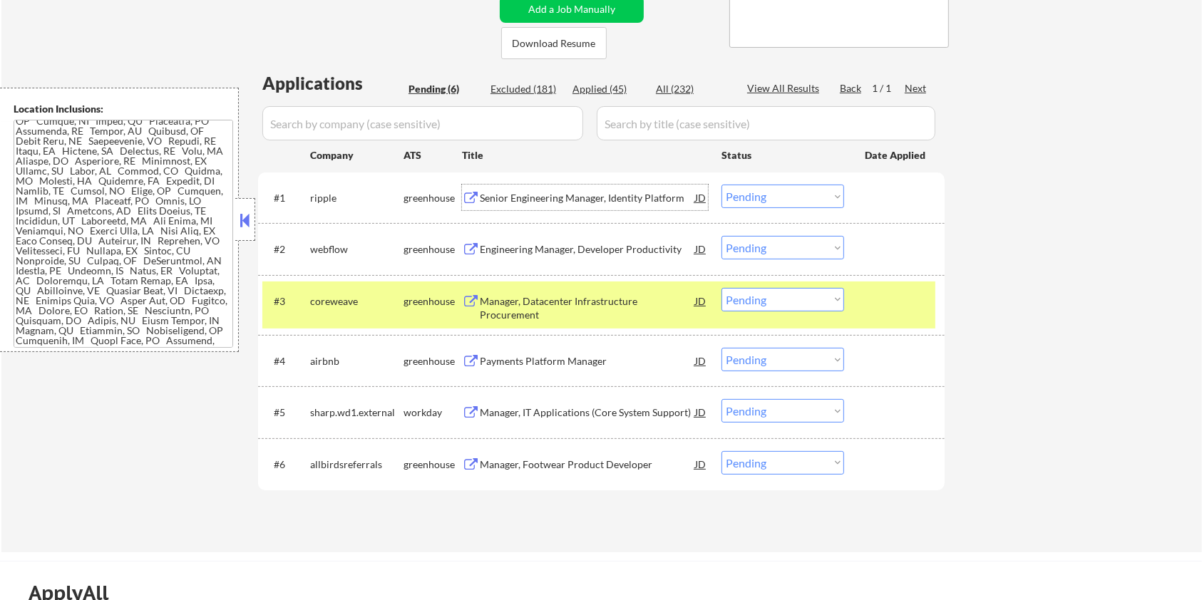
click at [747, 193] on select "Choose an option... Pending Applied Excluded (Questions) Excluded (Expired) Exc…" at bounding box center [783, 197] width 123 height 24
click at [722, 185] on select "Choose an option... Pending Applied Excluded (Questions) Excluded (Expired) Exc…" at bounding box center [783, 197] width 123 height 24
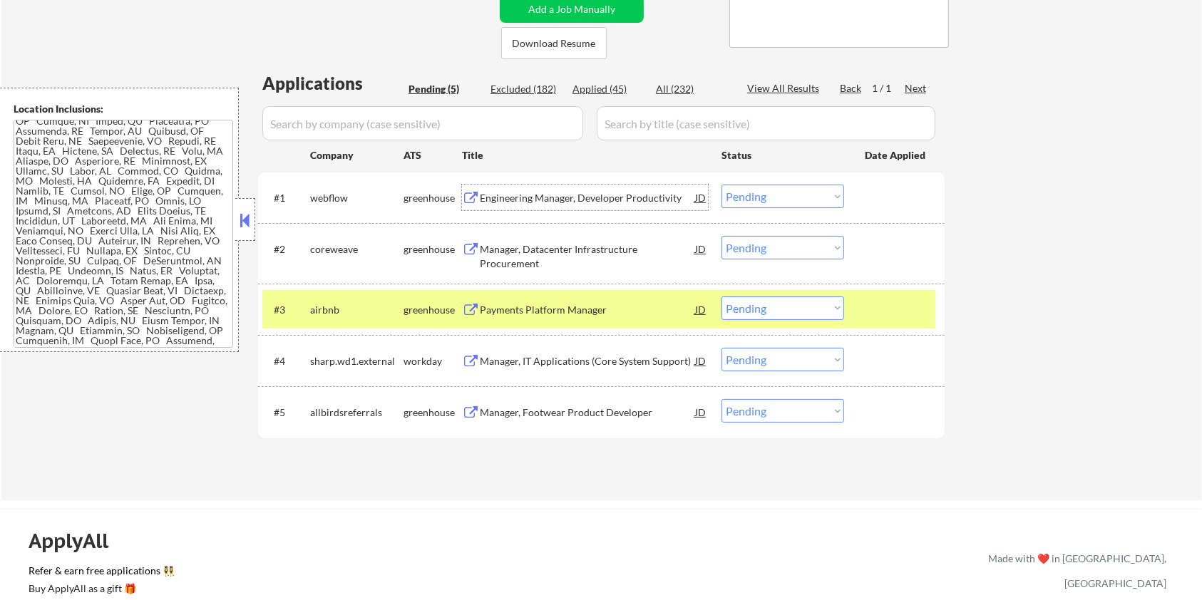
click at [571, 195] on div "Engineering Manager, Developer Productivity" at bounding box center [587, 198] width 215 height 14
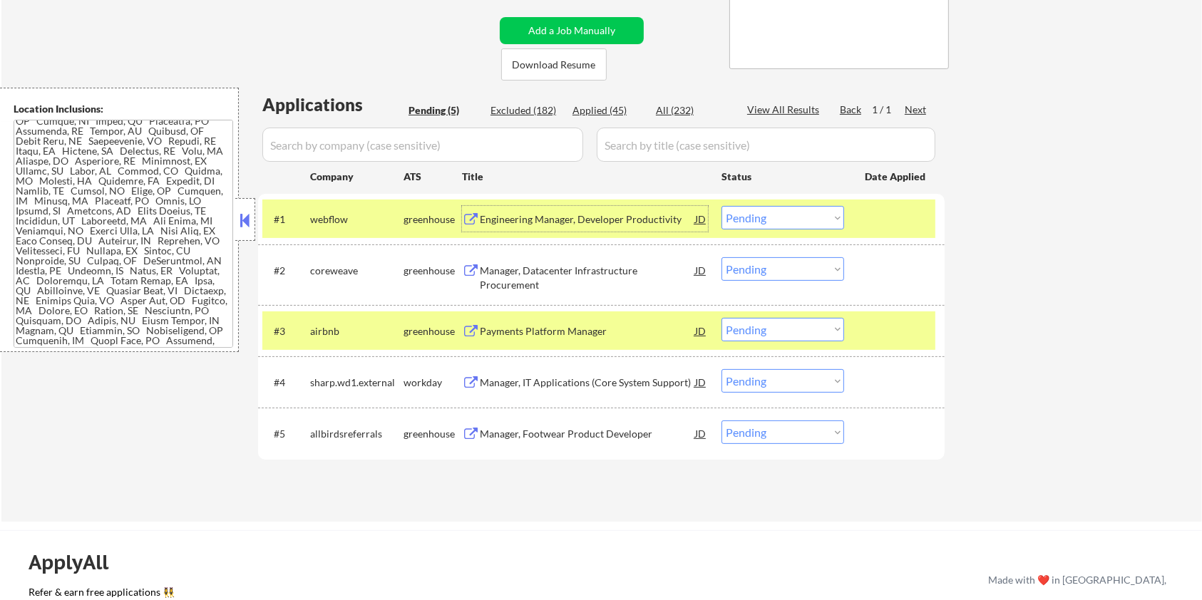
scroll to position [95, 0]
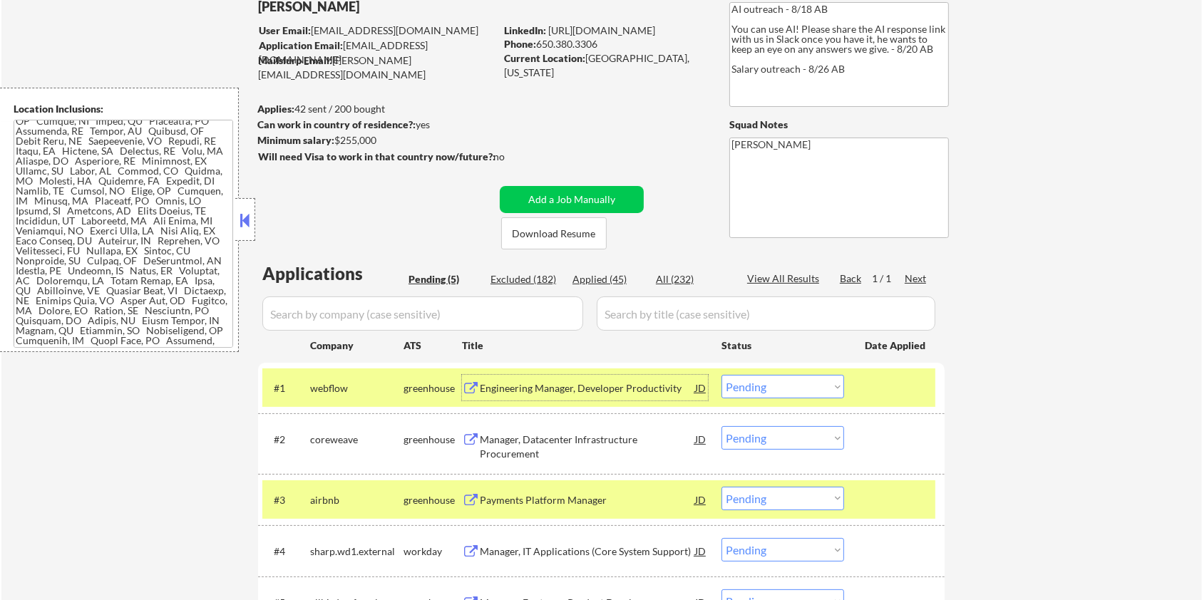
click at [822, 394] on select "Choose an option... Pending Applied Excluded (Questions) Excluded (Expired) Exc…" at bounding box center [783, 387] width 123 height 24
click at [722, 375] on select "Choose an option... Pending Applied Excluded (Questions) Excluded (Expired) Exc…" at bounding box center [783, 387] width 123 height 24
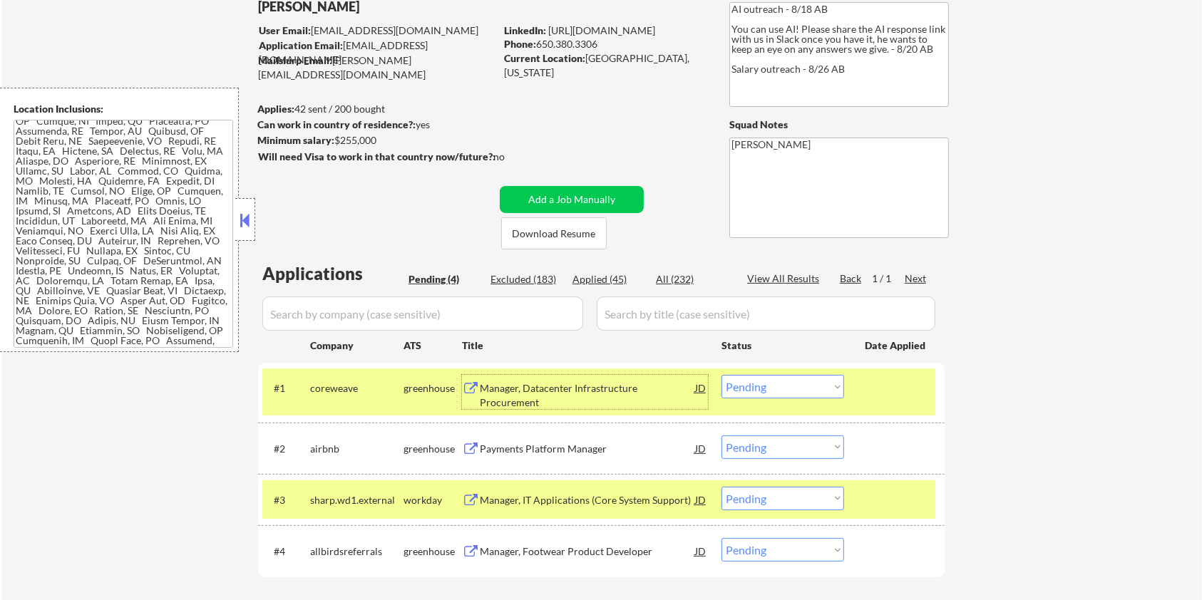
click at [553, 394] on div "Manager, Datacenter Infrastructure Procurement" at bounding box center [587, 395] width 215 height 28
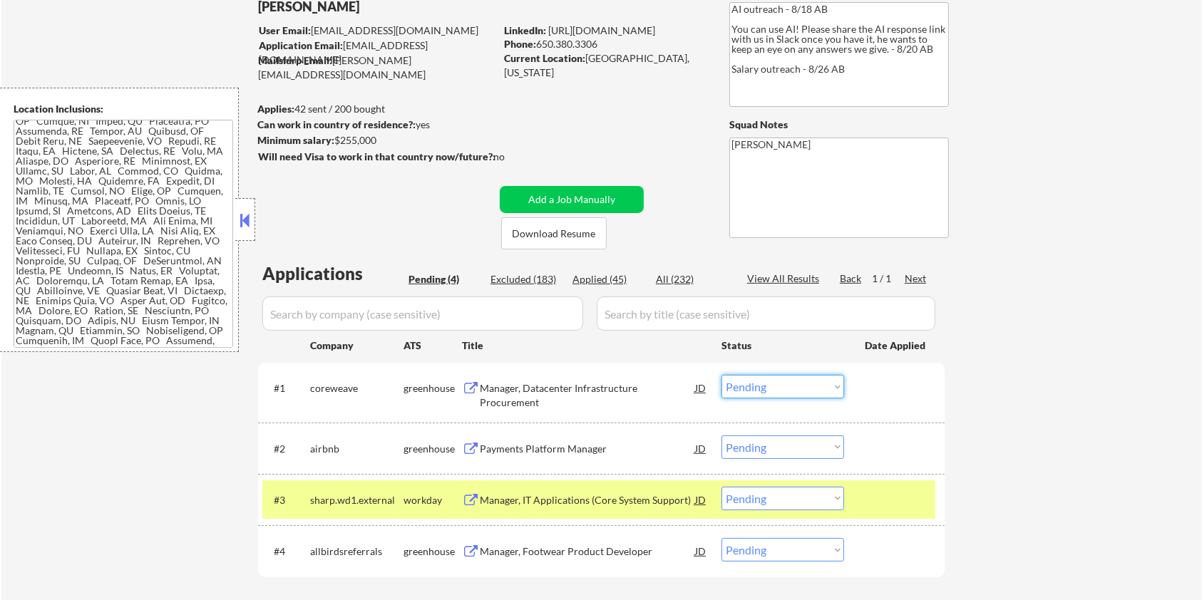
click at [789, 382] on select "Choose an option... Pending Applied Excluded (Questions) Excluded (Expired) Exc…" at bounding box center [783, 387] width 123 height 24
click at [722, 375] on select "Choose an option... Pending Applied Excluded (Questions) Excluded (Expired) Exc…" at bounding box center [783, 387] width 123 height 24
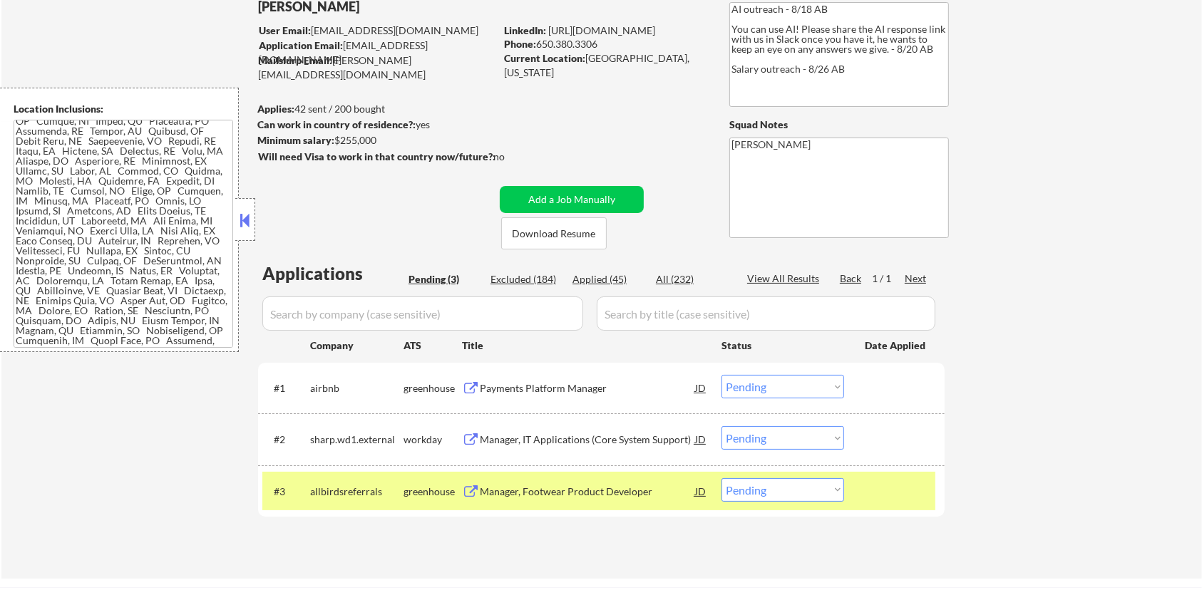
click at [504, 390] on div "Payments Platform Manager" at bounding box center [587, 388] width 215 height 14
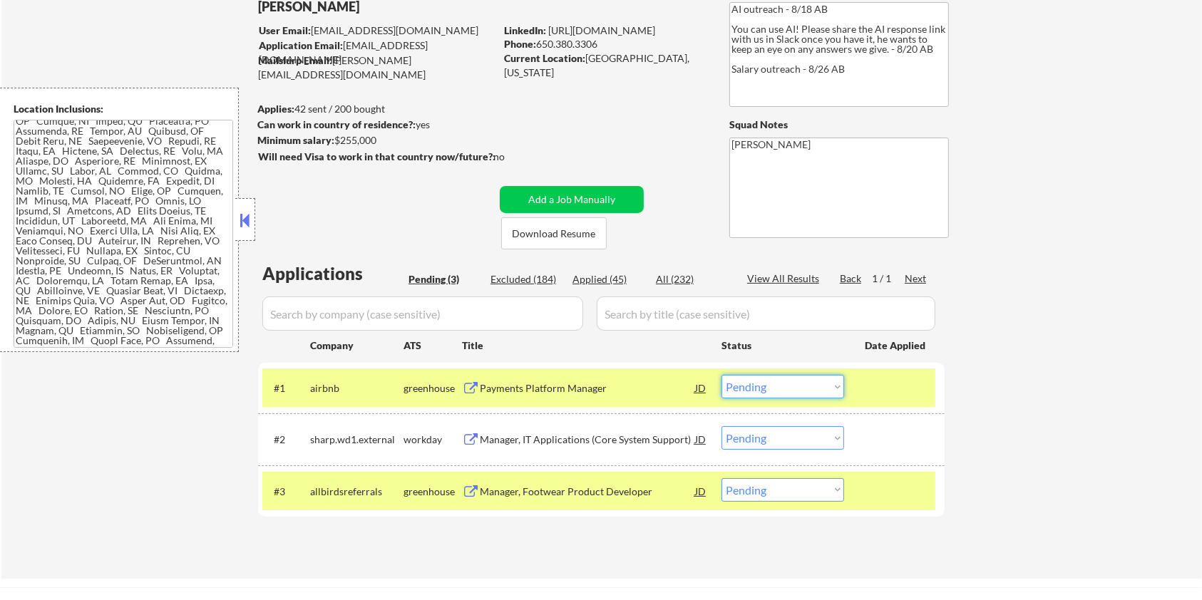
click at [779, 384] on select "Choose an option... Pending Applied Excluded (Questions) Excluded (Expired) Exc…" at bounding box center [783, 387] width 123 height 24
click at [722, 375] on select "Choose an option... Pending Applied Excluded (Questions) Excluded (Expired) Exc…" at bounding box center [783, 387] width 123 height 24
select select ""pending""
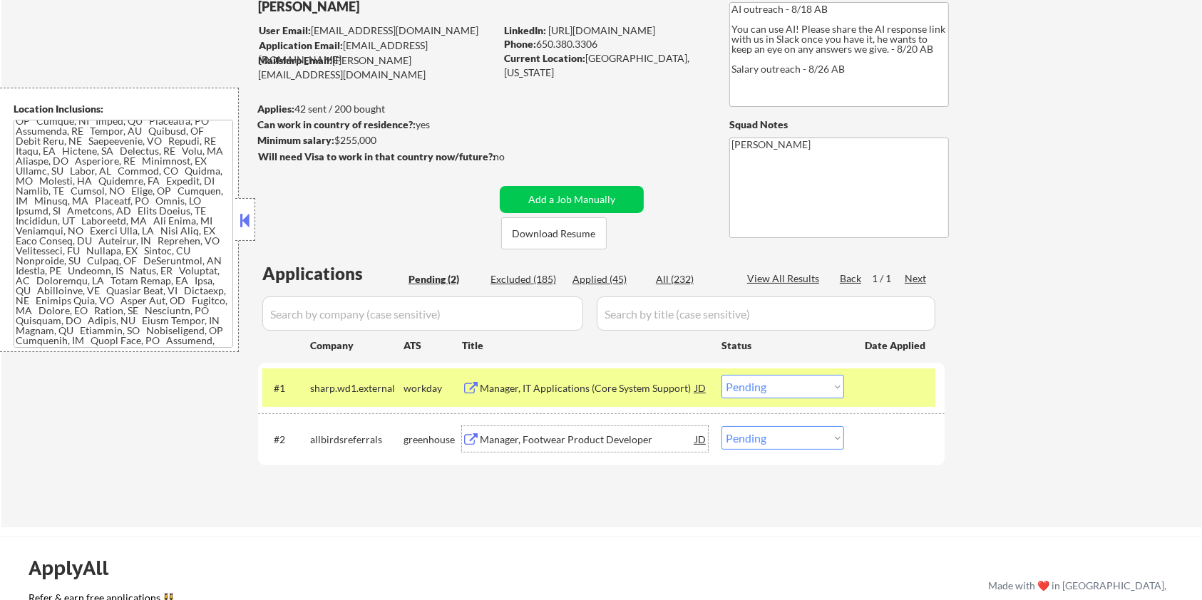
click at [494, 436] on div "Manager, Footwear Product Developer" at bounding box center [587, 440] width 215 height 14
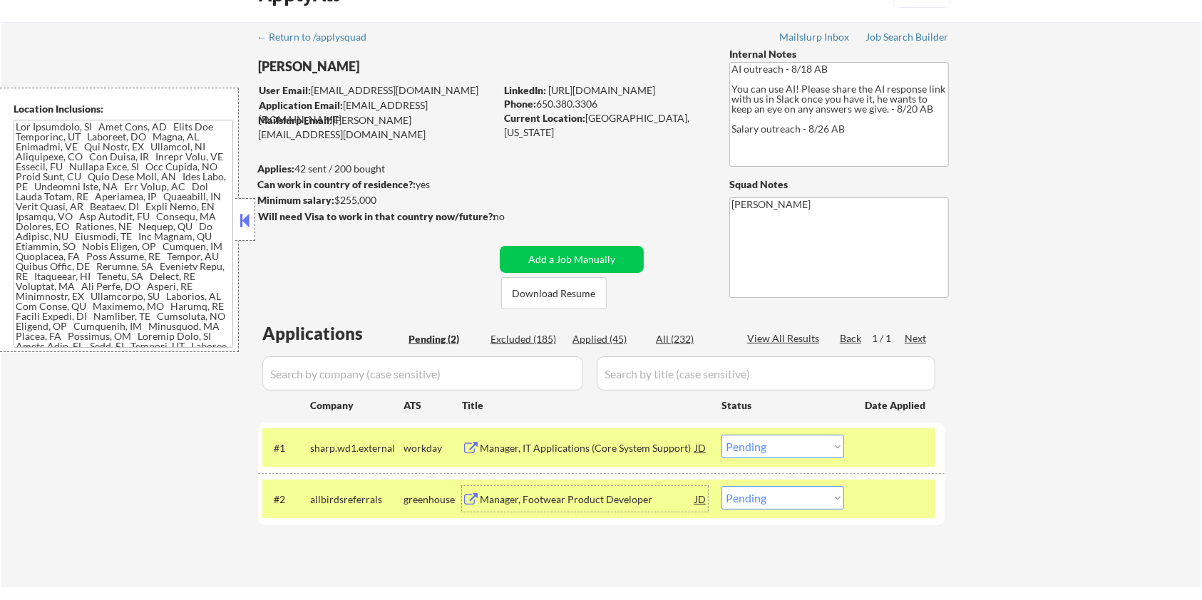
scroll to position [0, 0]
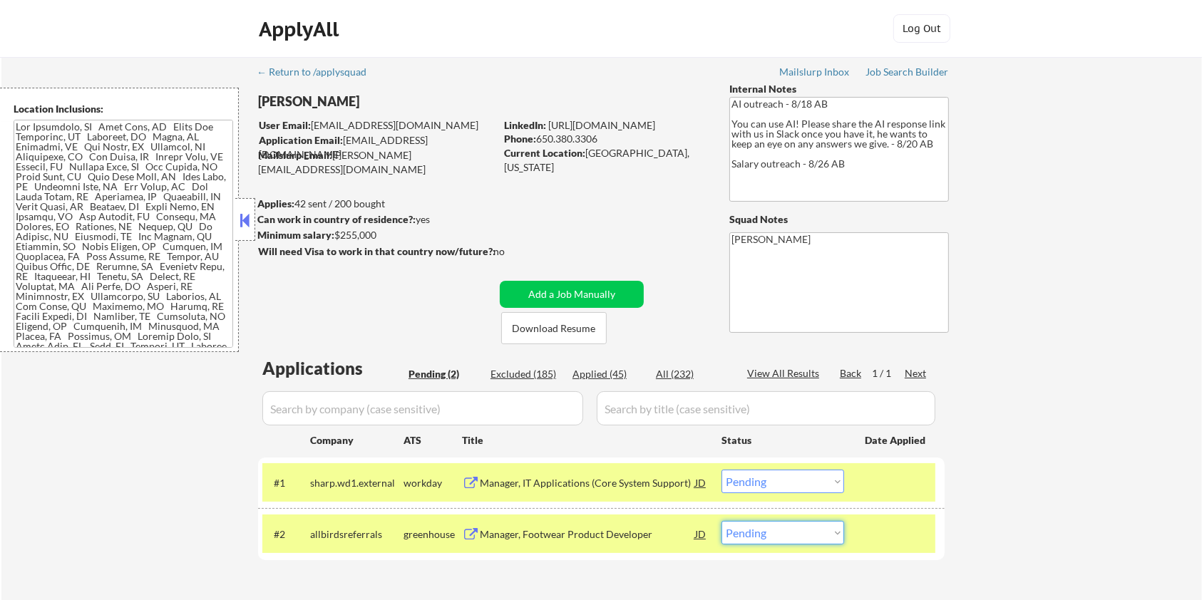
click at [756, 543] on select "Choose an option... Pending Applied Excluded (Questions) Excluded (Expired) Exc…" at bounding box center [783, 533] width 123 height 24
select select ""applied""
click at [722, 521] on select "Choose an option... Pending Applied Excluded (Questions) Excluded (Expired) Exc…" at bounding box center [783, 533] width 123 height 24
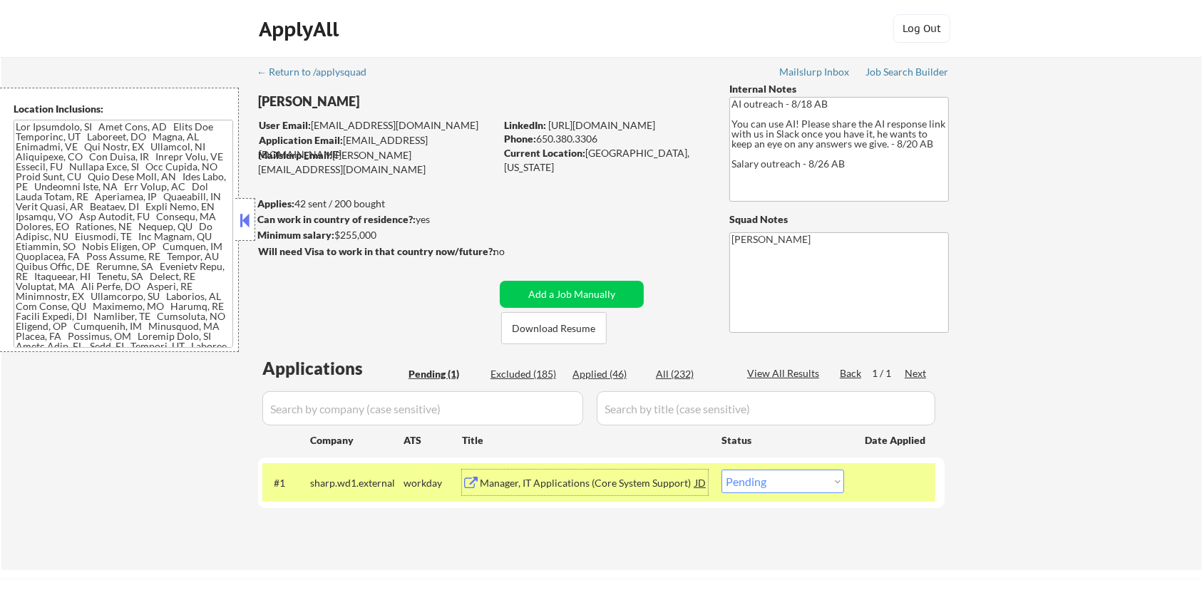
click at [553, 487] on div "Manager, IT Applications (Core System Support)" at bounding box center [587, 483] width 215 height 14
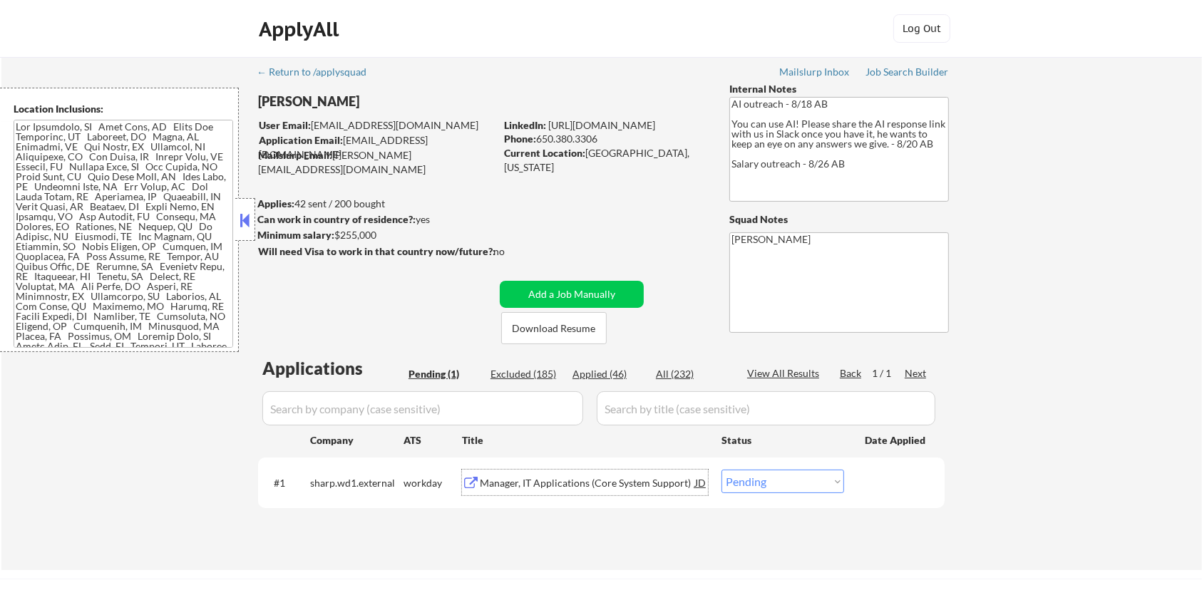
click at [559, 486] on div "Manager, IT Applications (Core System Support)" at bounding box center [587, 483] width 215 height 14
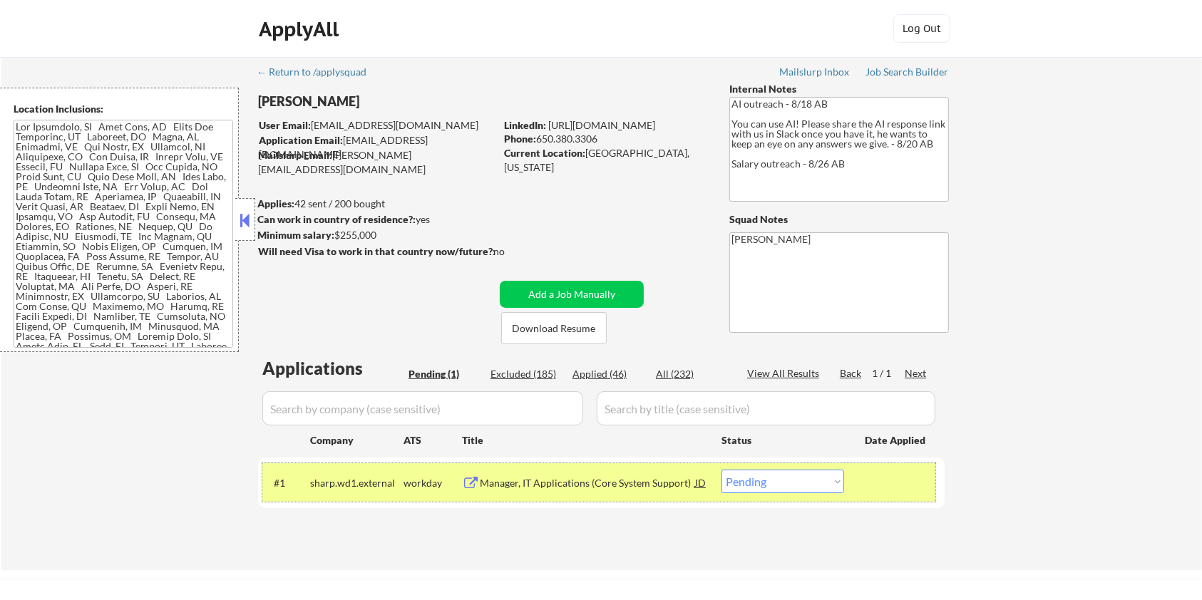
click at [832, 498] on div "#1 sharp.wd1.external workday Manager, IT Applications (Core System Support) JD…" at bounding box center [598, 482] width 673 height 39
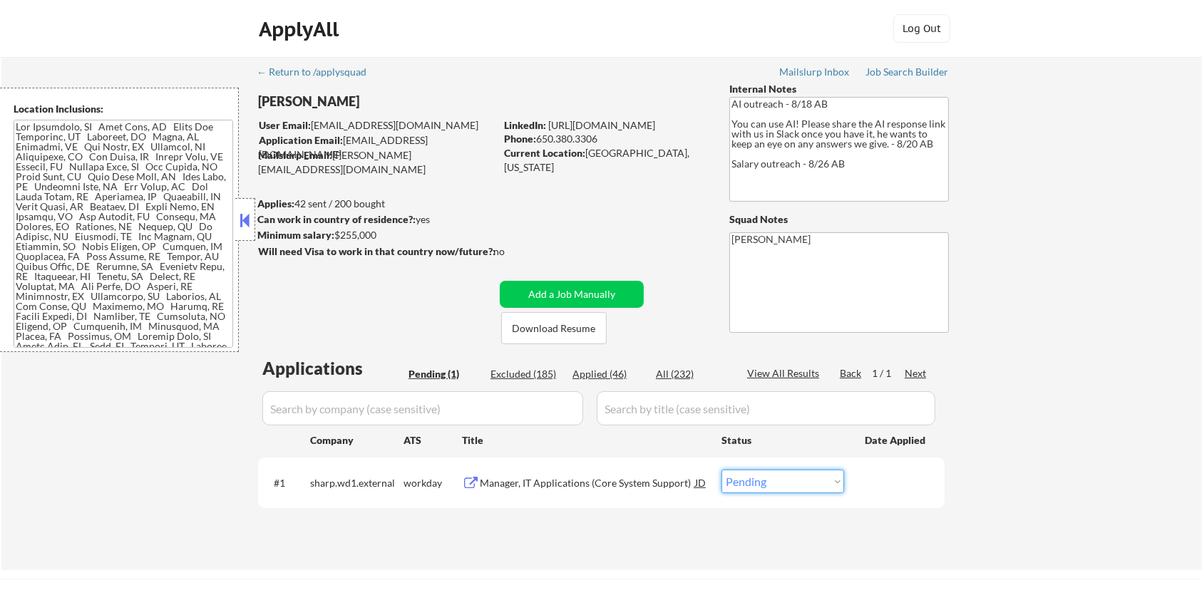
click at [788, 487] on select "Choose an option... Pending Applied Excluded (Questions) Excluded (Expired) Exc…" at bounding box center [783, 482] width 123 height 24
select select ""excluded__bad_match_""
click at [722, 470] on select "Choose an option... Pending Applied Excluded (Questions) Excluded (Expired) Exc…" at bounding box center [783, 482] width 123 height 24
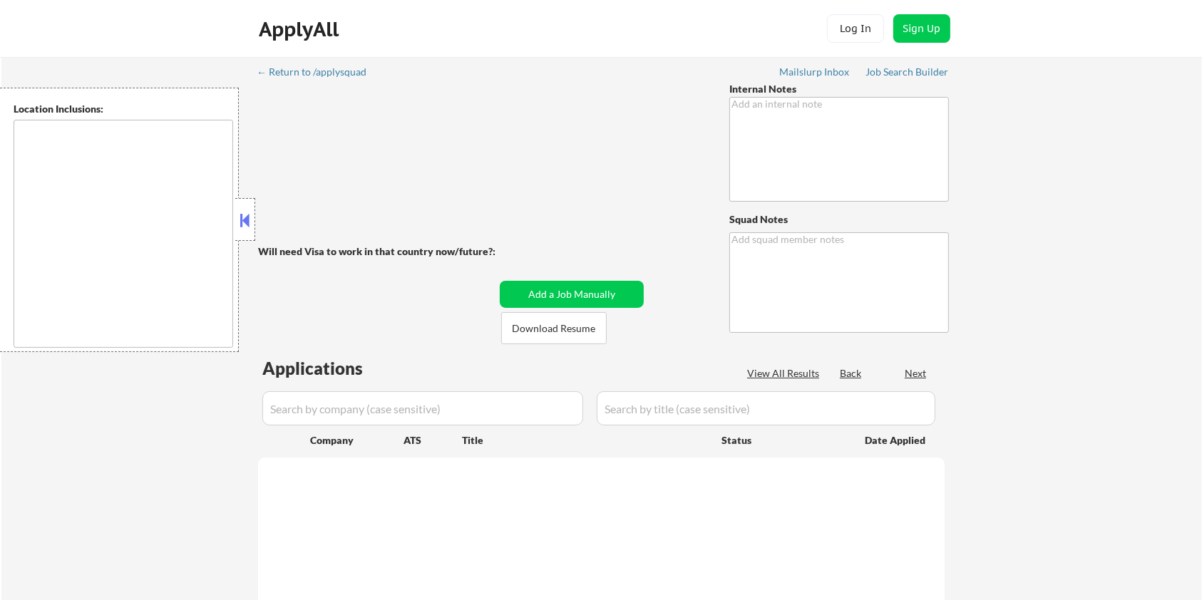
type textarea "🤖 AI answers OK 👉 This customer MUST be applied to exactly 25 jobs per week (4-…"
type textarea "[PERSON_NAME] [URL][DOMAIN_NAME] [URL][DOMAIN_NAME] [URL][DOMAIN_NAME]"
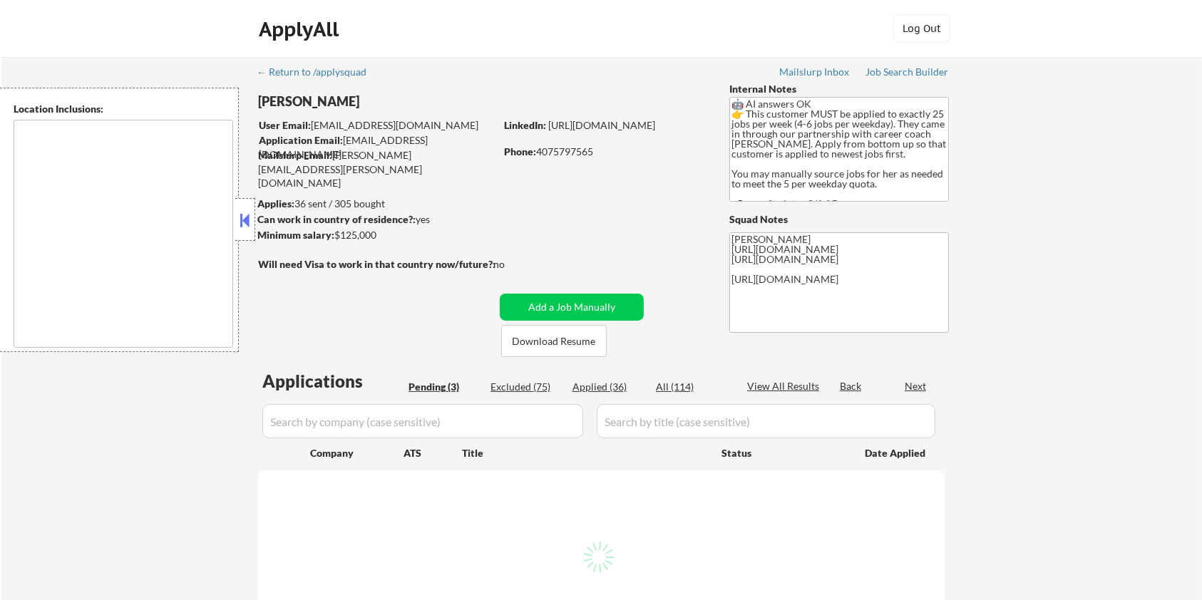
select select ""pending""
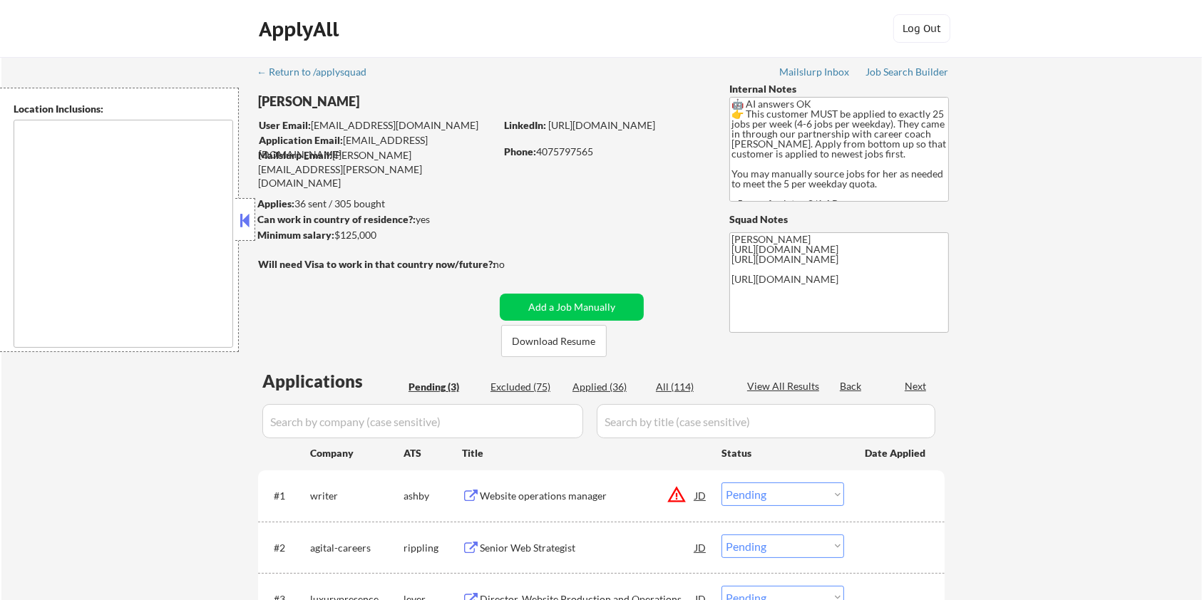
type textarea "[GEOGRAPHIC_DATA], [GEOGRAPHIC_DATA] [GEOGRAPHIC_DATA], [GEOGRAPHIC_DATA] [GEOG…"
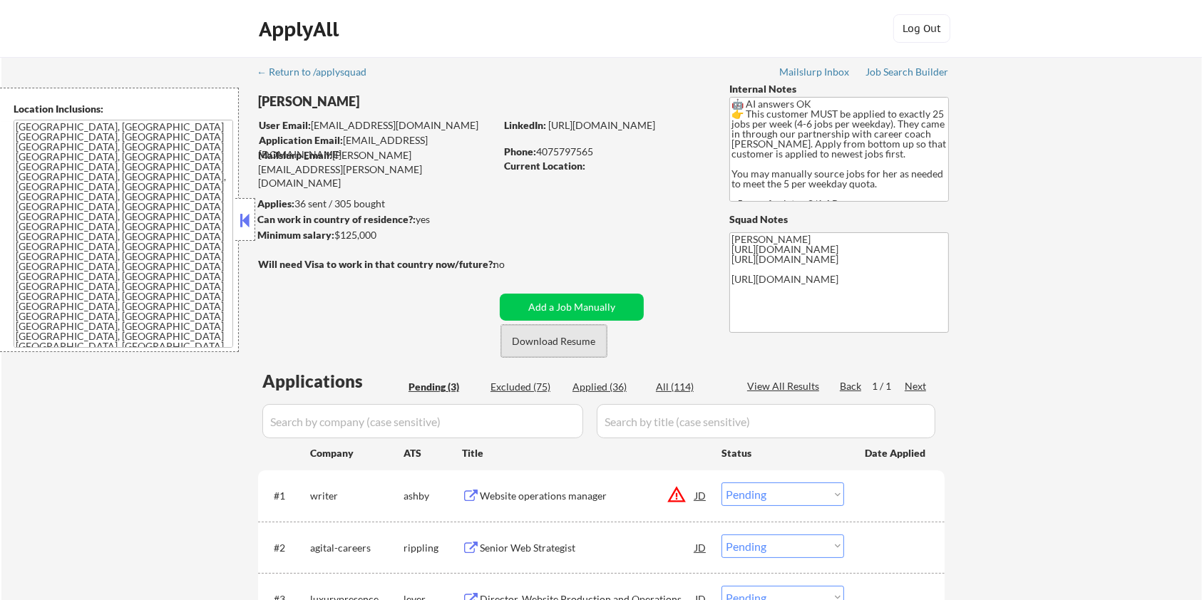
click at [577, 344] on button "Download Resume" at bounding box center [554, 341] width 106 height 32
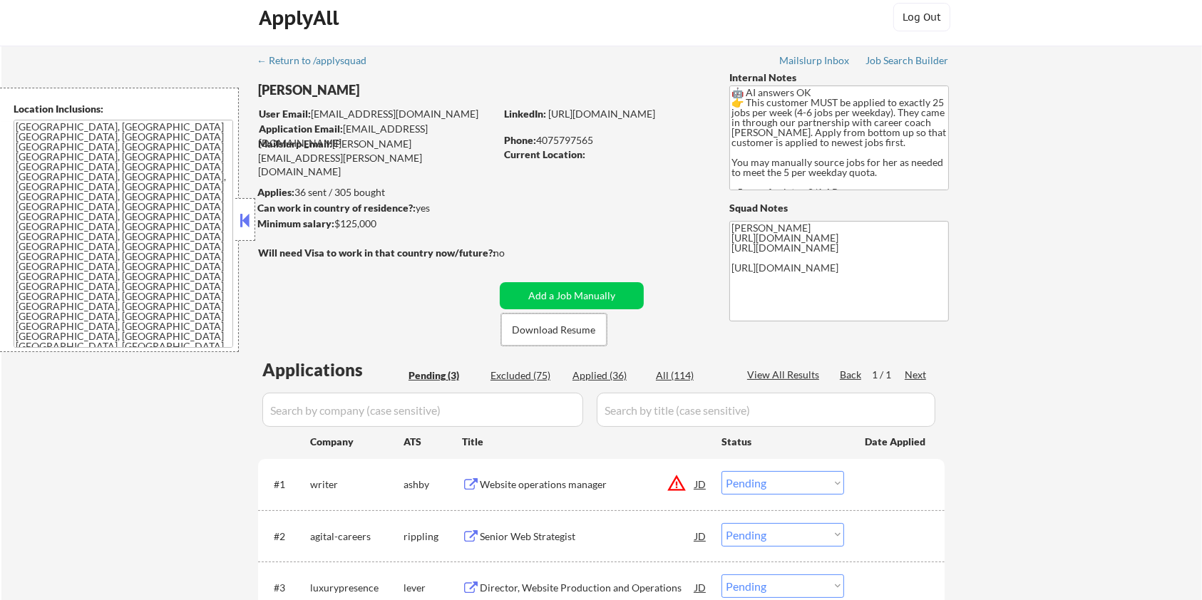
scroll to position [190, 0]
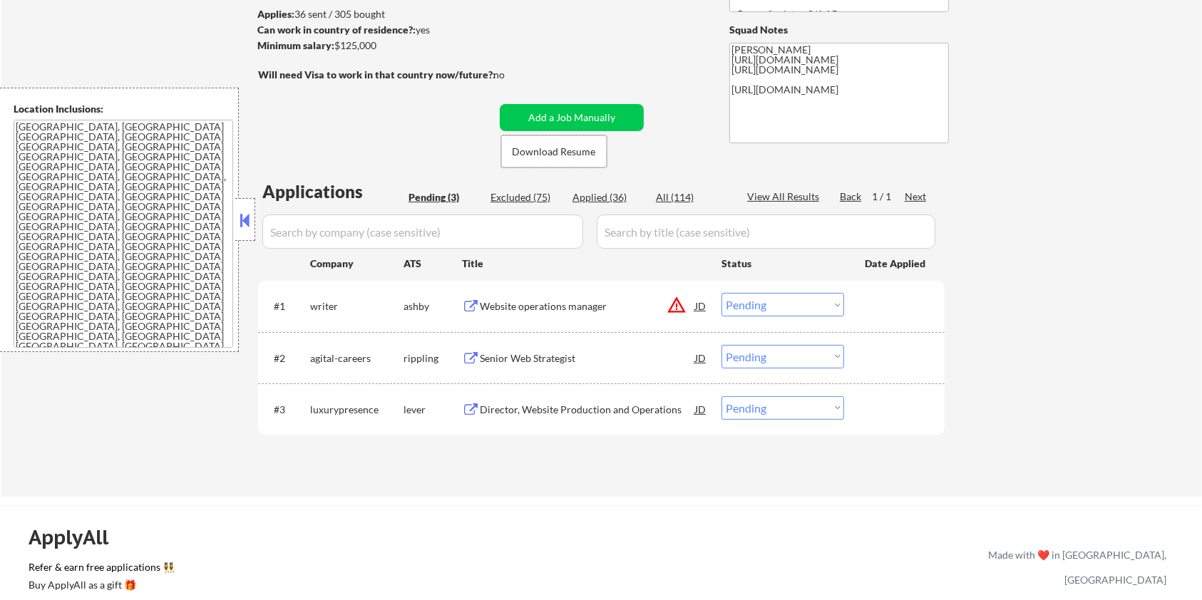
click at [507, 409] on div "Director, Website Production and Operations" at bounding box center [587, 410] width 215 height 14
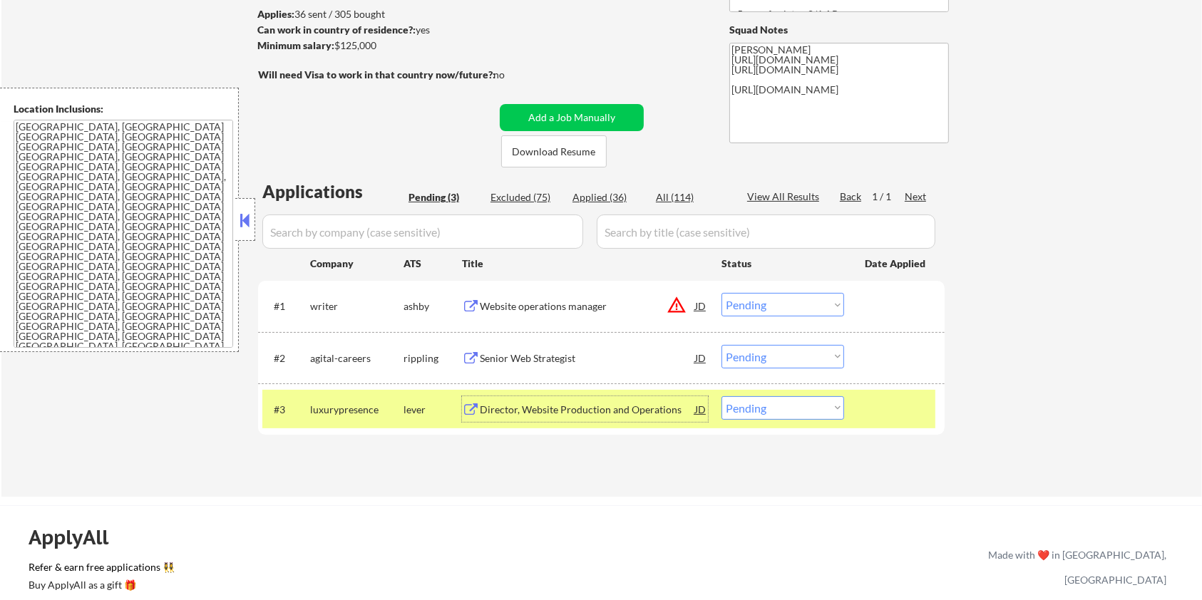
click at [769, 416] on select "Choose an option... Pending Applied Excluded (Questions) Excluded (Expired) Exc…" at bounding box center [783, 408] width 123 height 24
select select ""applied""
click at [722, 396] on select "Choose an option... Pending Applied Excluded (Questions) Excluded (Expired) Exc…" at bounding box center [783, 408] width 123 height 24
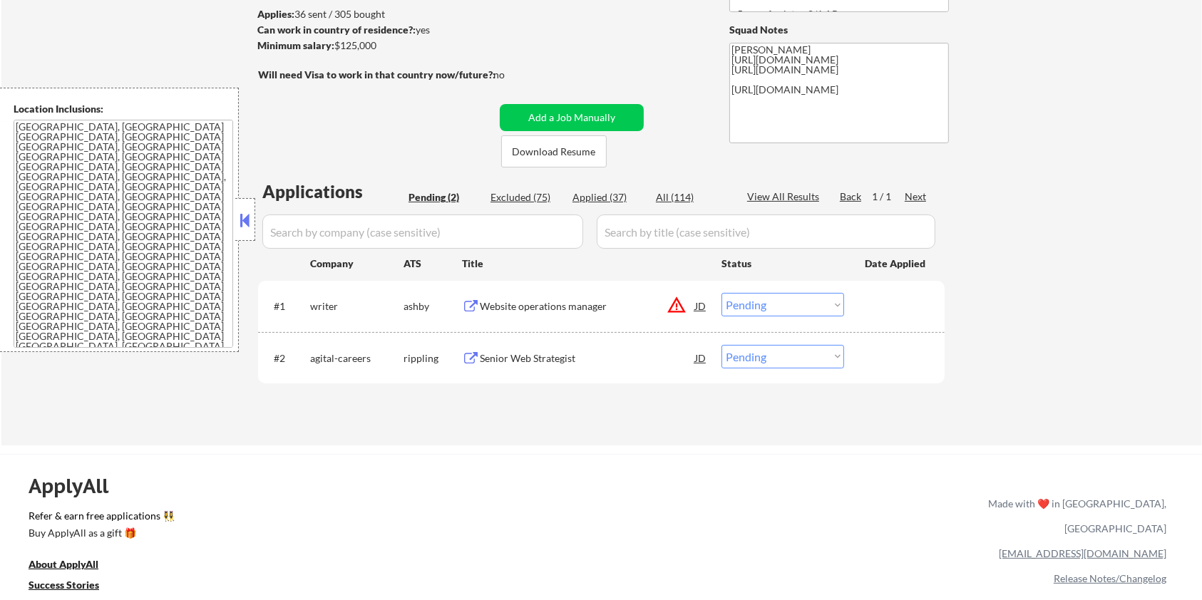
click at [536, 304] on div "Website operations manager" at bounding box center [587, 306] width 215 height 14
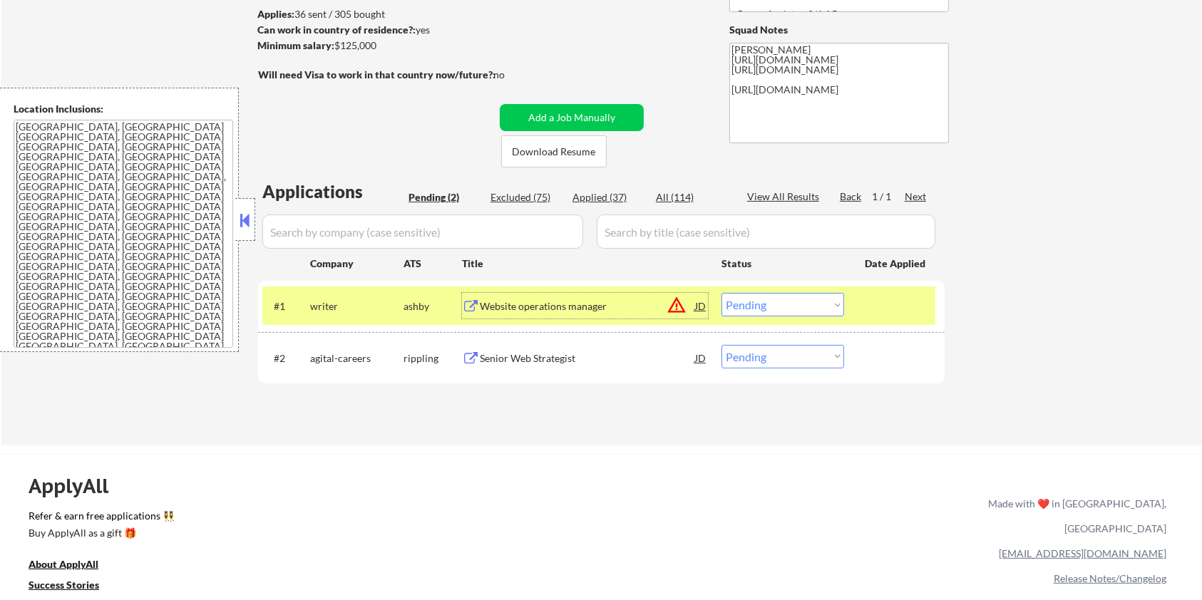
click at [758, 298] on select "Choose an option... Pending Applied Excluded (Questions) Excluded (Expired) Exc…" at bounding box center [783, 305] width 123 height 24
click at [722, 293] on select "Choose an option... Pending Applied Excluded (Questions) Excluded (Expired) Exc…" at bounding box center [783, 305] width 123 height 24
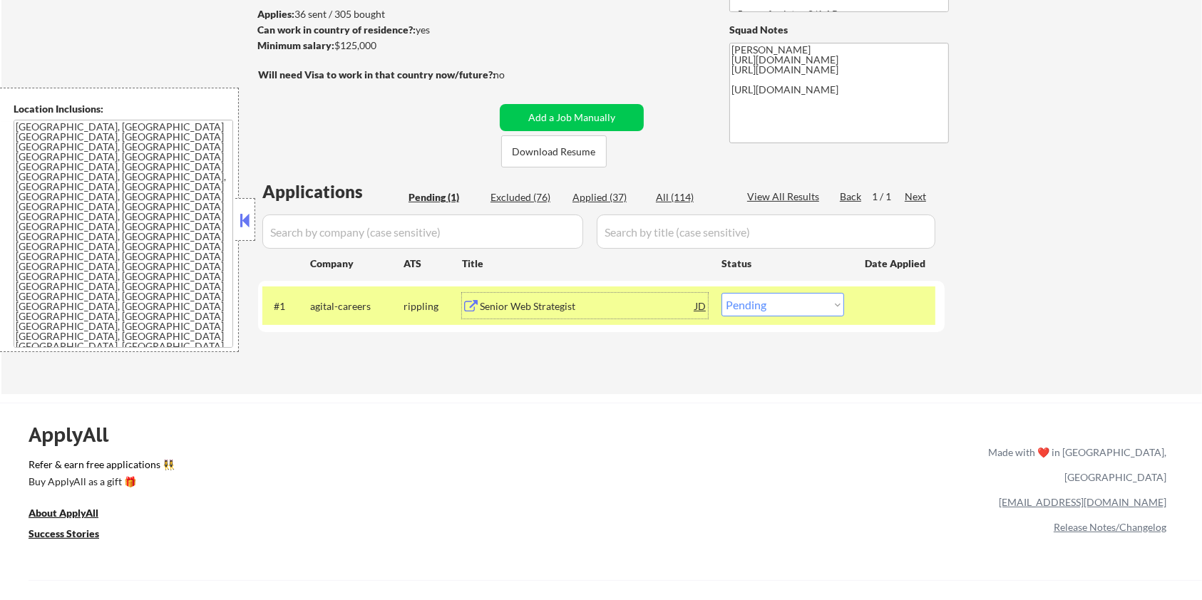
click at [548, 305] on div "Senior Web Strategist" at bounding box center [587, 306] width 215 height 14
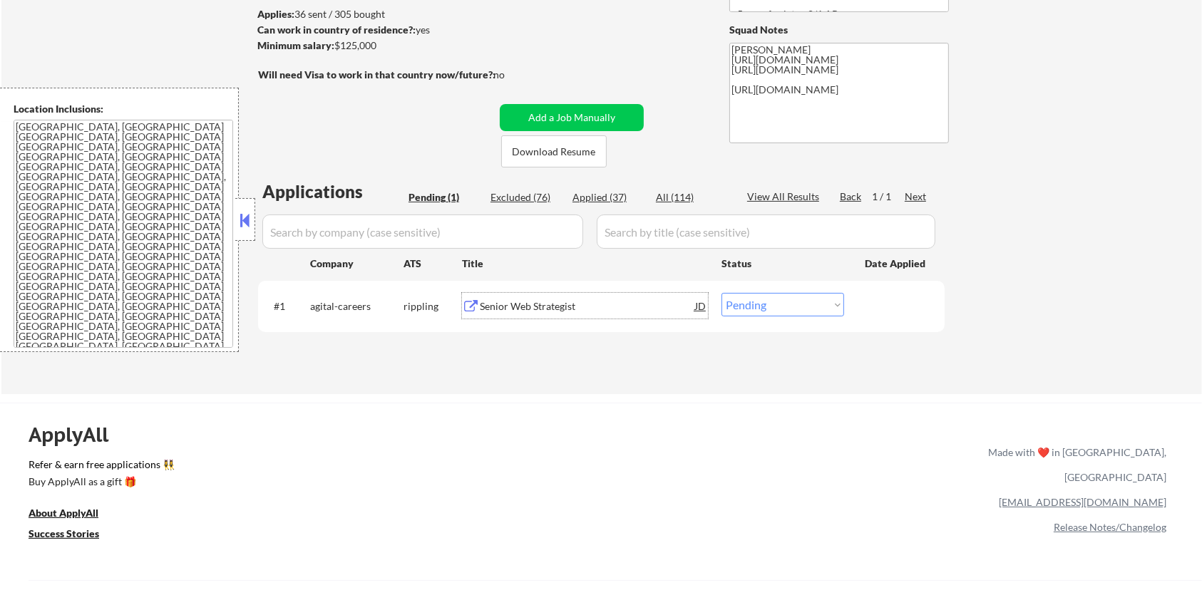
click at [781, 303] on select "Choose an option... Pending Applied Excluded (Questions) Excluded (Expired) Exc…" at bounding box center [783, 305] width 123 height 24
select select ""excluded__other_""
click at [722, 293] on select "Choose an option... Pending Applied Excluded (Questions) Excluded (Expired) Exc…" at bounding box center [783, 305] width 123 height 24
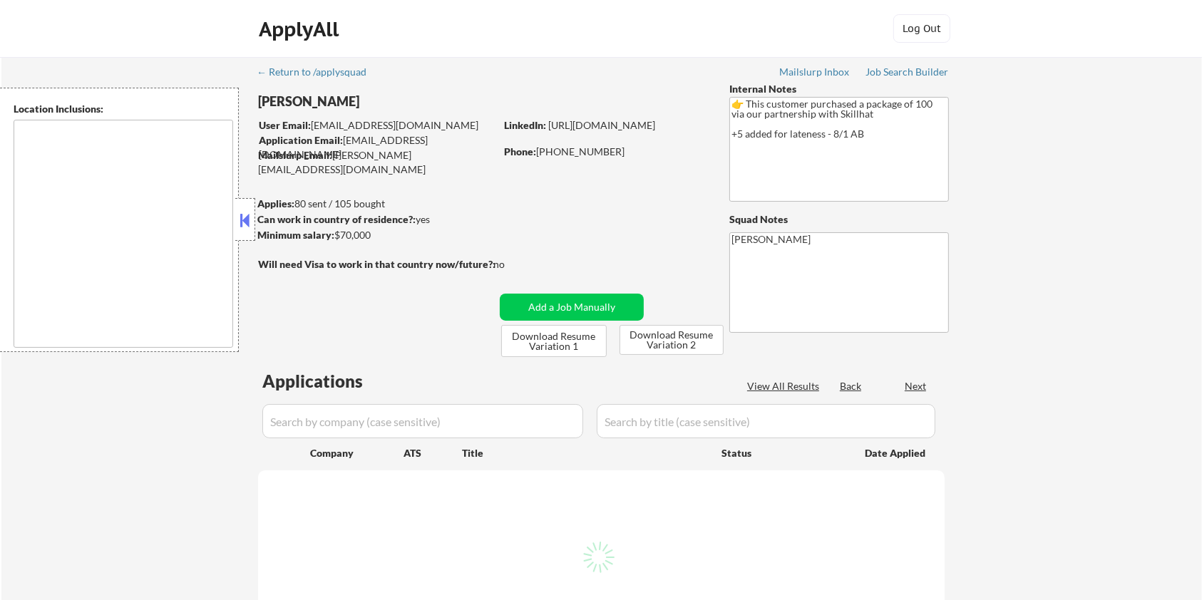
select select ""pending""
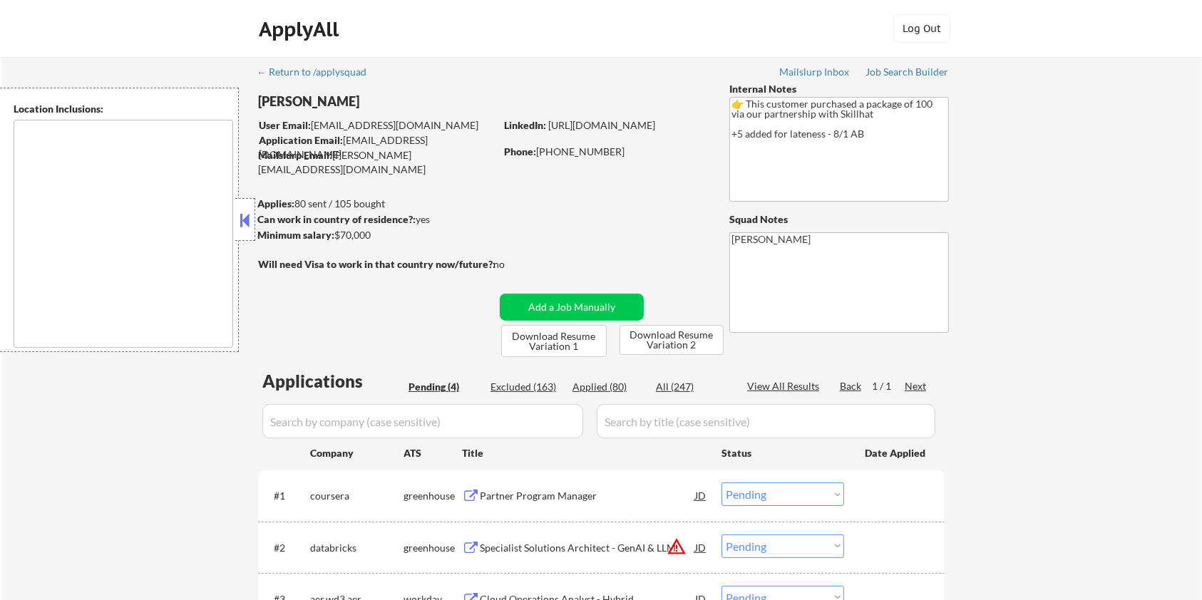
type textarea "country:[GEOGRAPHIC_DATA]"
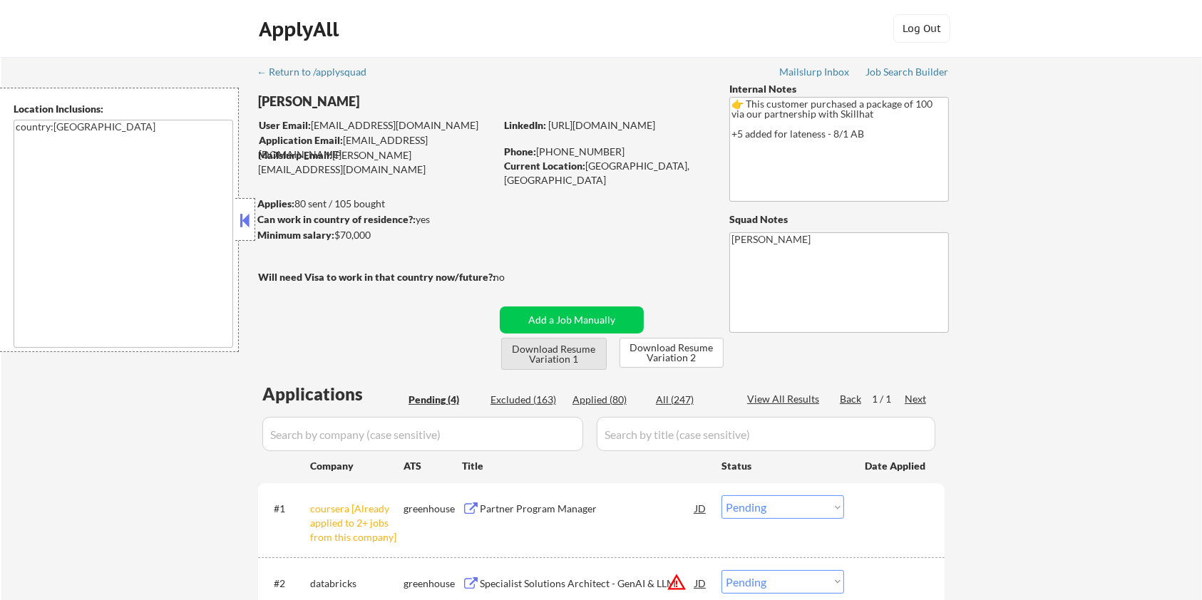
click at [553, 360] on button "Download Resume Variation 1" at bounding box center [554, 354] width 106 height 32
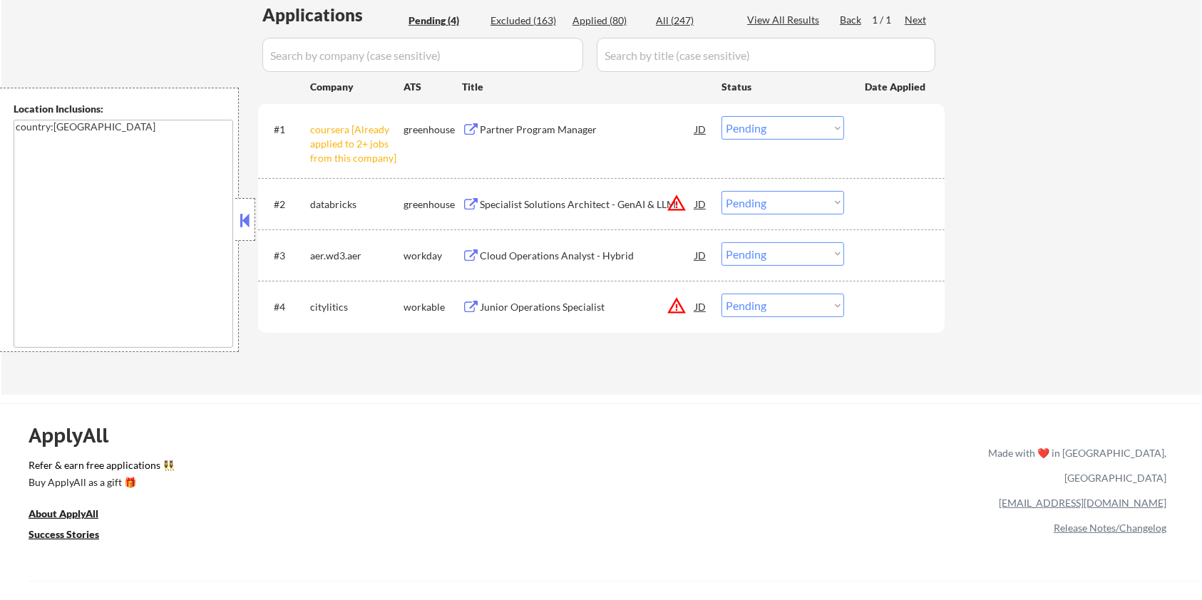
scroll to position [380, 0]
click at [503, 305] on div "Junior Operations Specialist" at bounding box center [587, 306] width 215 height 14
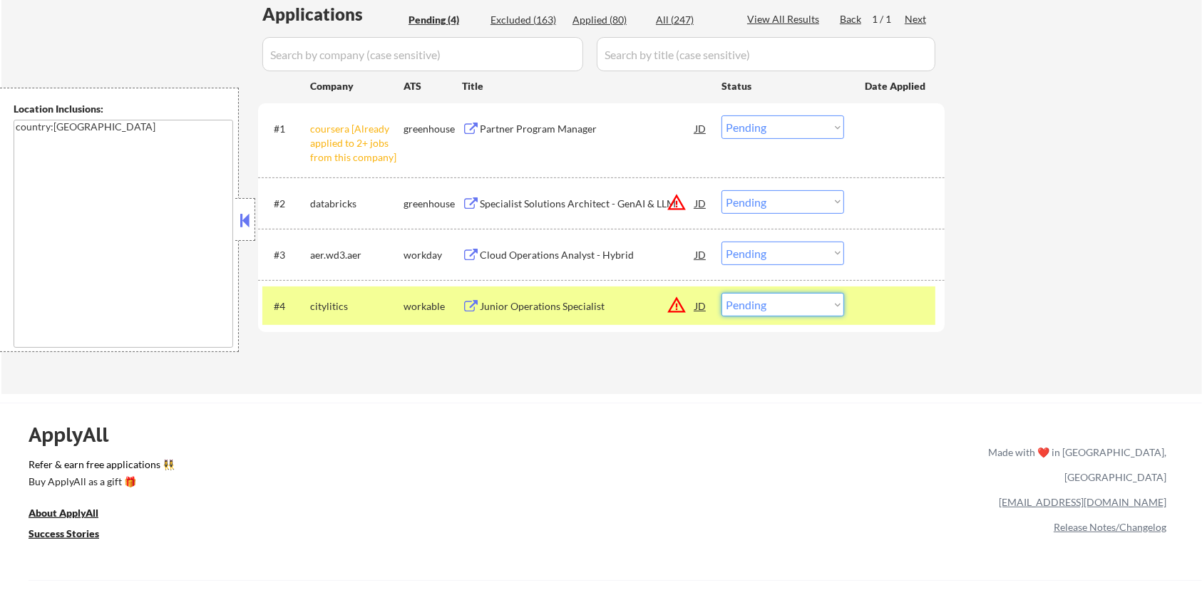
click at [761, 314] on select "Choose an option... Pending Applied Excluded (Questions) Excluded (Expired) Exc…" at bounding box center [783, 305] width 123 height 24
select select ""excluded__bad_match_""
click at [722, 293] on select "Choose an option... Pending Applied Excluded (Questions) Excluded (Expired) Exc…" at bounding box center [783, 305] width 123 height 24
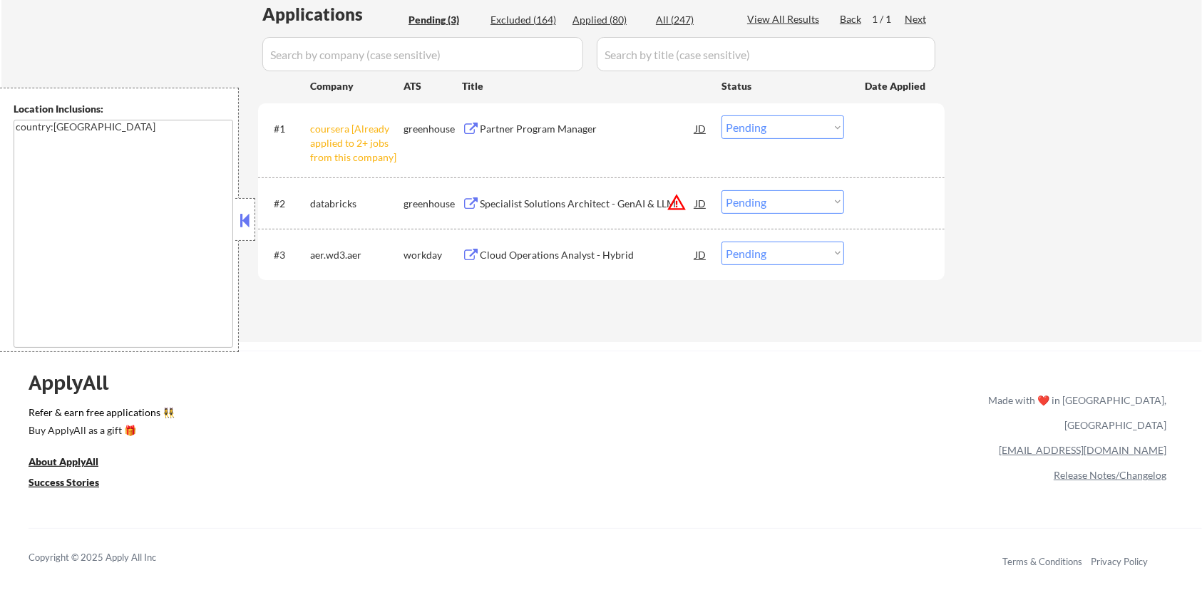
click at [576, 250] on div "Cloud Operations Analyst - Hybrid" at bounding box center [587, 255] width 215 height 14
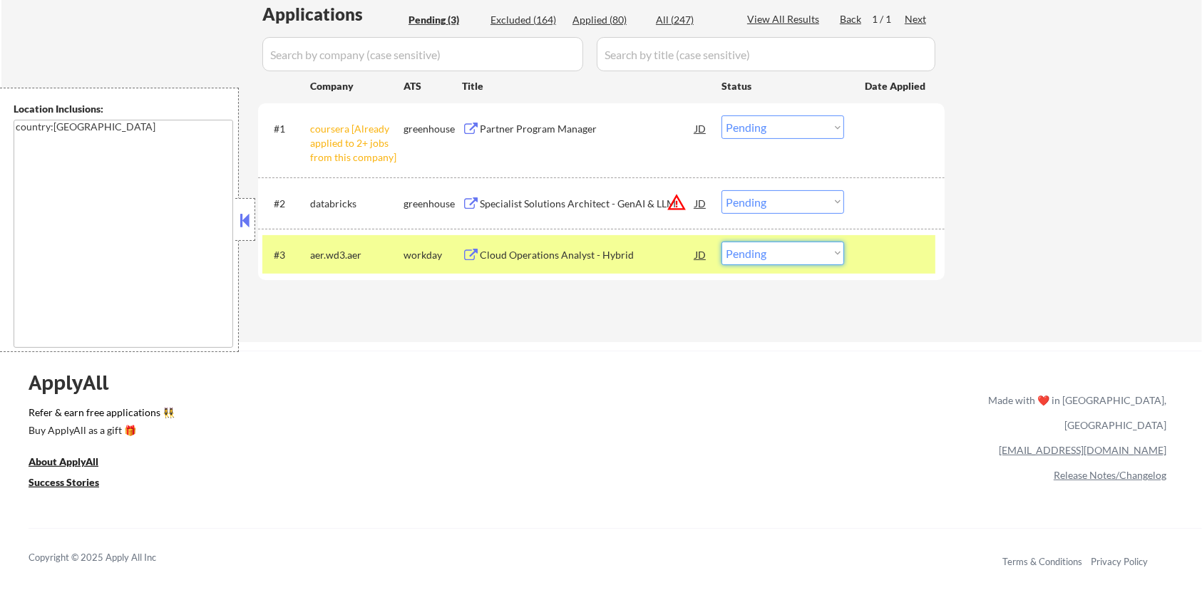
click at [787, 258] on select "Choose an option... Pending Applied Excluded (Questions) Excluded (Expired) Exc…" at bounding box center [783, 254] width 123 height 24
select select ""excluded__bad_match_""
click at [722, 242] on select "Choose an option... Pending Applied Excluded (Questions) Excluded (Expired) Exc…" at bounding box center [783, 254] width 123 height 24
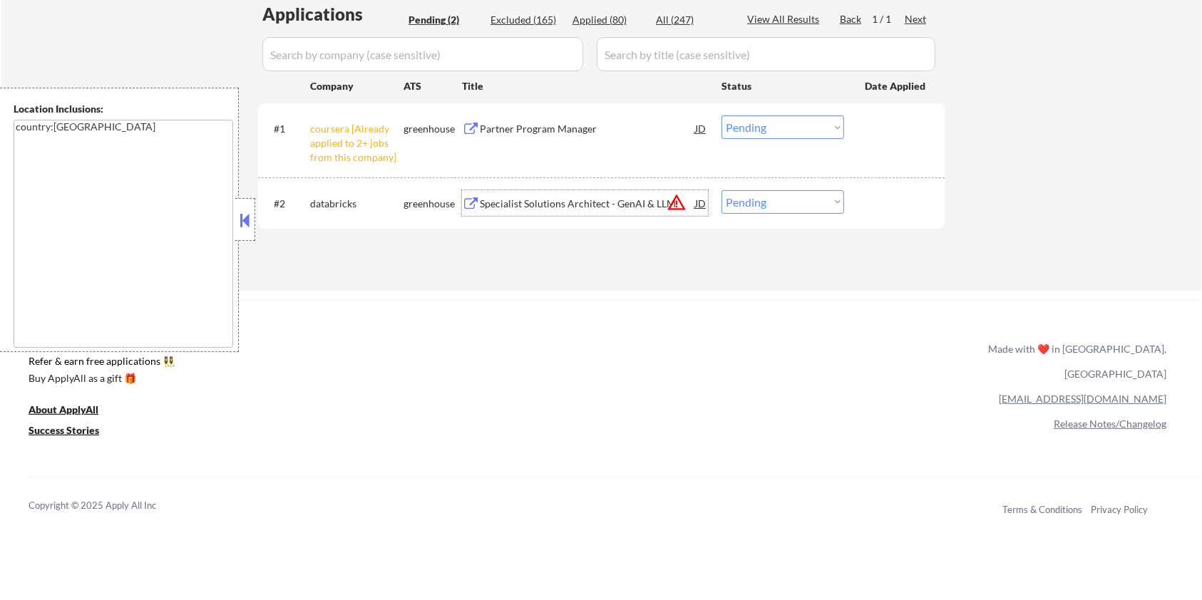
click at [568, 205] on div "Specialist Solutions Architect - GenAI & LLM" at bounding box center [587, 204] width 215 height 14
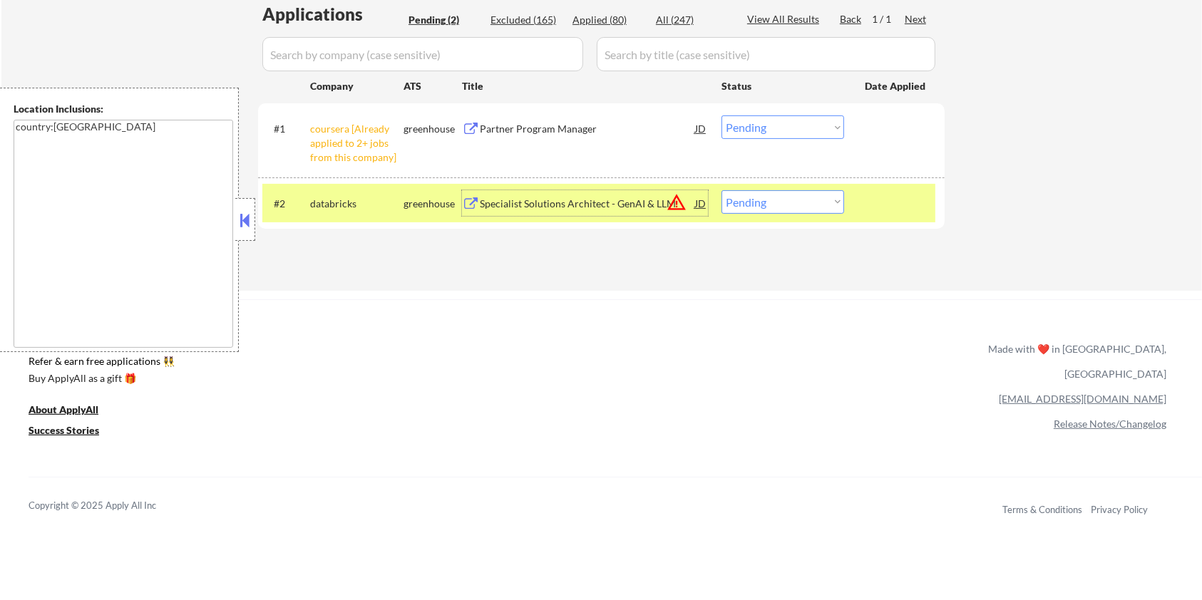
click at [771, 193] on select "Choose an option... Pending Applied Excluded (Questions) Excluded (Expired) Exc…" at bounding box center [783, 202] width 123 height 24
select select ""excluded__bad_match_""
click at [722, 190] on select "Choose an option... Pending Applied Excluded (Questions) Excluded (Expired) Exc…" at bounding box center [783, 202] width 123 height 24
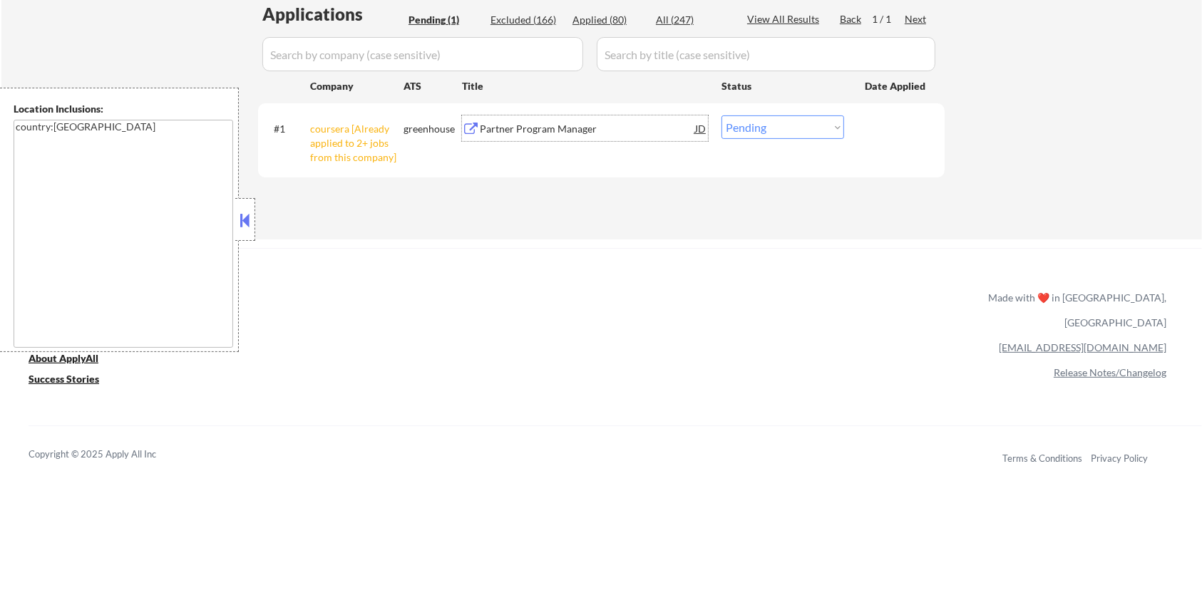
click at [508, 130] on div "Partner Program Manager" at bounding box center [587, 129] width 215 height 14
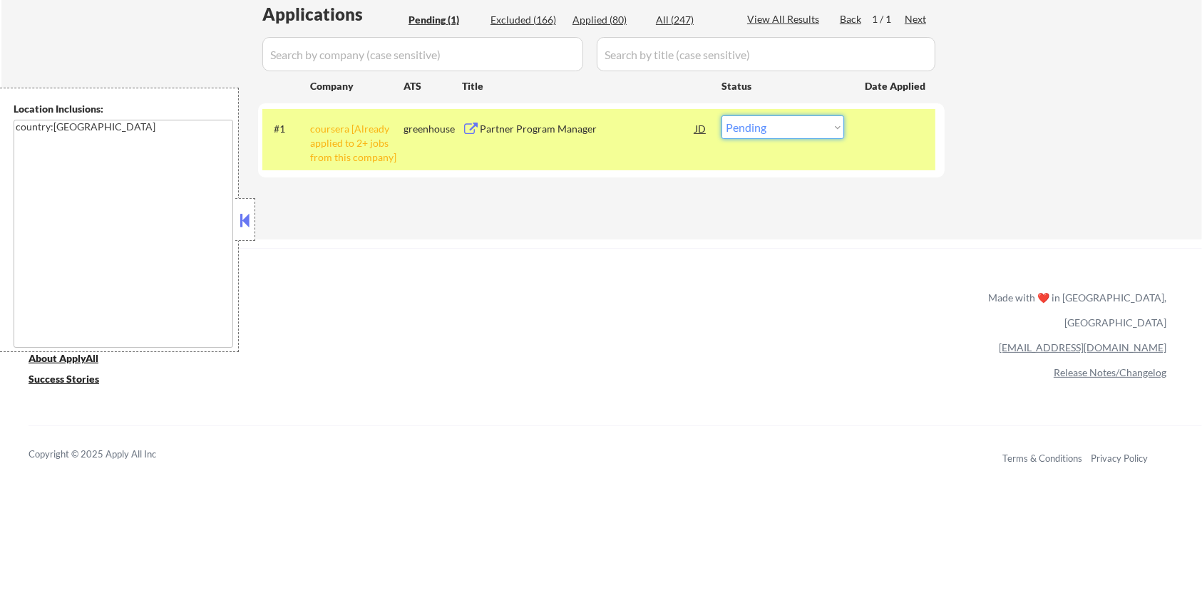
click at [759, 122] on select "Choose an option... Pending Applied Excluded (Questions) Excluded (Expired) Exc…" at bounding box center [783, 128] width 123 height 24
select select ""applied""
click at [722, 116] on select "Choose an option... Pending Applied Excluded (Questions) Excluded (Expired) Exc…" at bounding box center [783, 128] width 123 height 24
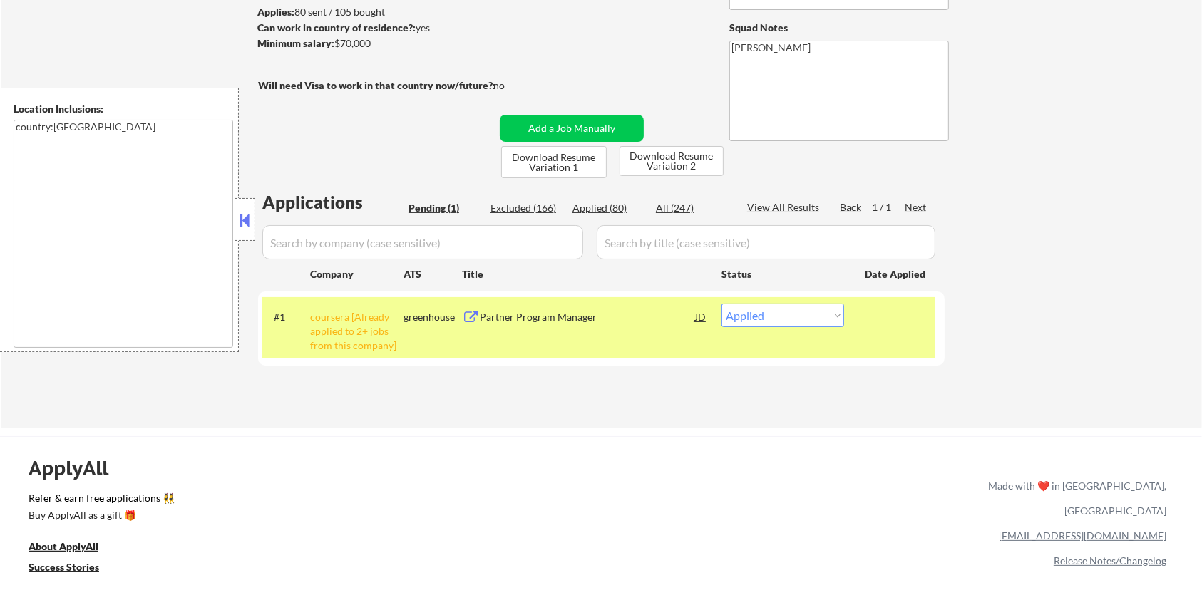
scroll to position [190, 0]
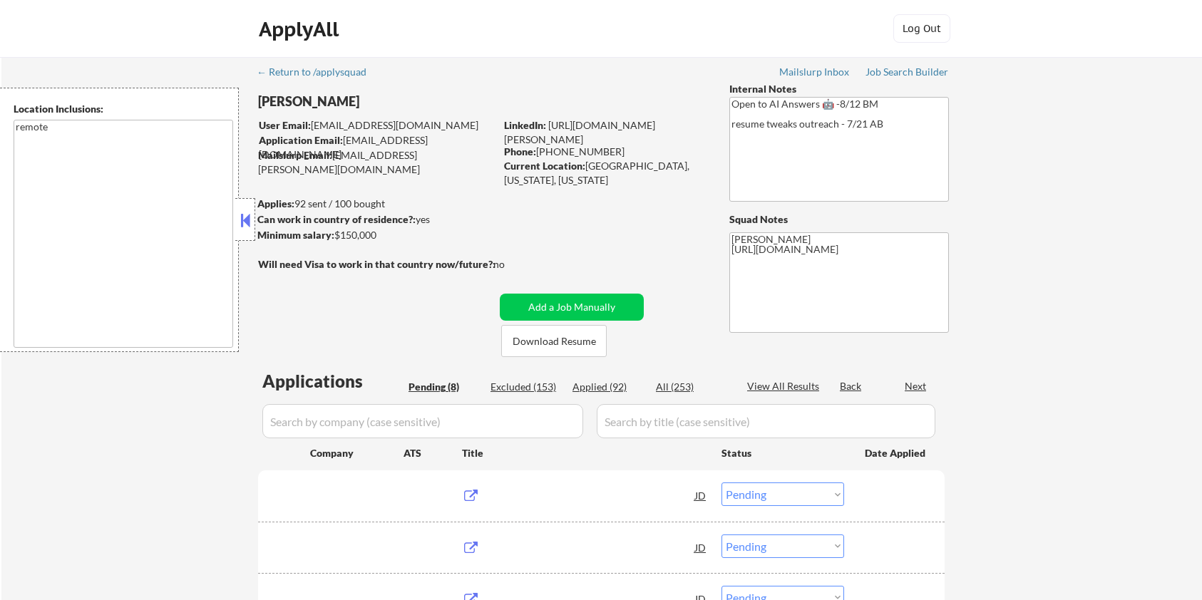
select select ""pending""
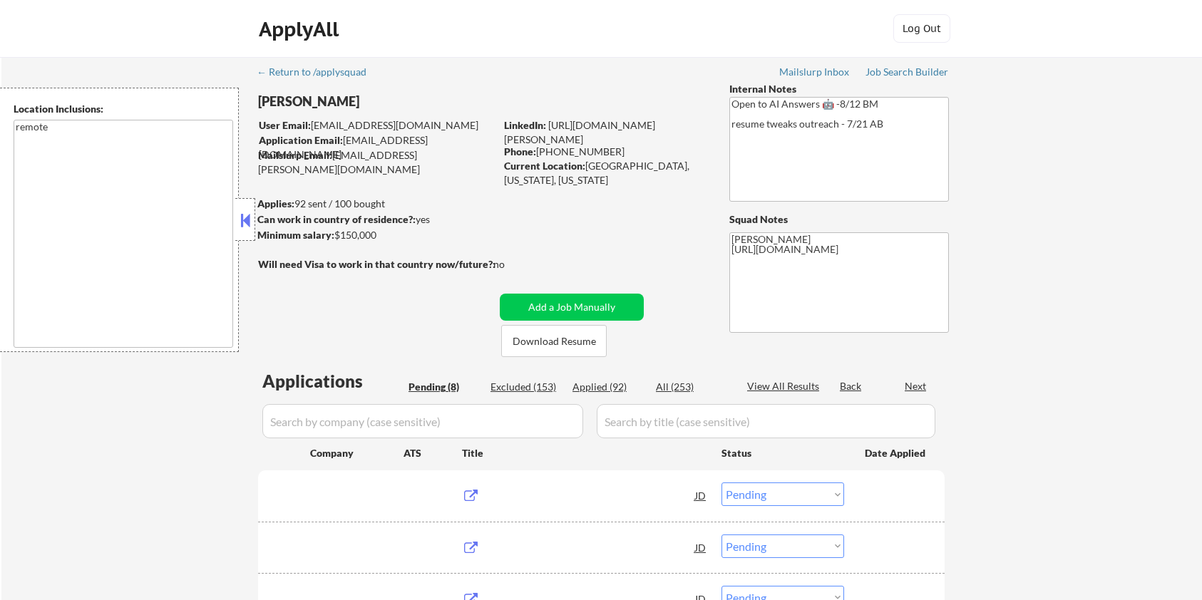
select select ""pending""
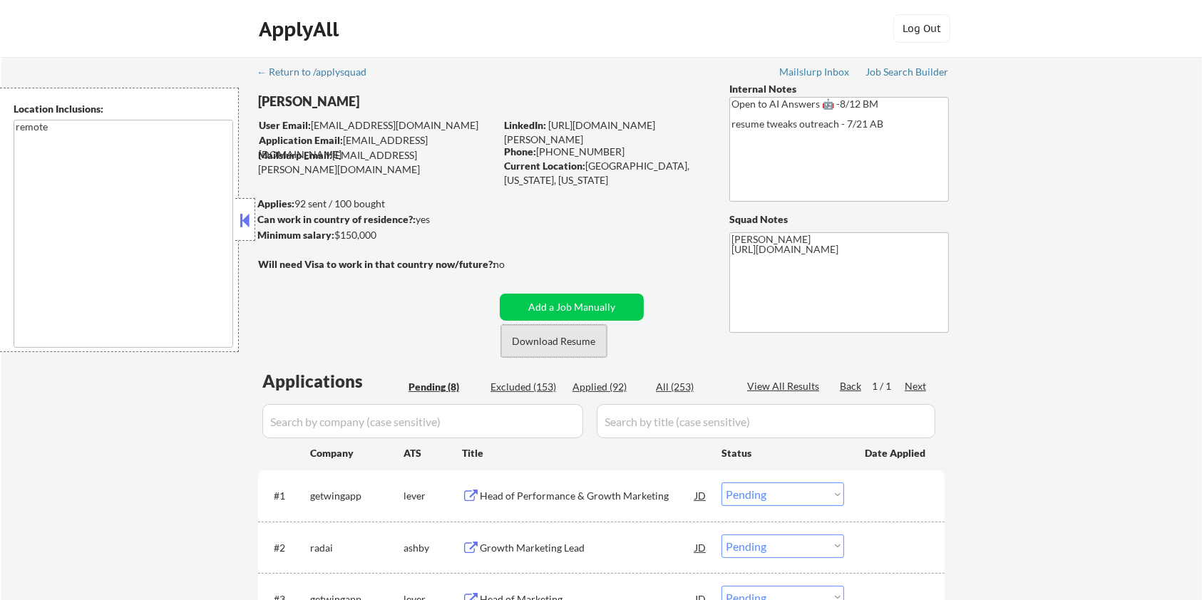
click at [557, 340] on button "Download Resume" at bounding box center [554, 341] width 106 height 32
click at [553, 344] on button "Download Resume" at bounding box center [554, 341] width 106 height 32
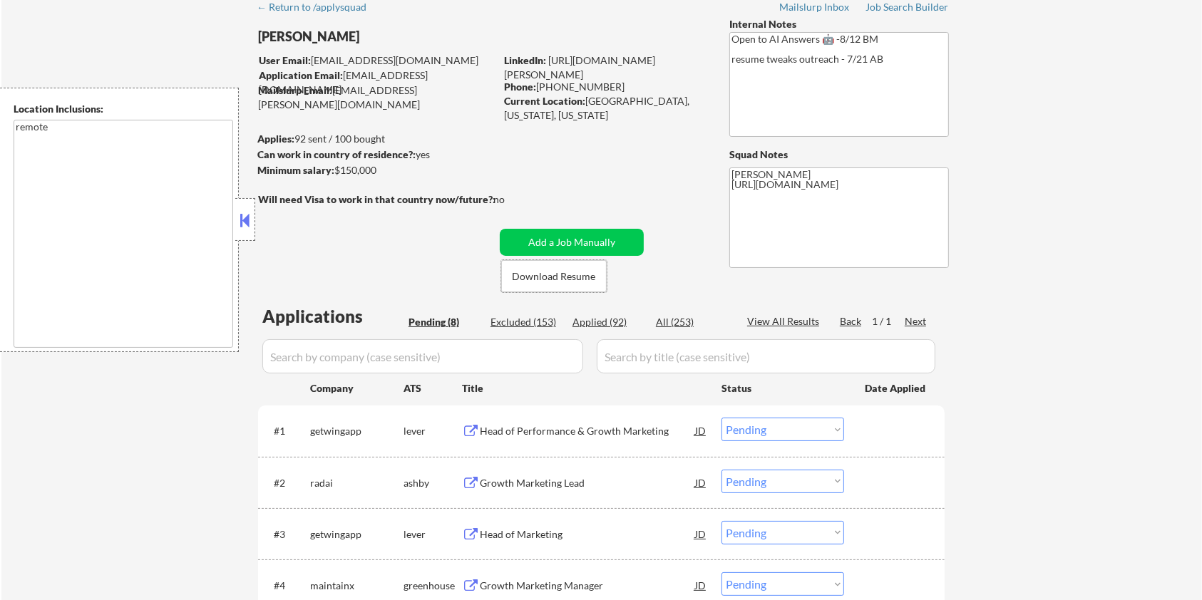
scroll to position [190, 0]
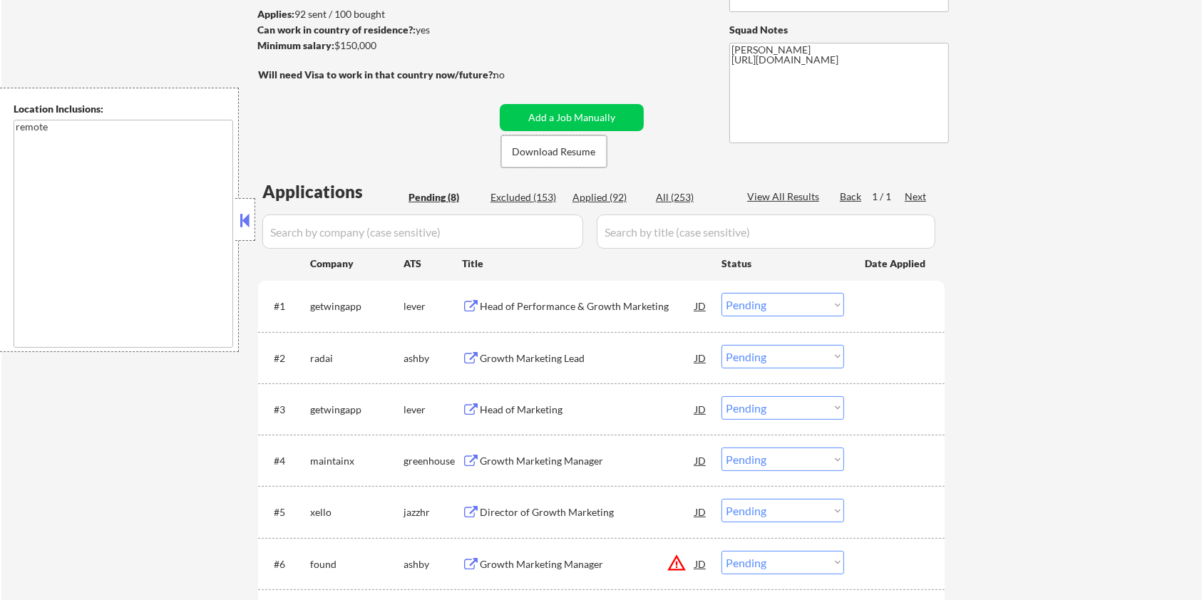
click at [494, 353] on div "Growth Marketing Lead" at bounding box center [587, 359] width 215 height 14
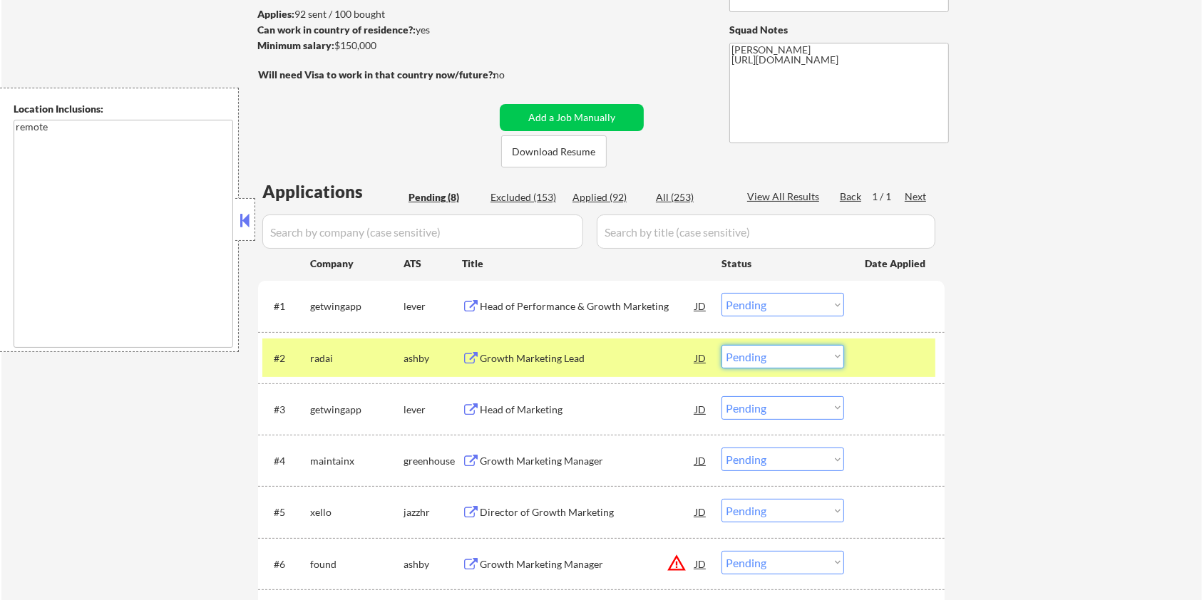
click at [780, 362] on select "Choose an option... Pending Applied Excluded (Questions) Excluded (Expired) Exc…" at bounding box center [783, 357] width 123 height 24
click at [722, 345] on select "Choose an option... Pending Applied Excluded (Questions) Excluded (Expired) Exc…" at bounding box center [783, 357] width 123 height 24
click at [511, 355] on div "Head of Marketing" at bounding box center [587, 359] width 215 height 14
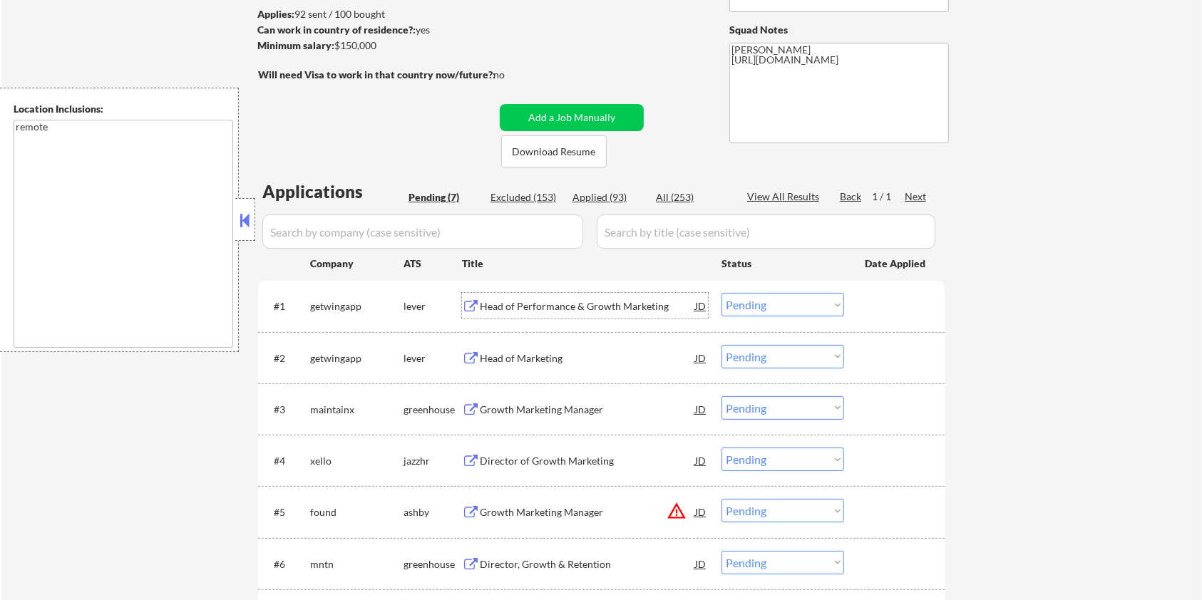
click at [560, 310] on div "Head of Performance & Growth Marketing" at bounding box center [587, 306] width 215 height 14
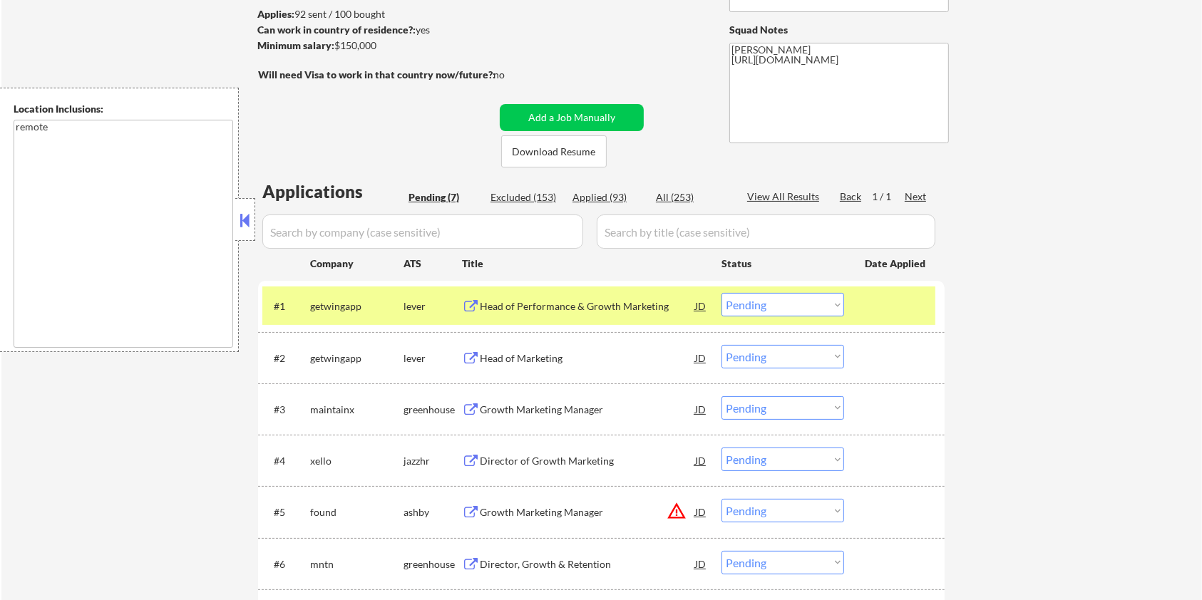
drag, startPoint x: 394, startPoint y: 51, endPoint x: 337, endPoint y: 52, distance: 57.0
click at [337, 52] on div "Minimum salary: $150,000" at bounding box center [375, 46] width 237 height 15
copy div "$150,000"
click at [536, 359] on div "Head of Marketing" at bounding box center [587, 359] width 215 height 14
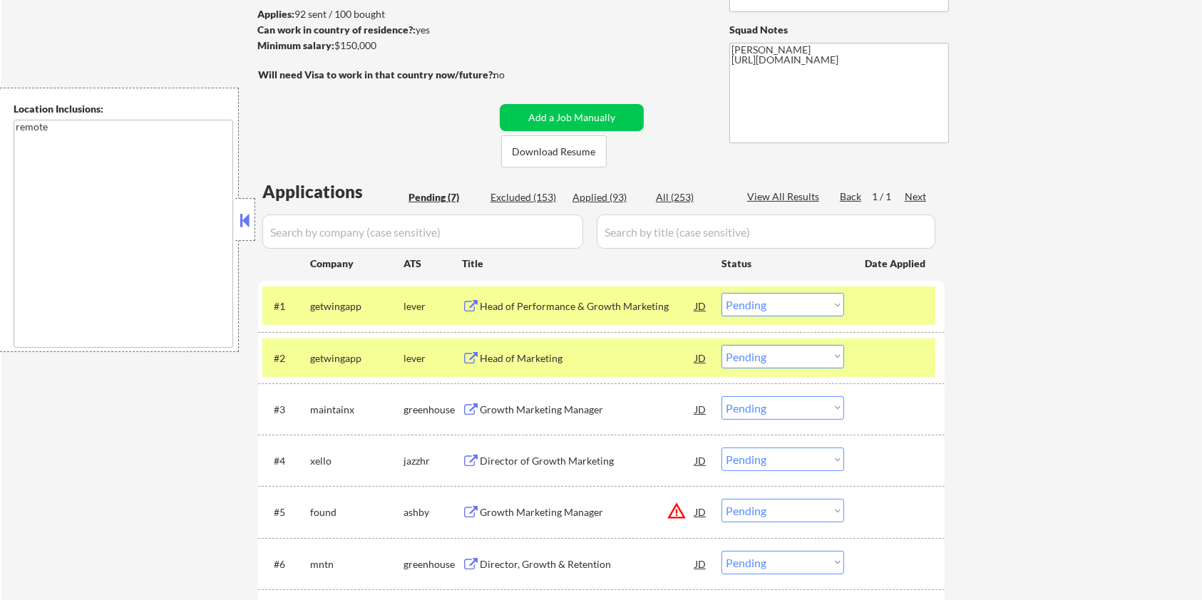
drag, startPoint x: 386, startPoint y: 51, endPoint x: 329, endPoint y: 51, distance: 56.3
click at [329, 51] on div "Minimum salary: $150,000" at bounding box center [375, 46] width 237 height 14
copy div ": $150,000"
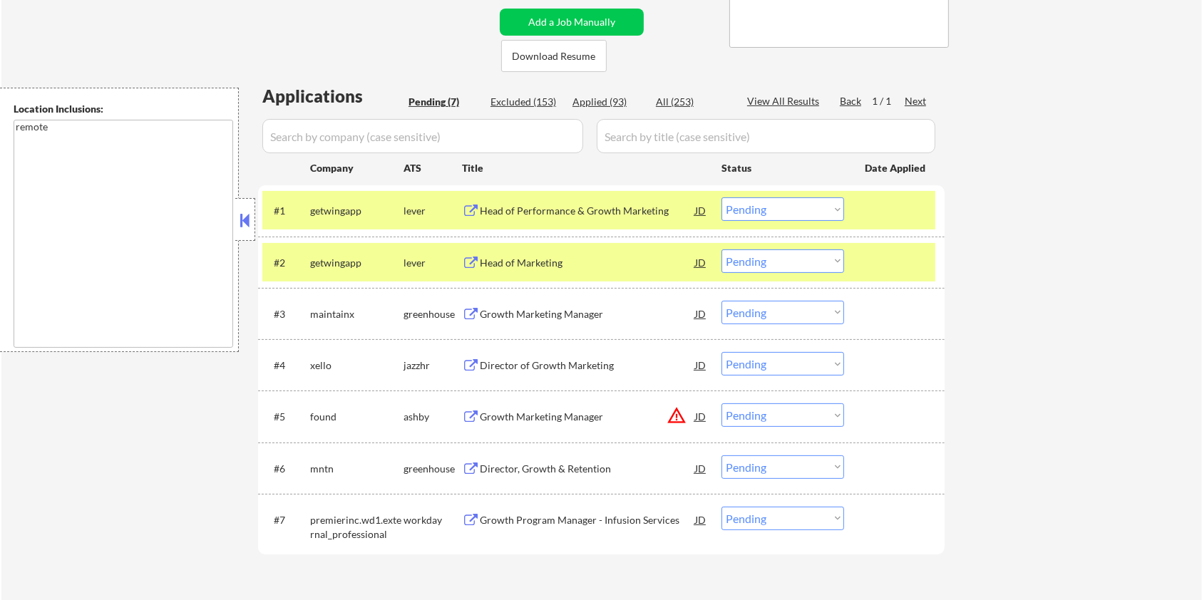
scroll to position [380, 0]
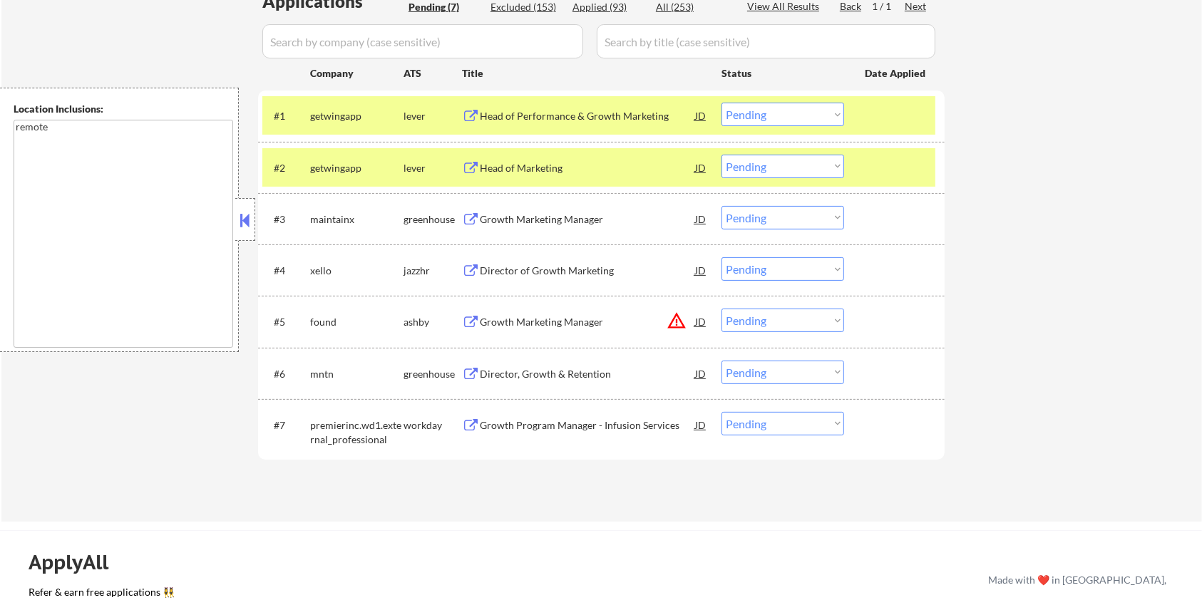
click at [778, 173] on select "Choose an option... Pending Applied Excluded (Questions) Excluded (Expired) Exc…" at bounding box center [783, 167] width 123 height 24
click at [722, 155] on select "Choose an option... Pending Applied Excluded (Questions) Excluded (Expired) Exc…" at bounding box center [783, 167] width 123 height 24
select select ""pending""
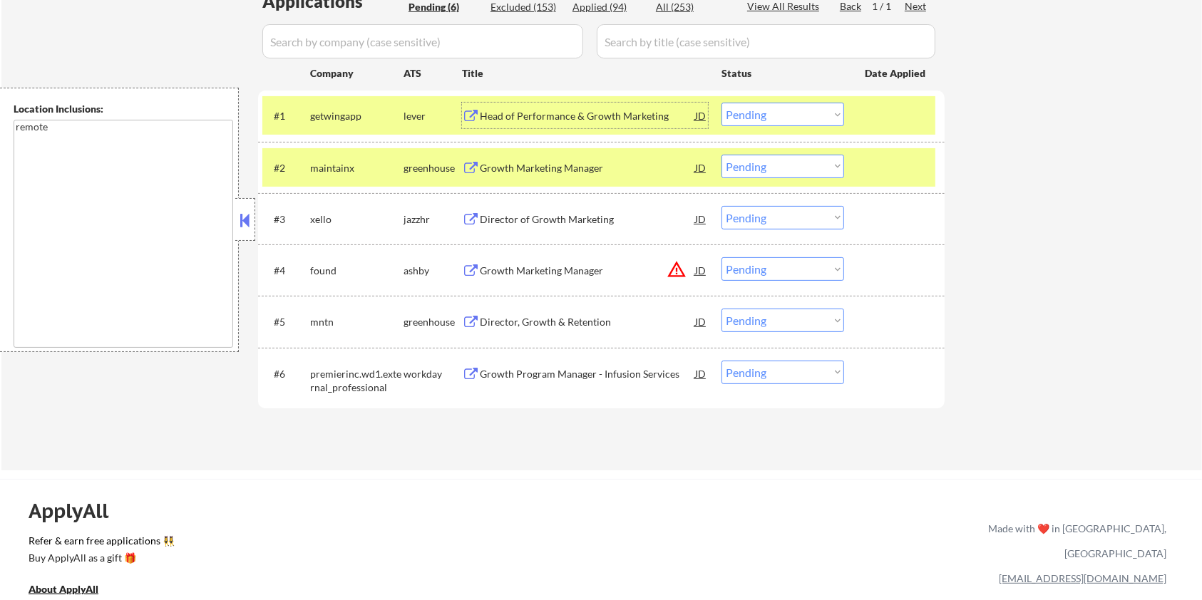
click at [550, 113] on div "Head of Performance & Growth Marketing" at bounding box center [587, 116] width 215 height 14
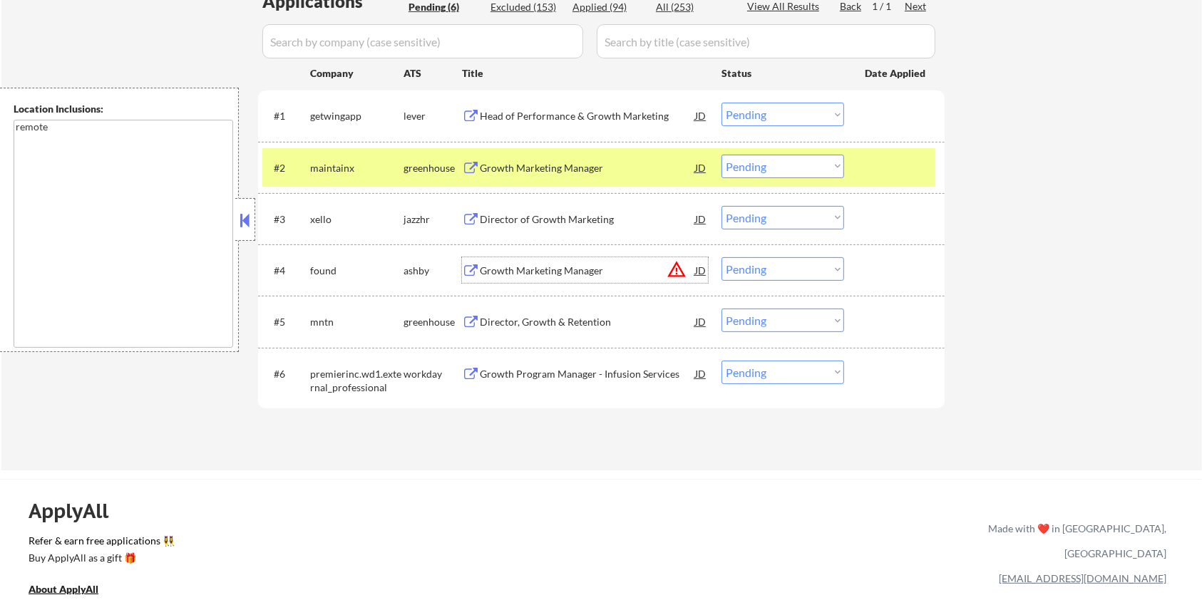
click at [555, 269] on div "Growth Marketing Manager" at bounding box center [587, 271] width 215 height 14
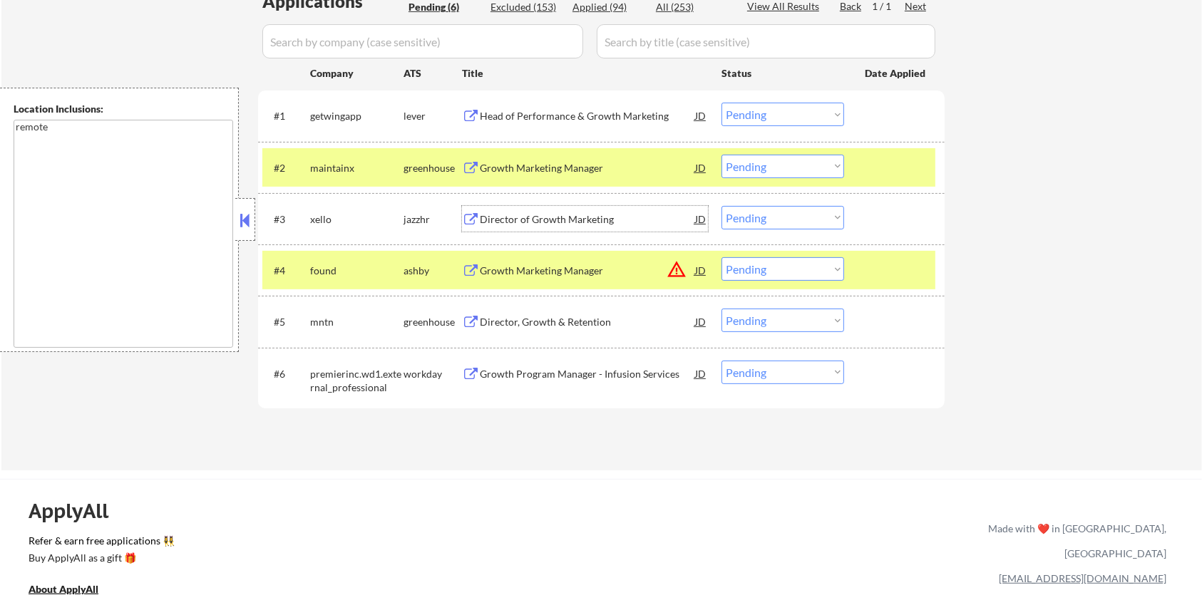
click at [502, 214] on div "Director of Growth Marketing" at bounding box center [587, 219] width 215 height 14
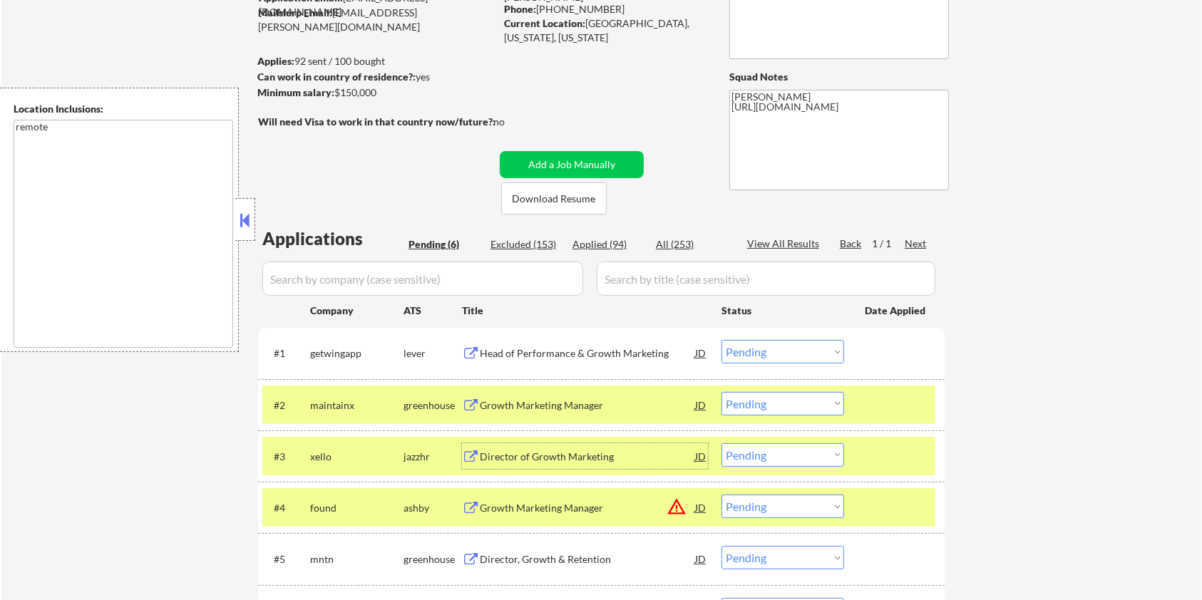
scroll to position [95, 0]
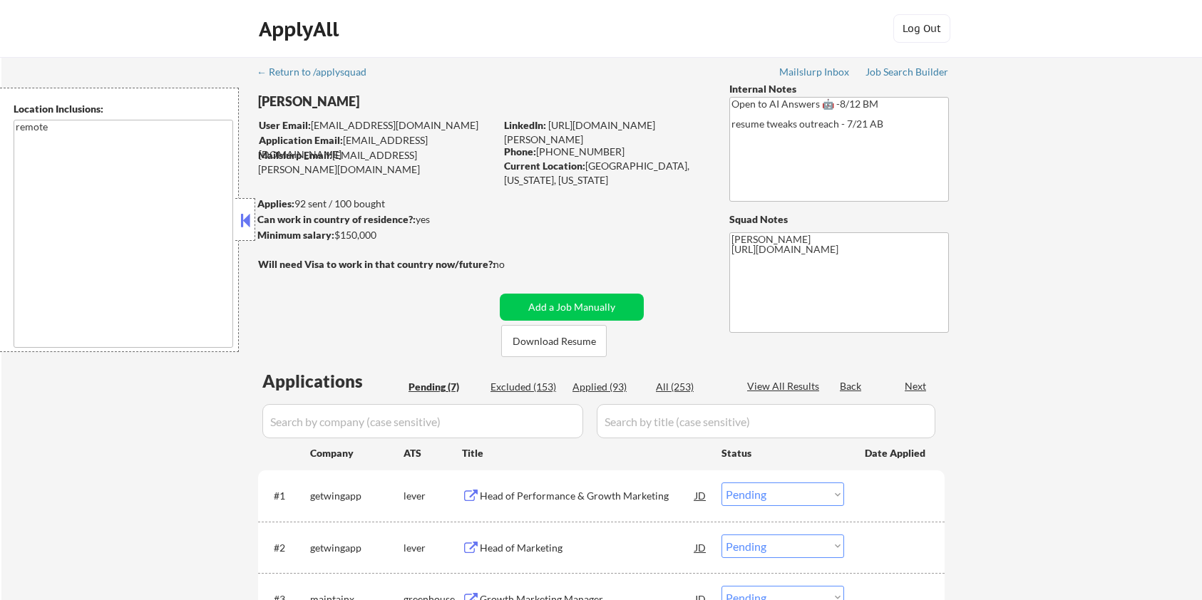
select select ""pending""
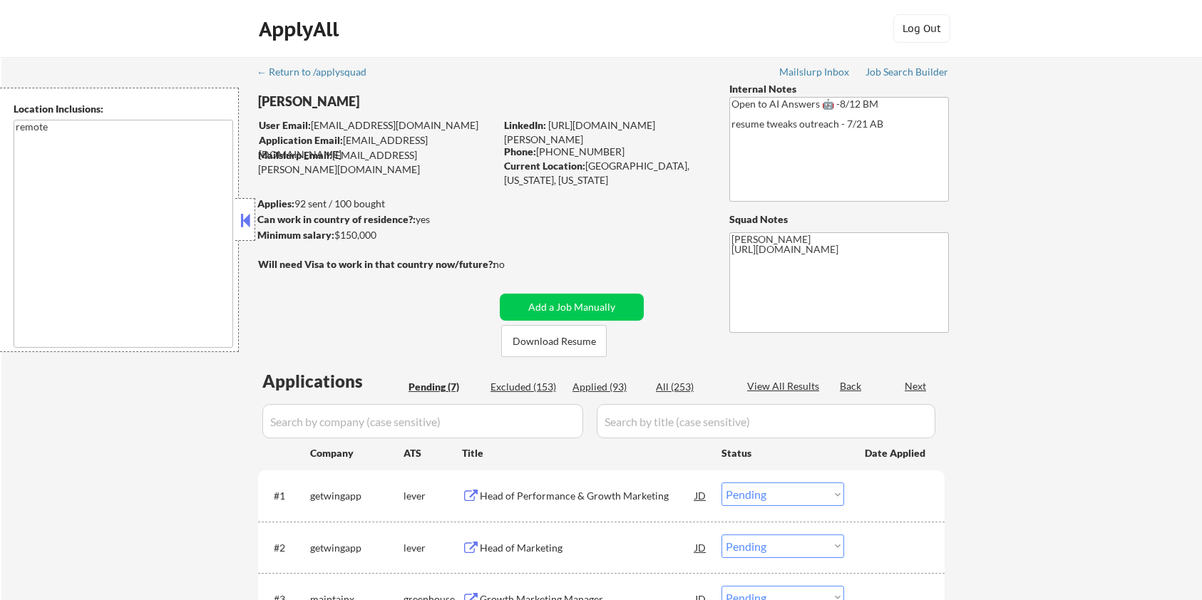
select select ""pending""
